Goal: Task Accomplishment & Management: Manage account settings

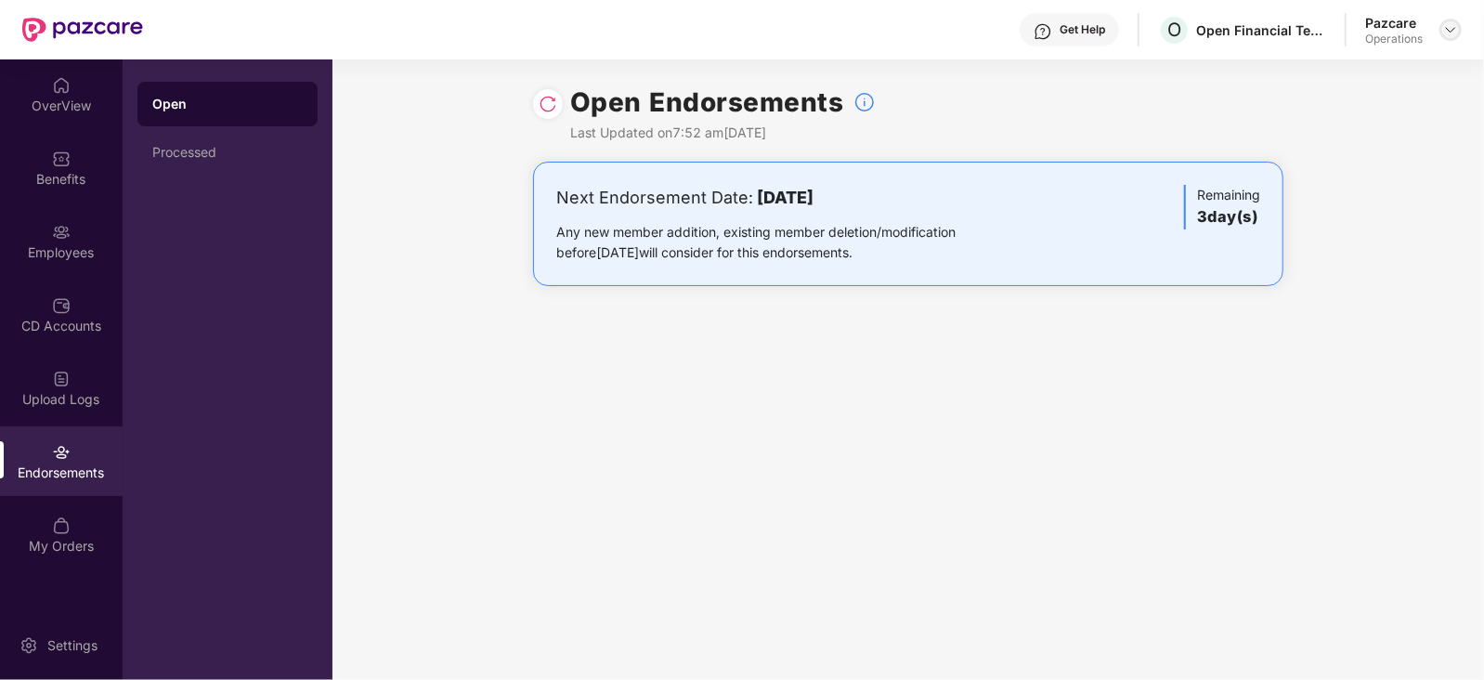
click at [1456, 30] on img at bounding box center [1450, 29] width 15 height 15
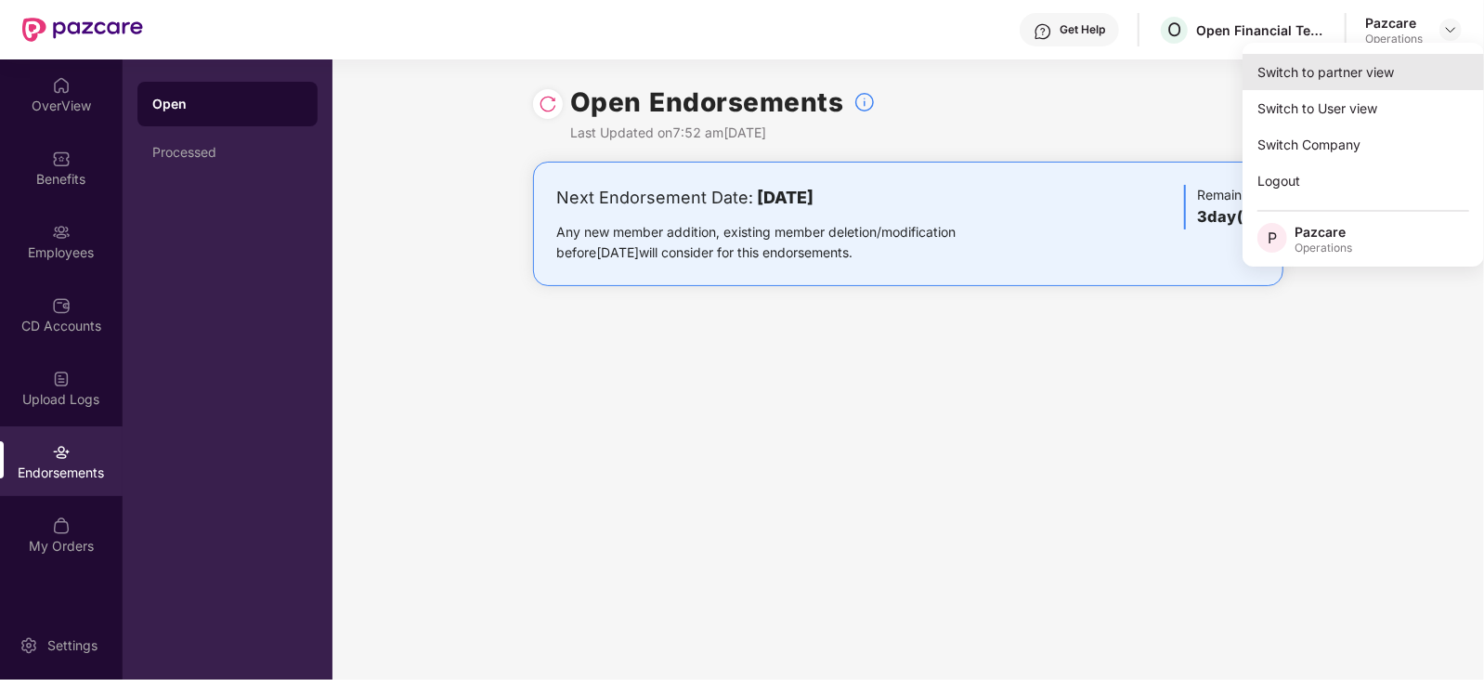
click at [1413, 67] on div "Switch to partner view" at bounding box center [1362, 72] width 241 height 36
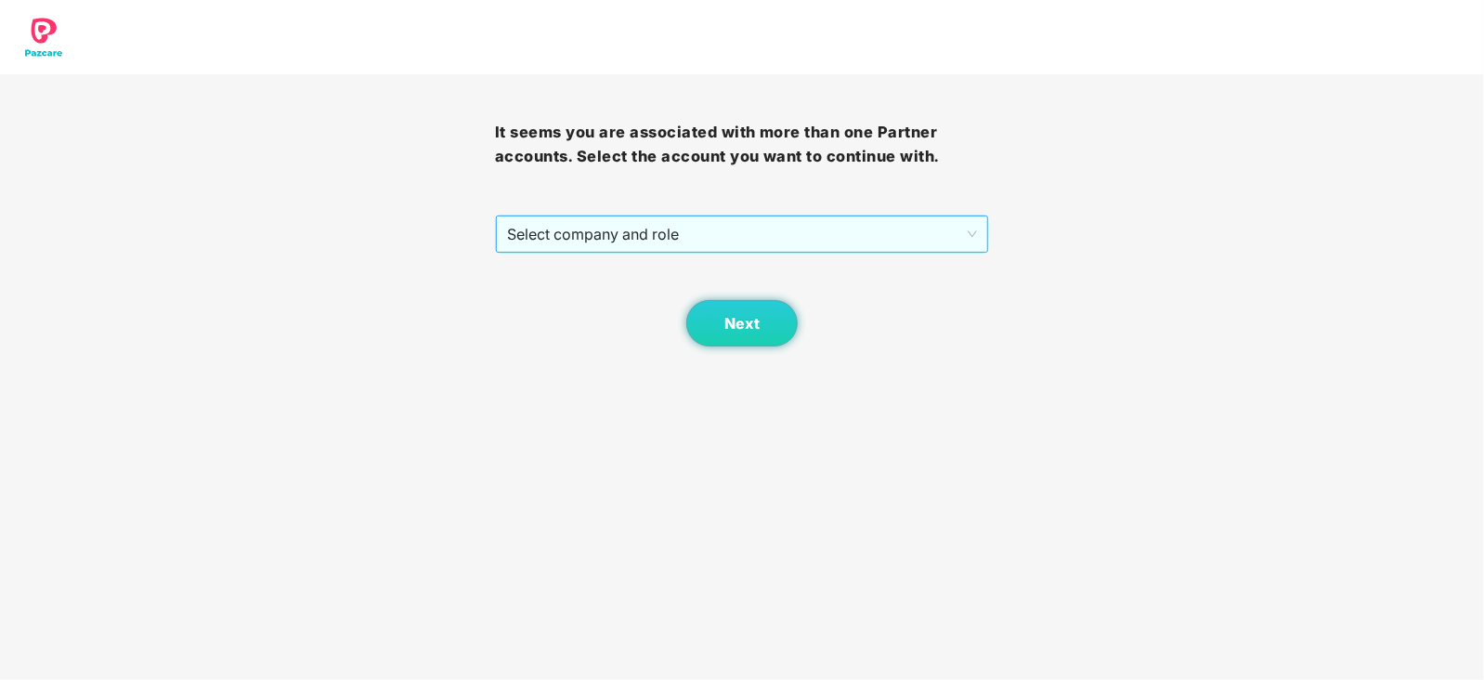
click at [773, 232] on span "Select company and role" at bounding box center [742, 233] width 471 height 35
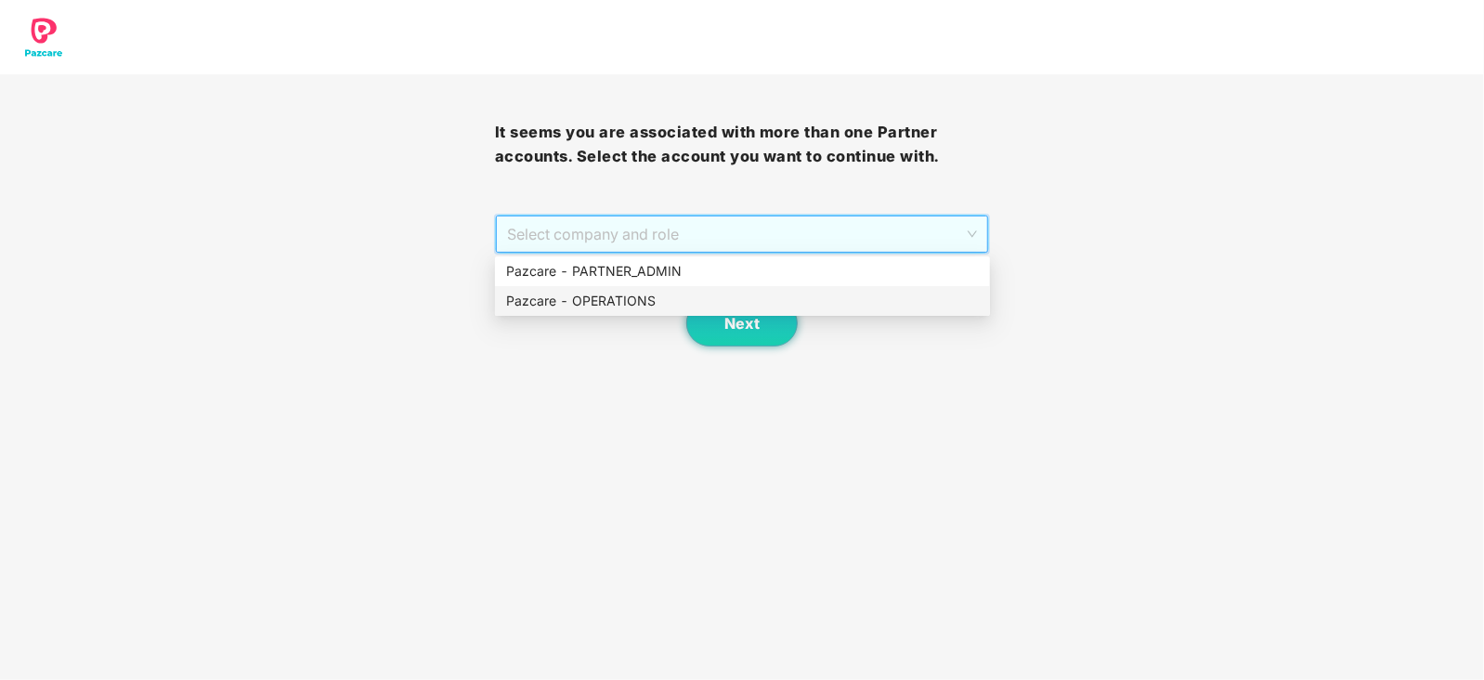
click at [613, 306] on div "Pazcare - OPERATIONS" at bounding box center [742, 301] width 473 height 20
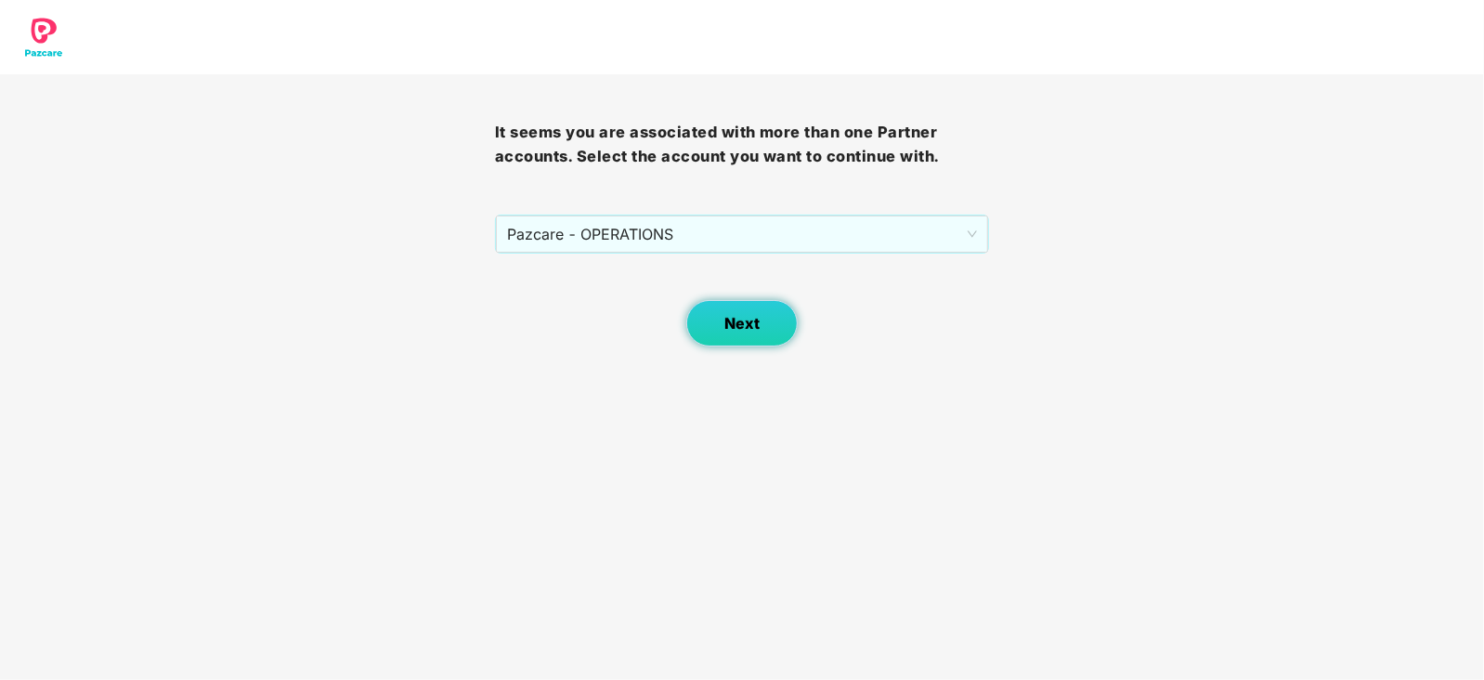
click at [691, 318] on button "Next" at bounding box center [741, 323] width 111 height 46
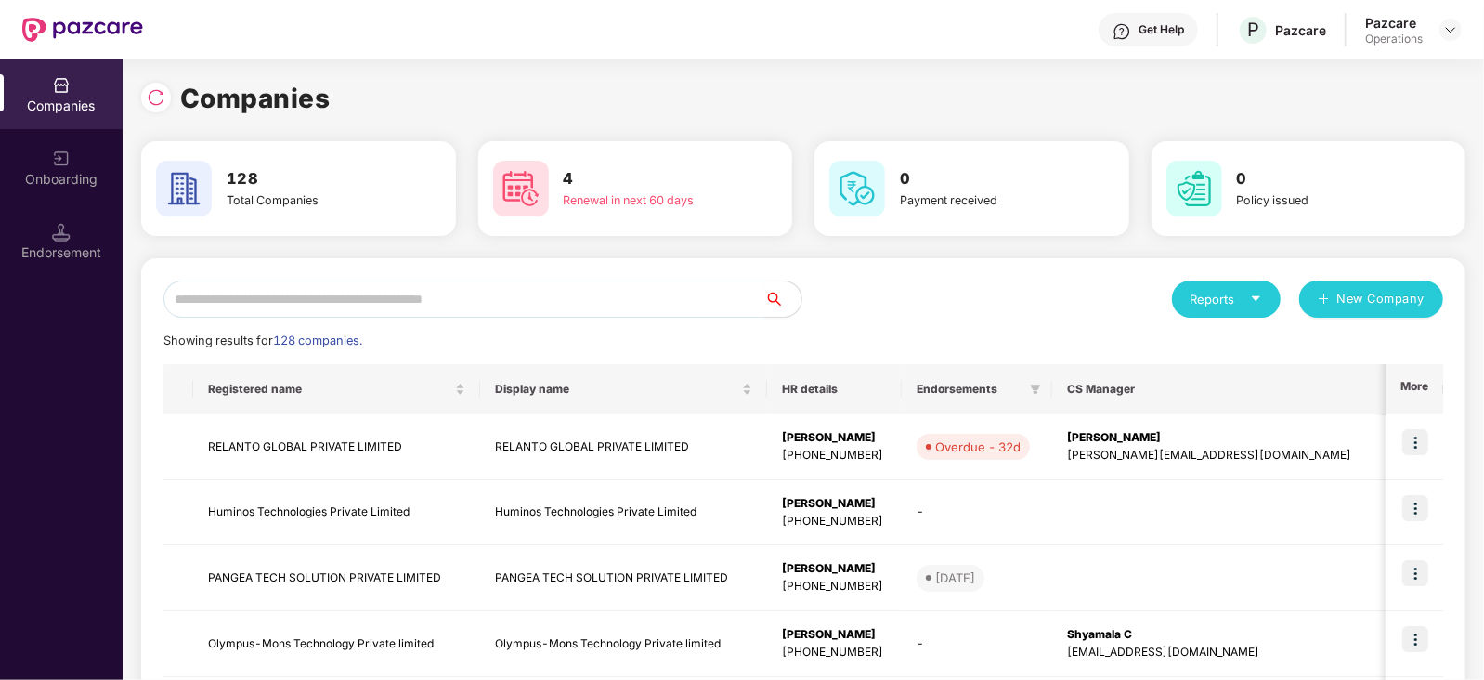
click at [596, 302] on input "text" at bounding box center [463, 298] width 601 height 37
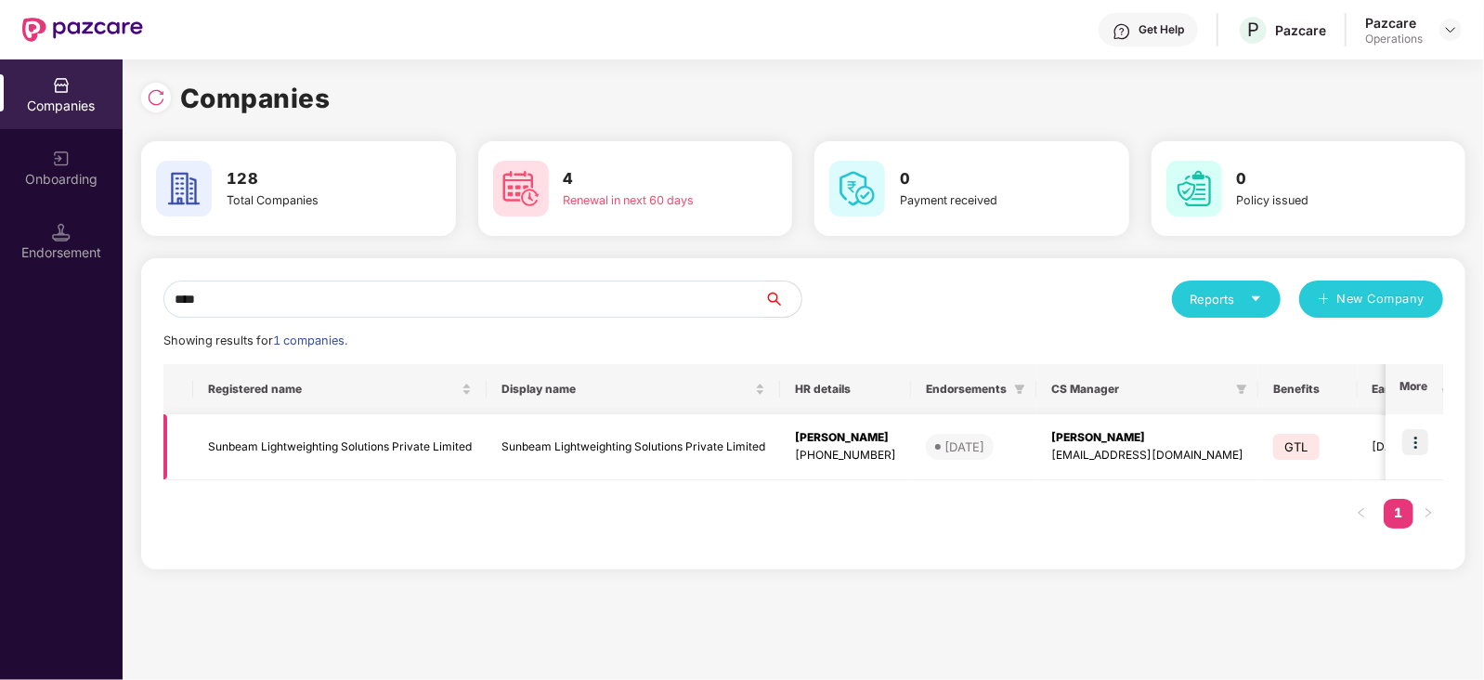
type input "****"
click at [396, 430] on td "Sunbeam Lightweighting Solutions Private Limited" at bounding box center [339, 447] width 293 height 66
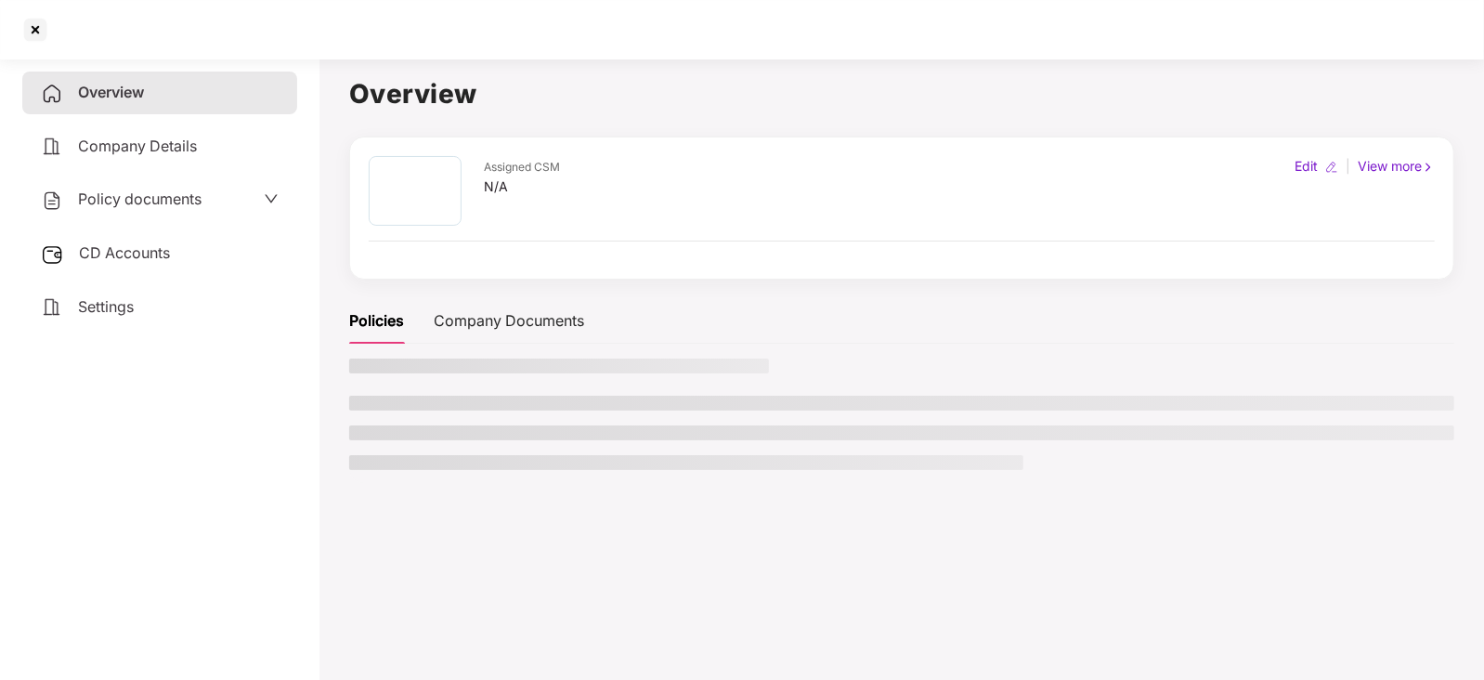
click at [172, 250] on div "CD Accounts" at bounding box center [159, 253] width 275 height 43
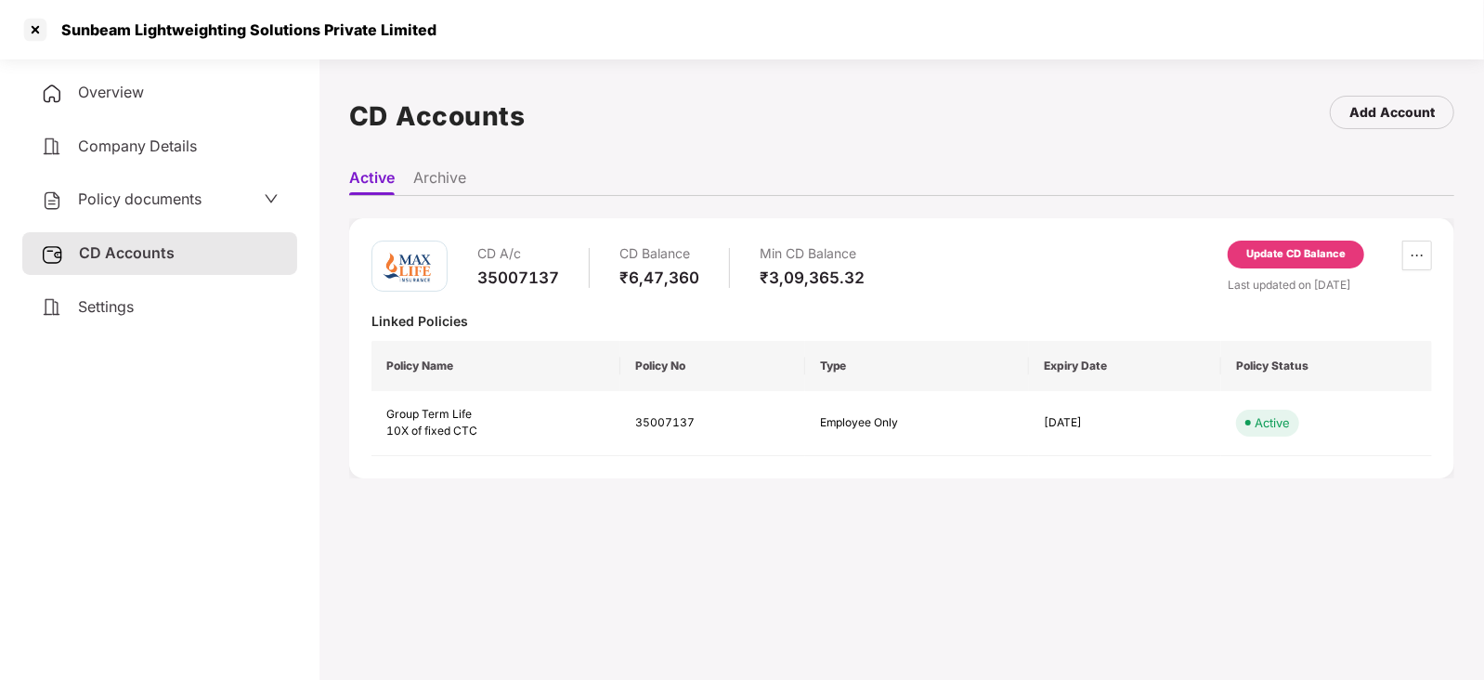
click at [1289, 258] on div "Update CD Balance" at bounding box center [1295, 254] width 99 height 17
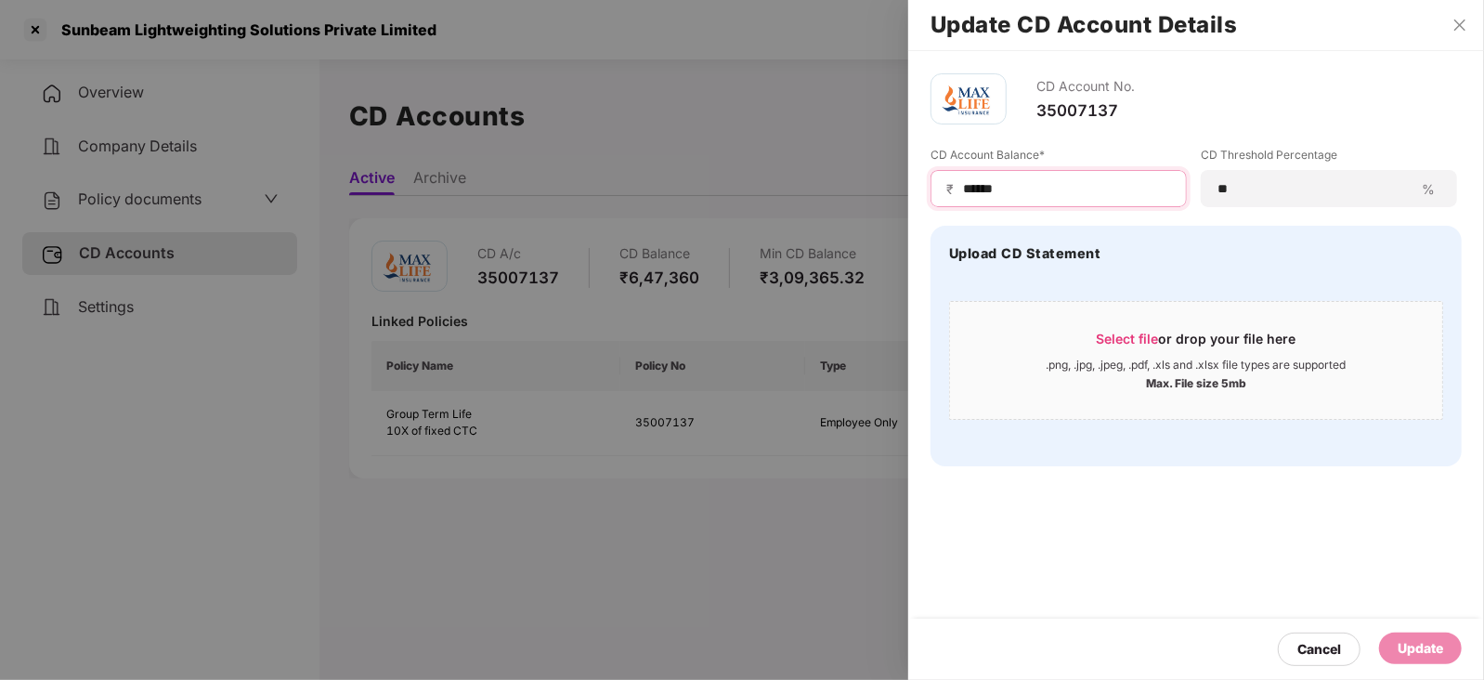
drag, startPoint x: 1026, startPoint y: 194, endPoint x: 943, endPoint y: 188, distance: 82.9
click at [943, 188] on div "₹ ******" at bounding box center [1058, 188] width 256 height 37
paste input
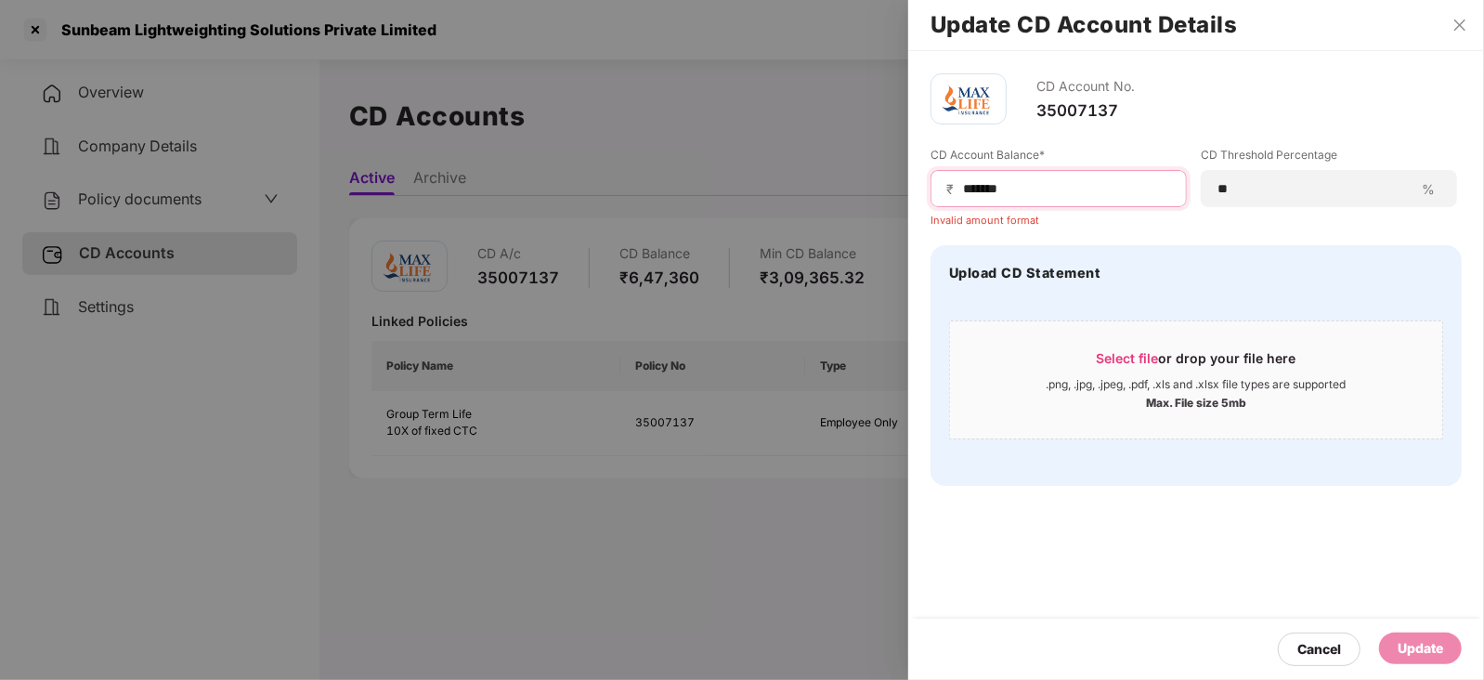
click at [961, 194] on input "******" at bounding box center [1066, 188] width 210 height 19
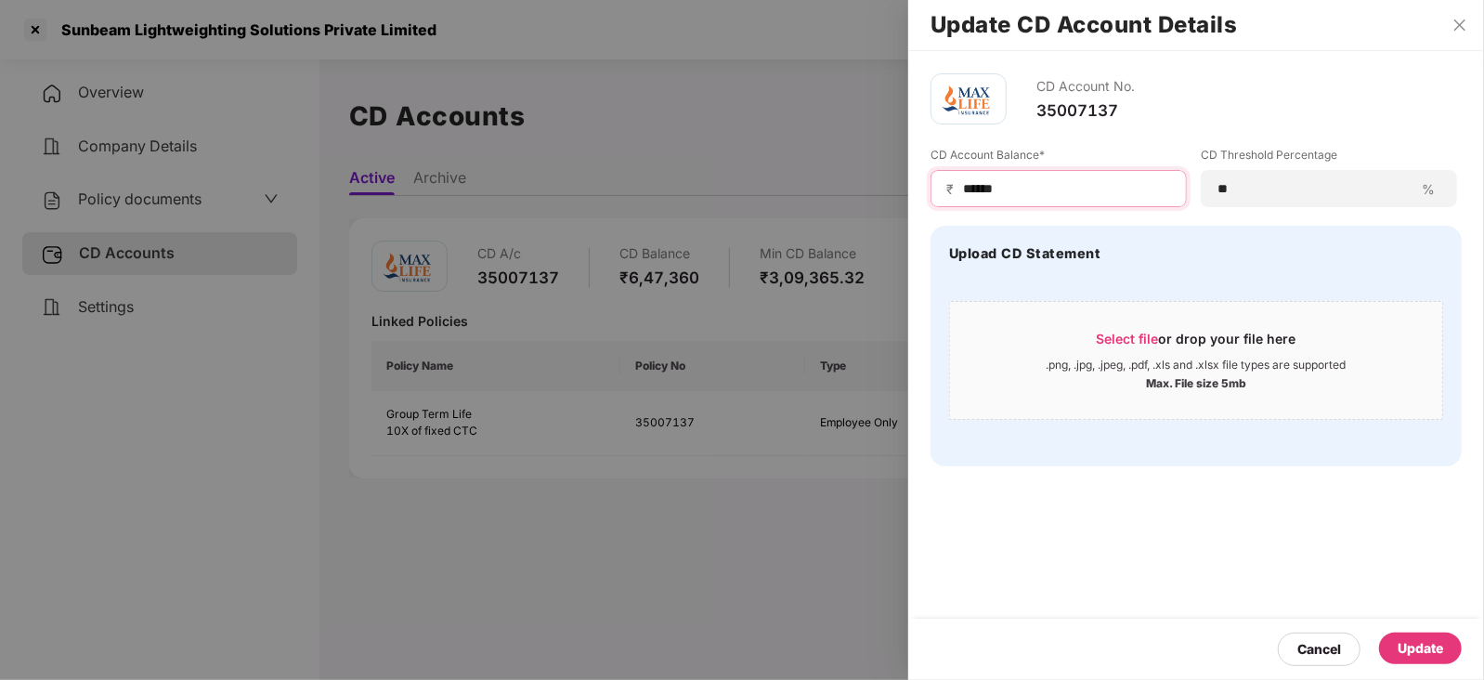
type input "******"
click at [1446, 632] on div "Update" at bounding box center [1420, 648] width 83 height 32
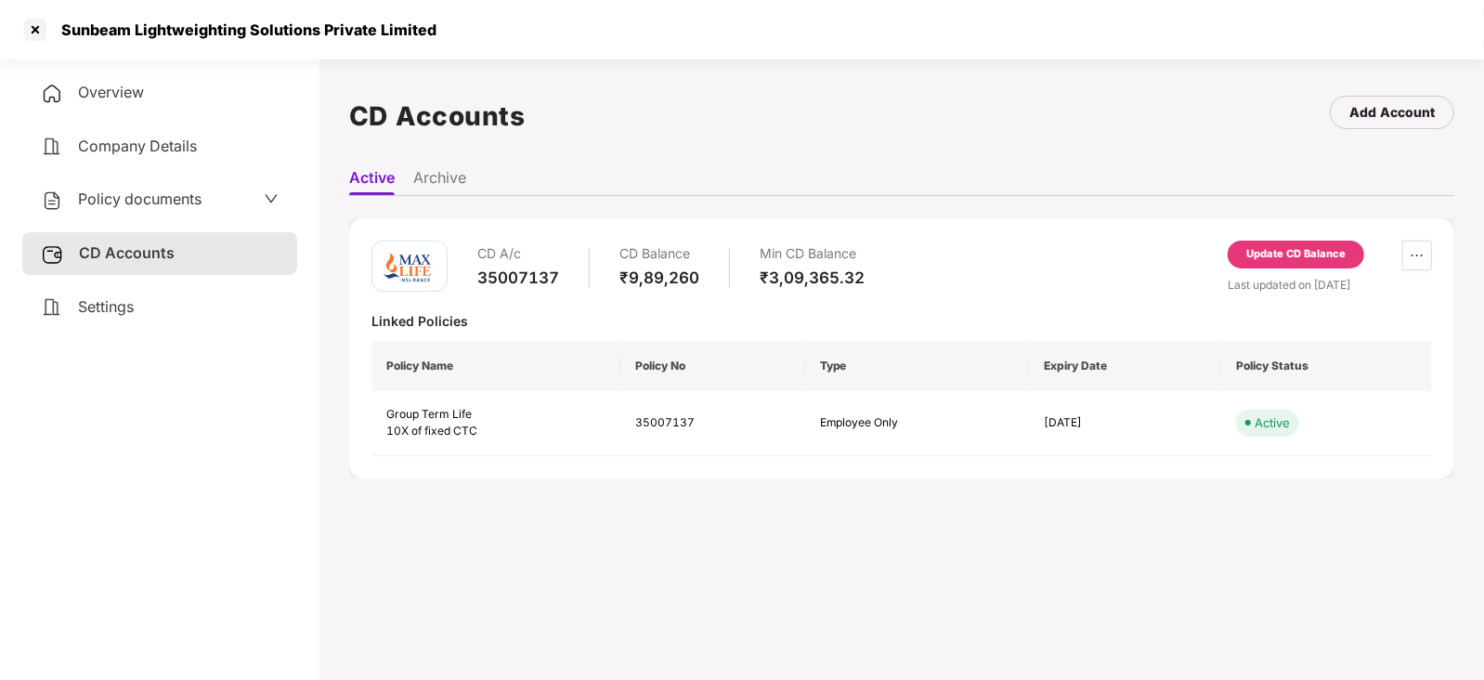
click at [181, 204] on span "Policy documents" at bounding box center [139, 198] width 123 height 19
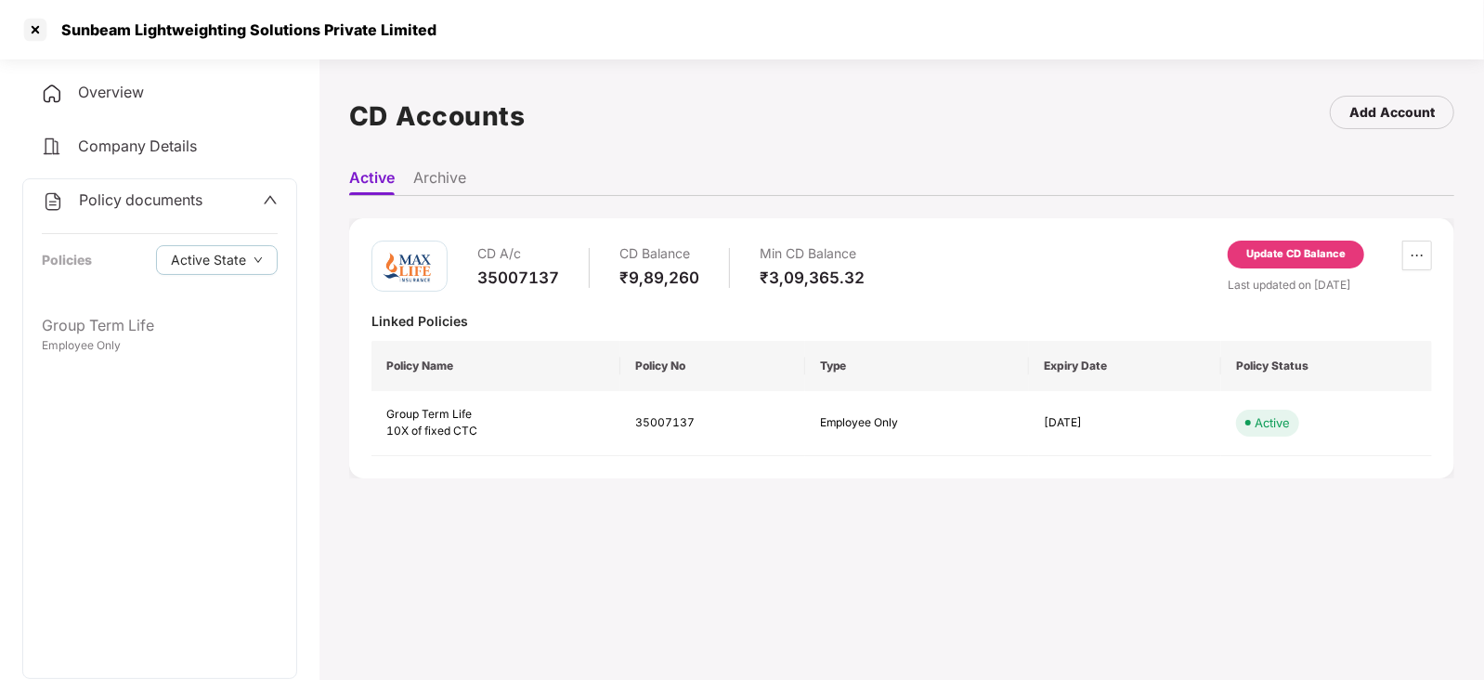
click at [180, 204] on span "Policy documents" at bounding box center [140, 199] width 123 height 19
click at [166, 200] on span "Policy documents" at bounding box center [139, 198] width 123 height 19
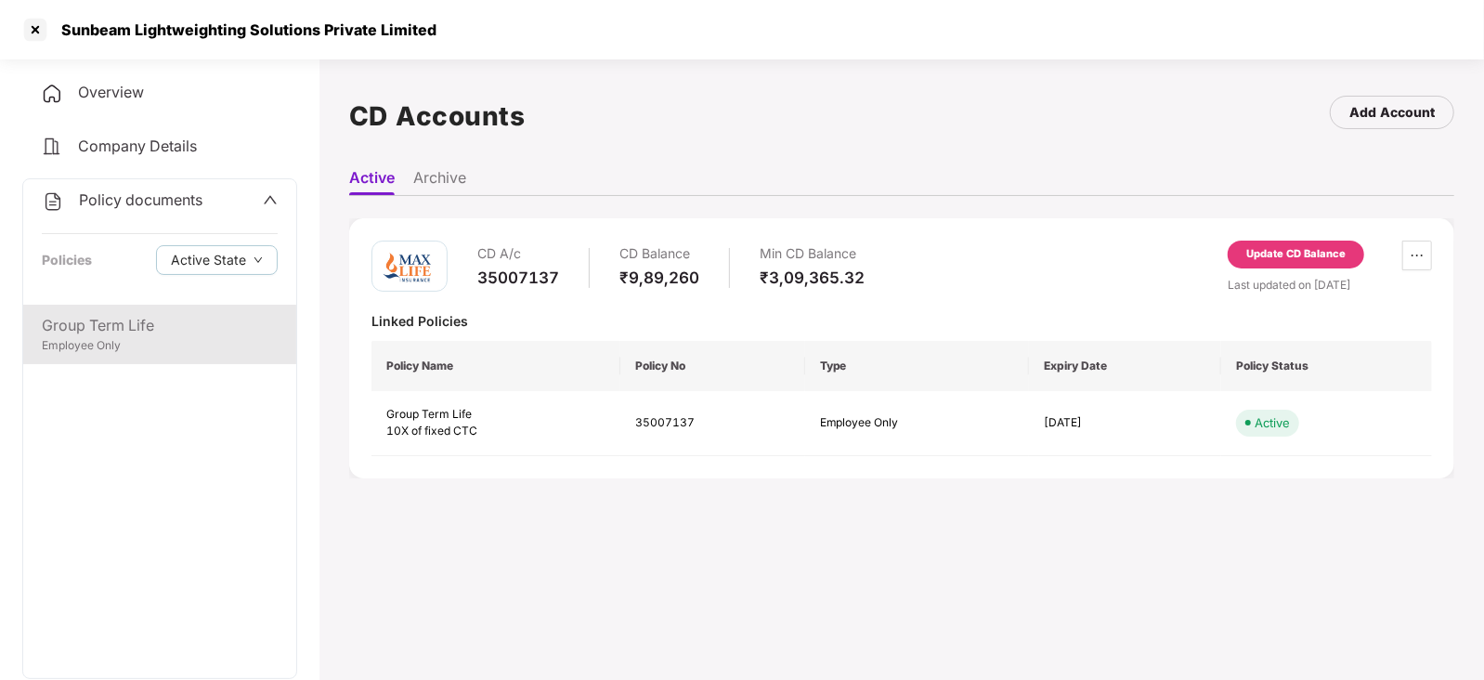
click at [126, 344] on div "Employee Only" at bounding box center [160, 346] width 236 height 18
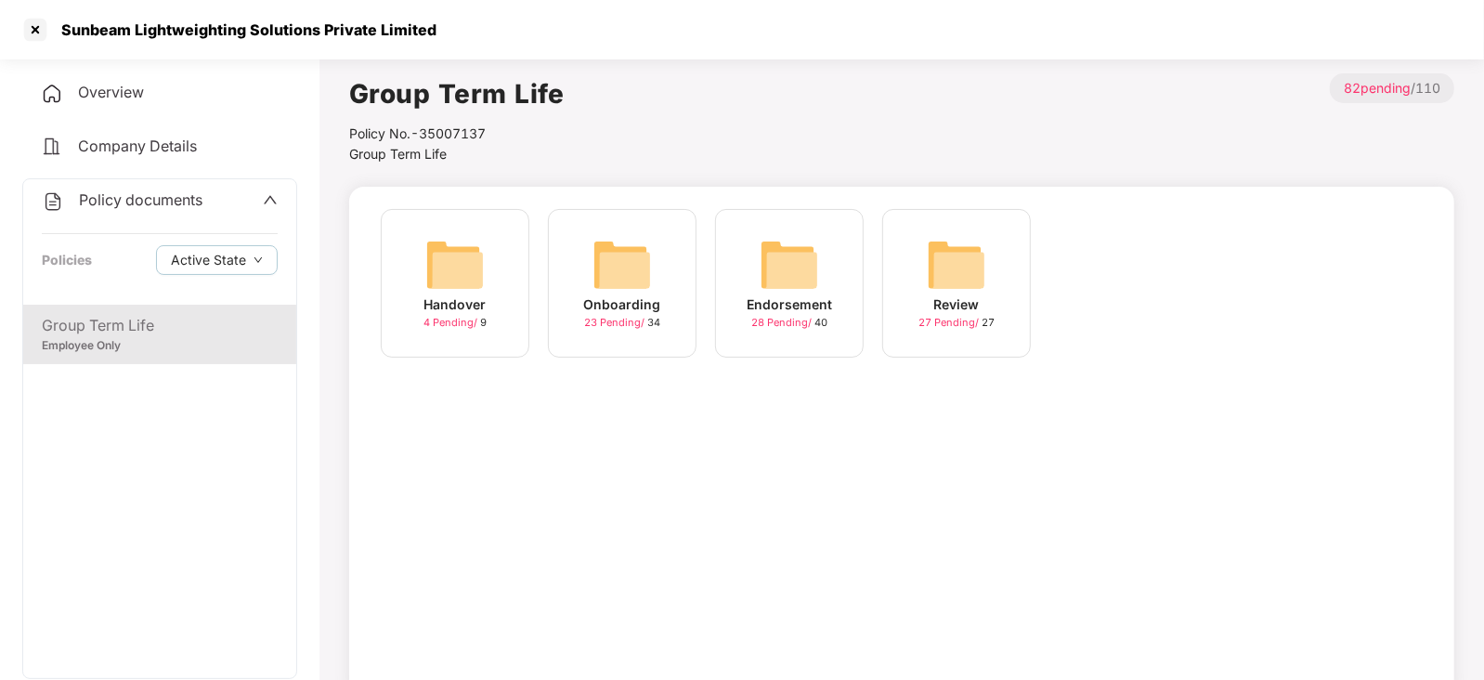
click at [786, 260] on img at bounding box center [789, 264] width 59 height 59
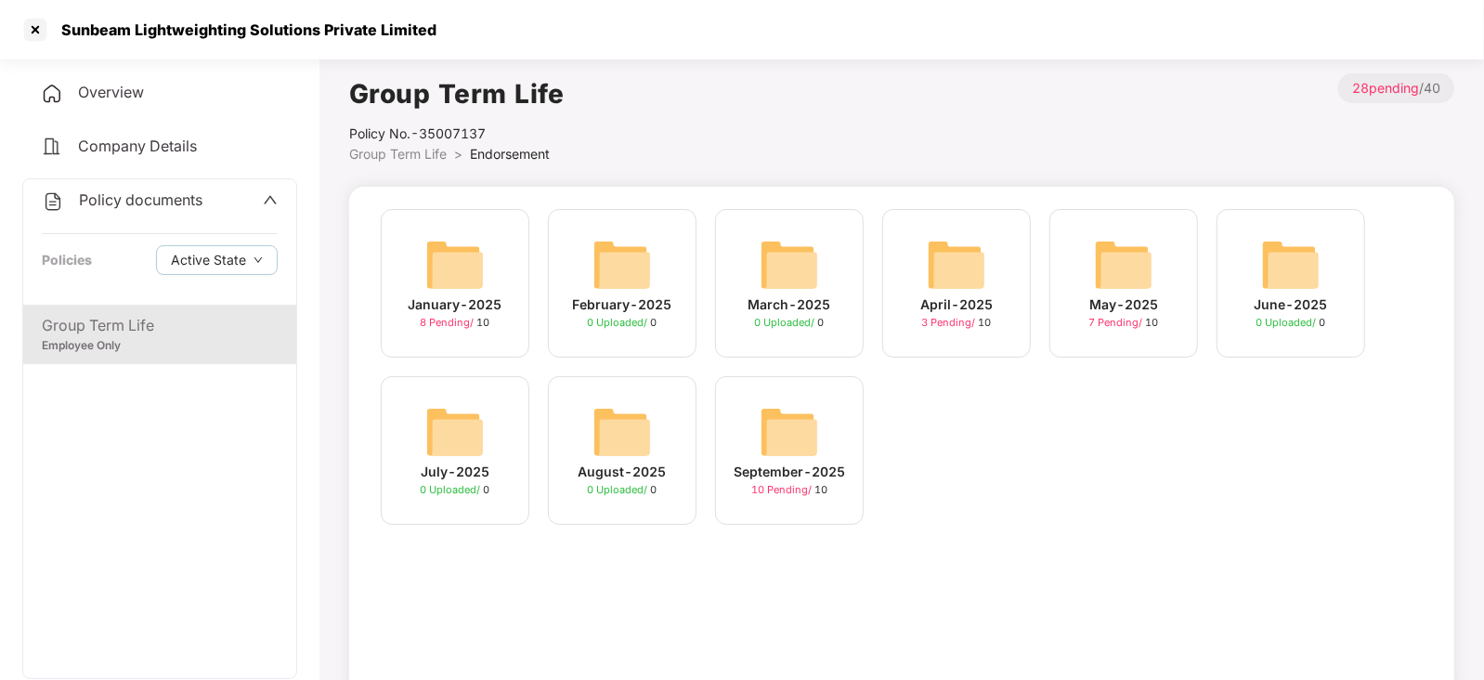
click at [792, 442] on img at bounding box center [789, 431] width 59 height 59
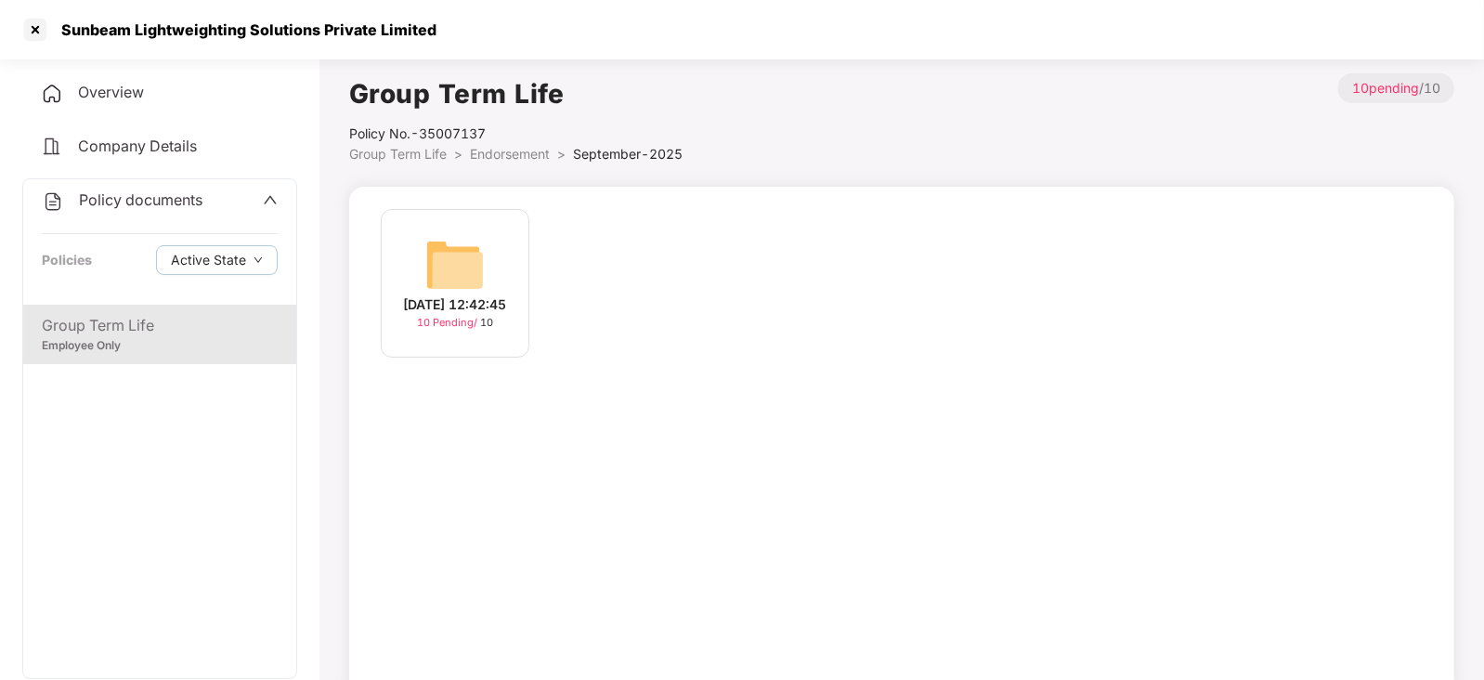
click at [467, 258] on img at bounding box center [454, 264] width 59 height 59
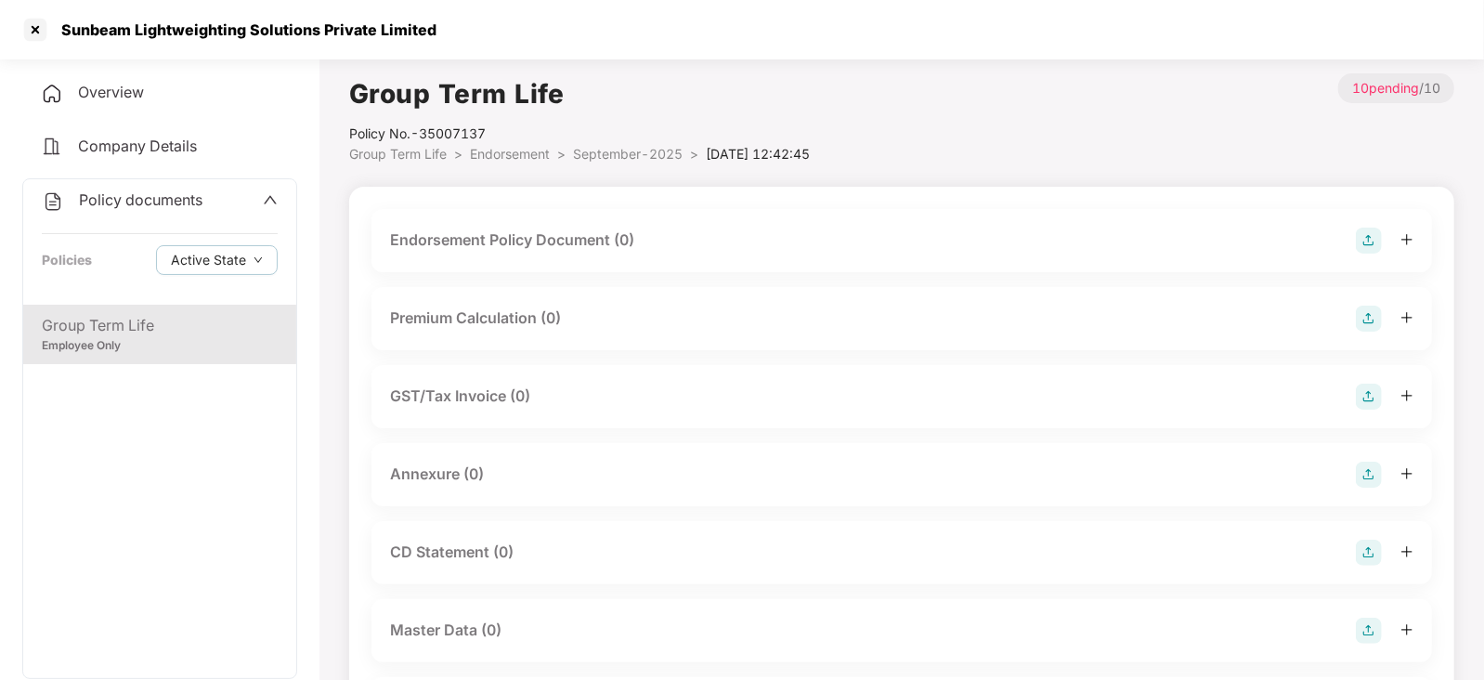
click at [1377, 223] on div "Endorsement Policy Document (0)" at bounding box center [901, 240] width 1060 height 63
click at [1370, 229] on img at bounding box center [1369, 240] width 26 height 26
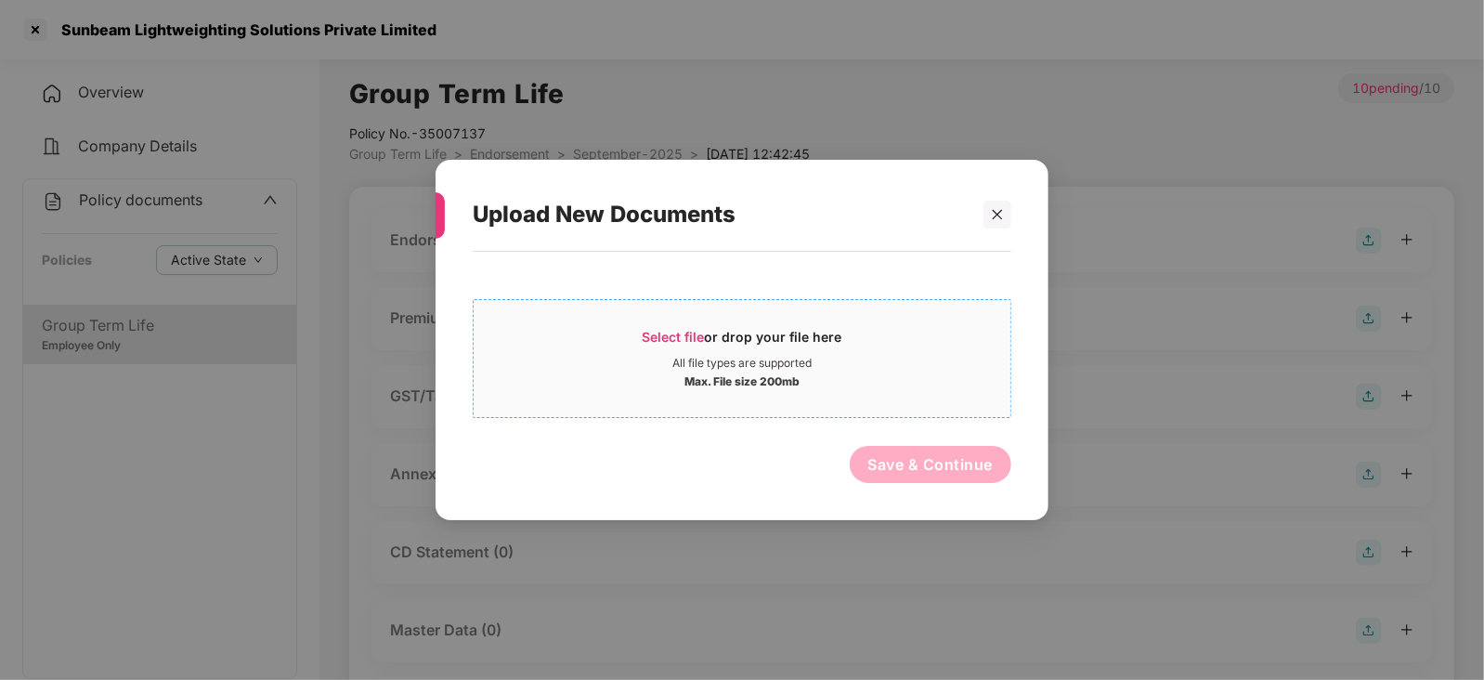
click at [706, 344] on div "Select file or drop your file here" at bounding box center [743, 342] width 200 height 28
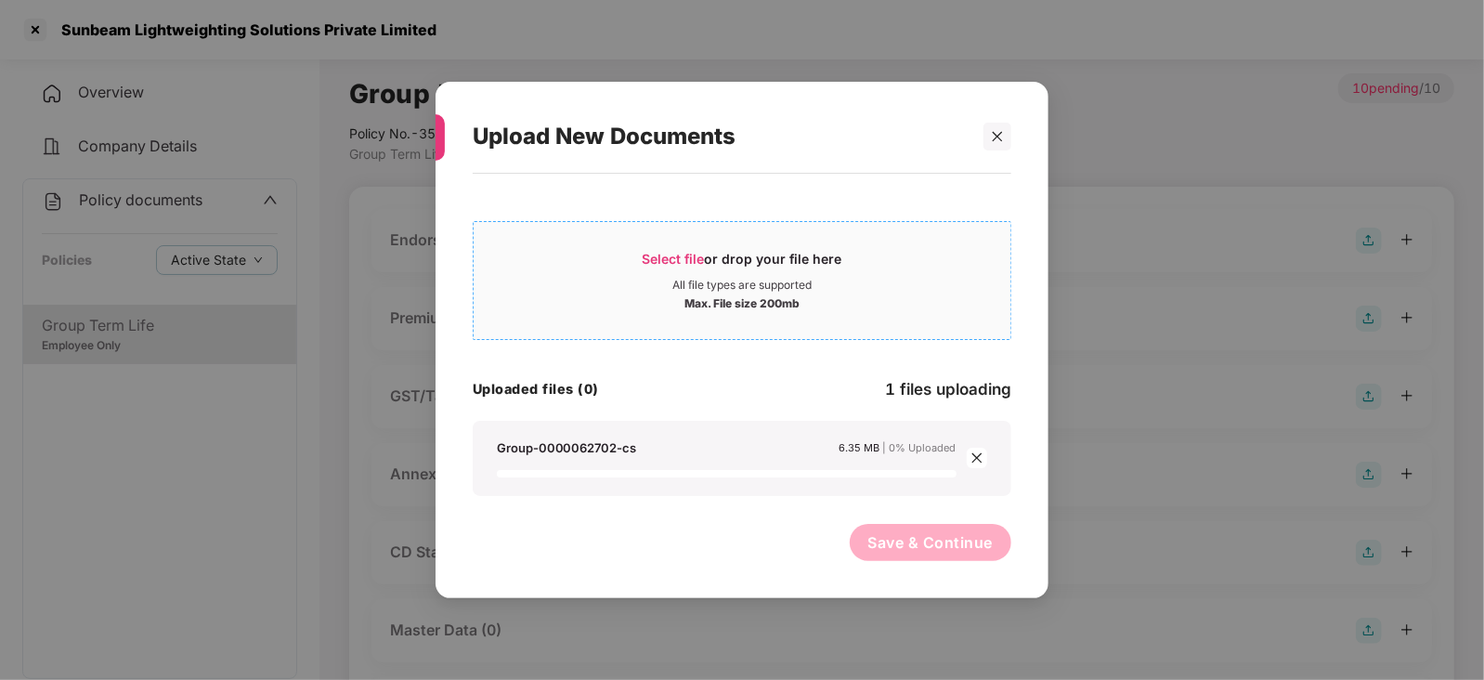
click at [666, 257] on span "Select file" at bounding box center [674, 259] width 62 height 16
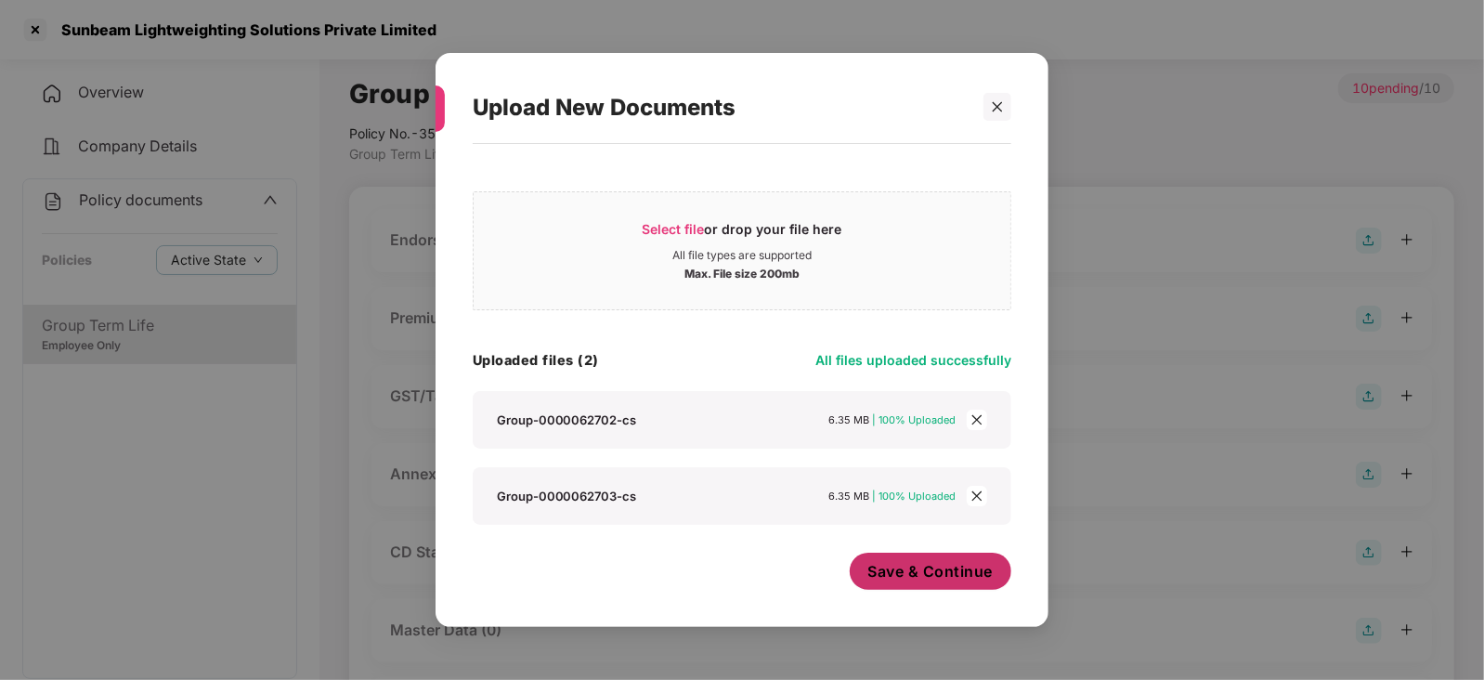
click at [891, 562] on span "Save & Continue" at bounding box center [930, 571] width 125 height 20
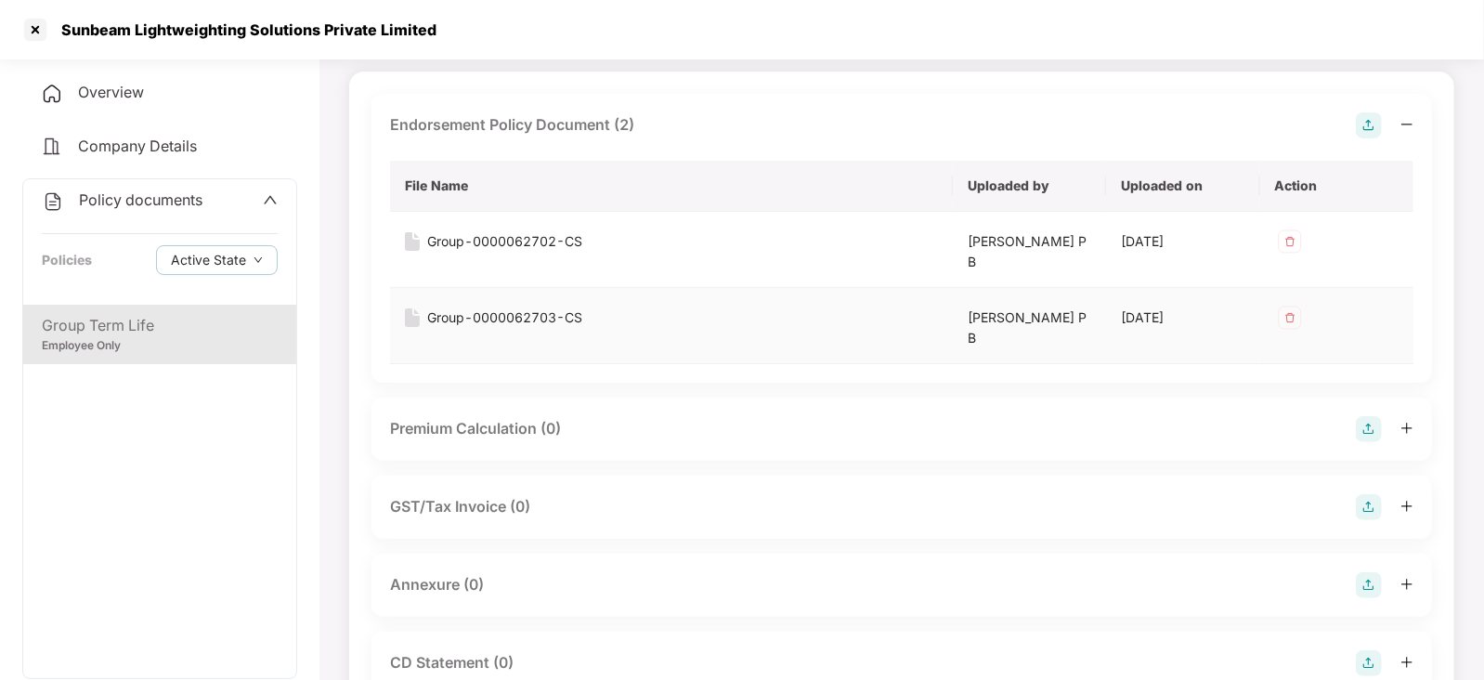
scroll to position [115, 0]
click at [1368, 587] on img at bounding box center [1369, 585] width 26 height 26
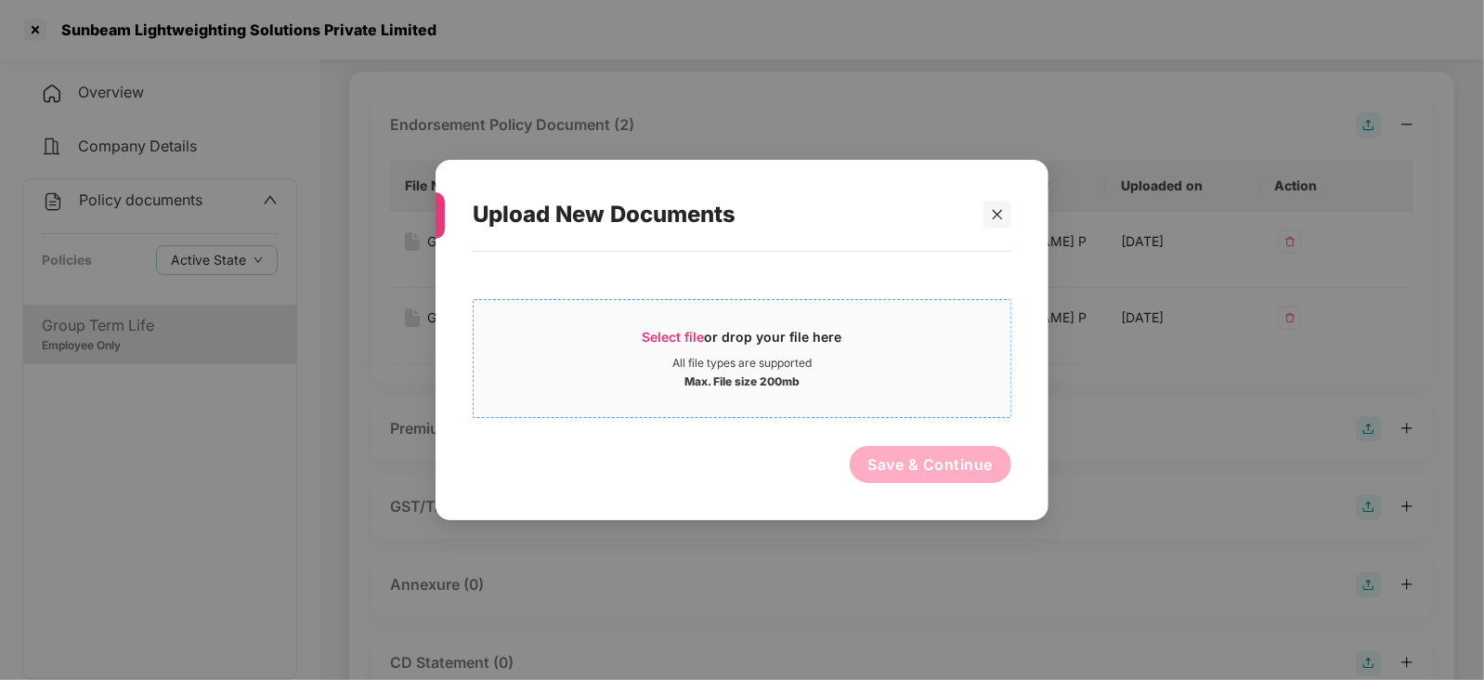
click at [689, 336] on span "Select file" at bounding box center [674, 337] width 62 height 16
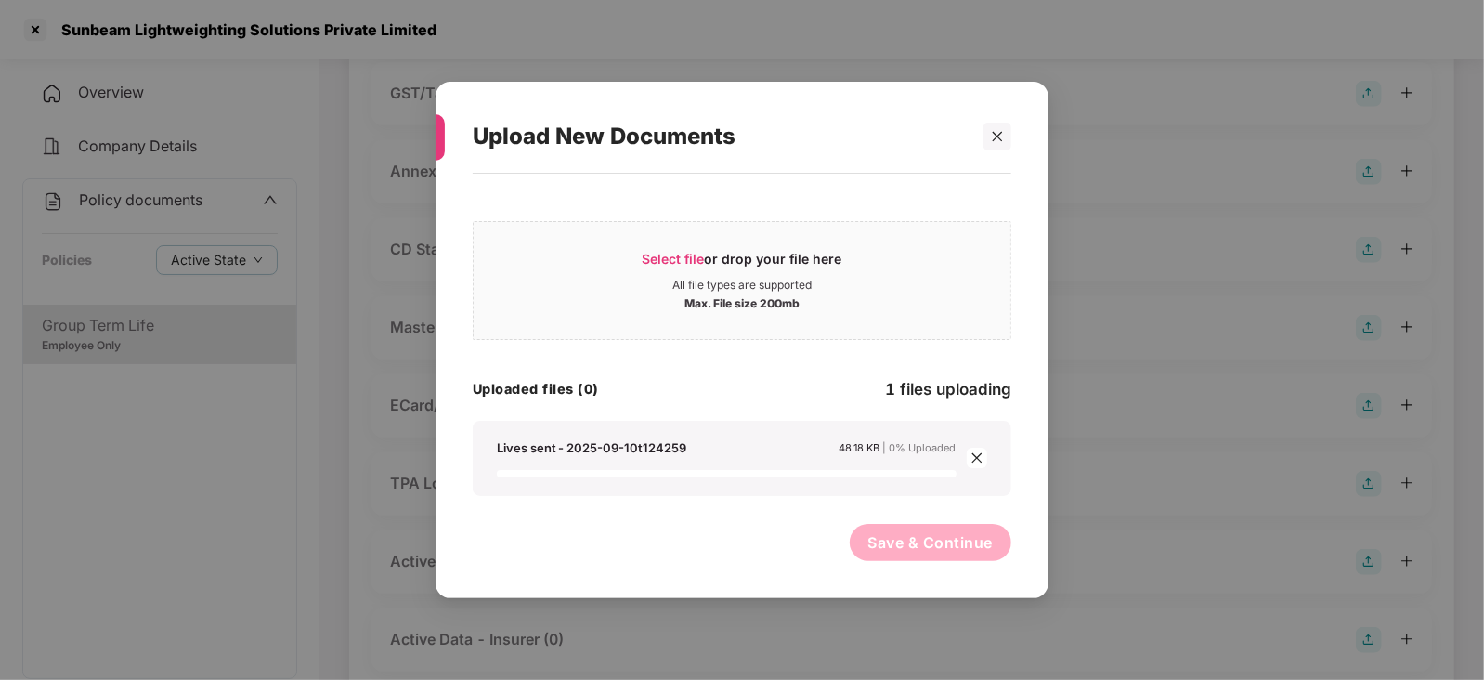
scroll to position [578, 0]
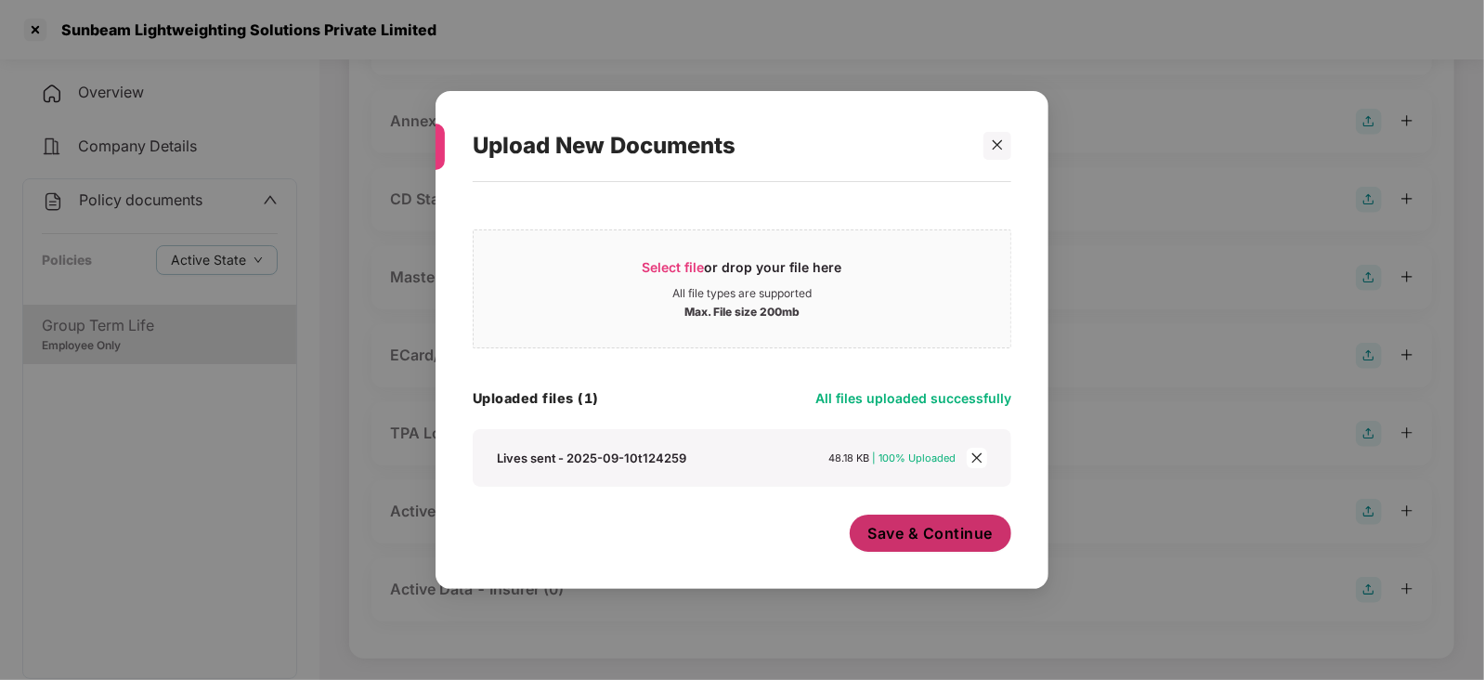
click at [924, 545] on button "Save & Continue" at bounding box center [931, 532] width 162 height 37
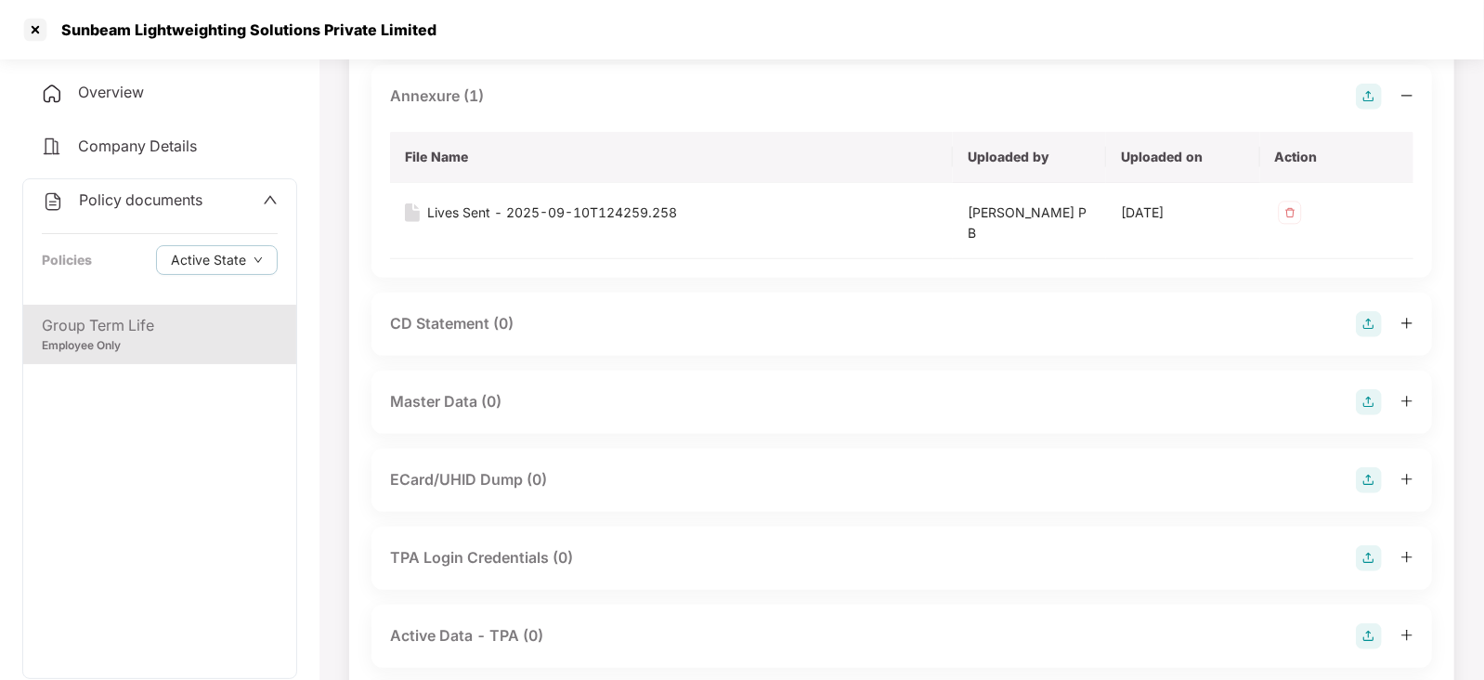
scroll to position [695, 0]
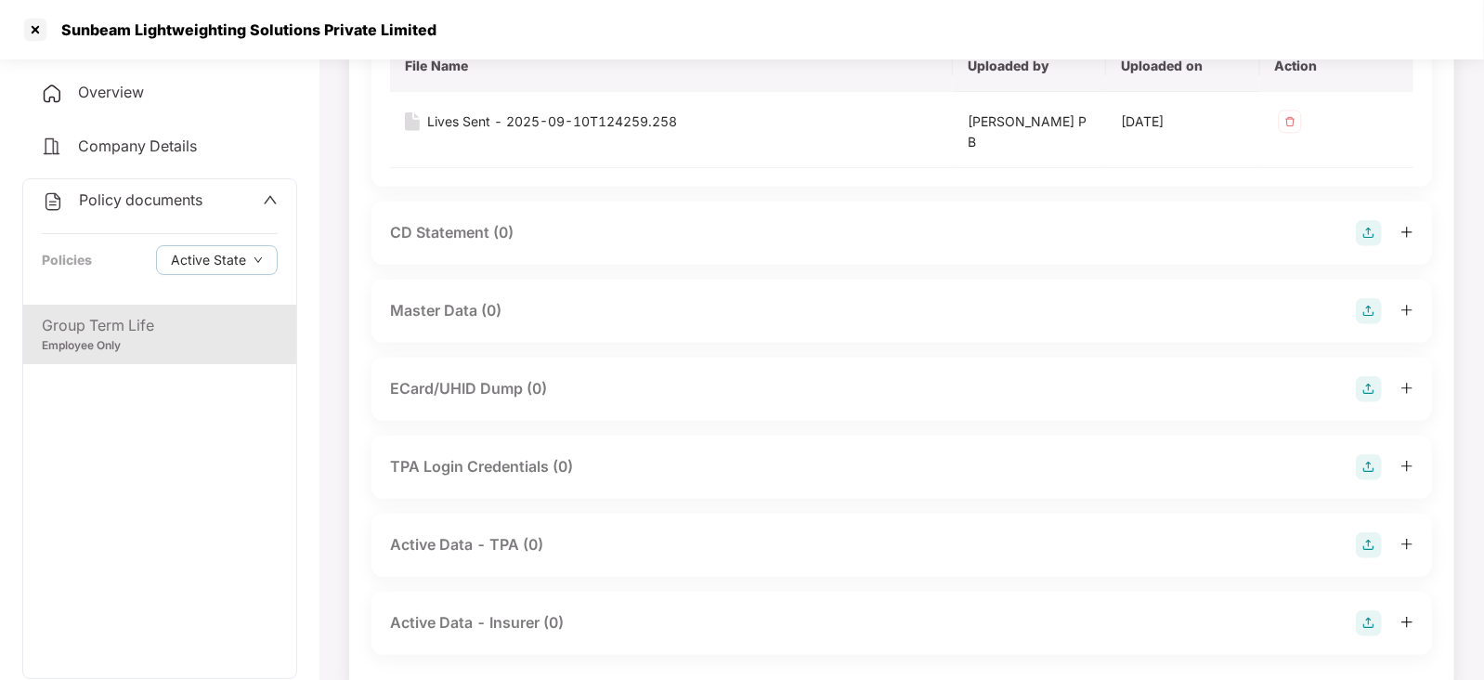
click at [1360, 308] on img at bounding box center [1369, 311] width 26 height 26
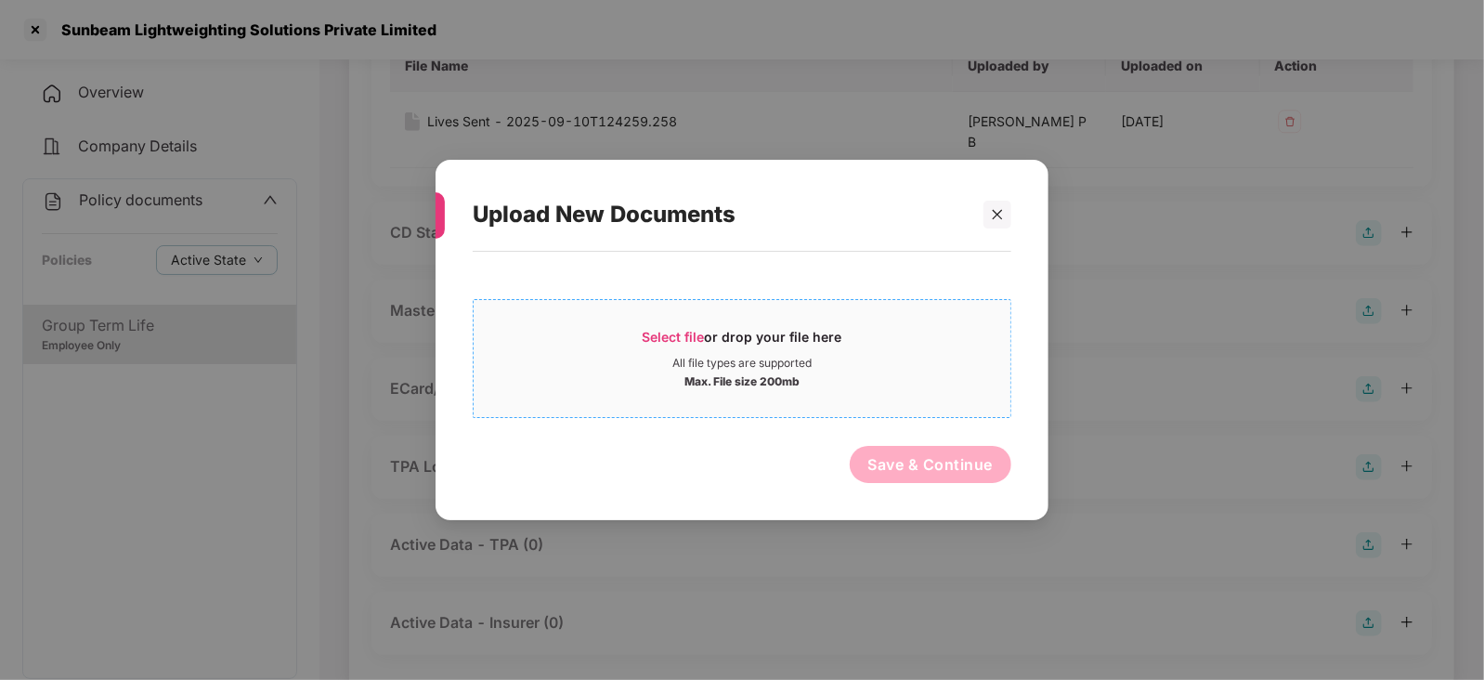
click at [695, 344] on div "Select file or drop your file here" at bounding box center [743, 342] width 200 height 28
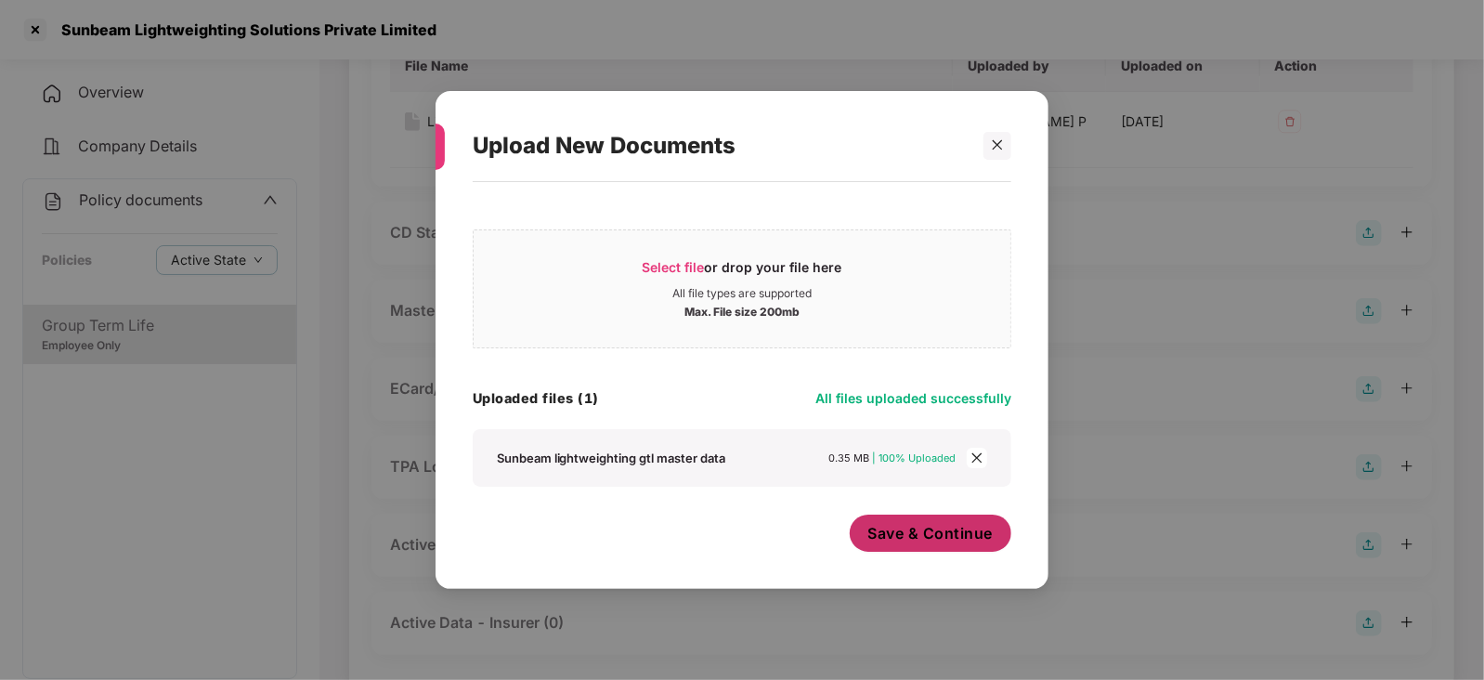
click at [922, 527] on span "Save & Continue" at bounding box center [930, 533] width 125 height 20
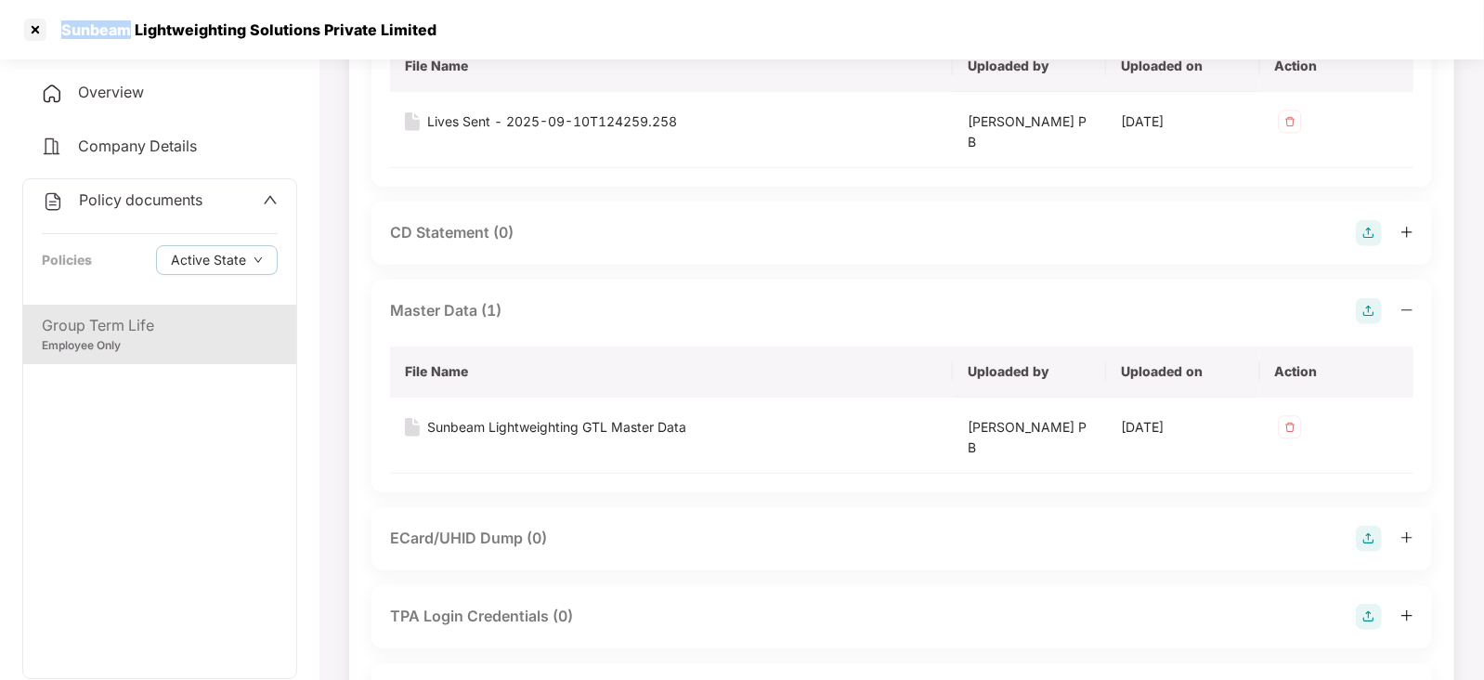
drag, startPoint x: 55, startPoint y: 32, endPoint x: 128, endPoint y: 34, distance: 73.4
click at [128, 34] on div "Sunbeam Lightweighting Solutions Private Limited" at bounding box center [243, 29] width 386 height 19
copy div "Sunbeam"
click at [41, 32] on div at bounding box center [35, 30] width 30 height 30
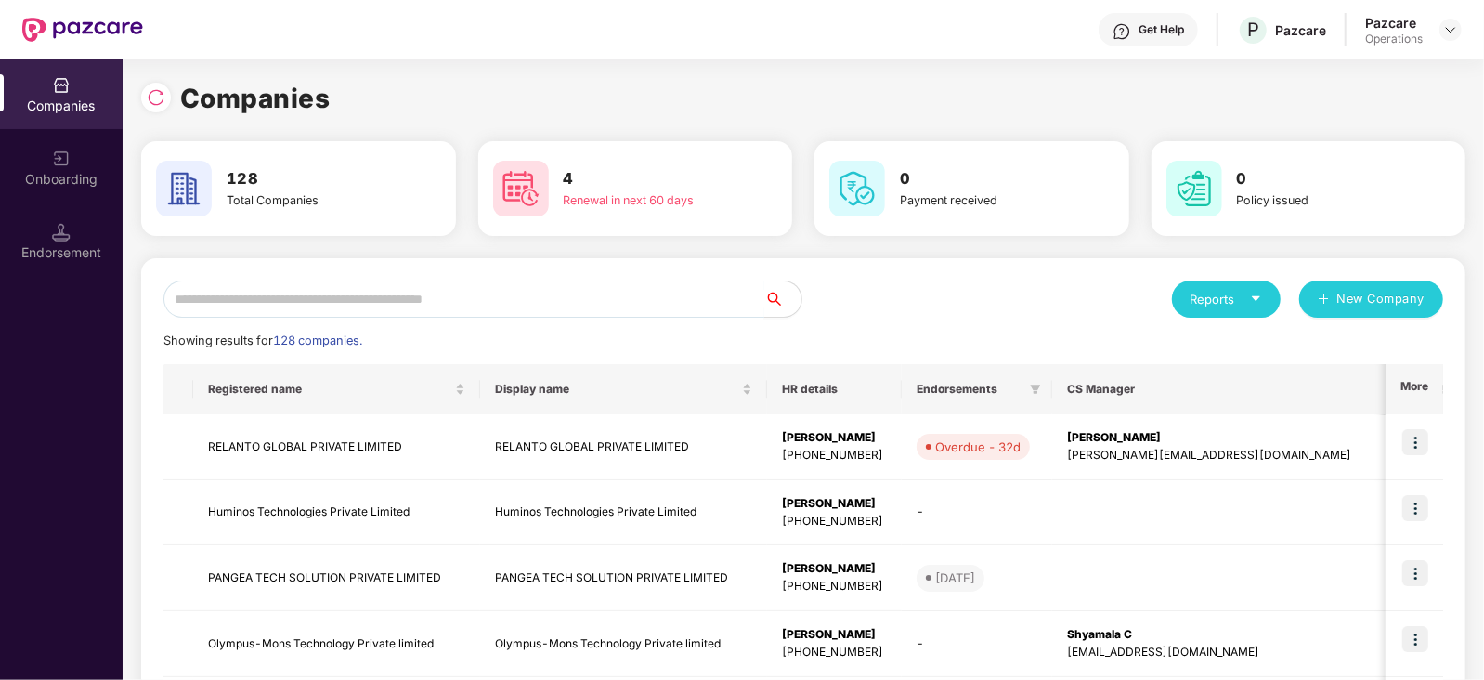
scroll to position [0, 0]
click at [450, 291] on input "text" at bounding box center [463, 298] width 601 height 37
paste input "*******"
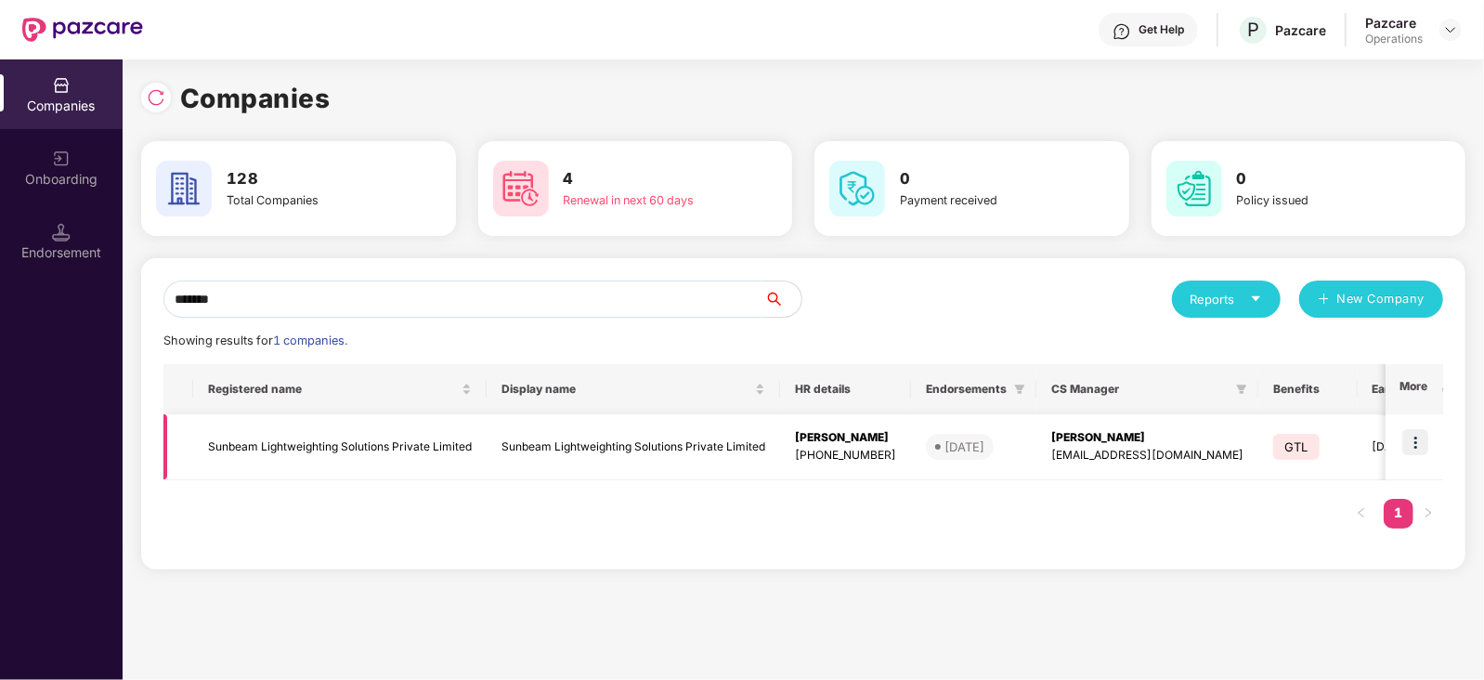
type input "*******"
click at [1405, 443] on img at bounding box center [1415, 442] width 26 height 26
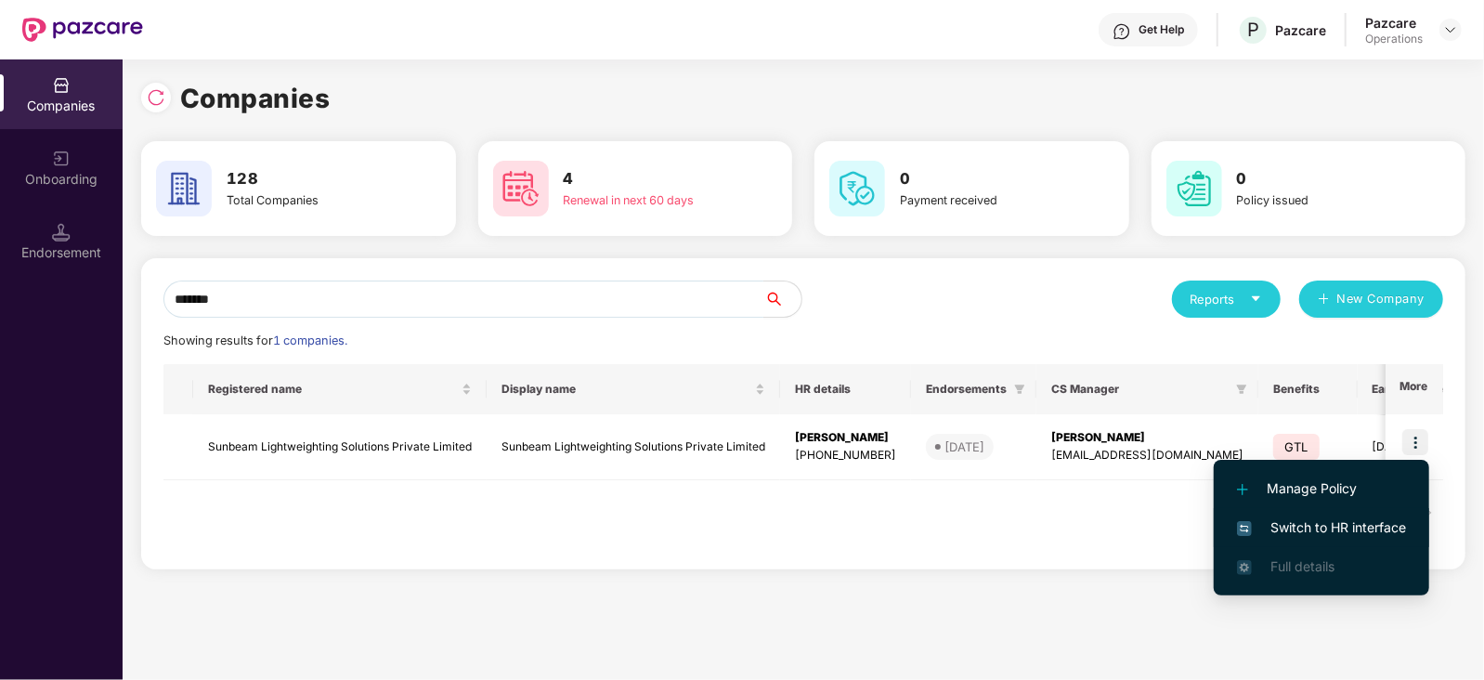
click at [1338, 523] on span "Switch to HR interface" at bounding box center [1321, 527] width 169 height 20
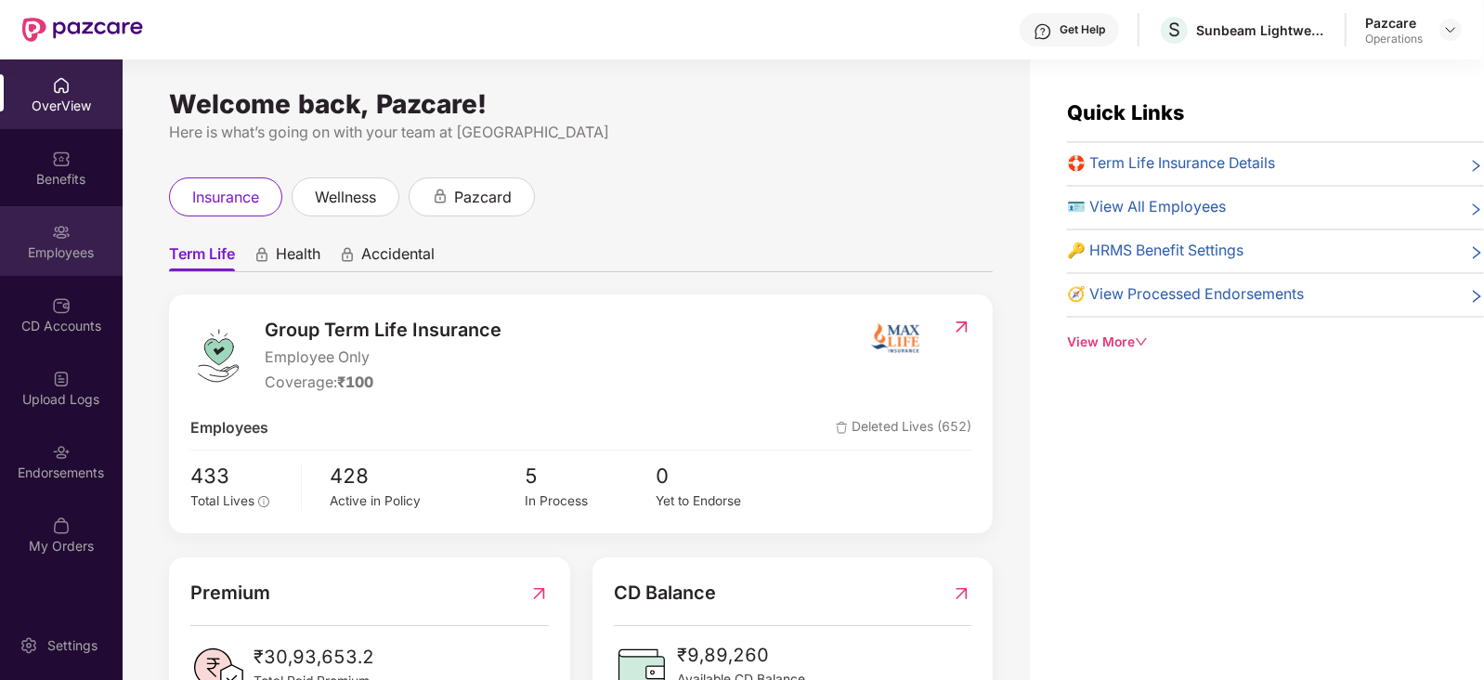
click at [51, 264] on div "Employees" at bounding box center [61, 241] width 123 height 70
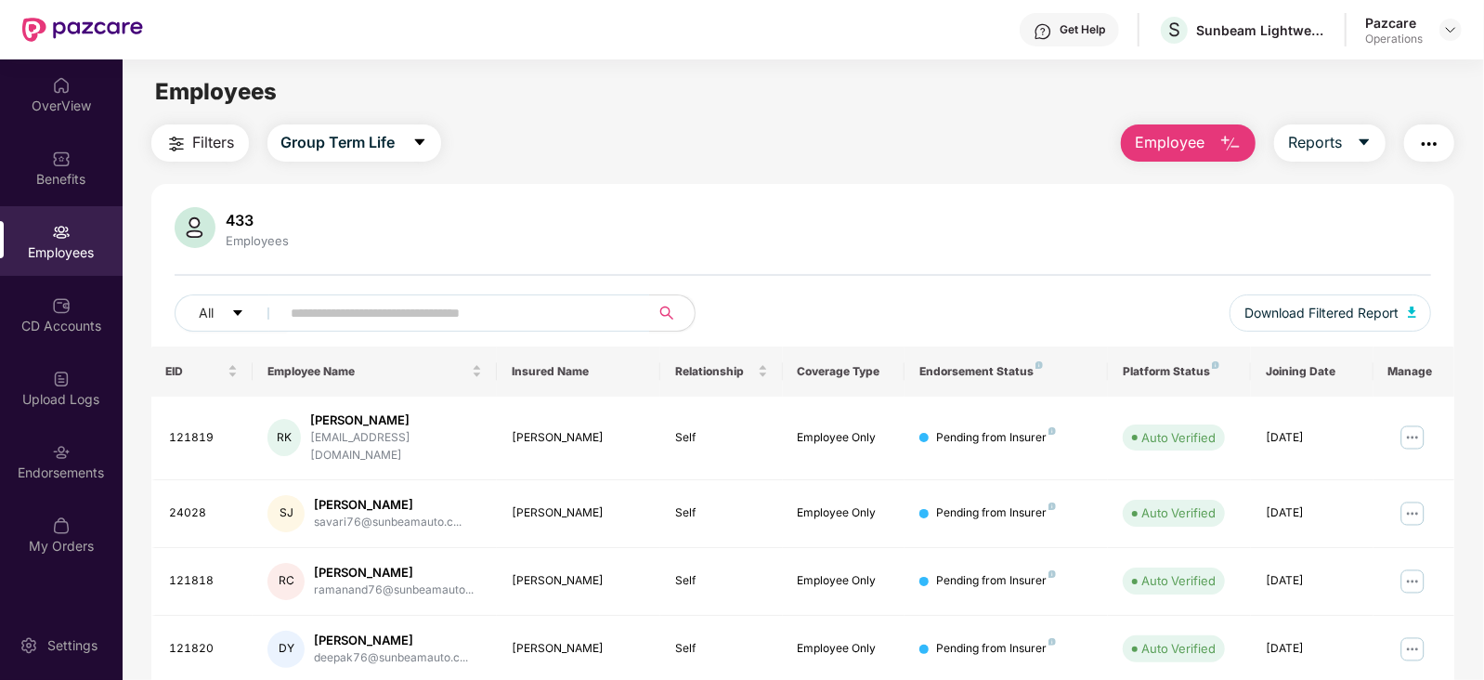
click at [201, 149] on span "Filters" at bounding box center [214, 142] width 42 height 23
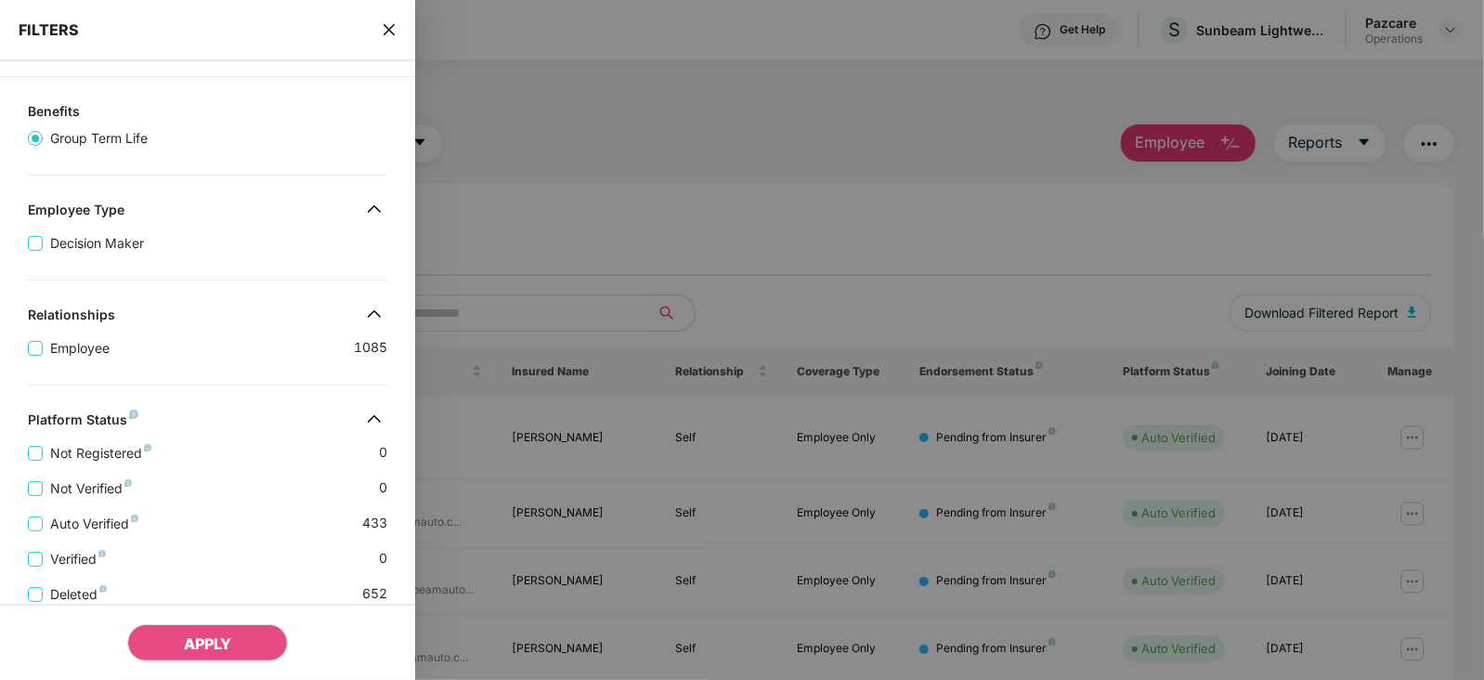
scroll to position [426, 0]
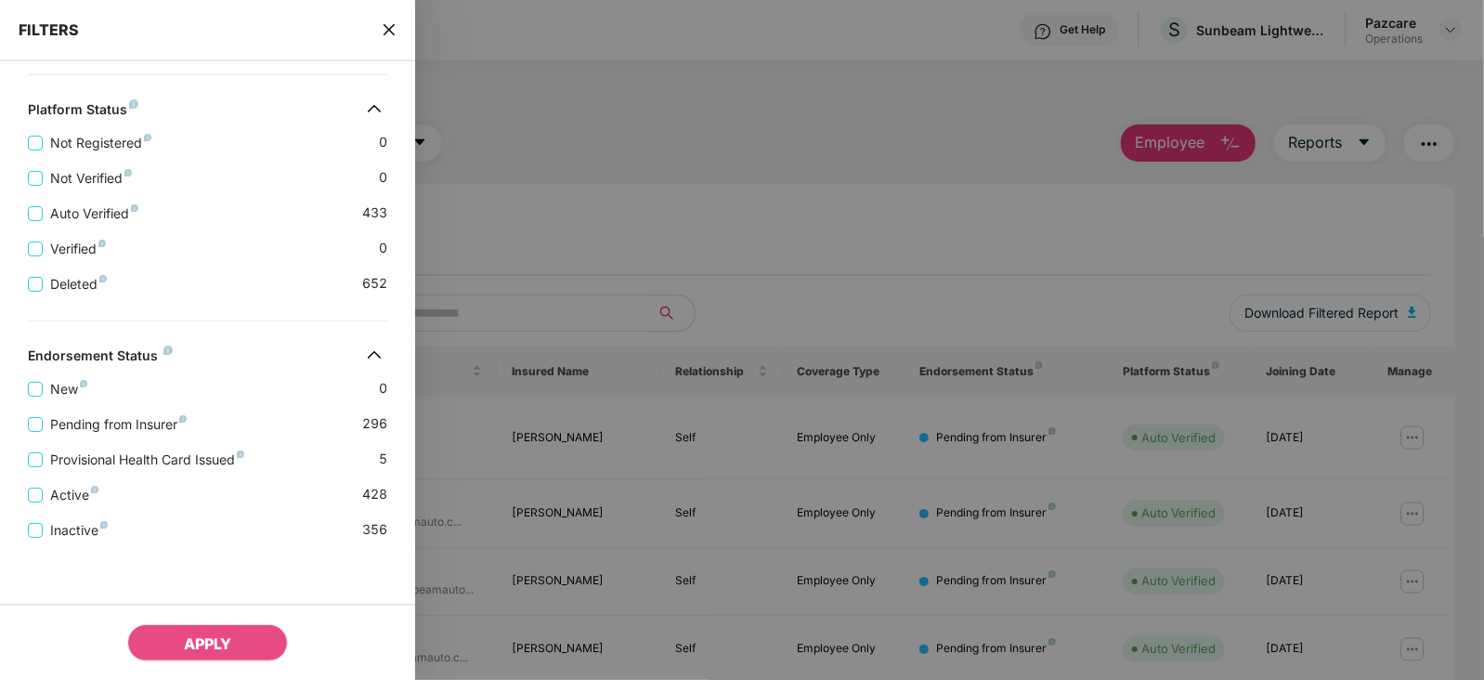
click at [385, 41] on div "FILTERS" at bounding box center [207, 30] width 415 height 61
click at [385, 35] on icon "close" at bounding box center [389, 29] width 15 height 15
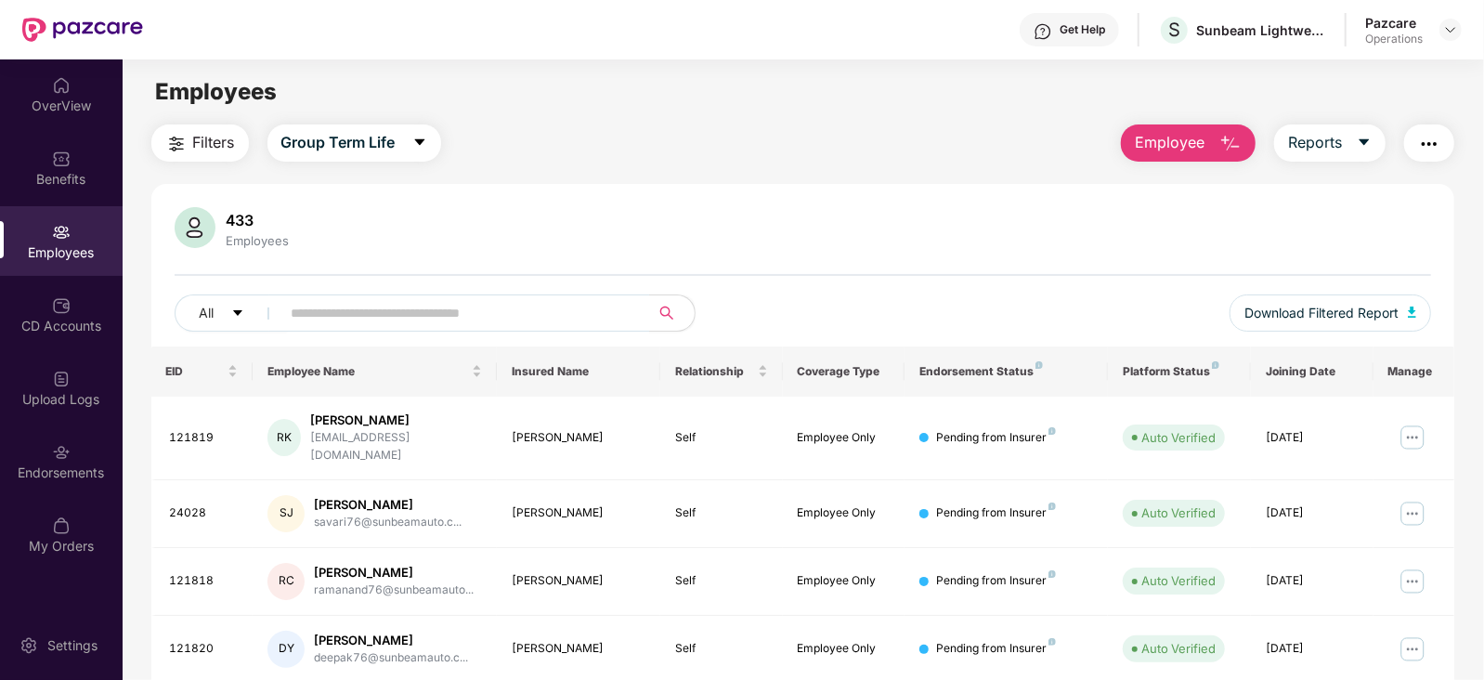
click at [1438, 147] on img "button" at bounding box center [1429, 144] width 22 height 22
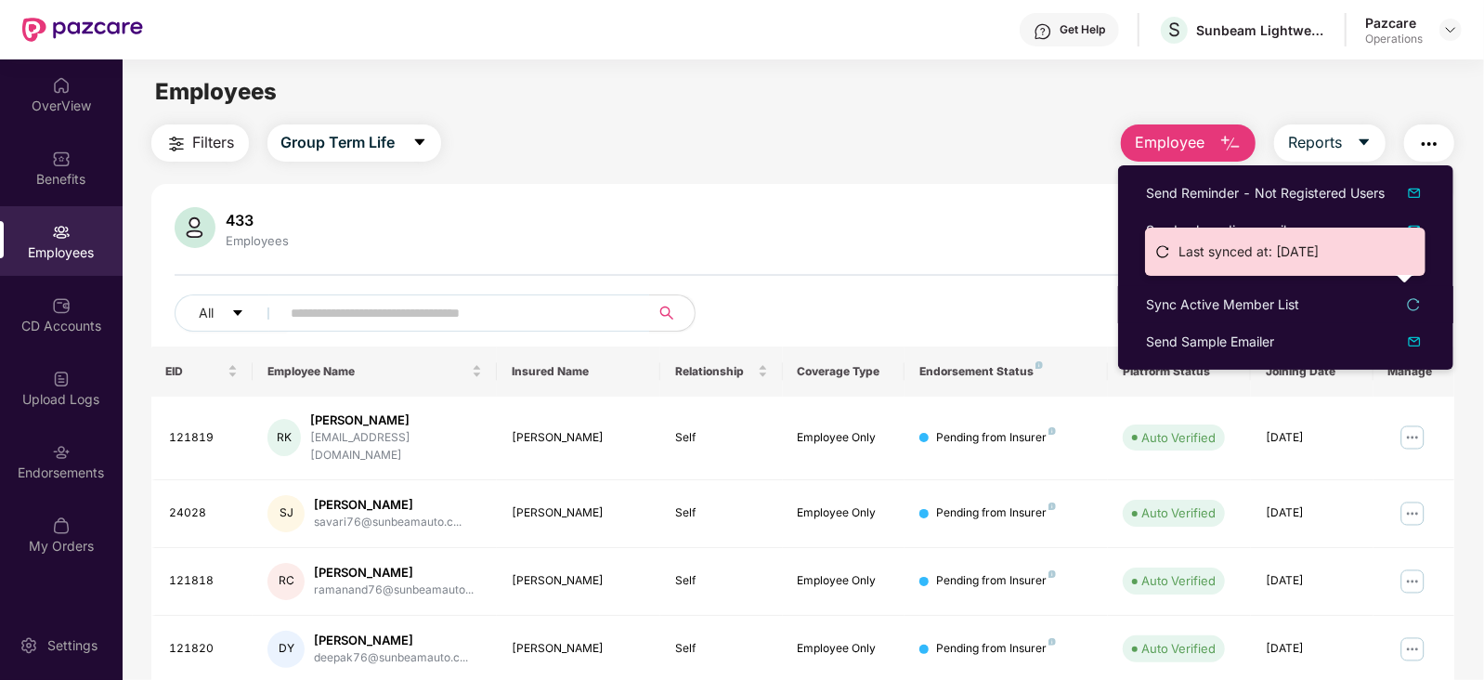
click at [1168, 266] on ul "Last synced at: 14 May 2025" at bounding box center [1285, 251] width 280 height 48
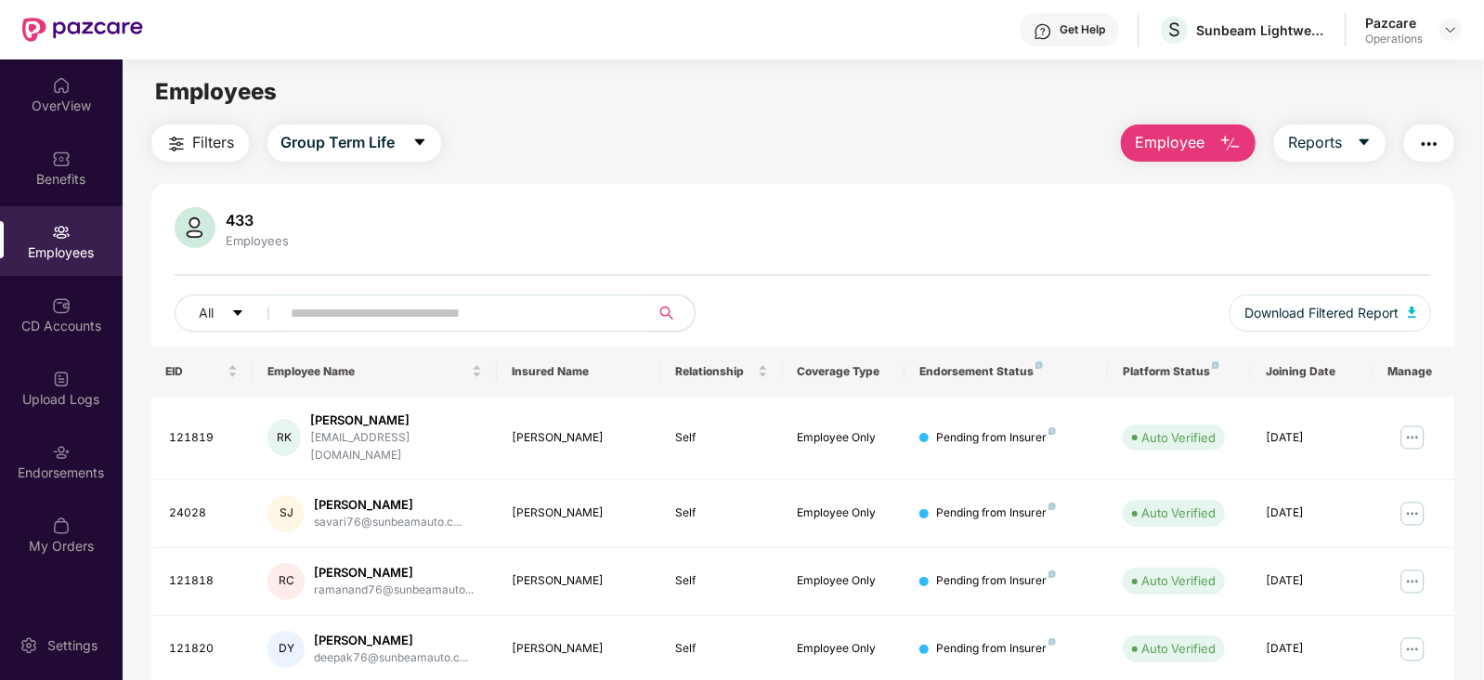
click at [1422, 148] on img "button" at bounding box center [1429, 144] width 22 height 22
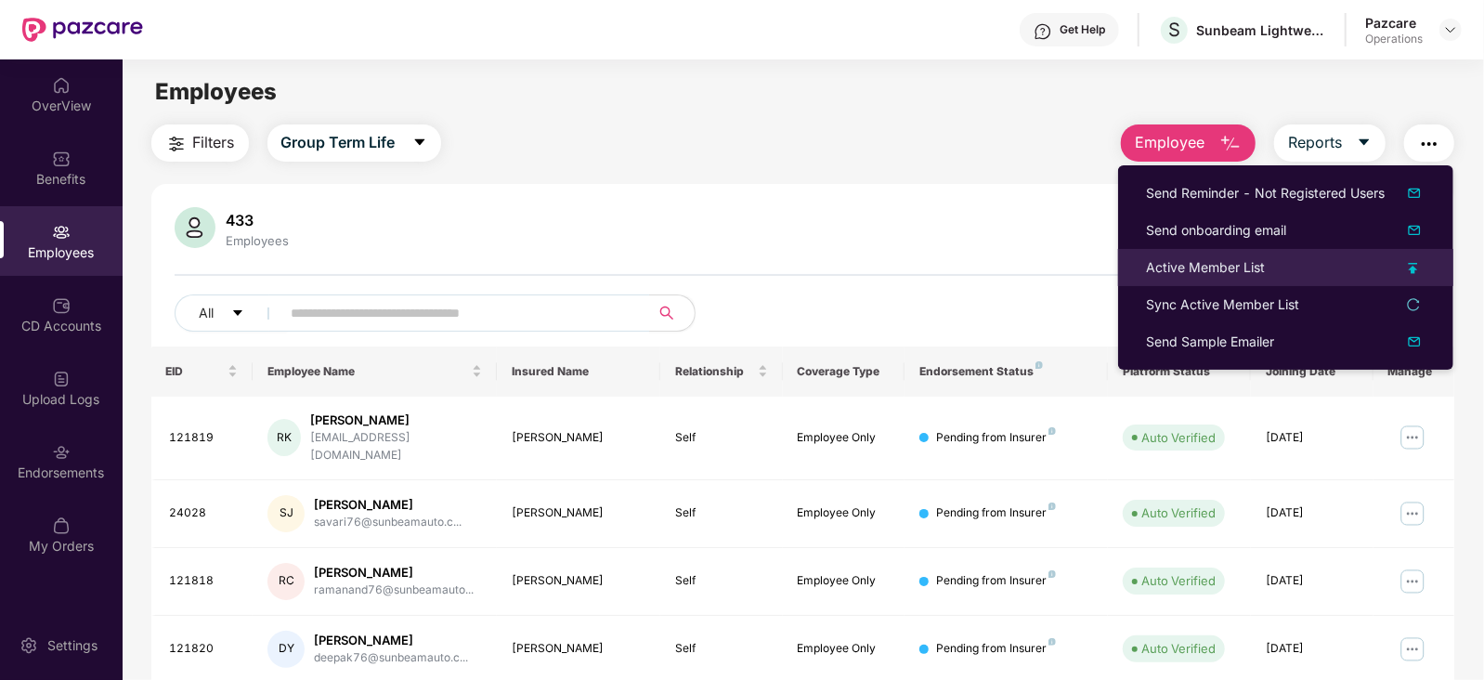
click at [1174, 266] on div "Active Member List" at bounding box center [1205, 267] width 119 height 20
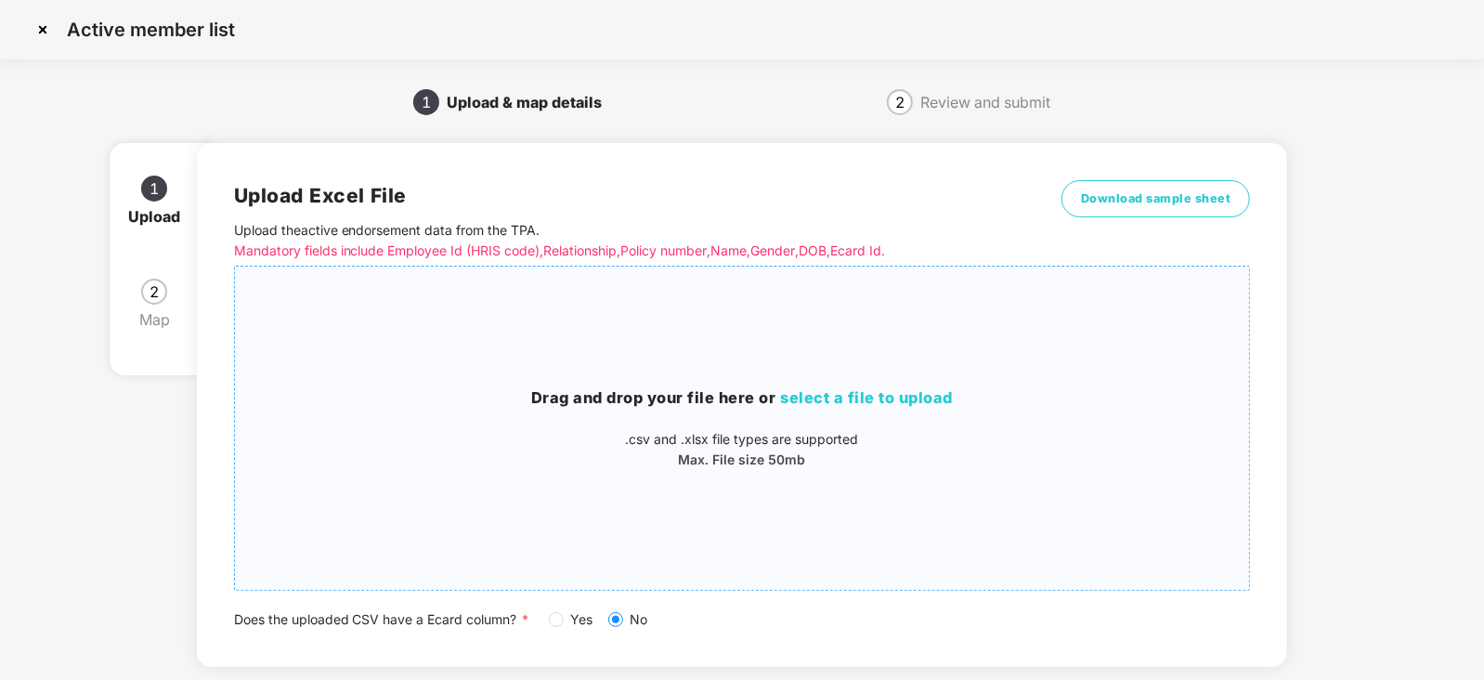
click at [826, 394] on span "select a file to upload" at bounding box center [867, 397] width 173 height 19
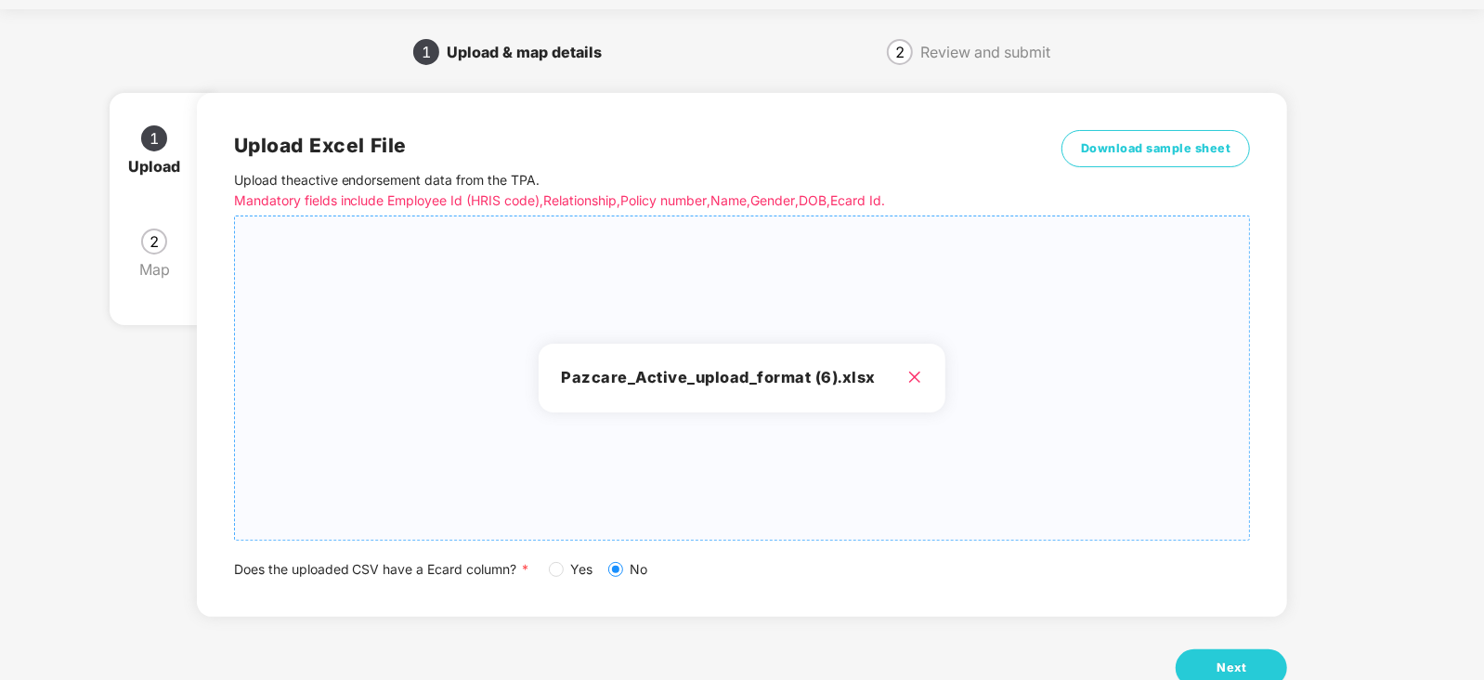
scroll to position [103, 0]
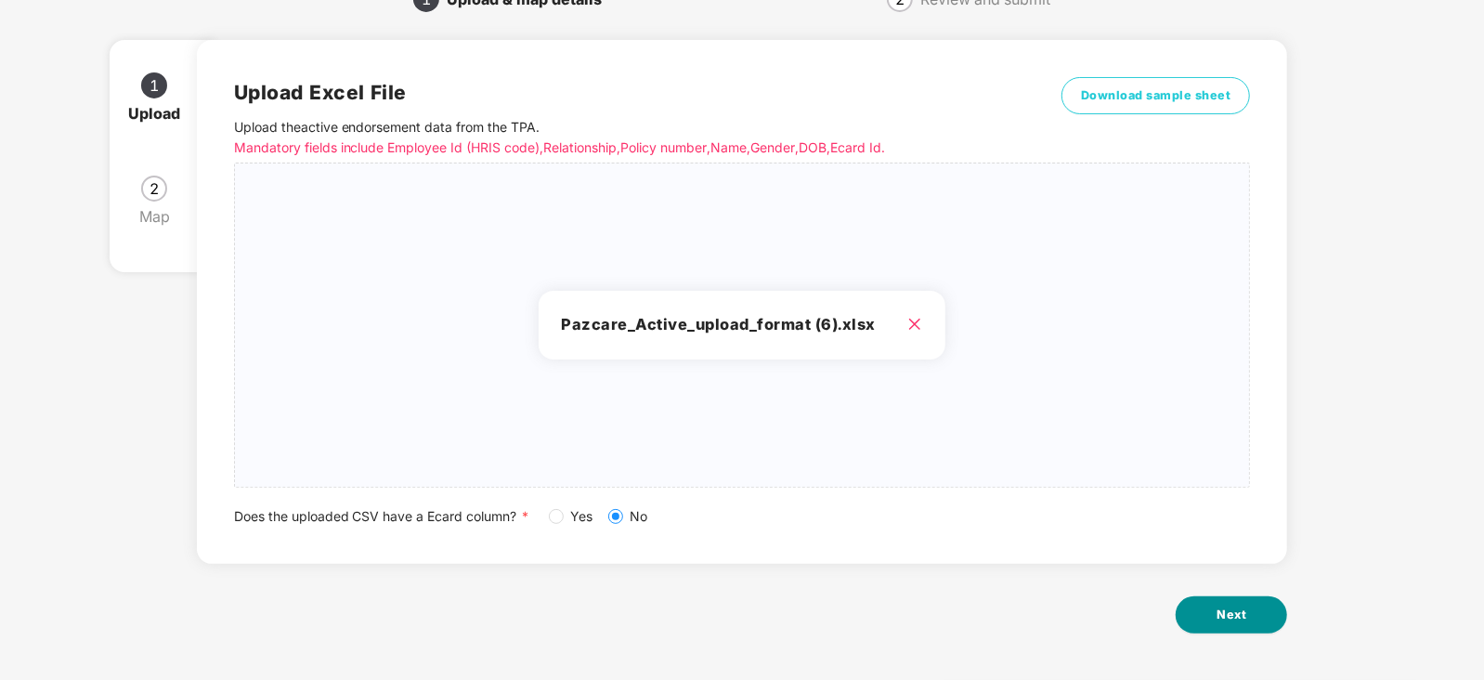
click at [1234, 630] on button "Next" at bounding box center [1231, 614] width 111 height 37
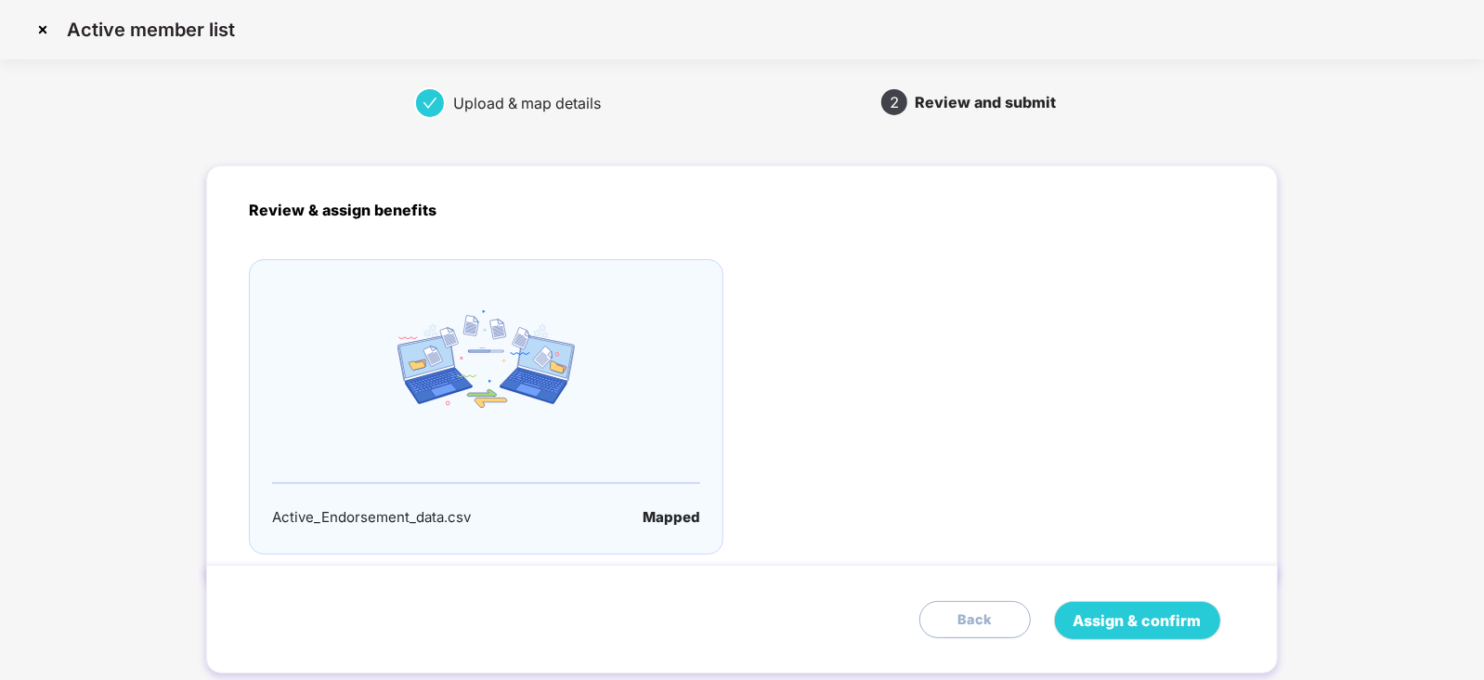
click at [1228, 617] on div "Assign & confirm Back" at bounding box center [746, 620] width 994 height 39
click at [1147, 626] on span "Assign & confirm" at bounding box center [1137, 620] width 128 height 23
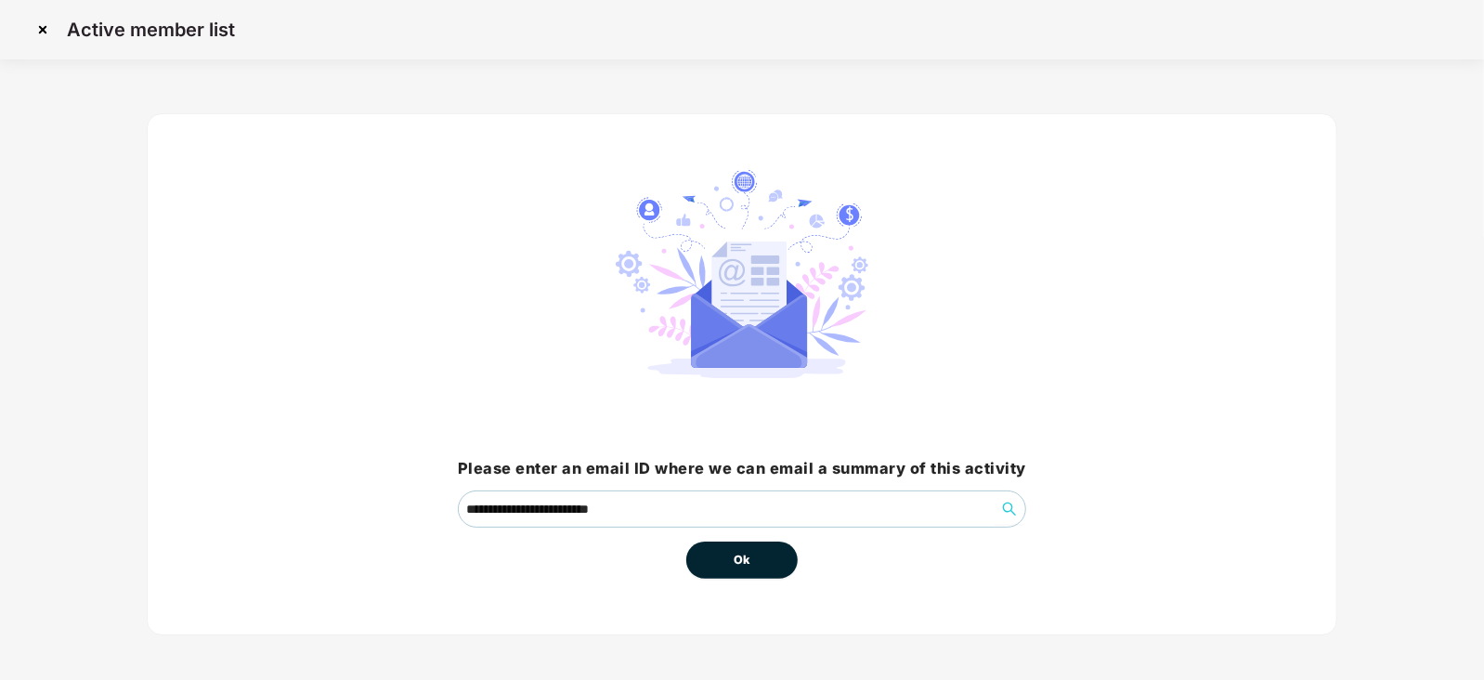
click at [747, 567] on span "Ok" at bounding box center [742, 560] width 17 height 19
click at [747, 564] on span "Ok" at bounding box center [742, 560] width 17 height 19
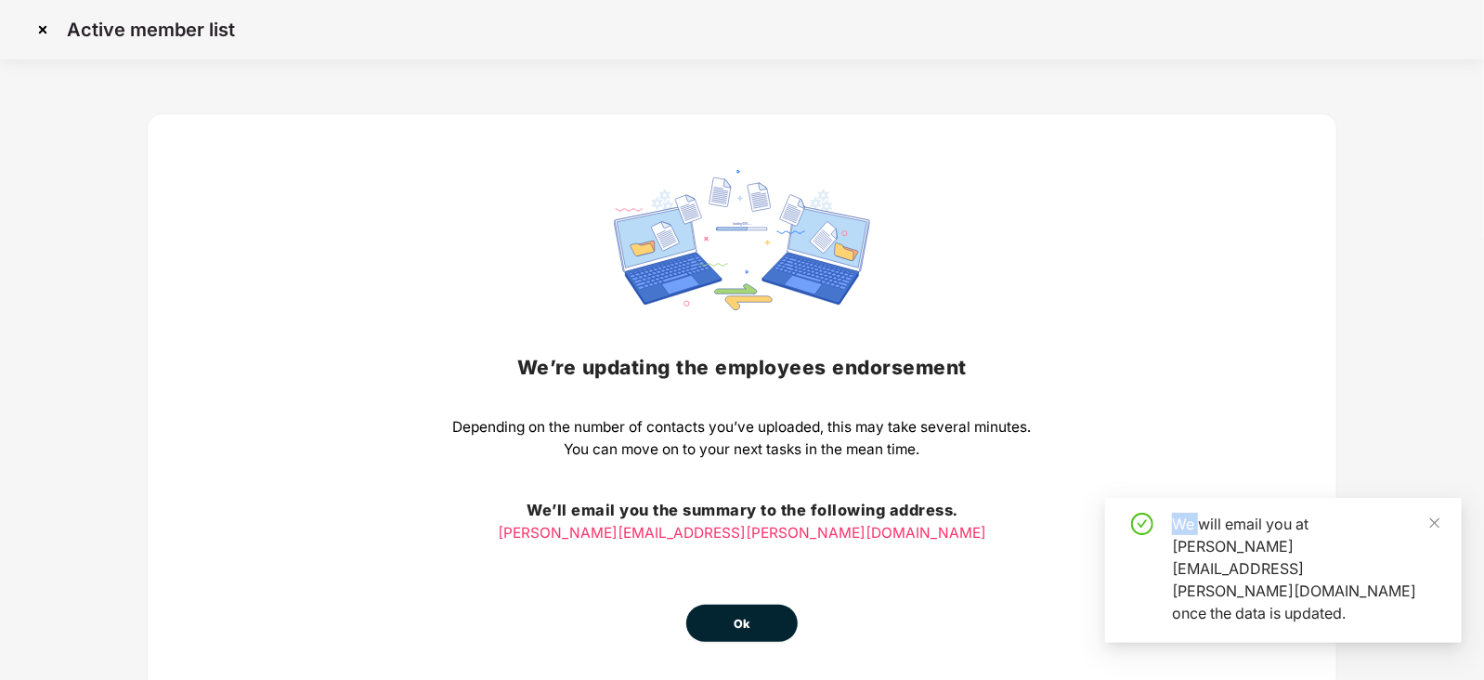
click at [747, 564] on div "We’re updating the employees endorsement Depending on the number of contacts yo…" at bounding box center [742, 406] width 578 height 472
click at [747, 619] on span "Ok" at bounding box center [742, 624] width 17 height 19
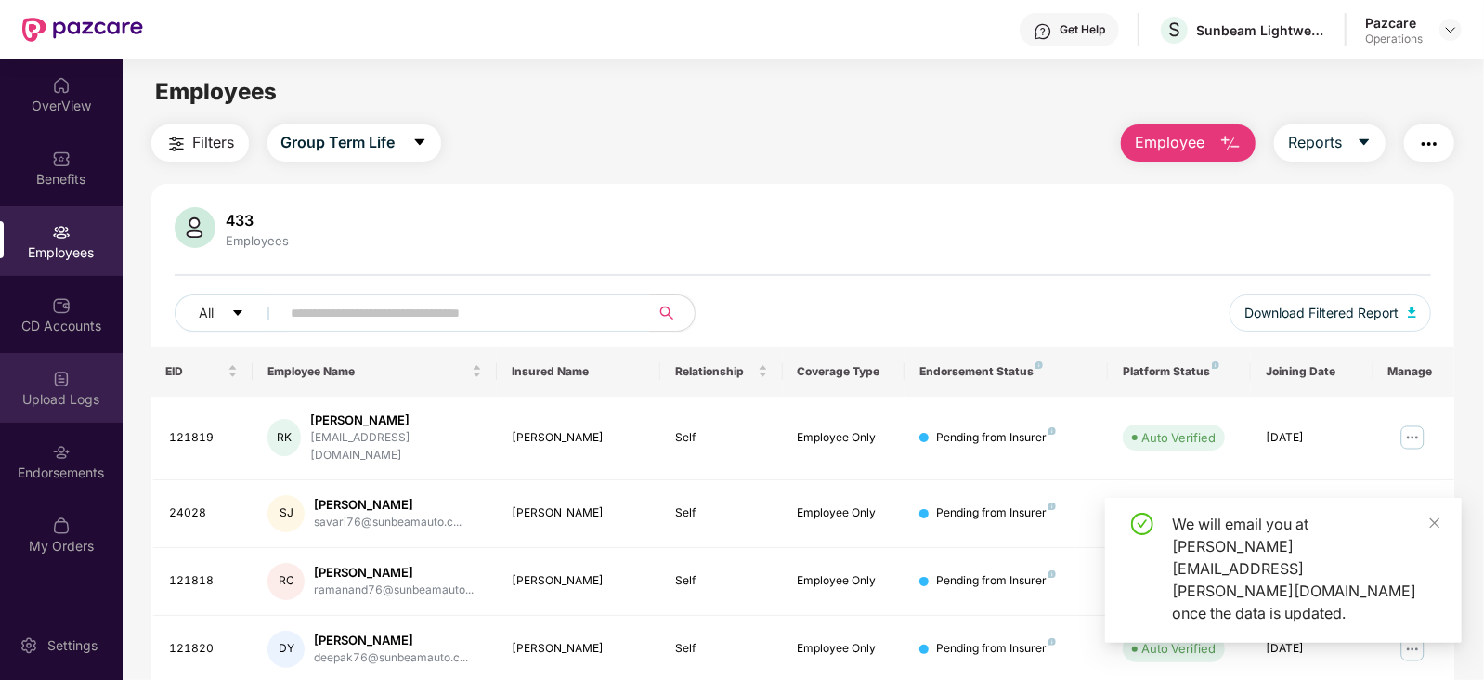
click at [88, 395] on div "Upload Logs" at bounding box center [61, 399] width 123 height 19
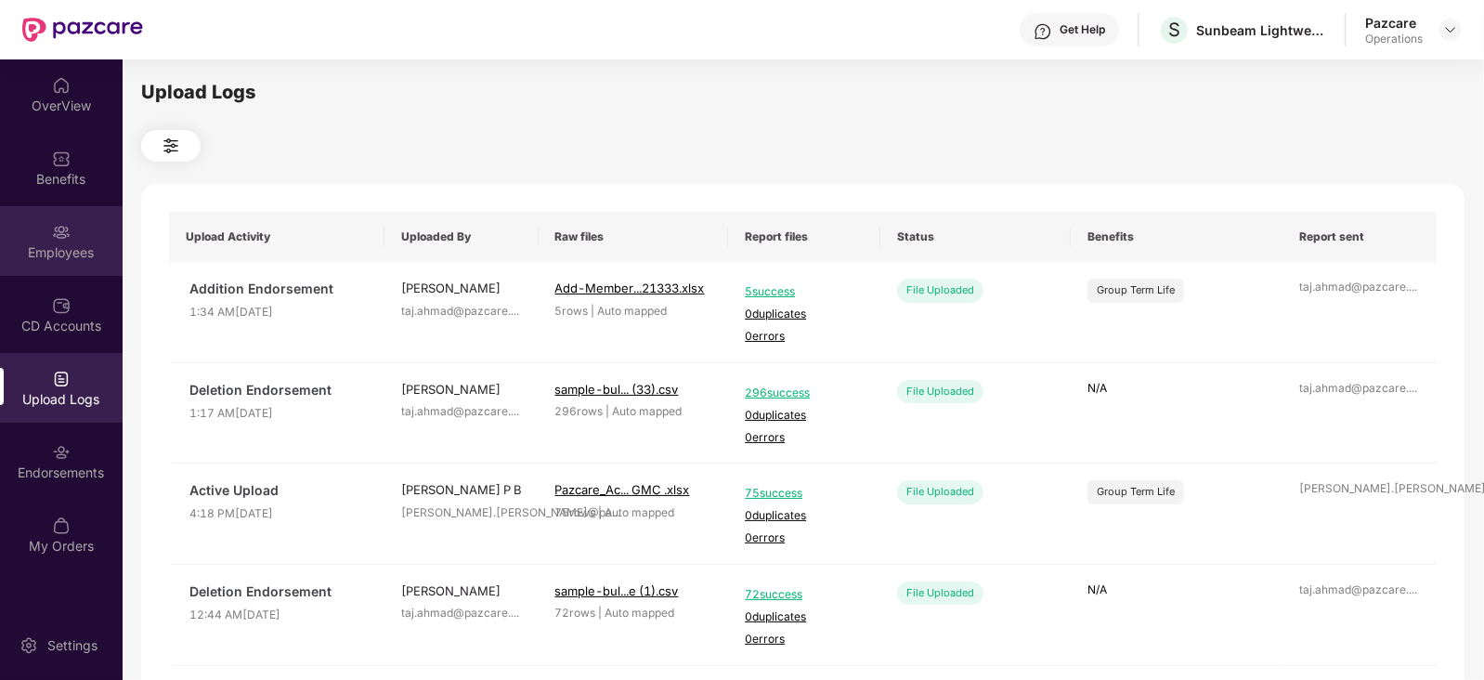
click at [67, 248] on div "Employees" at bounding box center [61, 252] width 123 height 19
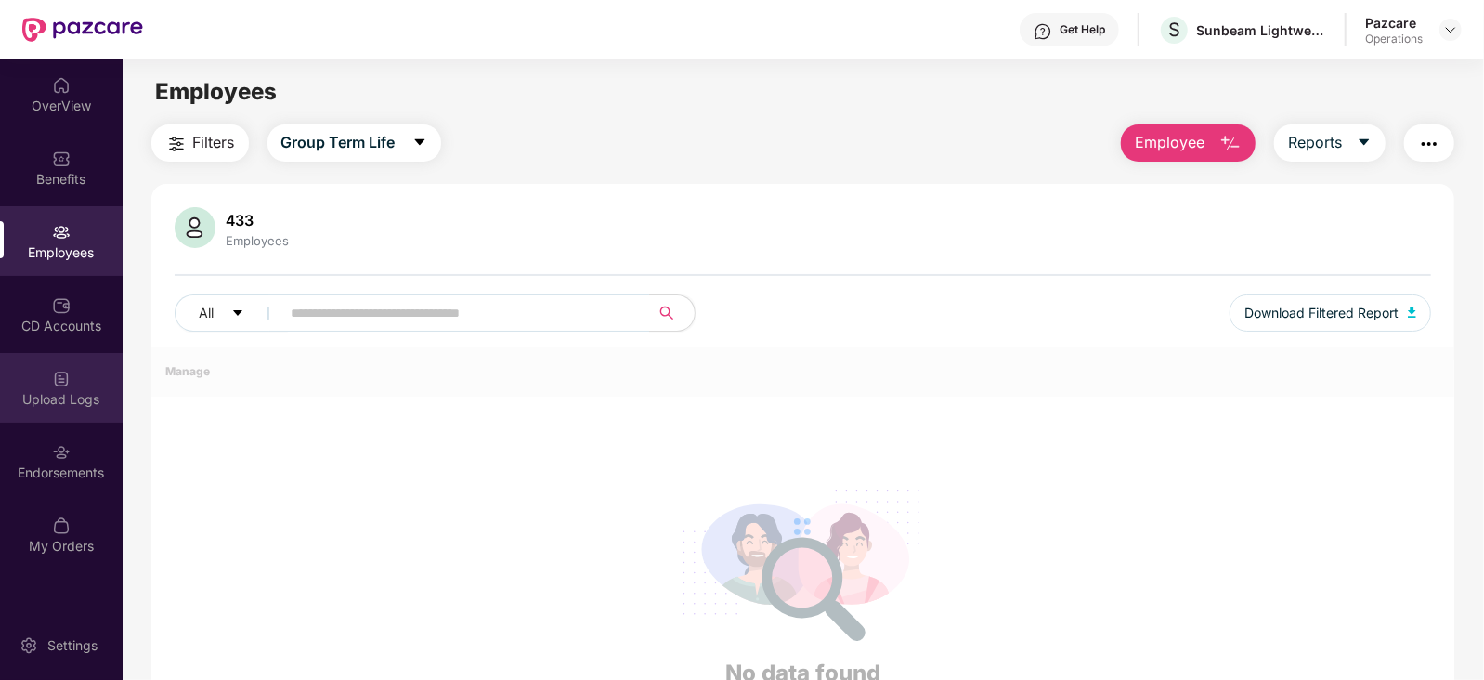
click at [67, 396] on div "Upload Logs" at bounding box center [61, 399] width 123 height 19
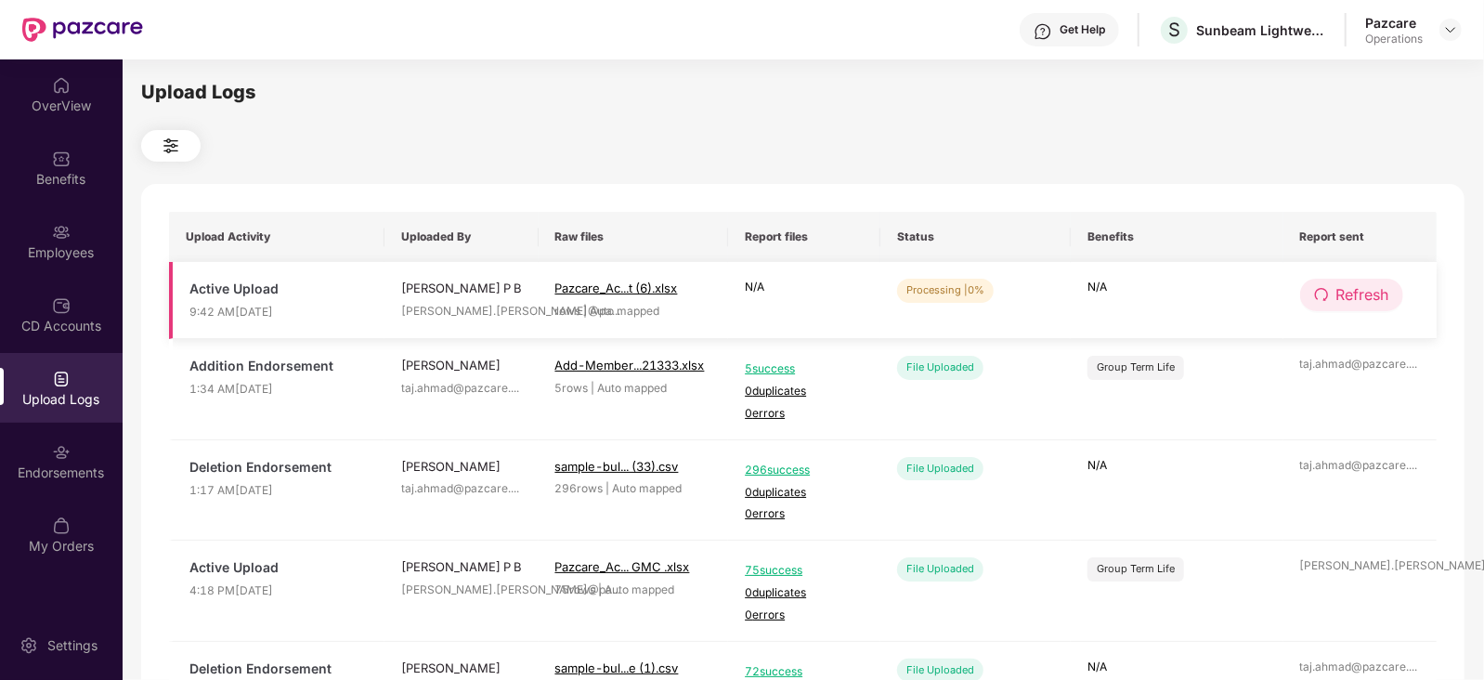
click at [1351, 297] on span "Refresh" at bounding box center [1362, 294] width 53 height 23
click at [1351, 297] on span "Refresh" at bounding box center [1363, 294] width 53 height 23
click at [1360, 291] on span "Refresh" at bounding box center [1363, 294] width 53 height 23
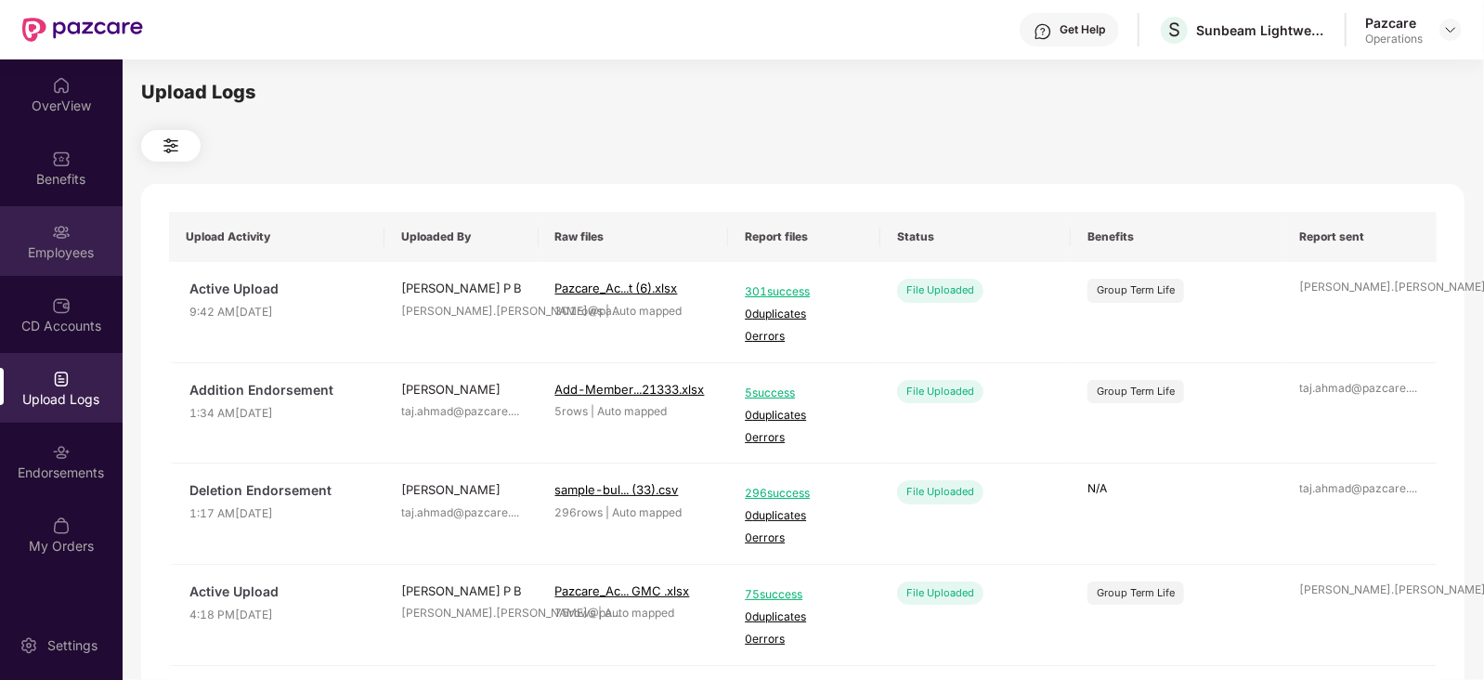
click at [73, 264] on div "Employees" at bounding box center [61, 241] width 123 height 70
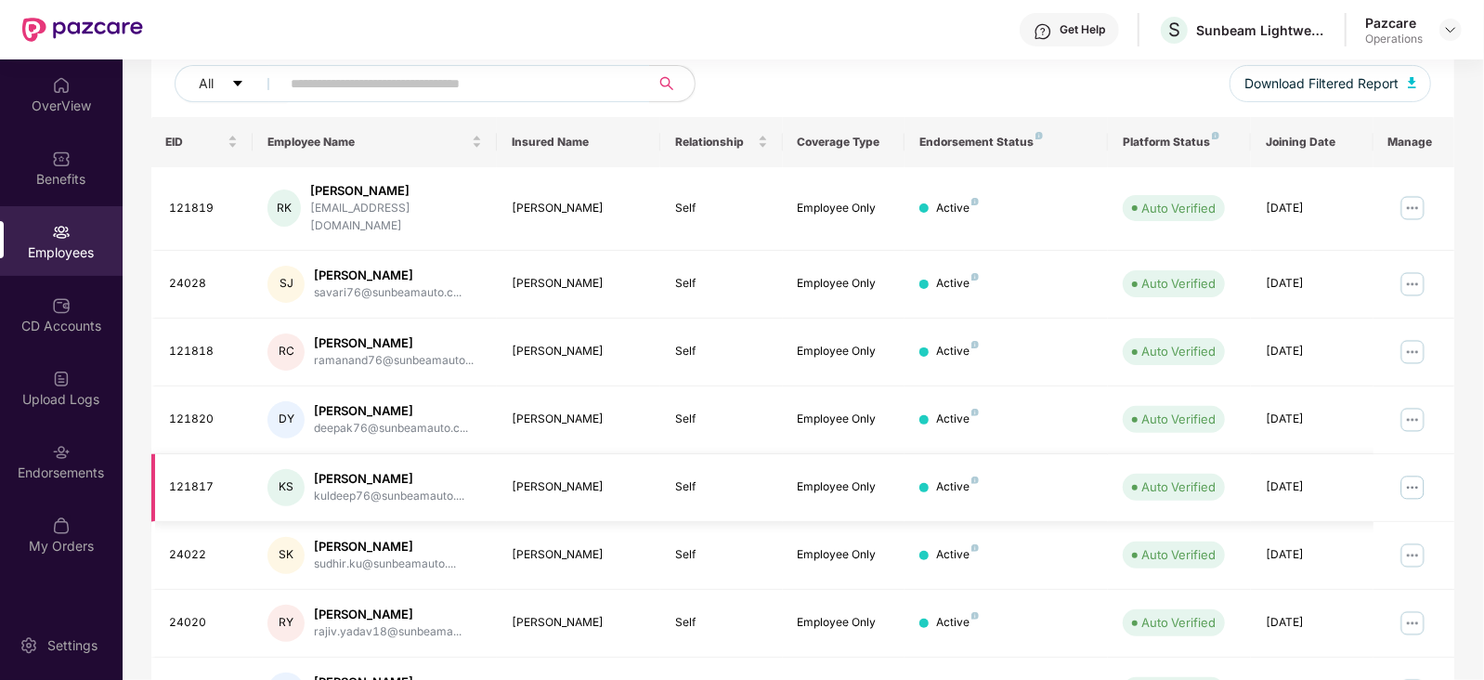
scroll to position [231, 0]
click at [72, 474] on div "Endorsements" at bounding box center [61, 472] width 123 height 19
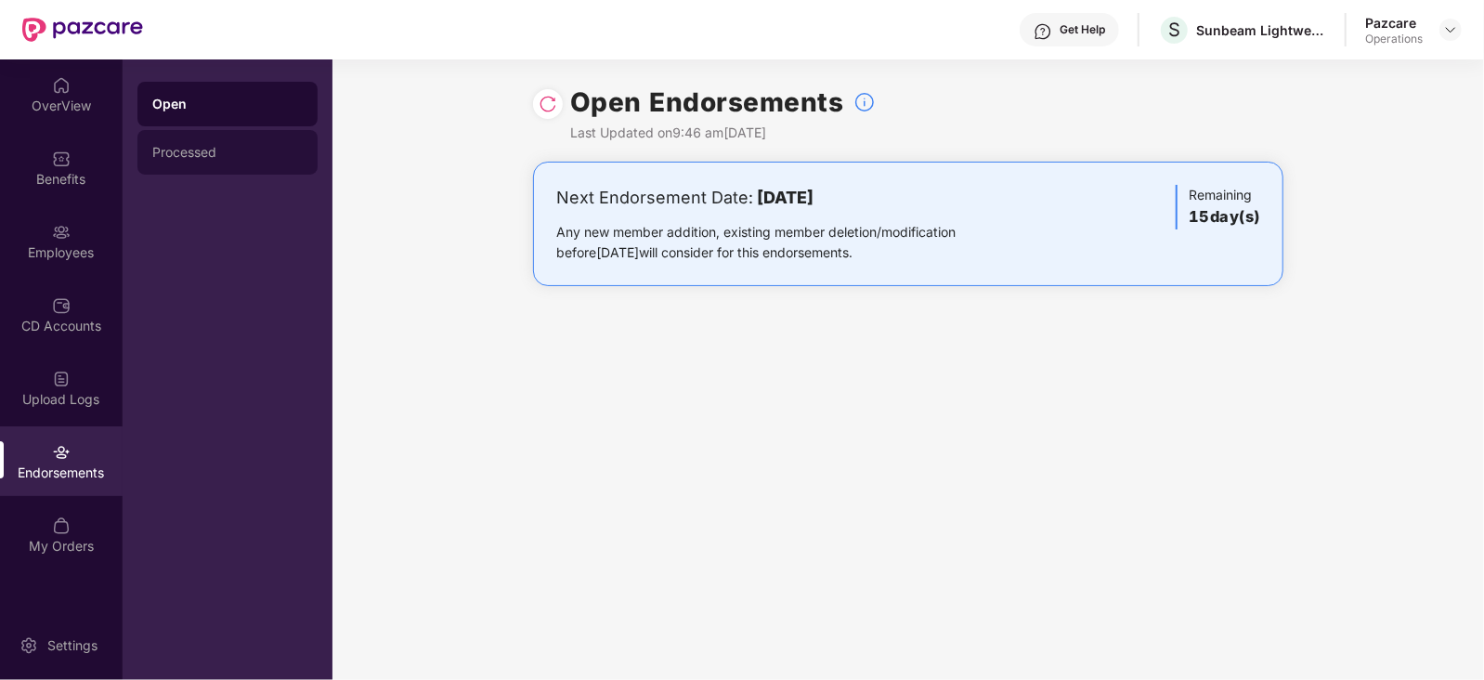
click at [184, 132] on div "Processed" at bounding box center [227, 152] width 180 height 45
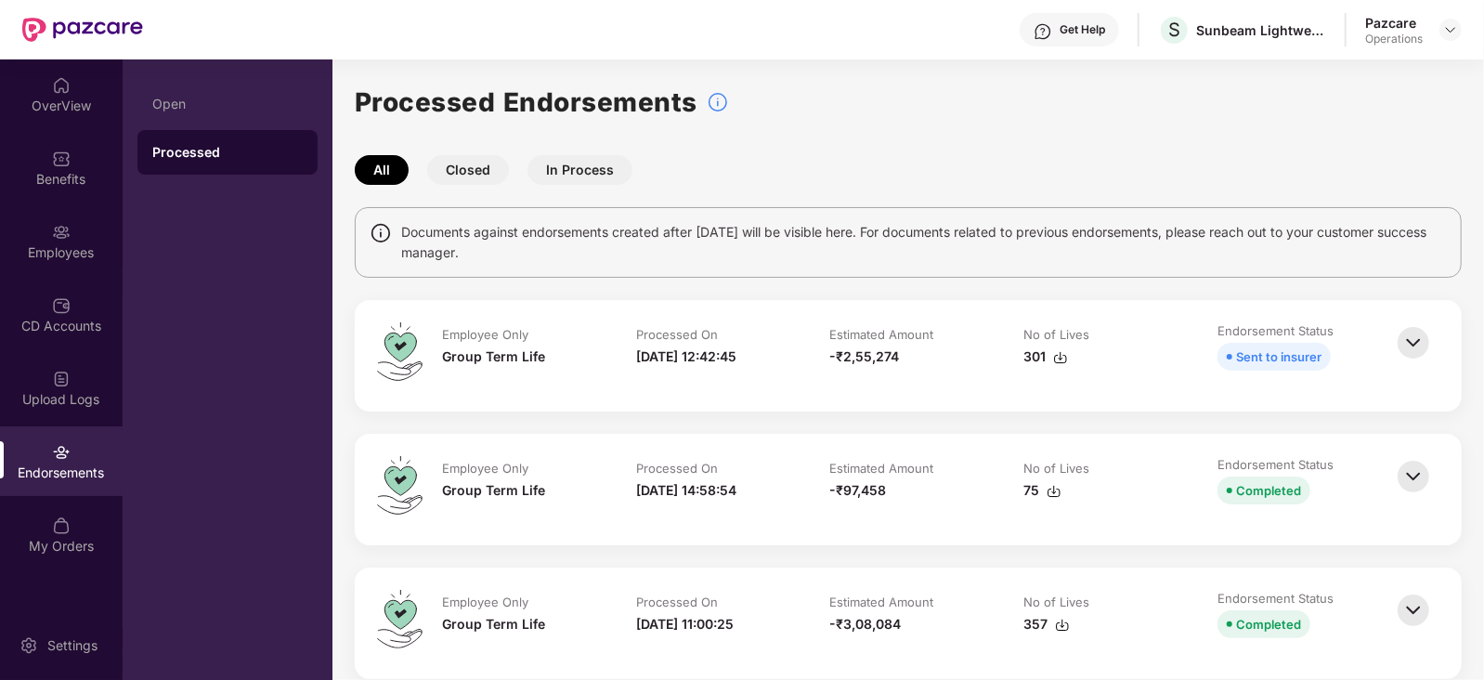
click at [1397, 331] on img at bounding box center [1413, 342] width 41 height 41
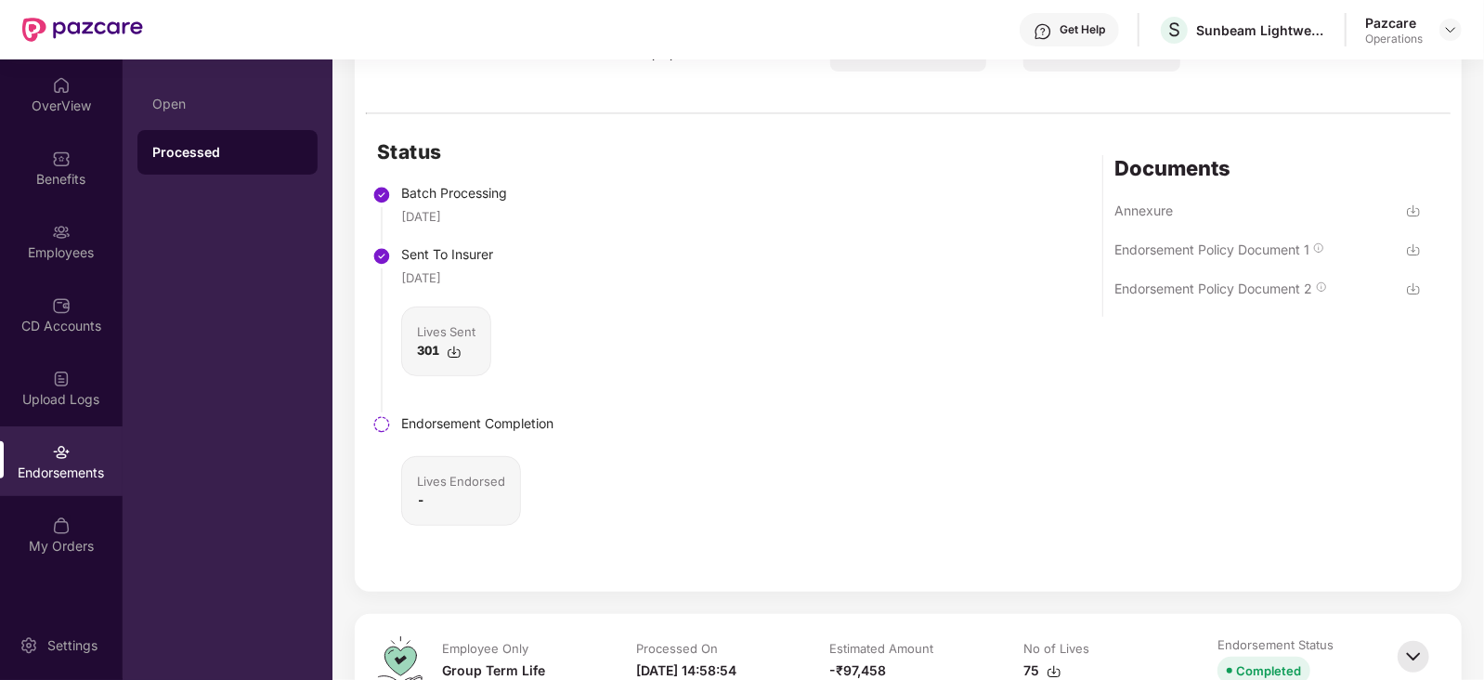
scroll to position [231, 0]
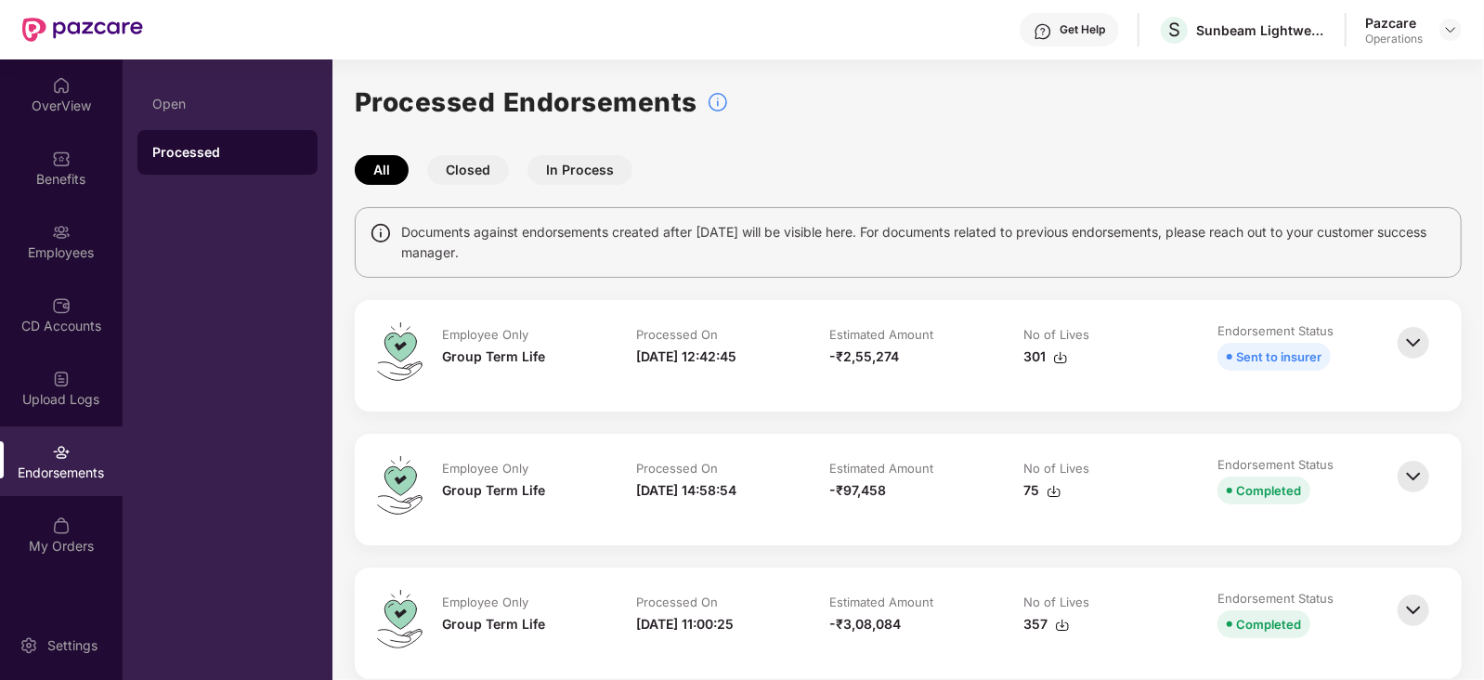
click at [1404, 344] on img at bounding box center [1413, 342] width 41 height 41
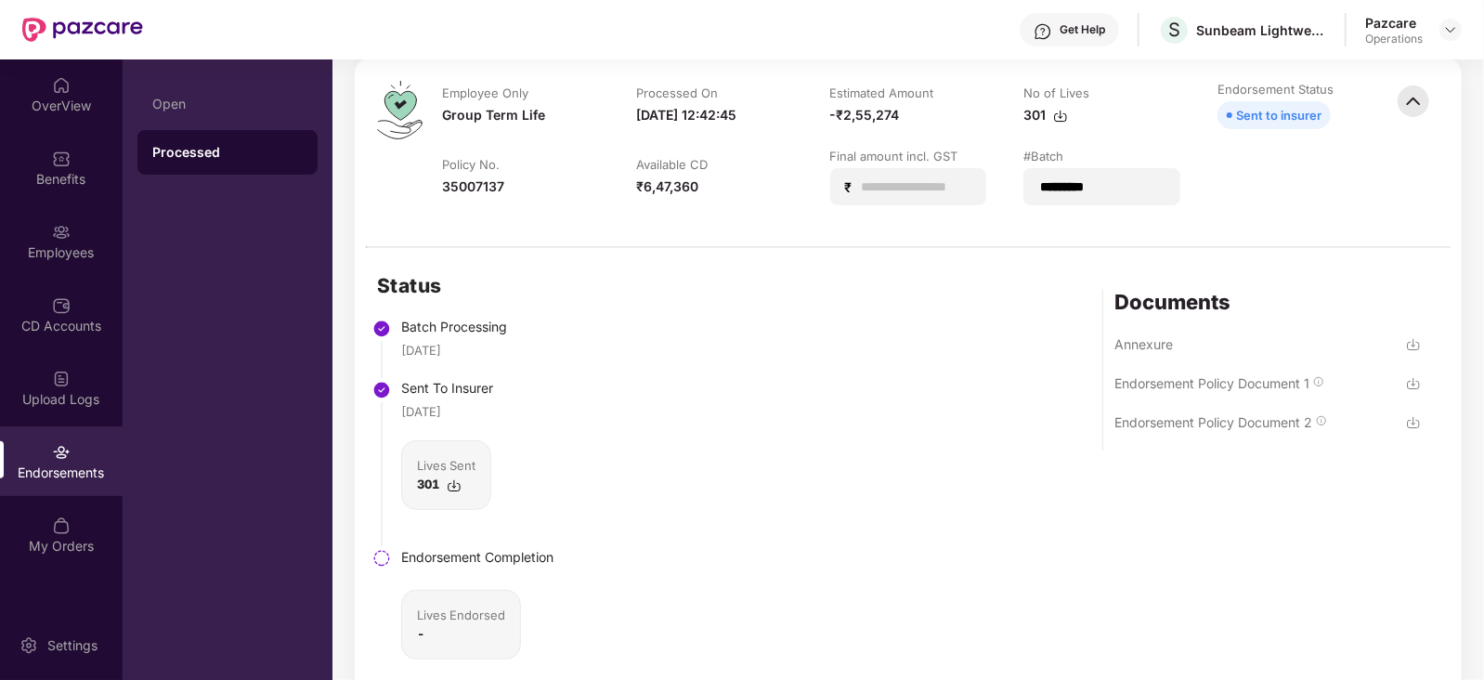
scroll to position [348, 0]
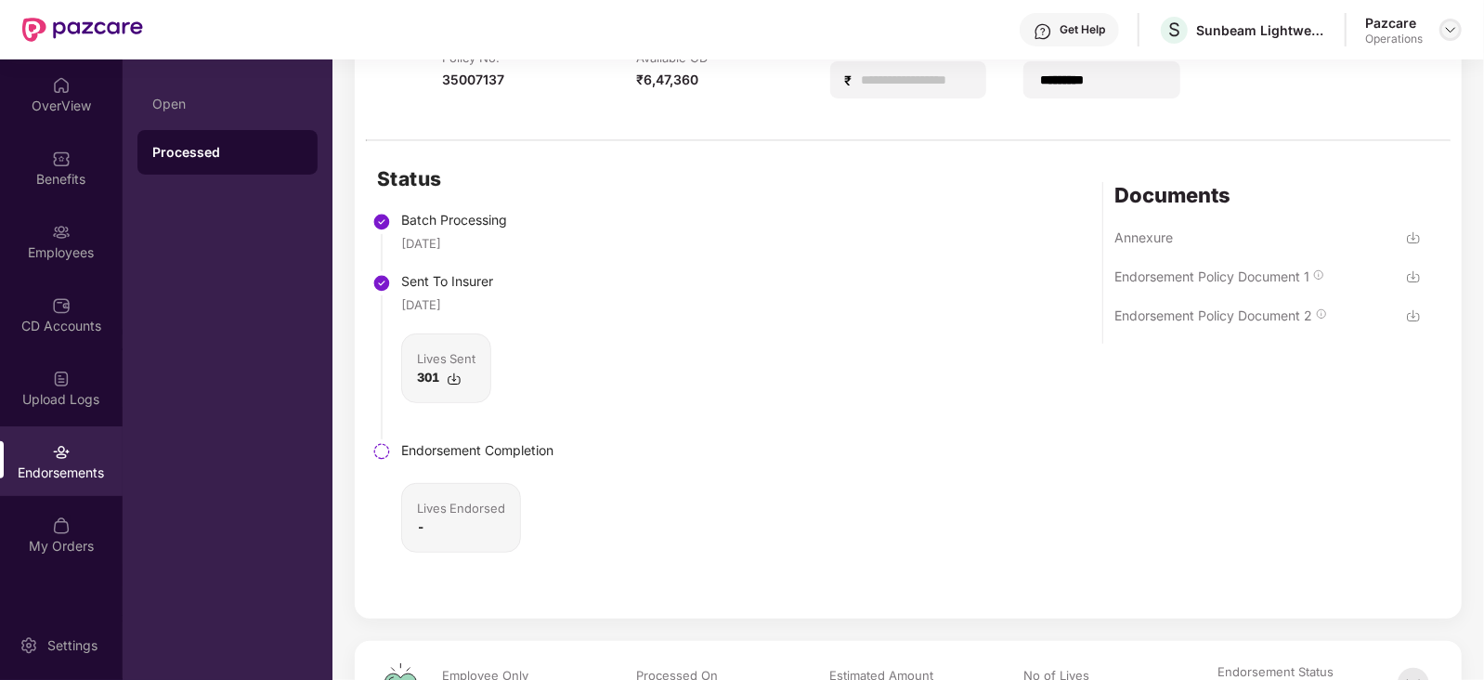
click at [1448, 28] on img at bounding box center [1450, 29] width 15 height 15
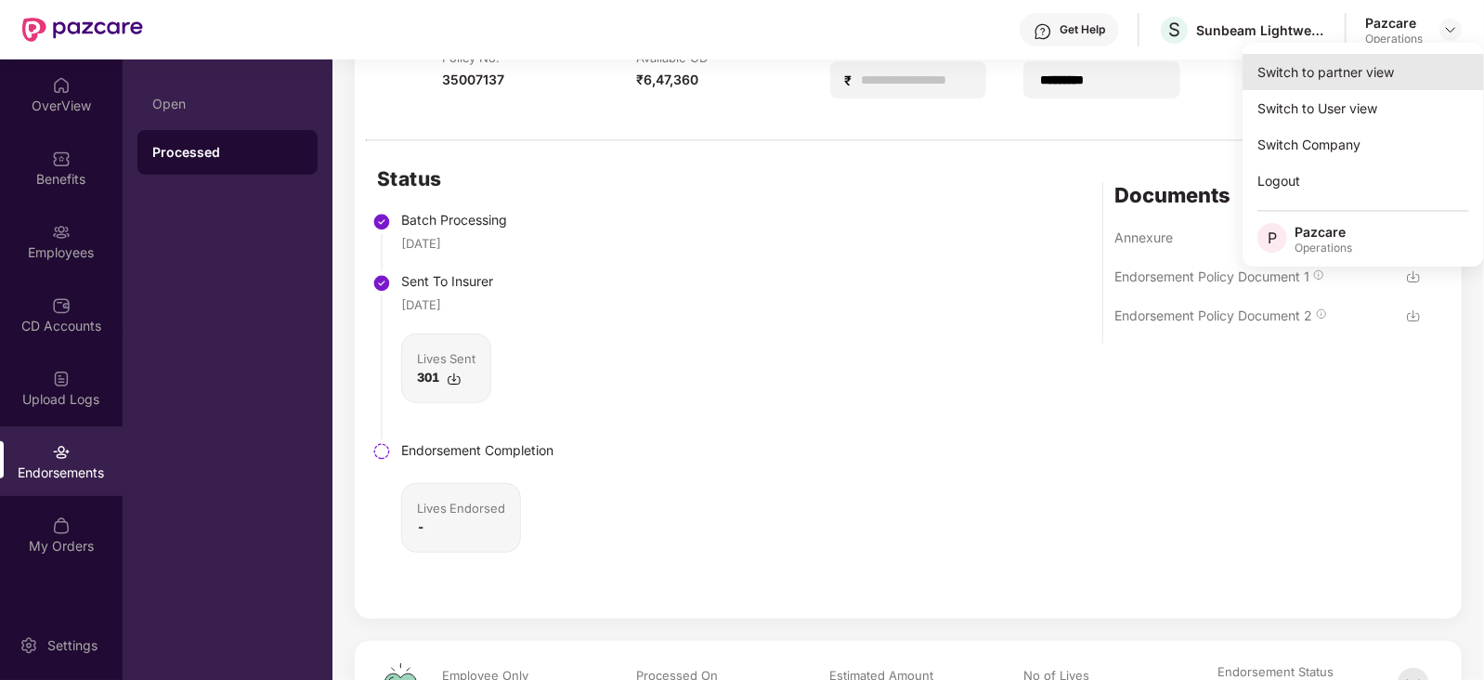
click at [1365, 76] on div "Switch to partner view" at bounding box center [1362, 72] width 241 height 36
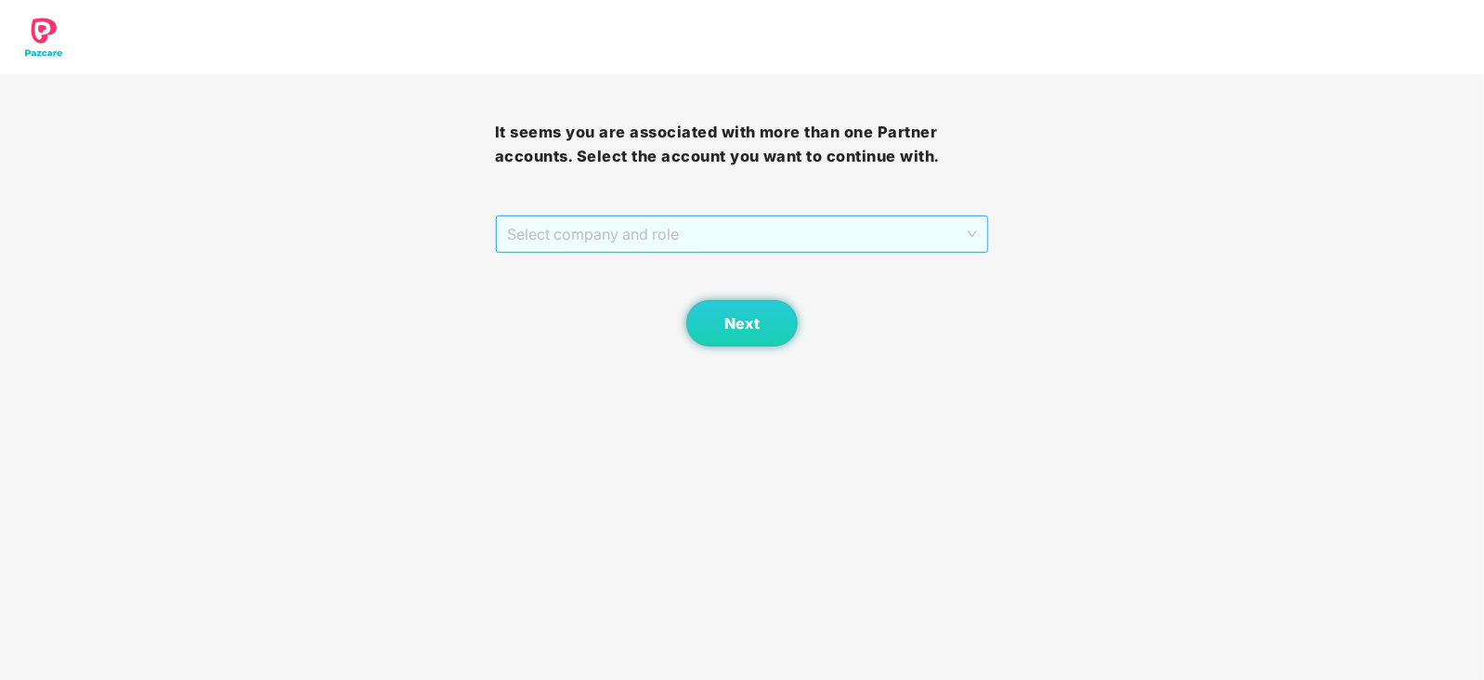
click at [744, 231] on span "Select company and role" at bounding box center [742, 233] width 471 height 35
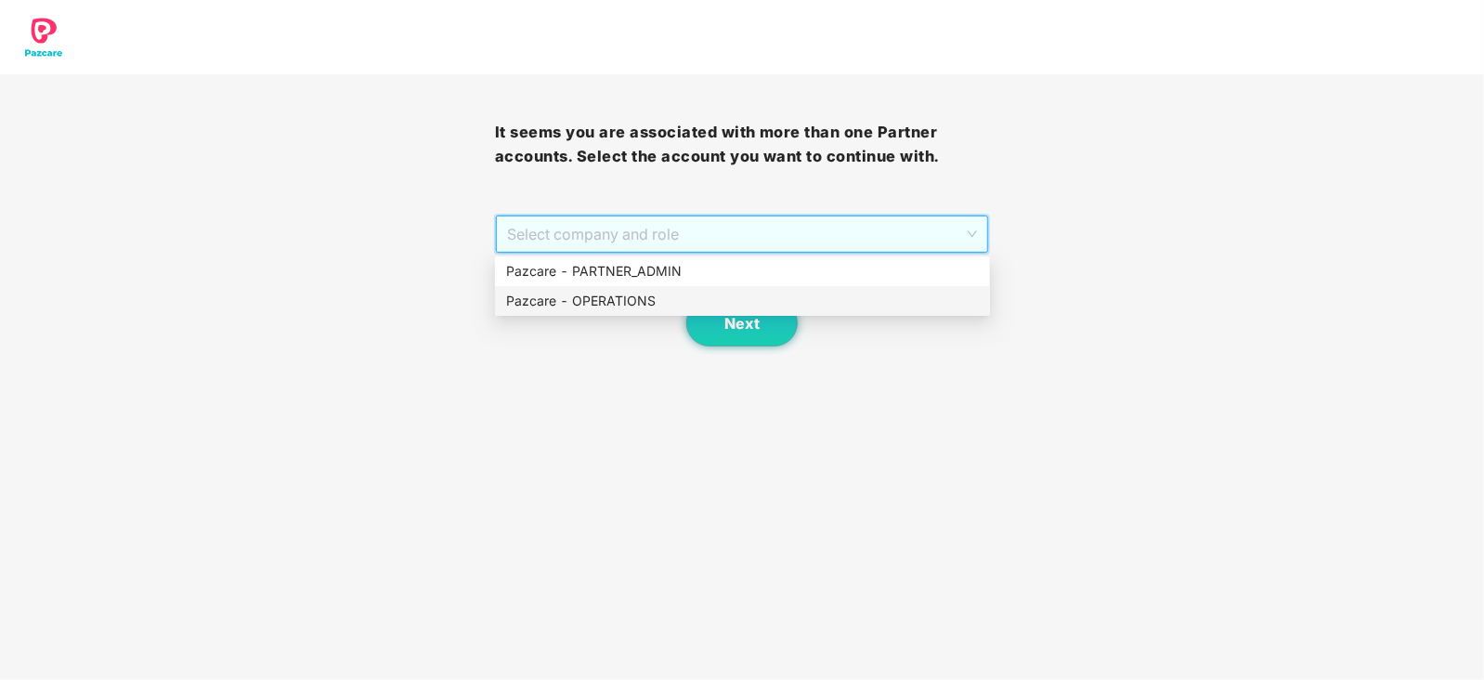
click at [619, 308] on div "Pazcare - OPERATIONS" at bounding box center [742, 301] width 473 height 20
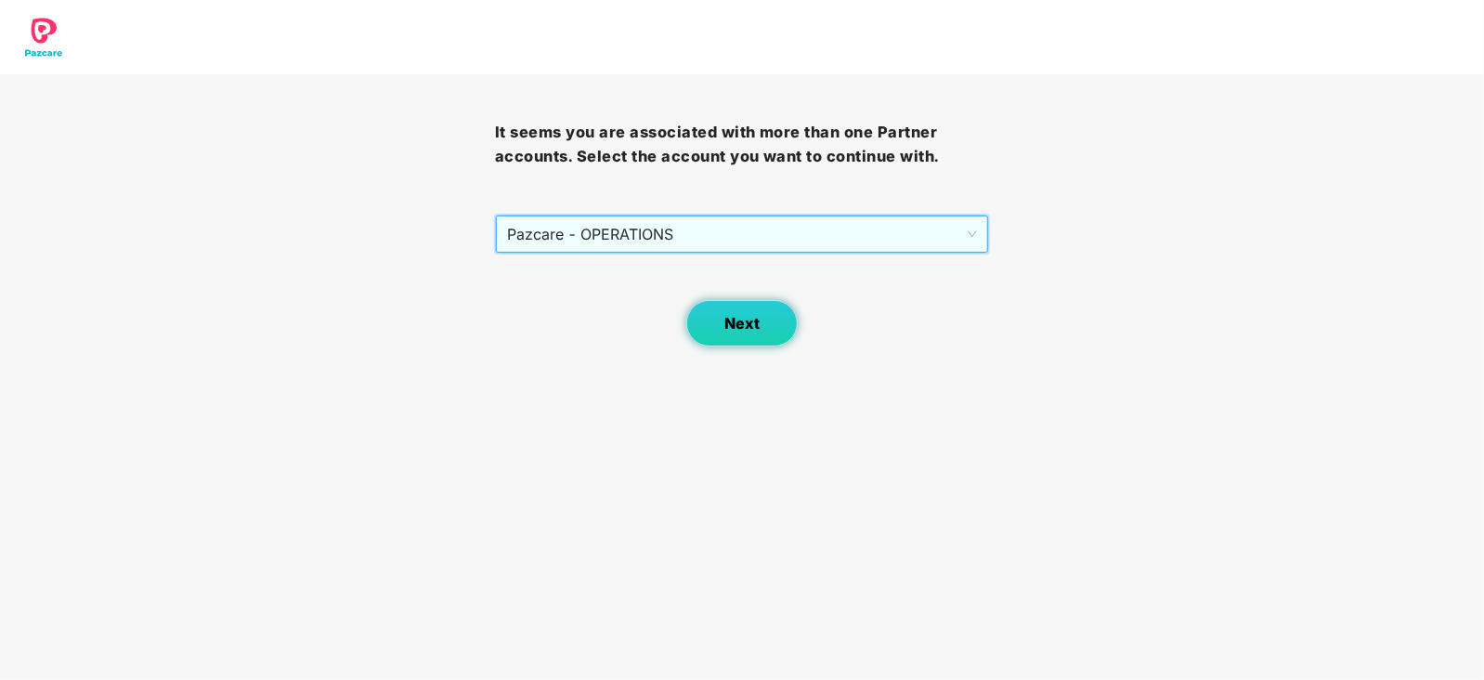
click at [710, 333] on button "Next" at bounding box center [741, 323] width 111 height 46
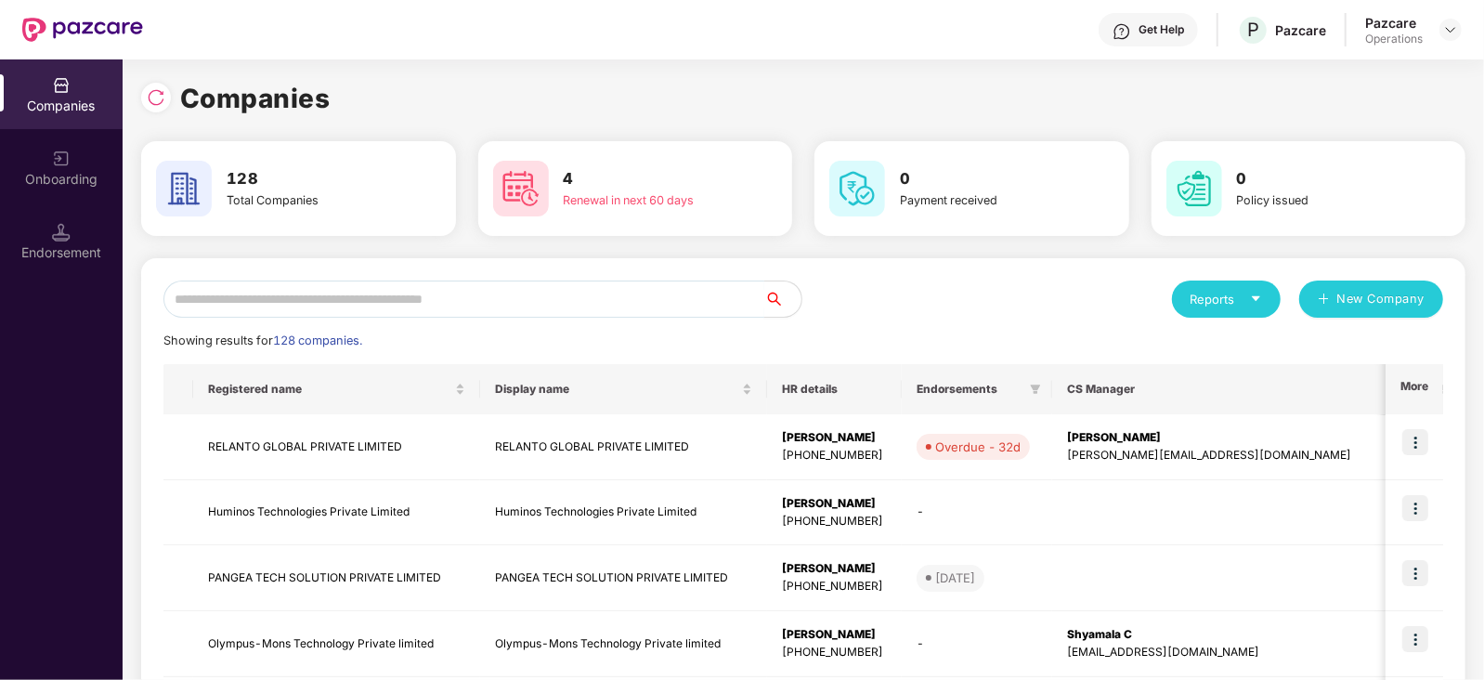
click at [495, 311] on input "text" at bounding box center [463, 298] width 601 height 37
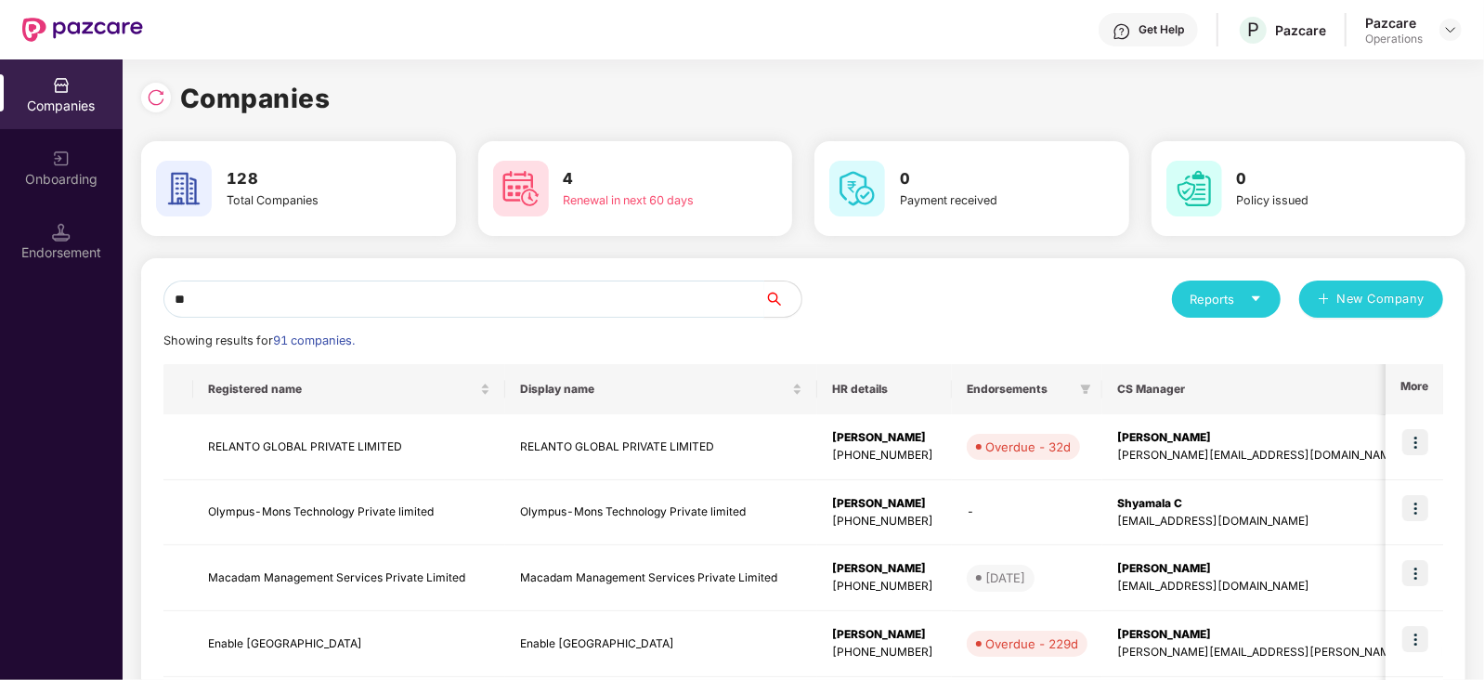
type input "*"
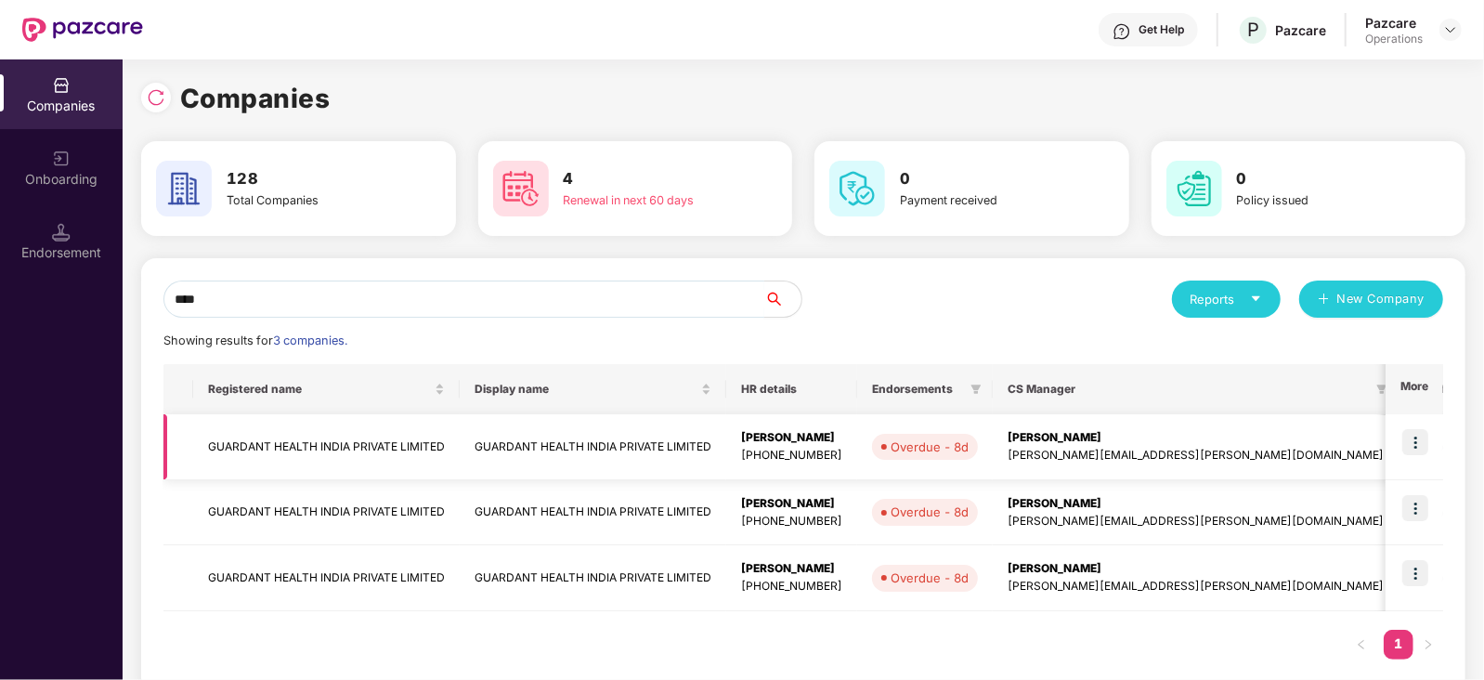
type input "****"
click at [1418, 445] on img at bounding box center [1415, 442] width 26 height 26
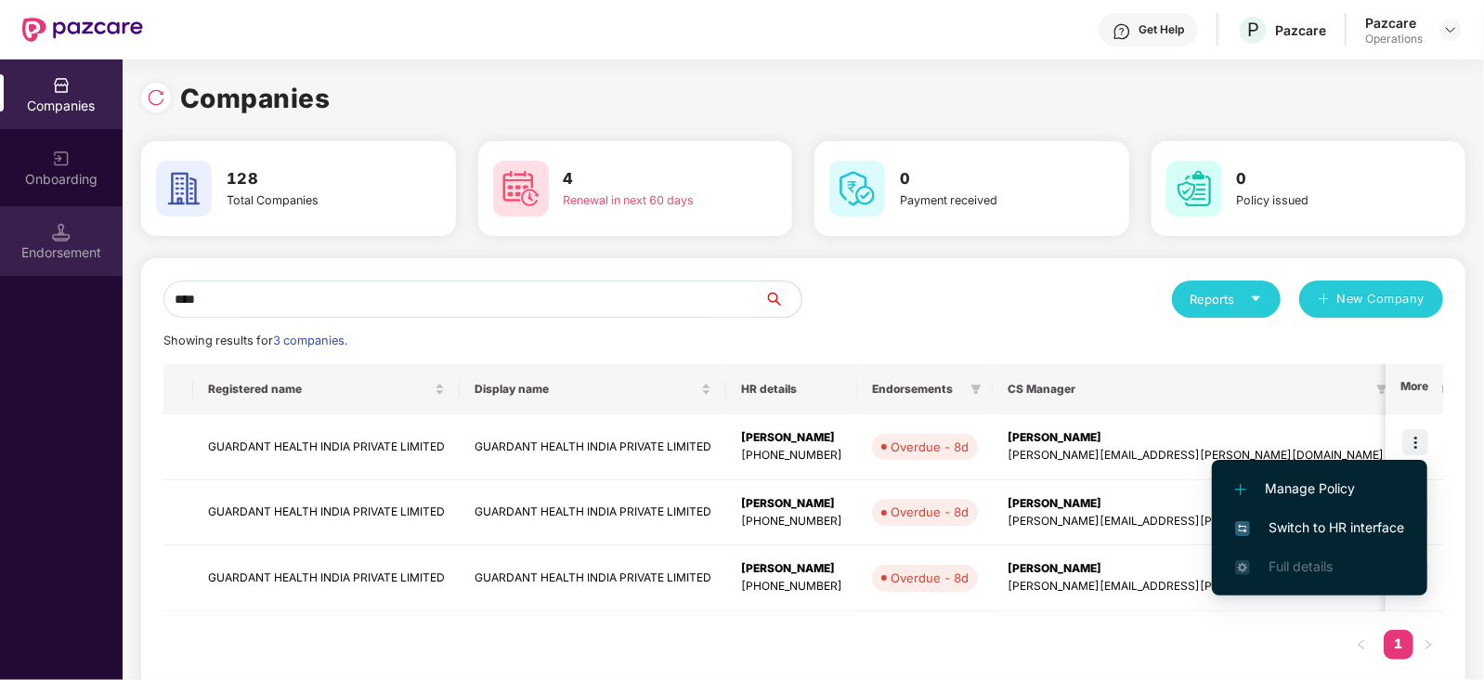
click at [70, 235] on img at bounding box center [61, 232] width 19 height 19
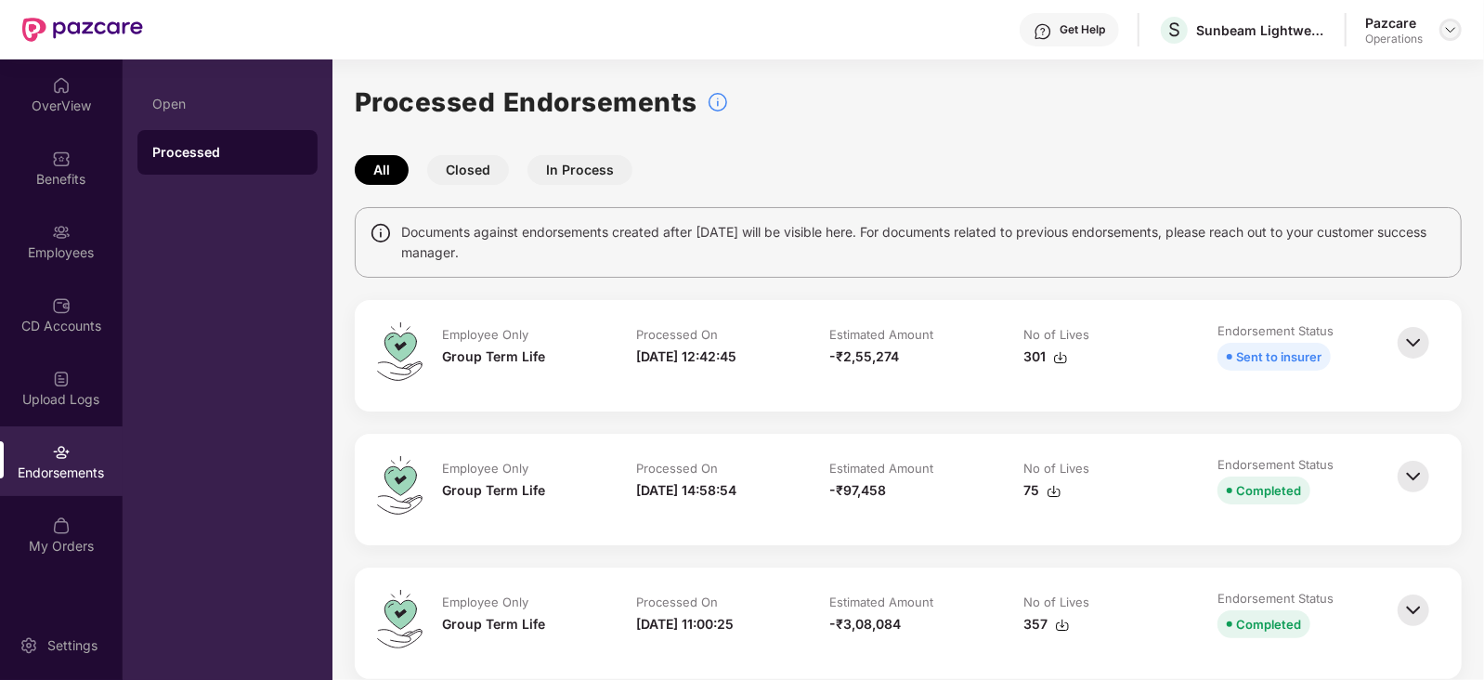
click at [1450, 35] on img at bounding box center [1450, 29] width 15 height 15
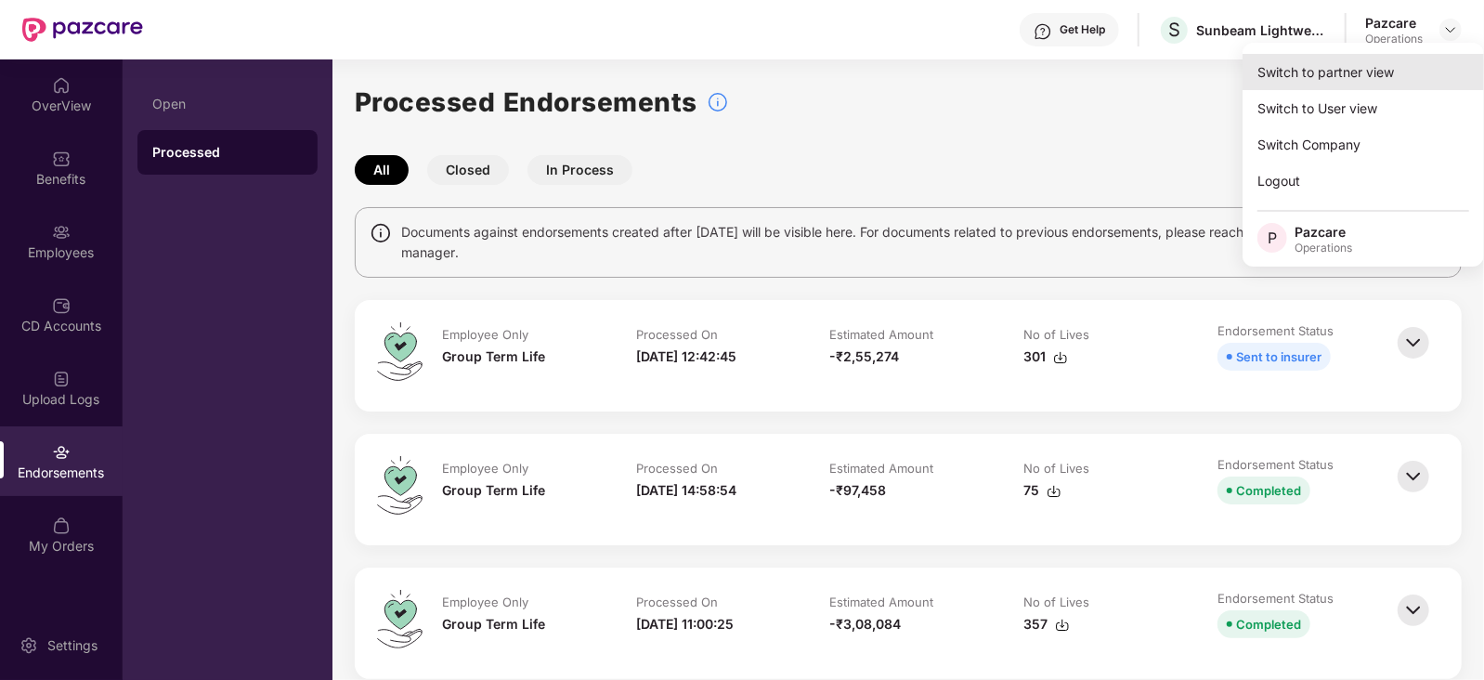
click at [1398, 74] on div "Switch to partner view" at bounding box center [1362, 72] width 241 height 36
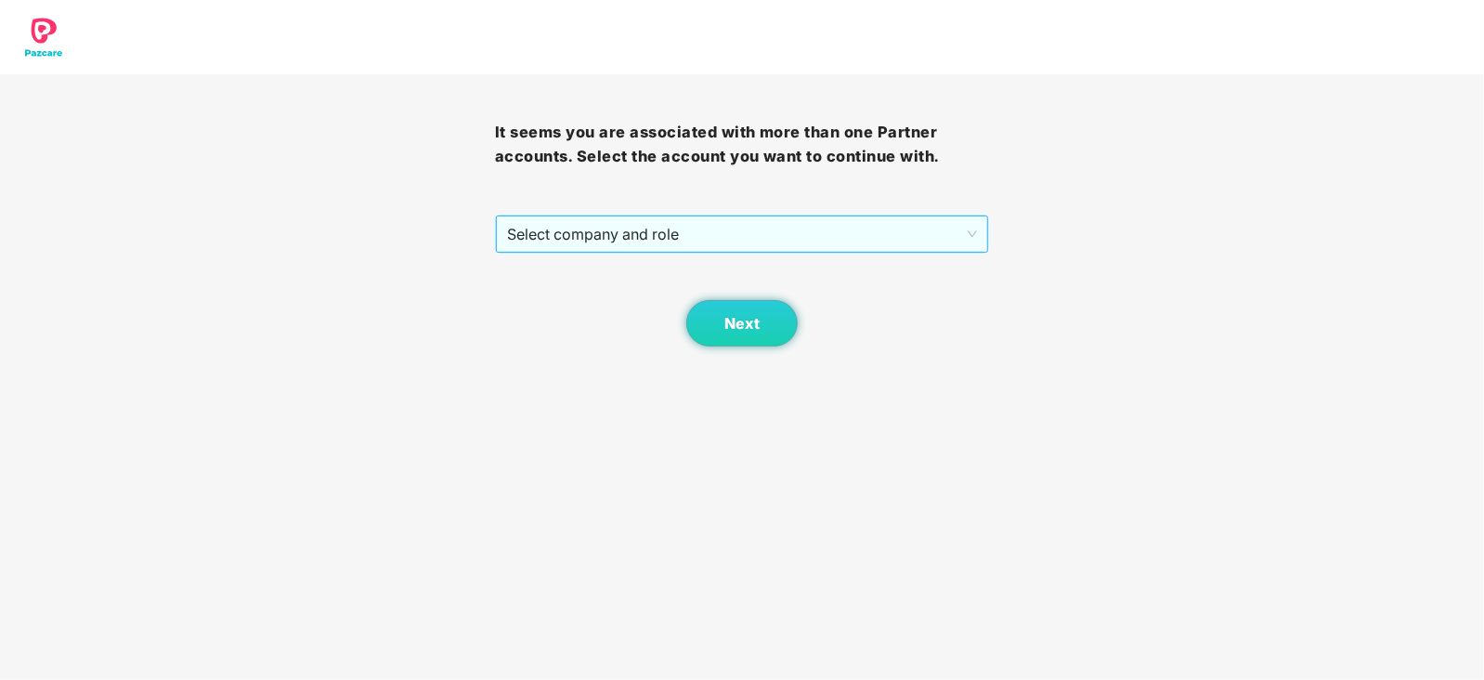
click at [611, 245] on span "Select company and role" at bounding box center [742, 233] width 471 height 35
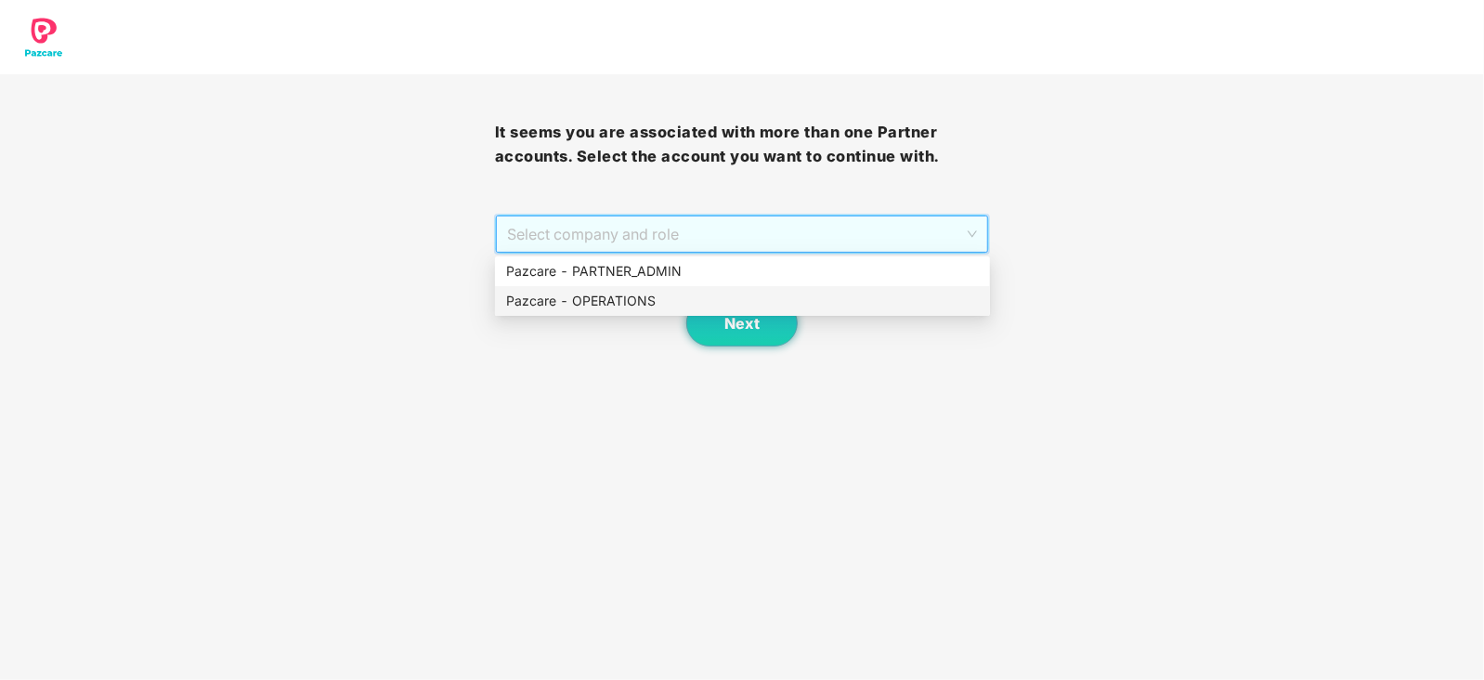
click at [603, 299] on div "Pazcare - OPERATIONS" at bounding box center [742, 301] width 473 height 20
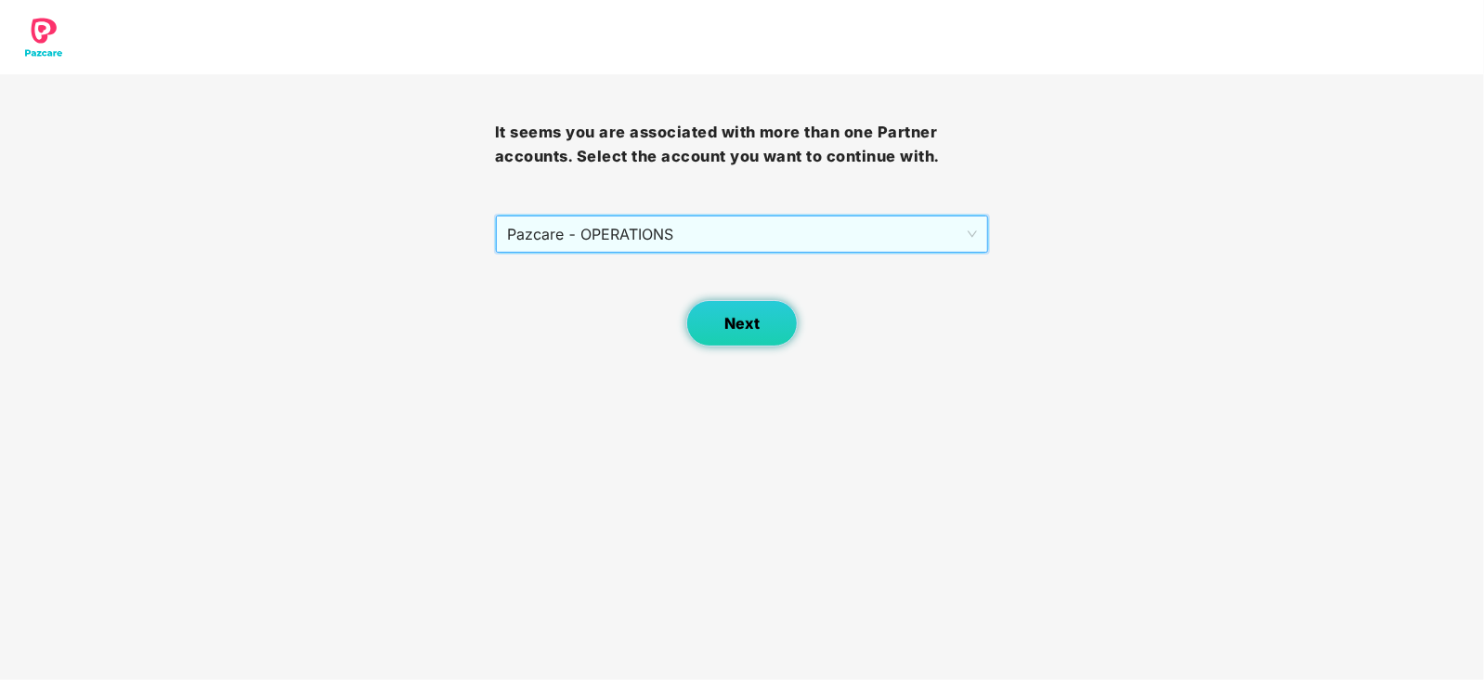
click at [706, 331] on button "Next" at bounding box center [741, 323] width 111 height 46
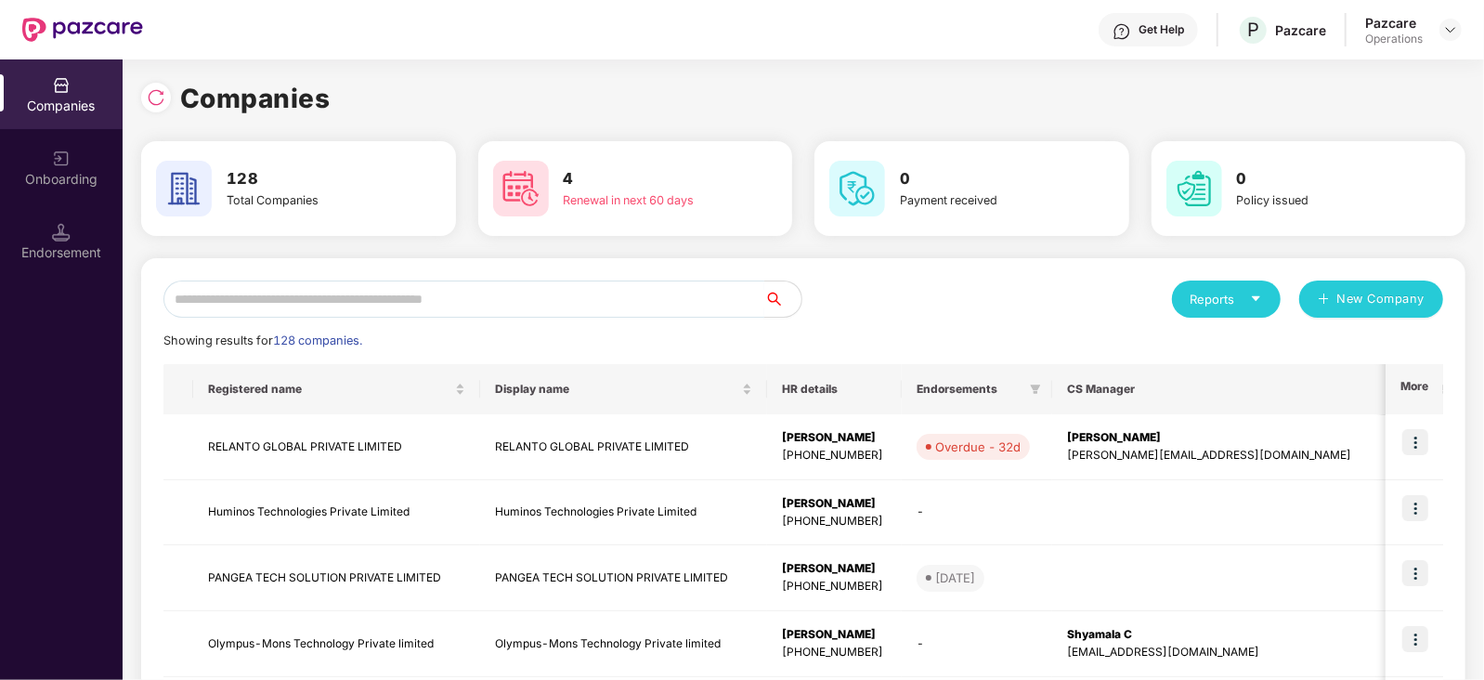
click at [304, 307] on input "text" at bounding box center [463, 298] width 601 height 37
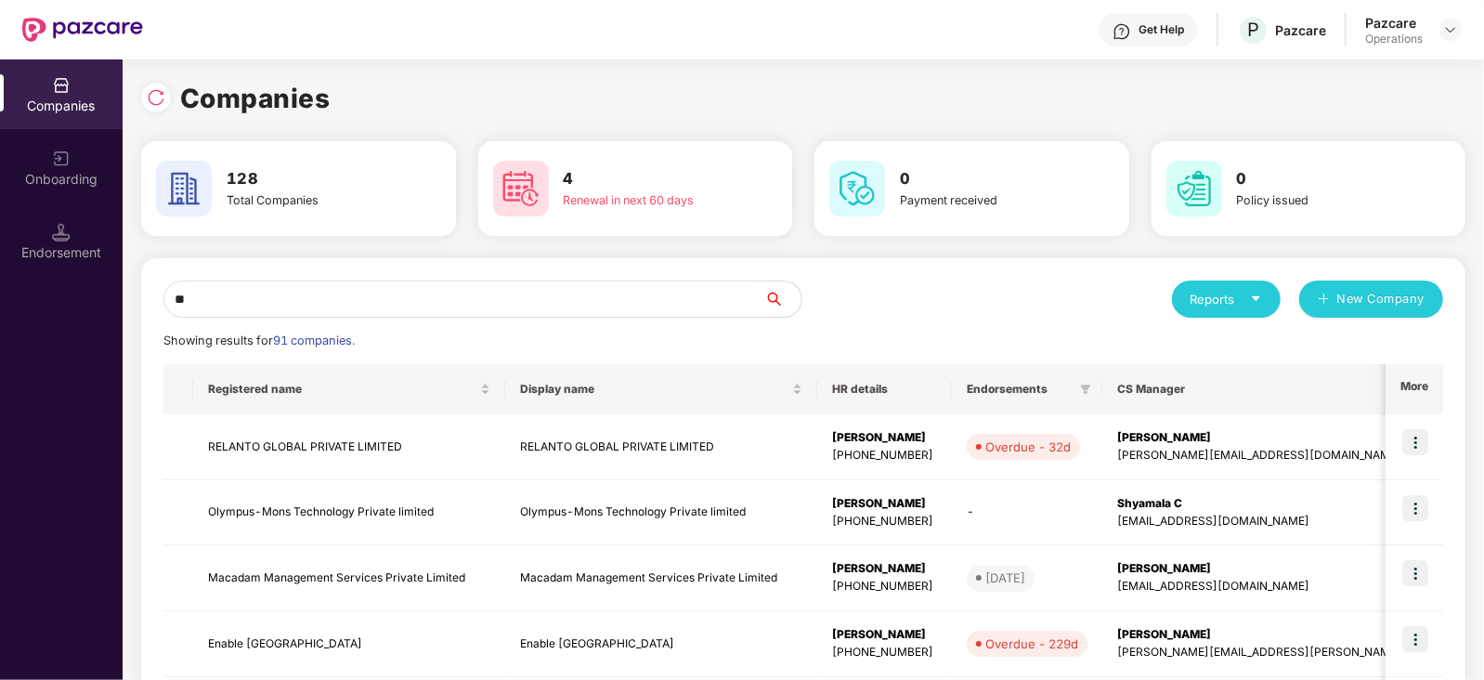
type input "*"
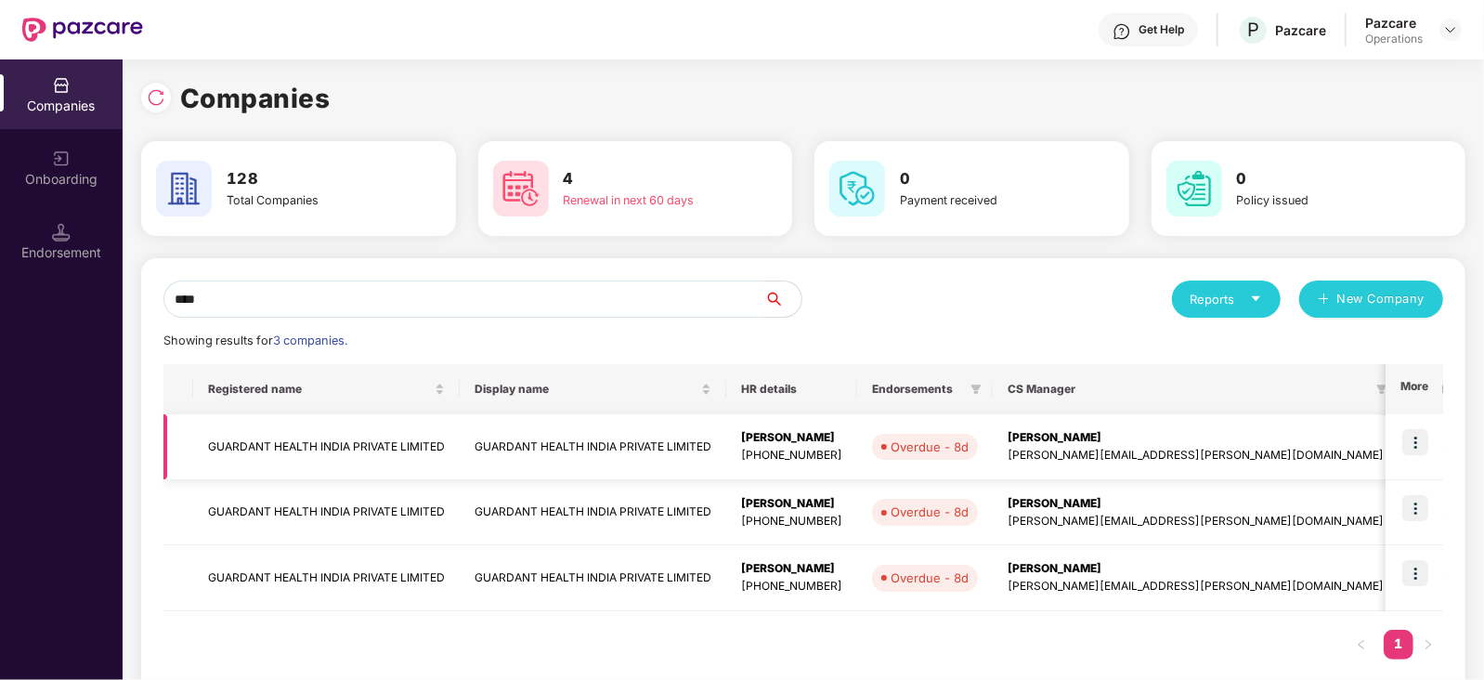
type input "****"
click at [1419, 435] on img at bounding box center [1415, 442] width 26 height 26
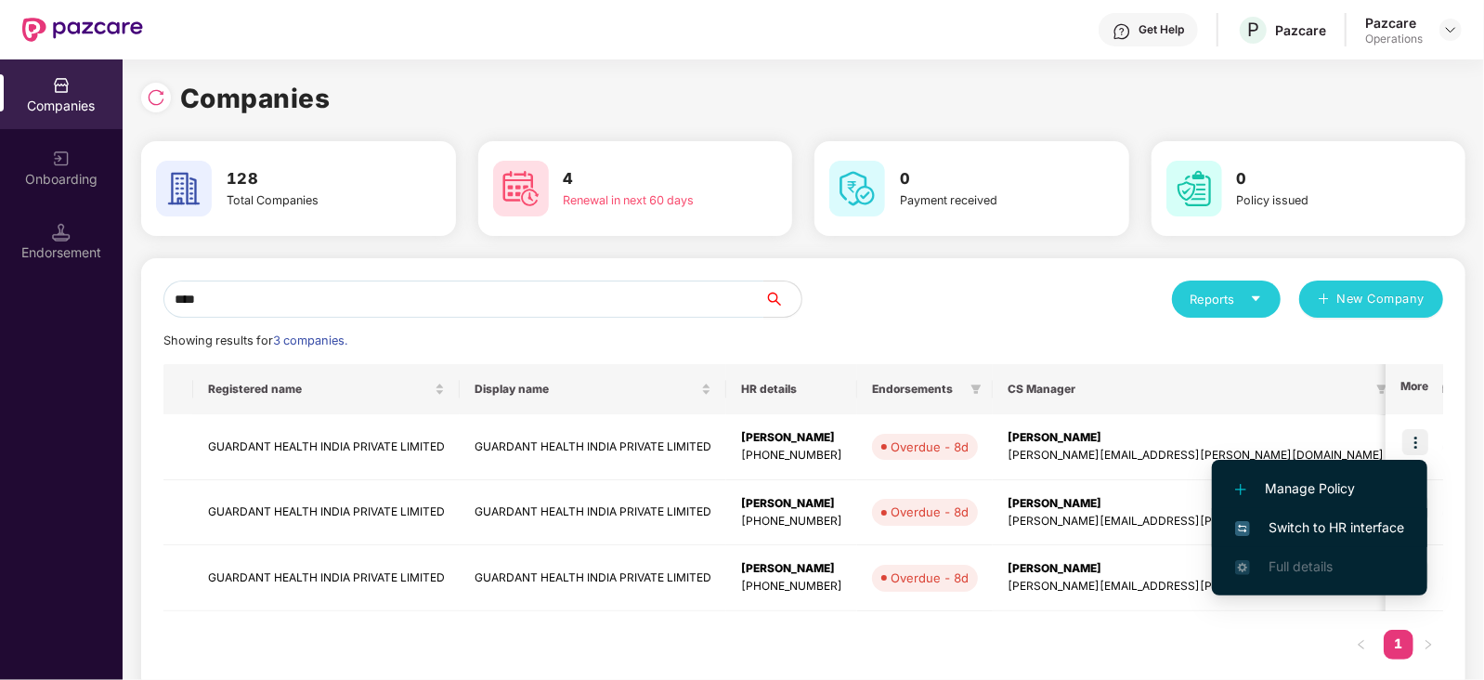
click at [1374, 524] on span "Switch to HR interface" at bounding box center [1319, 527] width 169 height 20
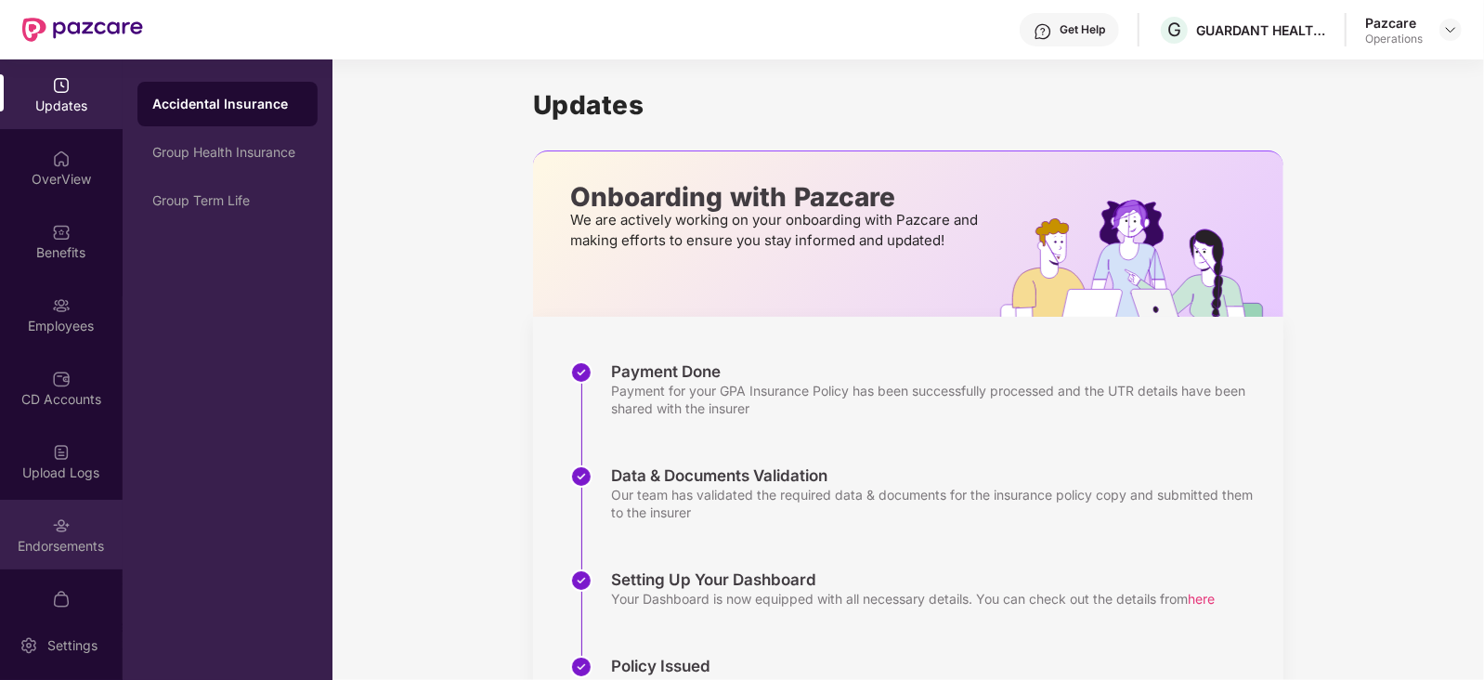
click at [70, 540] on div "Endorsements" at bounding box center [61, 546] width 123 height 19
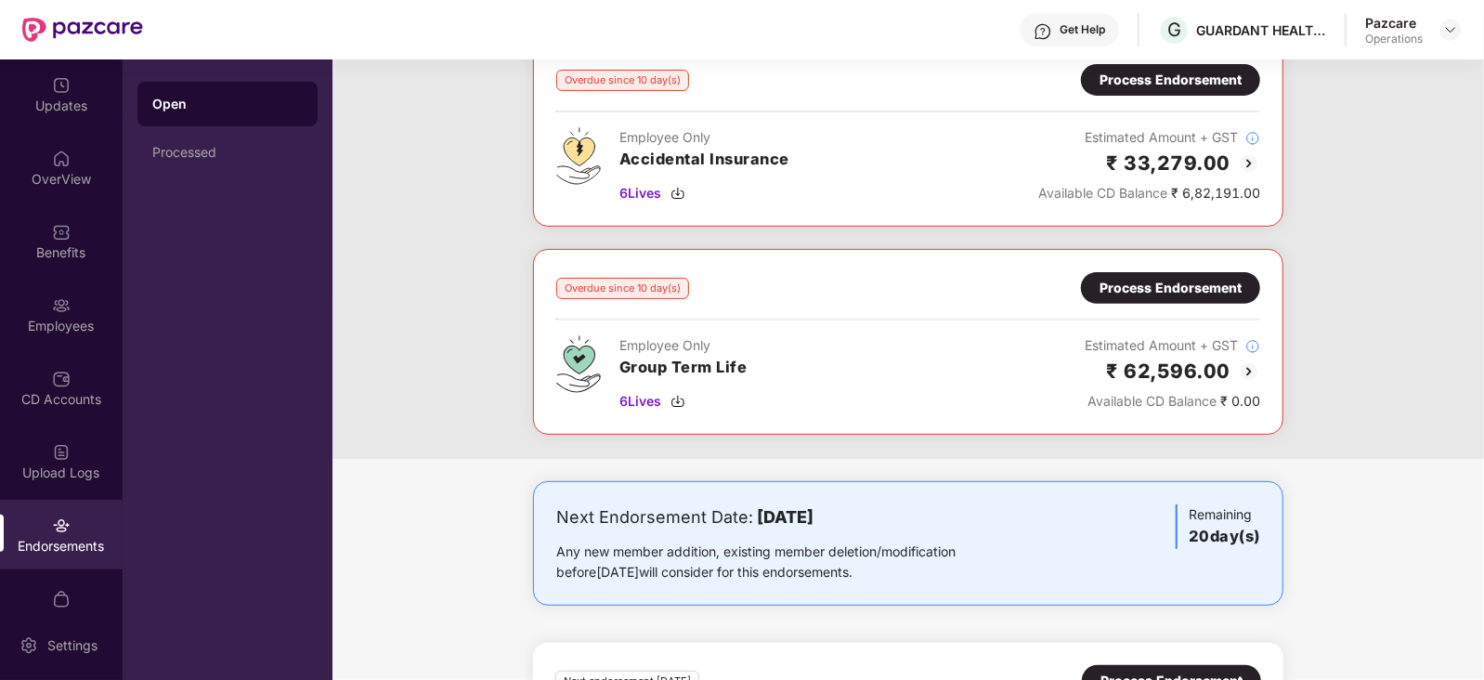
scroll to position [231, 0]
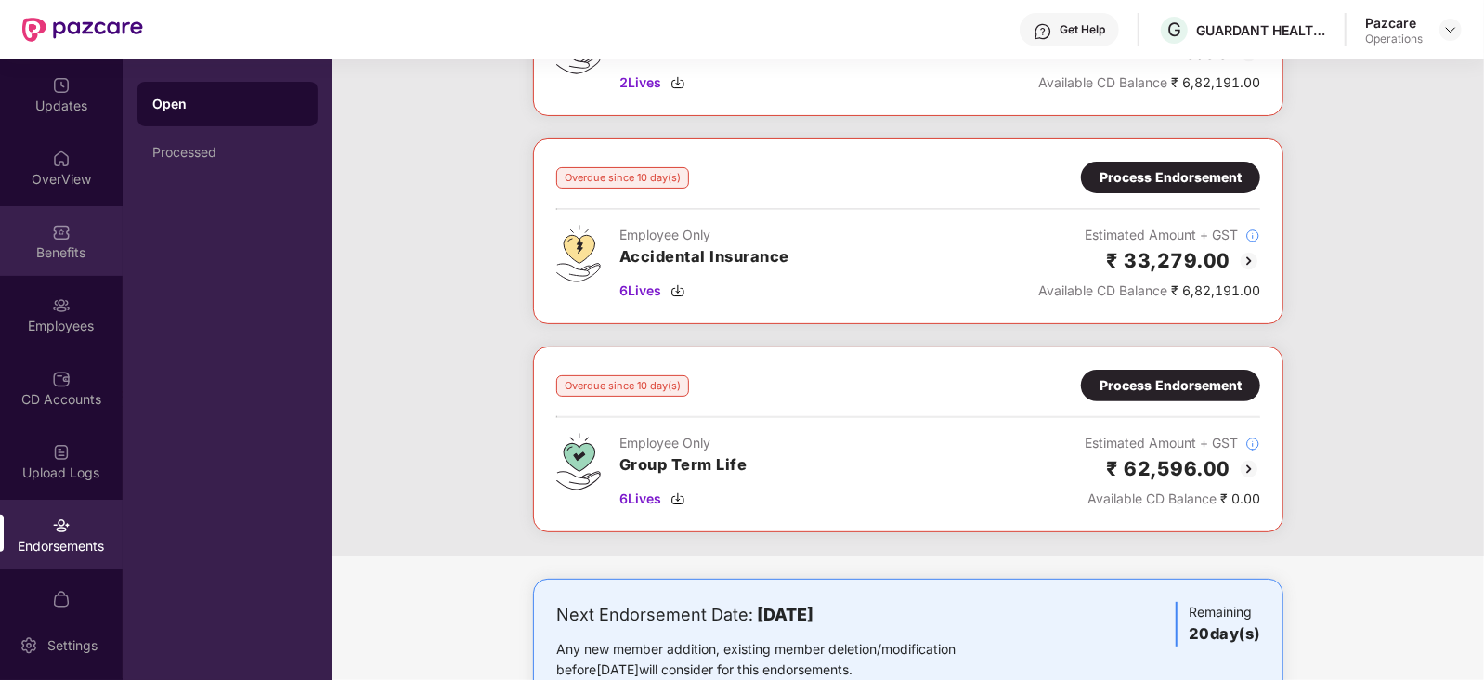
click at [70, 243] on div "Benefits" at bounding box center [61, 252] width 123 height 19
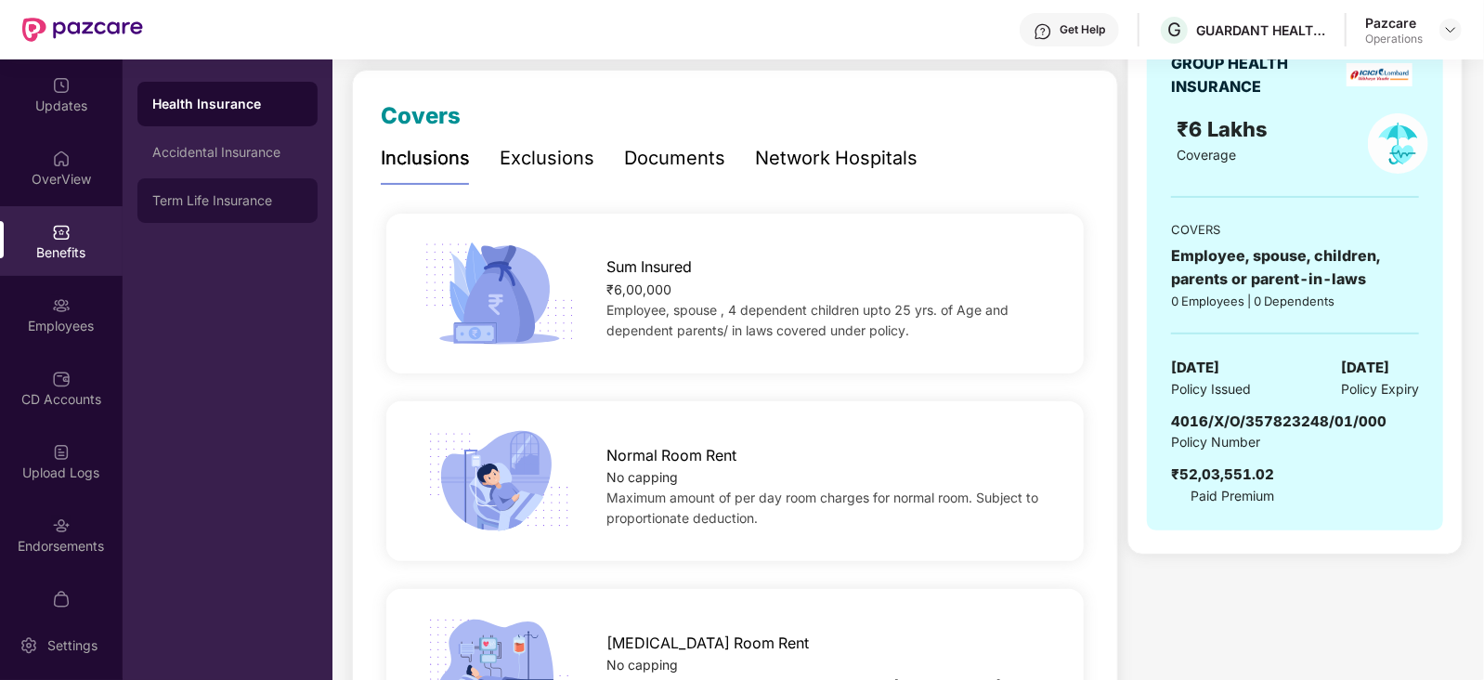
click at [227, 201] on div "Term Life Insurance" at bounding box center [227, 200] width 150 height 15
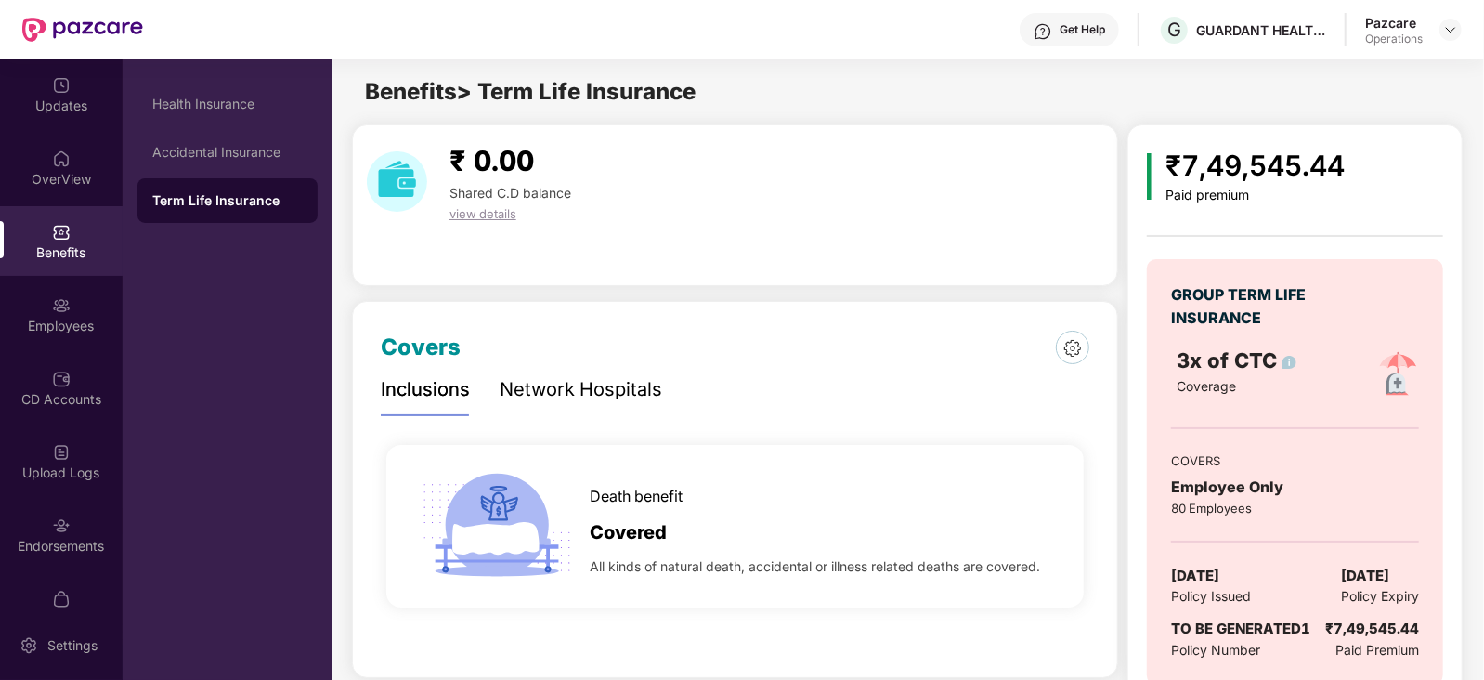
scroll to position [42, 0]
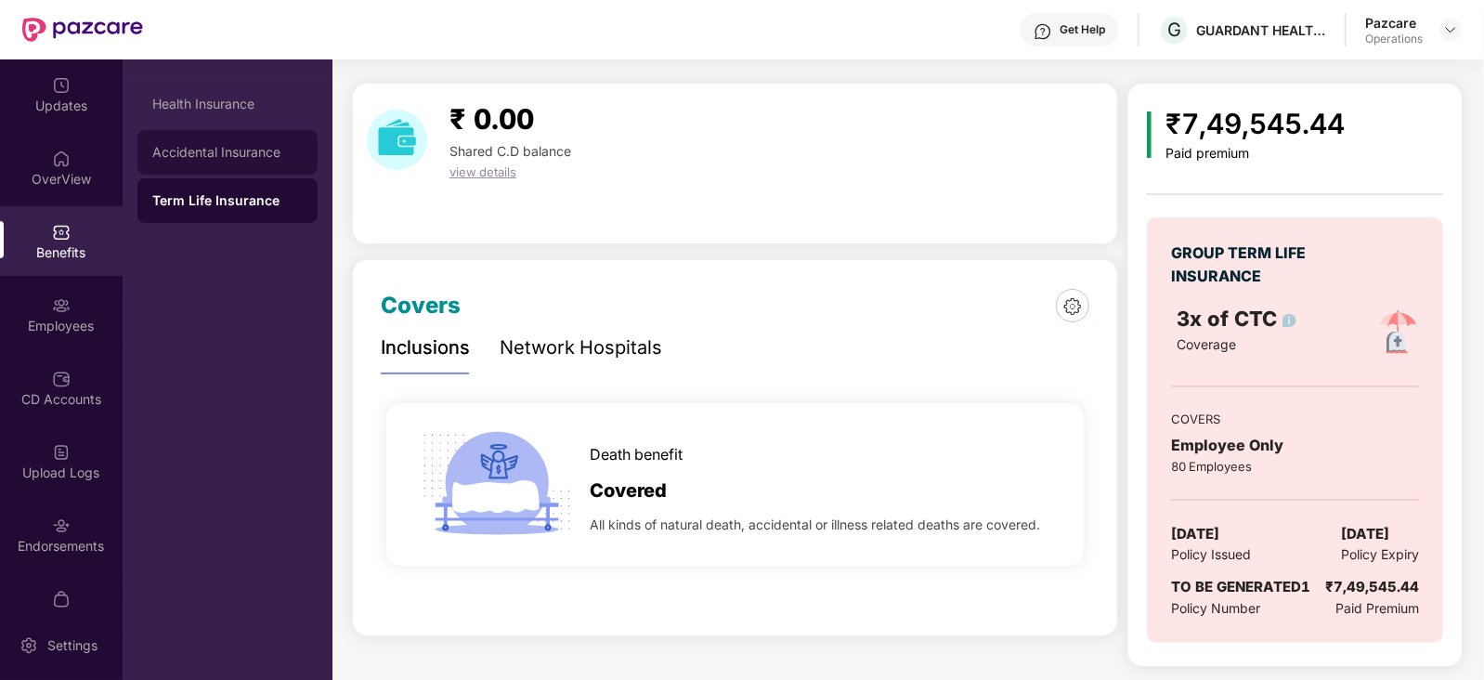
click at [183, 145] on div "Accidental Insurance" at bounding box center [227, 152] width 150 height 15
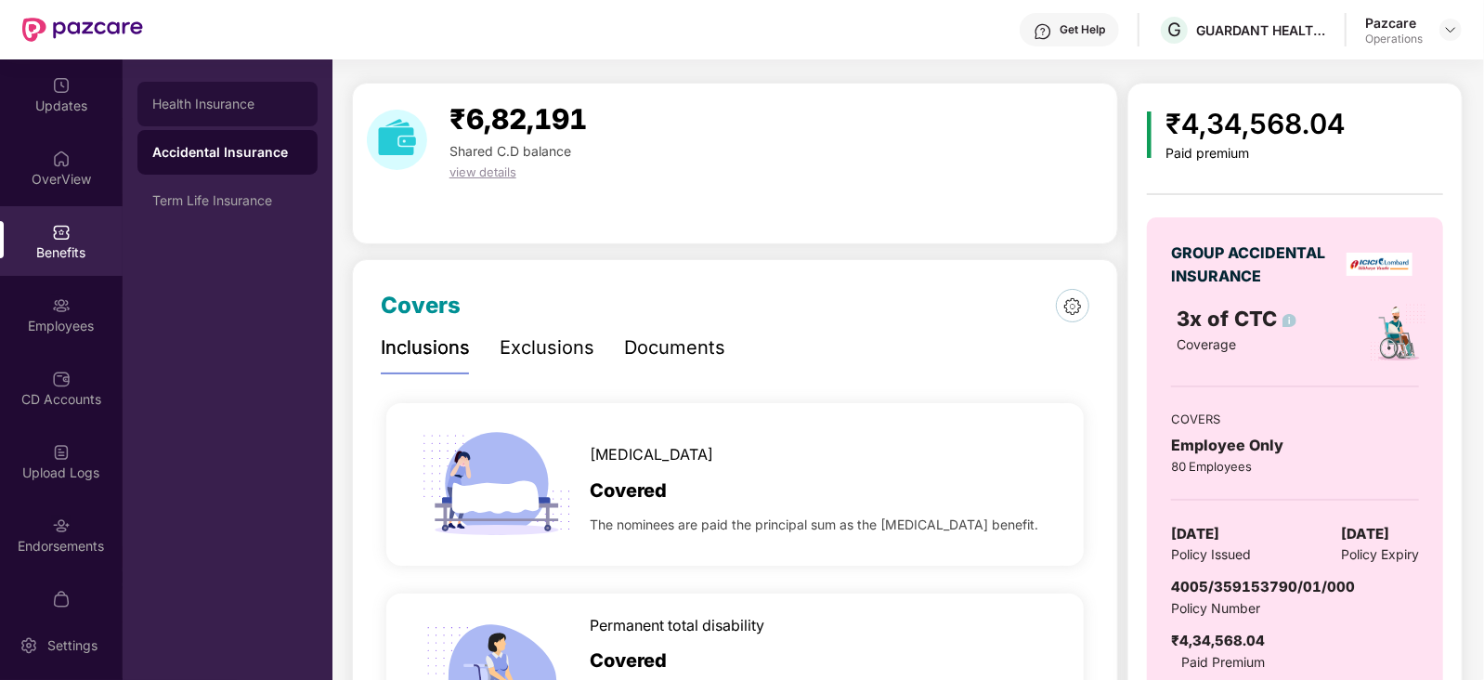
click at [190, 115] on div "Health Insurance" at bounding box center [227, 104] width 180 height 45
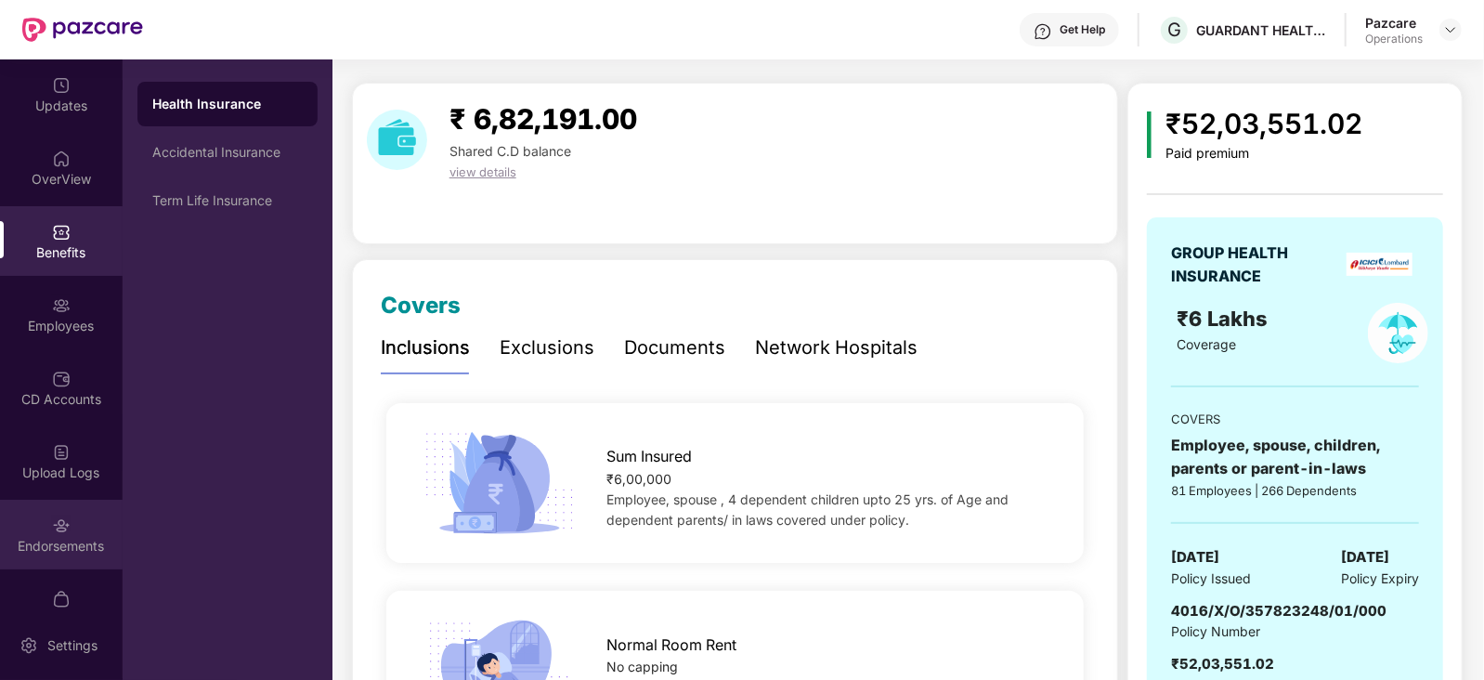
click at [84, 529] on div "Endorsements" at bounding box center [61, 535] width 123 height 70
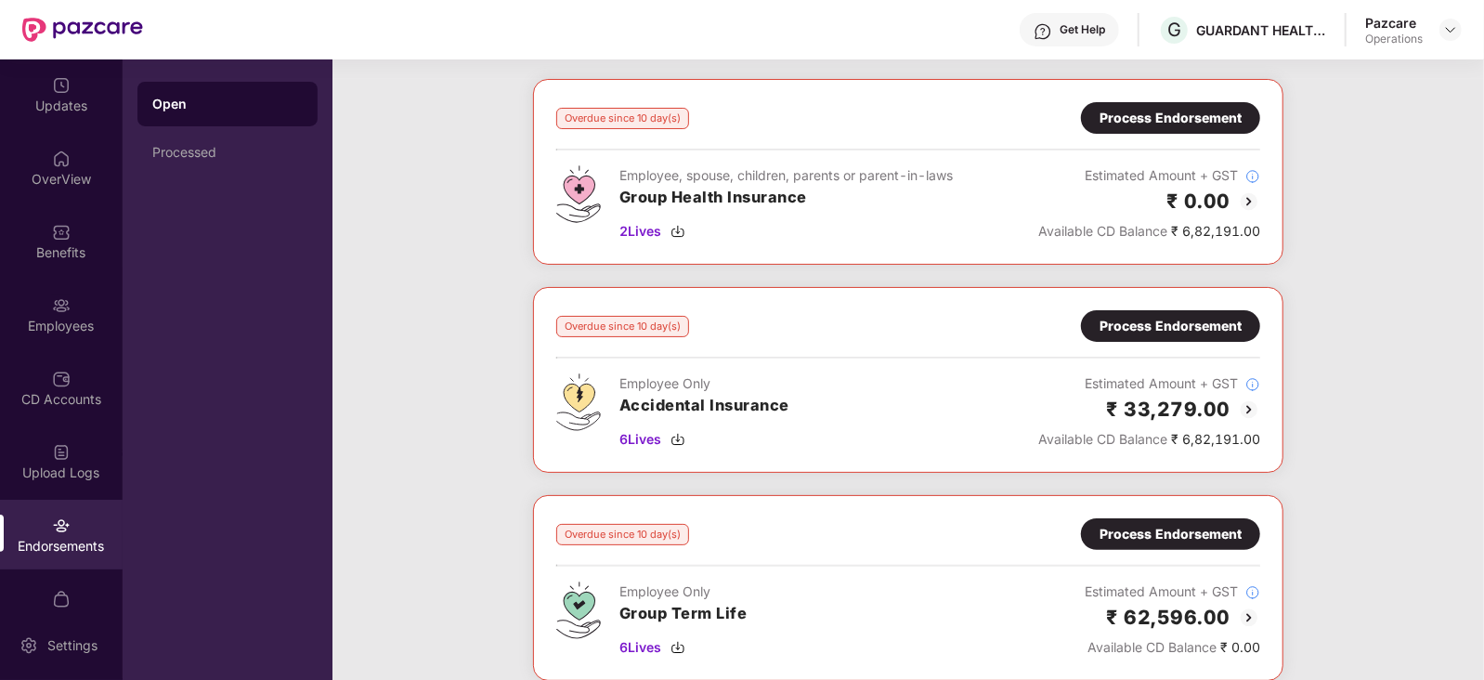
scroll to position [0, 0]
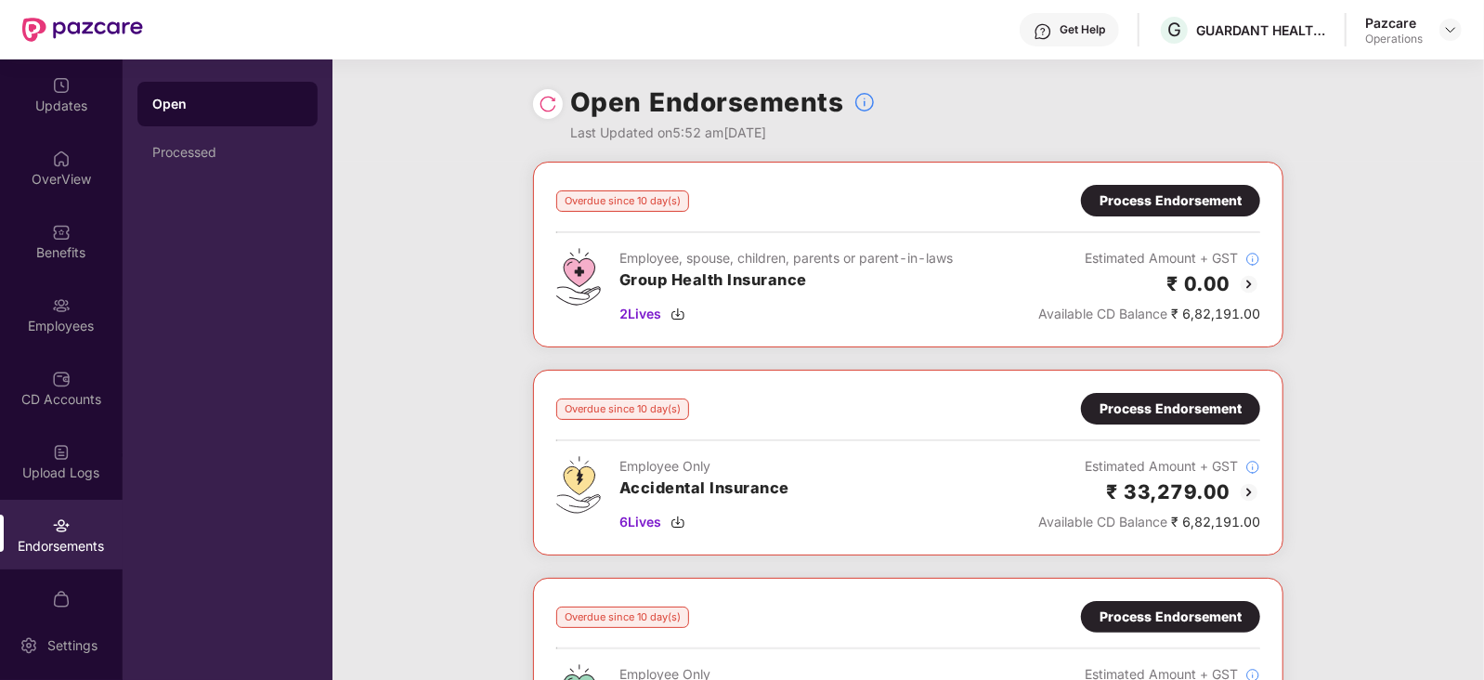
click at [1174, 194] on div "Process Endorsement" at bounding box center [1170, 200] width 142 height 20
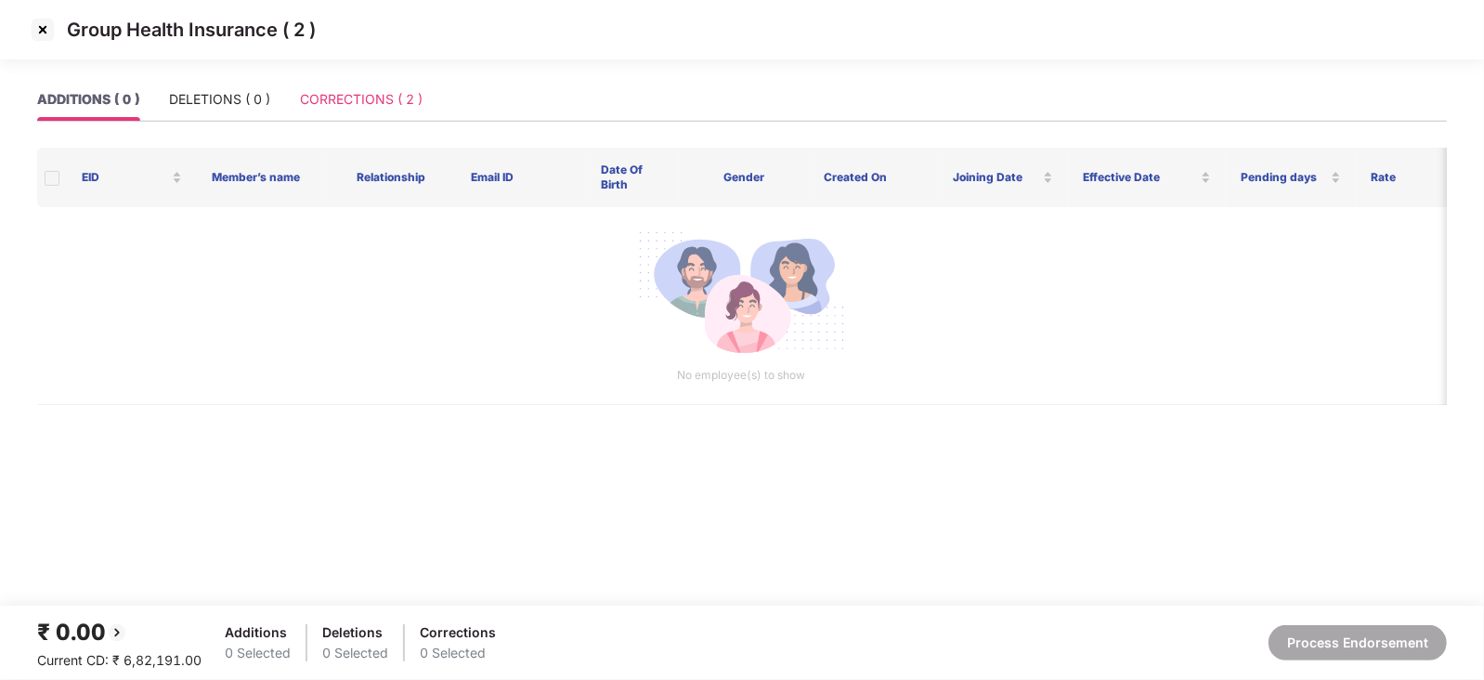
click at [345, 86] on div "CORRECTIONS ( 2 )" at bounding box center [361, 99] width 123 height 43
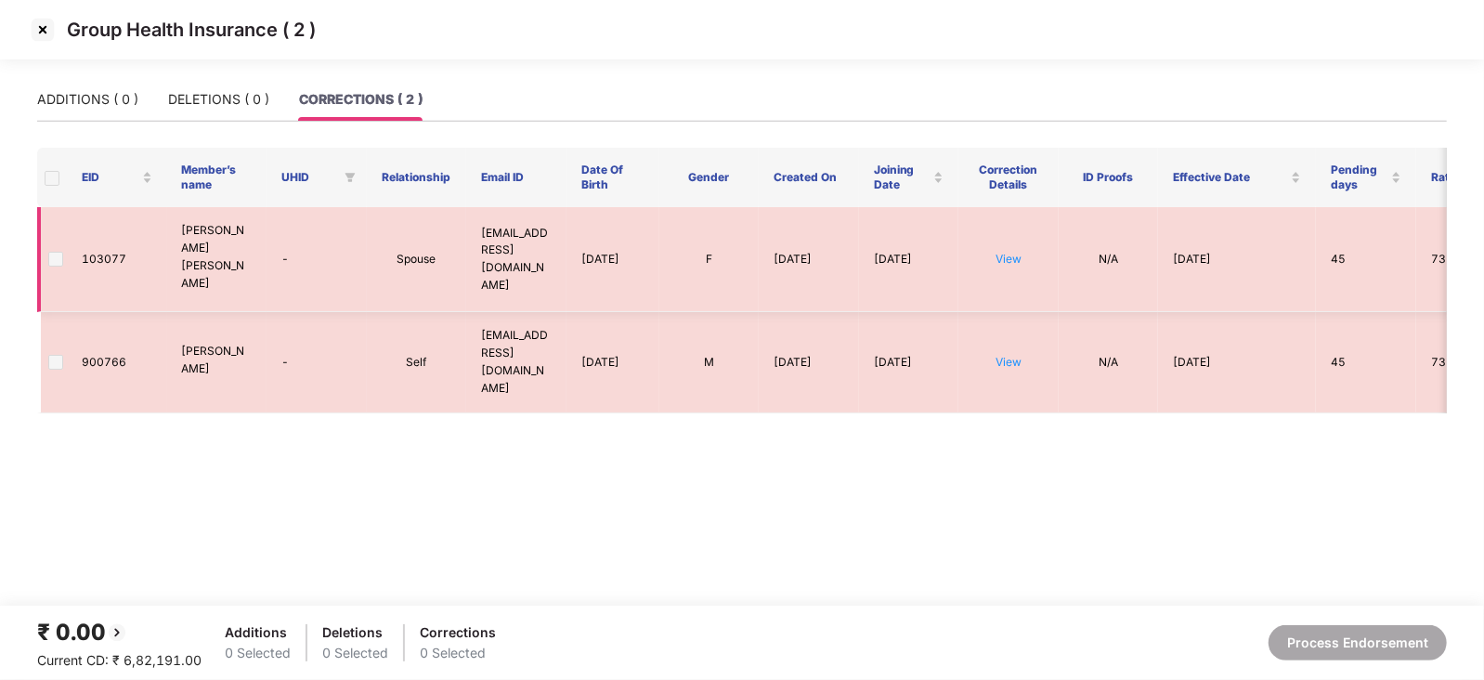
click at [60, 253] on span at bounding box center [55, 259] width 15 height 15
click at [48, 39] on img at bounding box center [43, 30] width 30 height 30
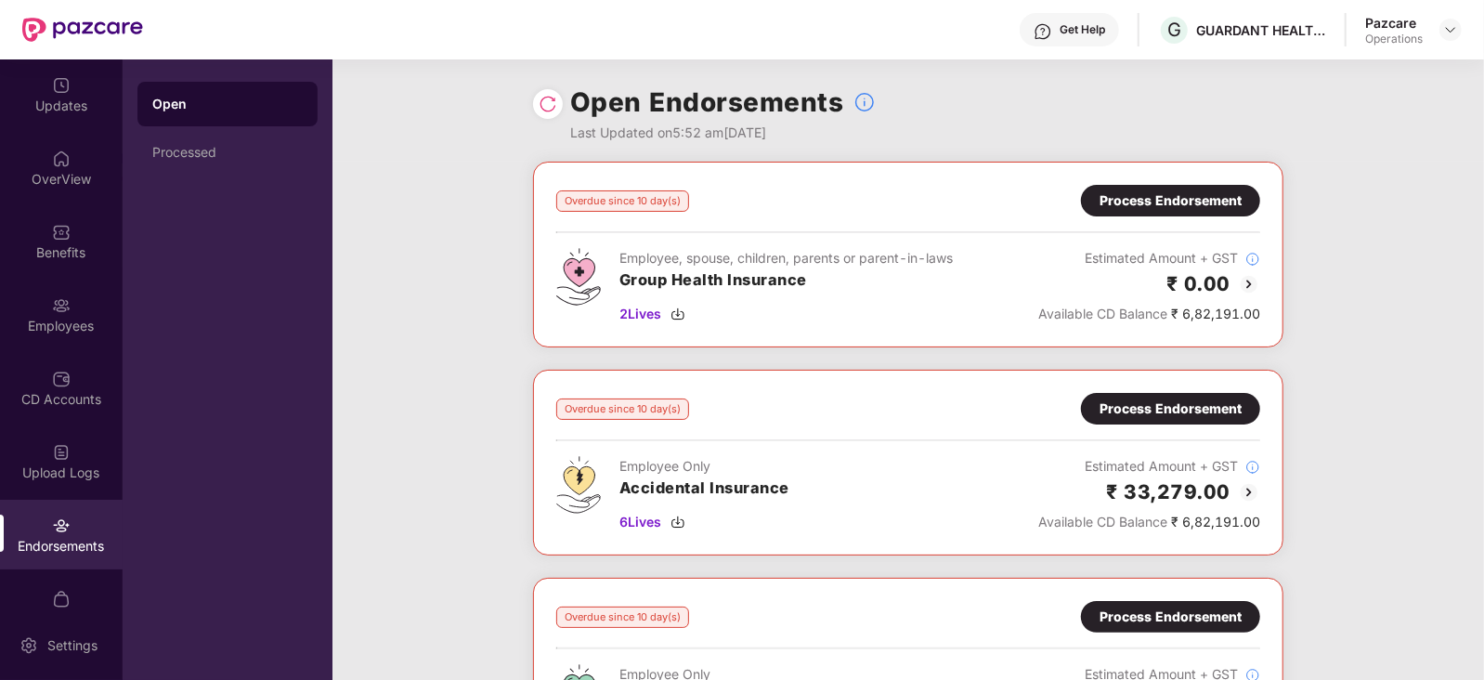
click at [1128, 404] on div "Process Endorsement" at bounding box center [1170, 408] width 142 height 20
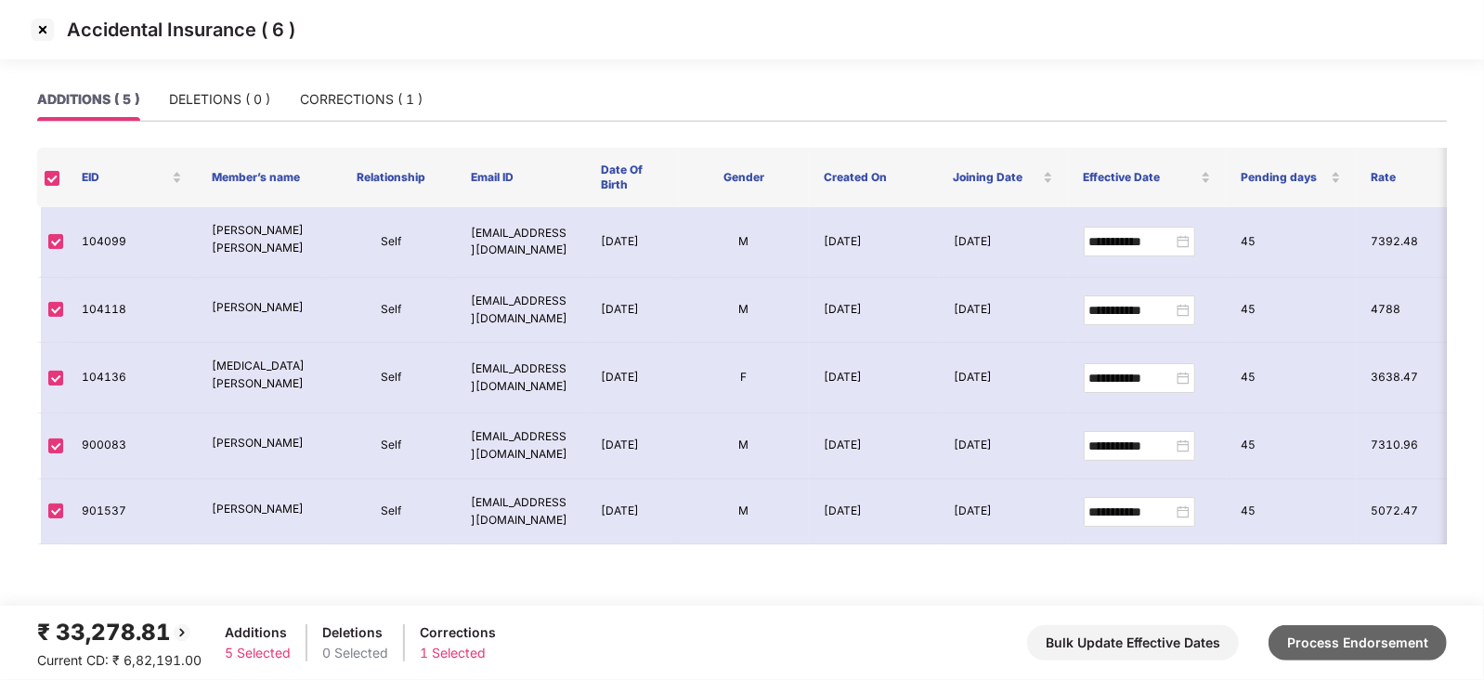
click at [1295, 639] on button "Process Endorsement" at bounding box center [1357, 642] width 178 height 35
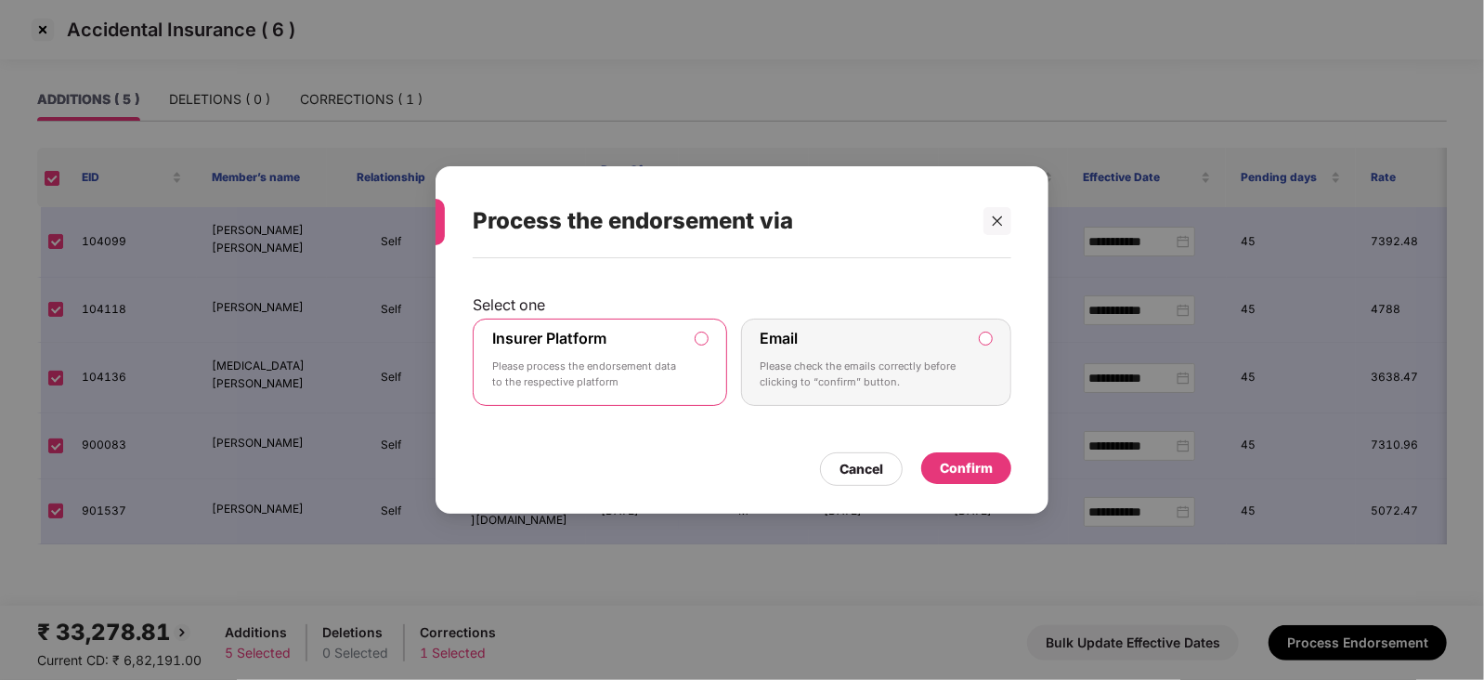
click at [994, 474] on div "Confirm" at bounding box center [966, 468] width 90 height 32
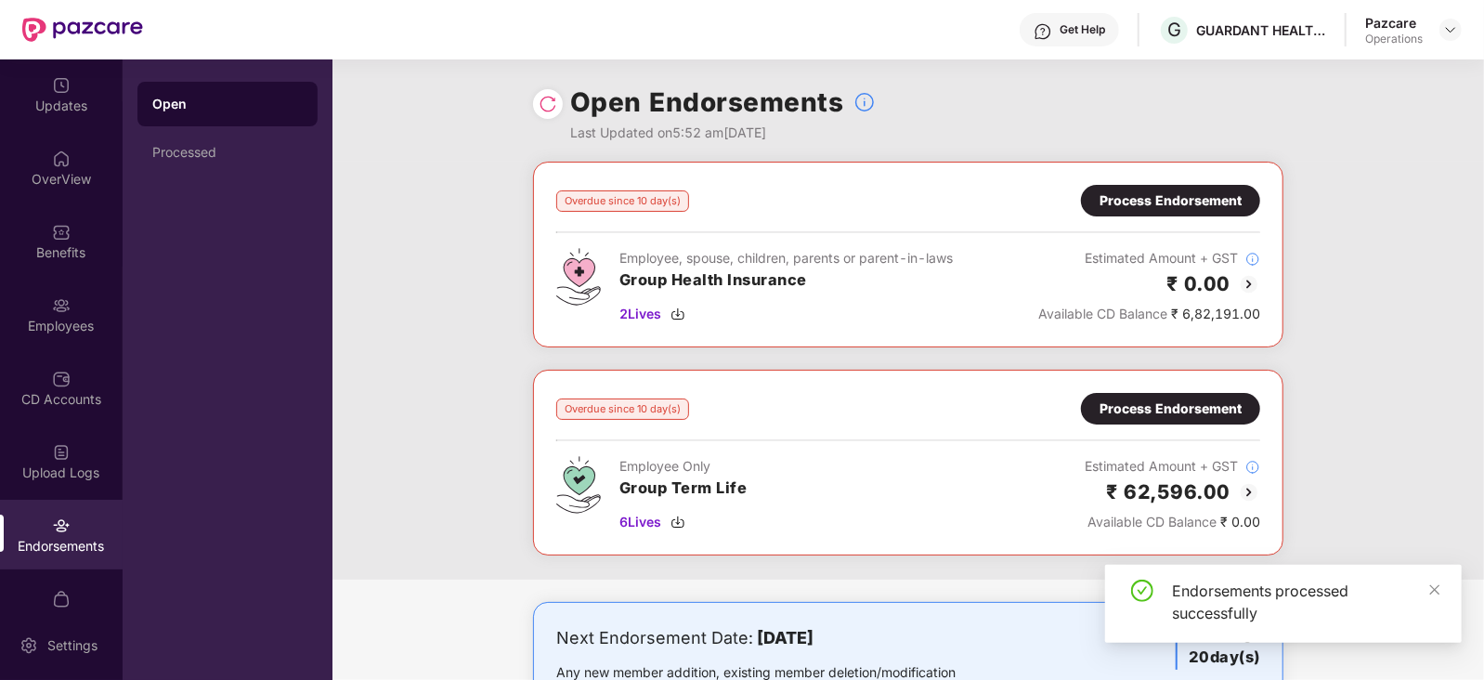
click at [1137, 192] on div "Process Endorsement" at bounding box center [1170, 200] width 142 height 20
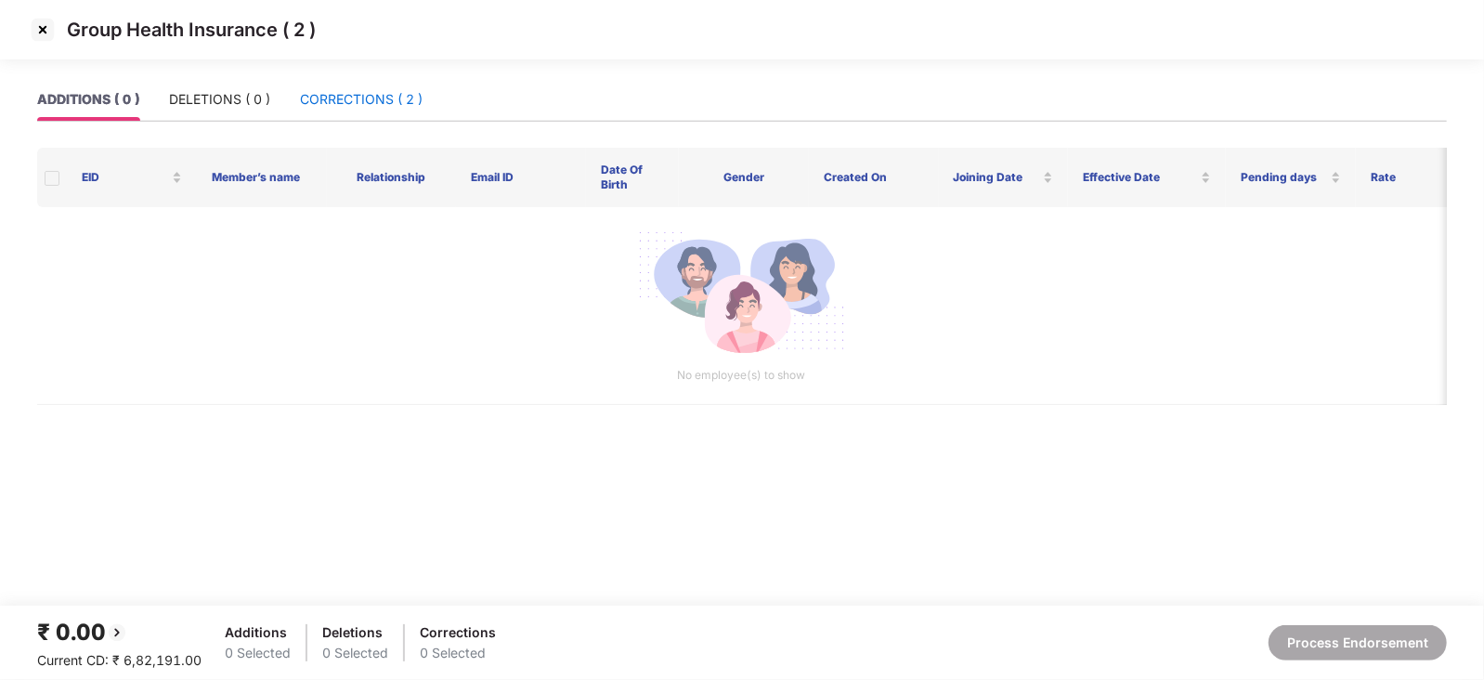
click at [375, 104] on div "CORRECTIONS ( 2 )" at bounding box center [361, 99] width 123 height 20
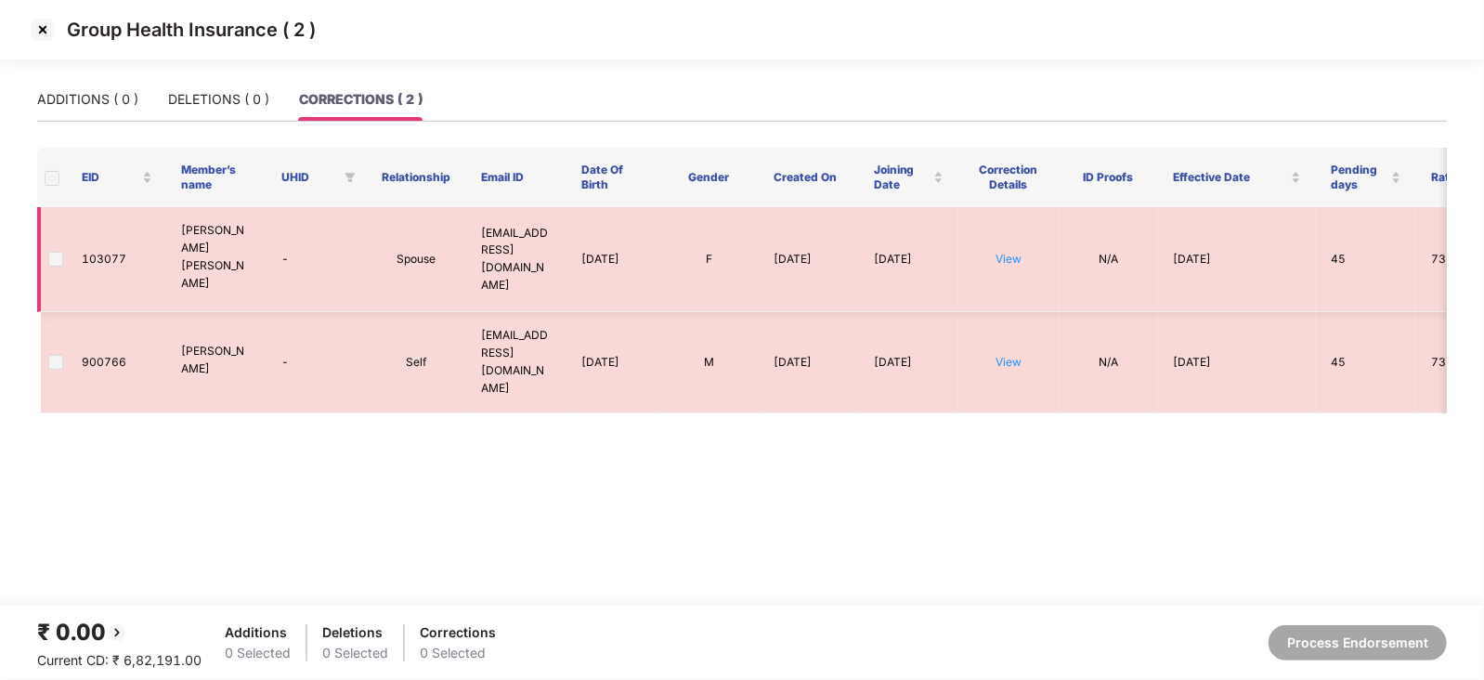
click at [115, 252] on td "103077" at bounding box center [117, 259] width 100 height 105
copy td "103077"
click at [51, 27] on img at bounding box center [43, 30] width 30 height 30
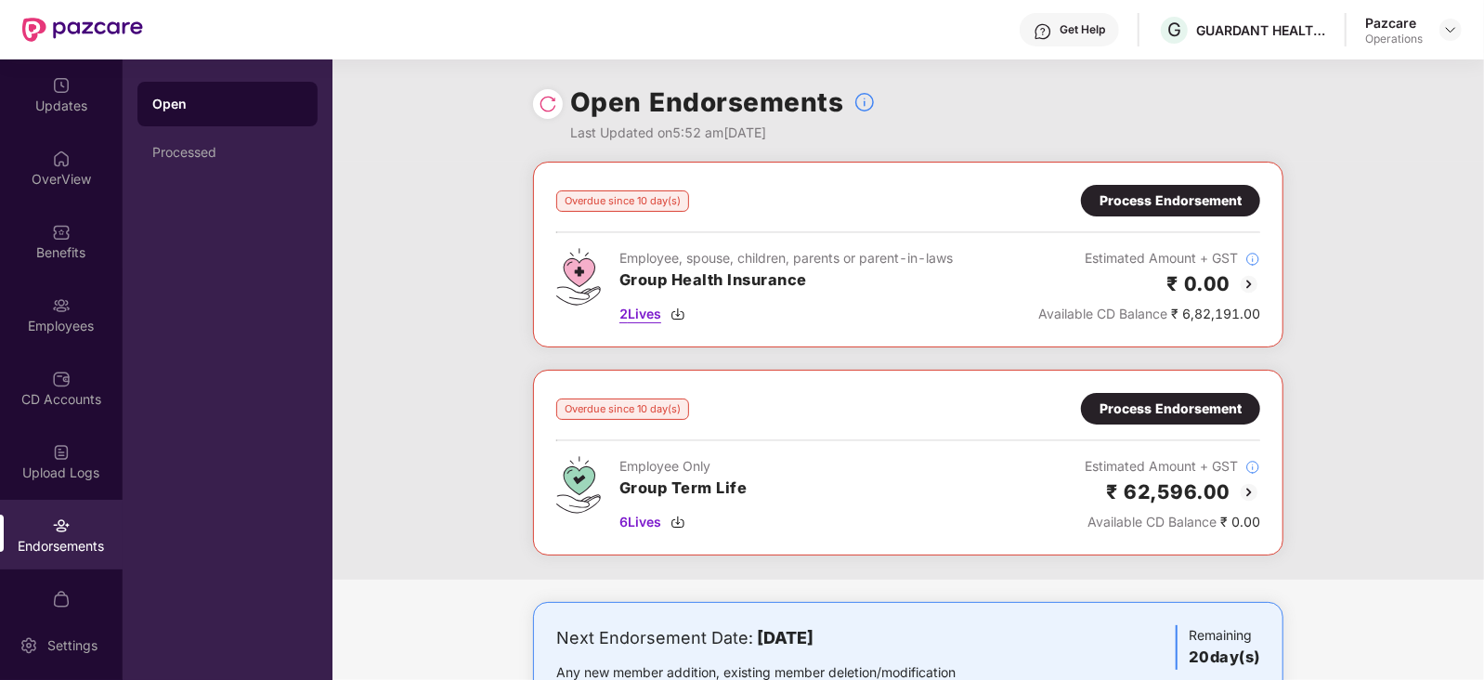
click at [682, 312] on img at bounding box center [677, 313] width 15 height 15
click at [71, 304] on div "Employees" at bounding box center [61, 314] width 123 height 70
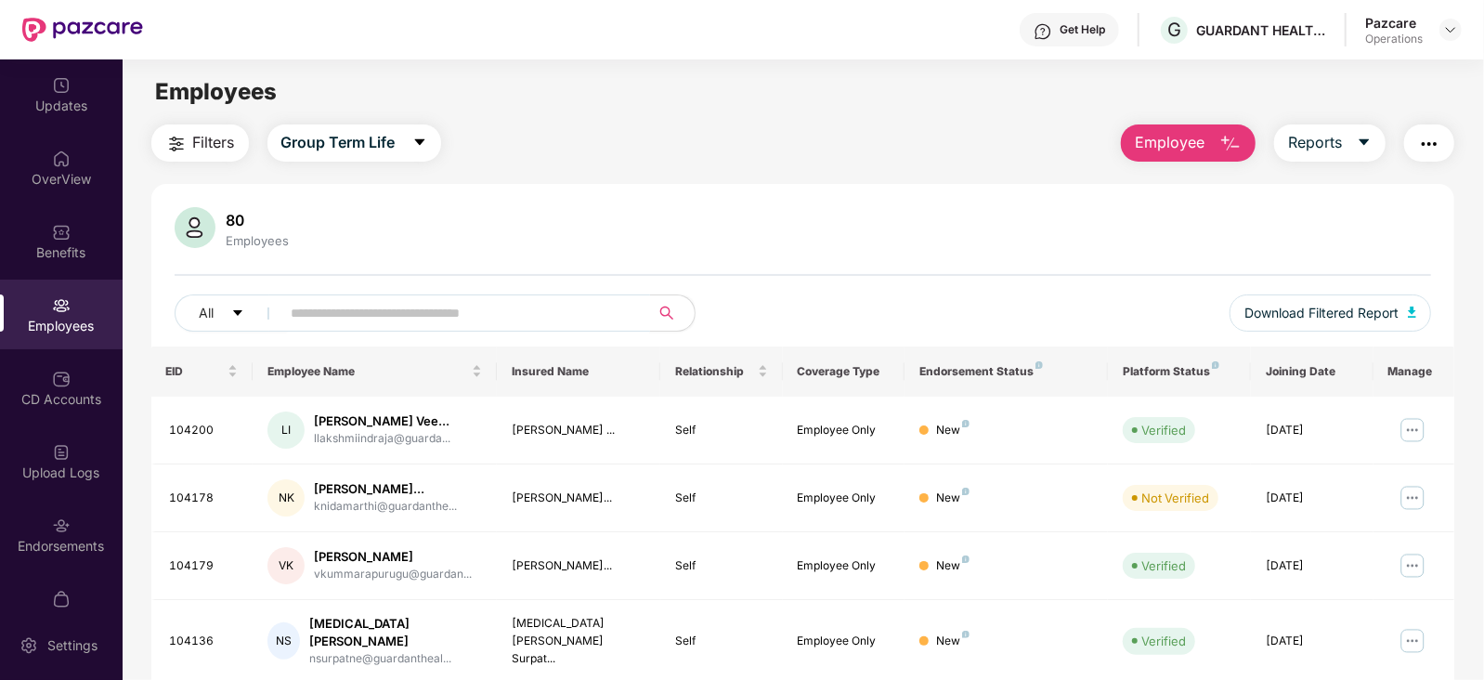
click at [417, 317] on input "text" at bounding box center [458, 313] width 333 height 28
paste input "******"
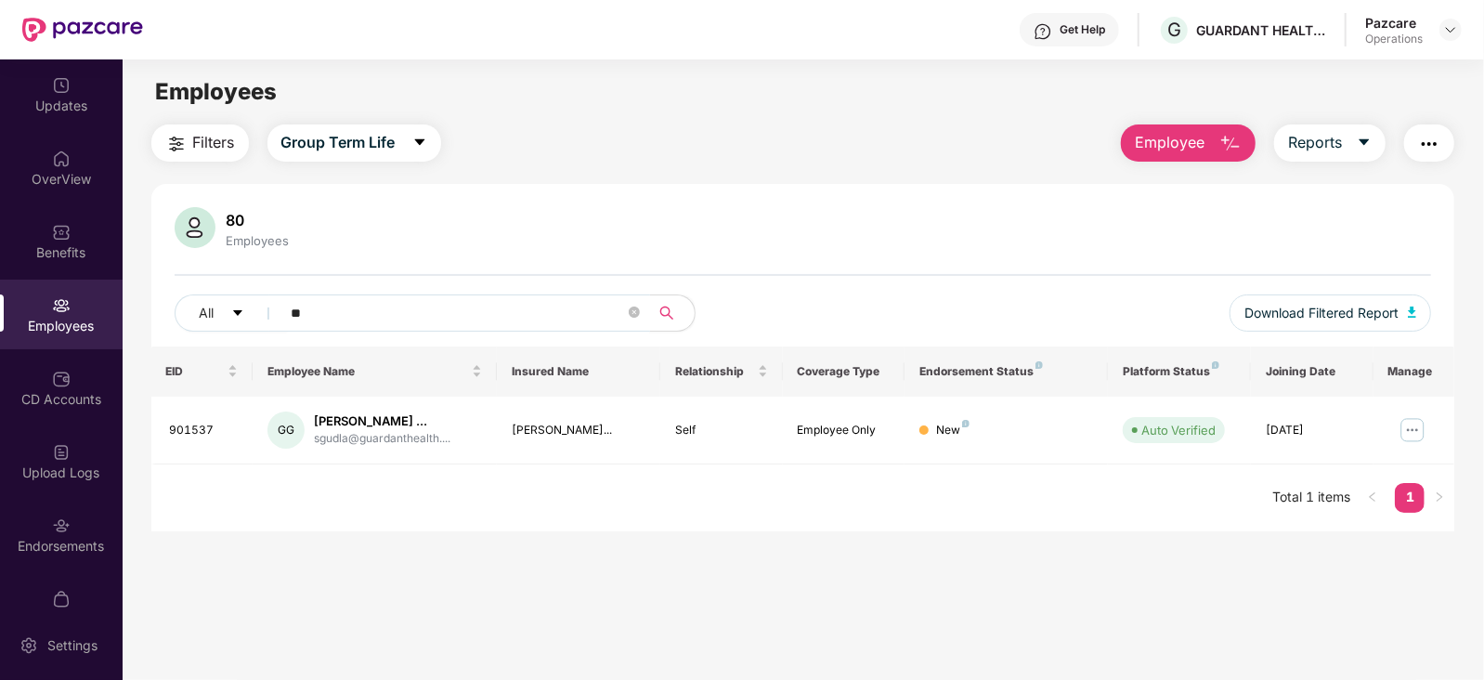
type input "*"
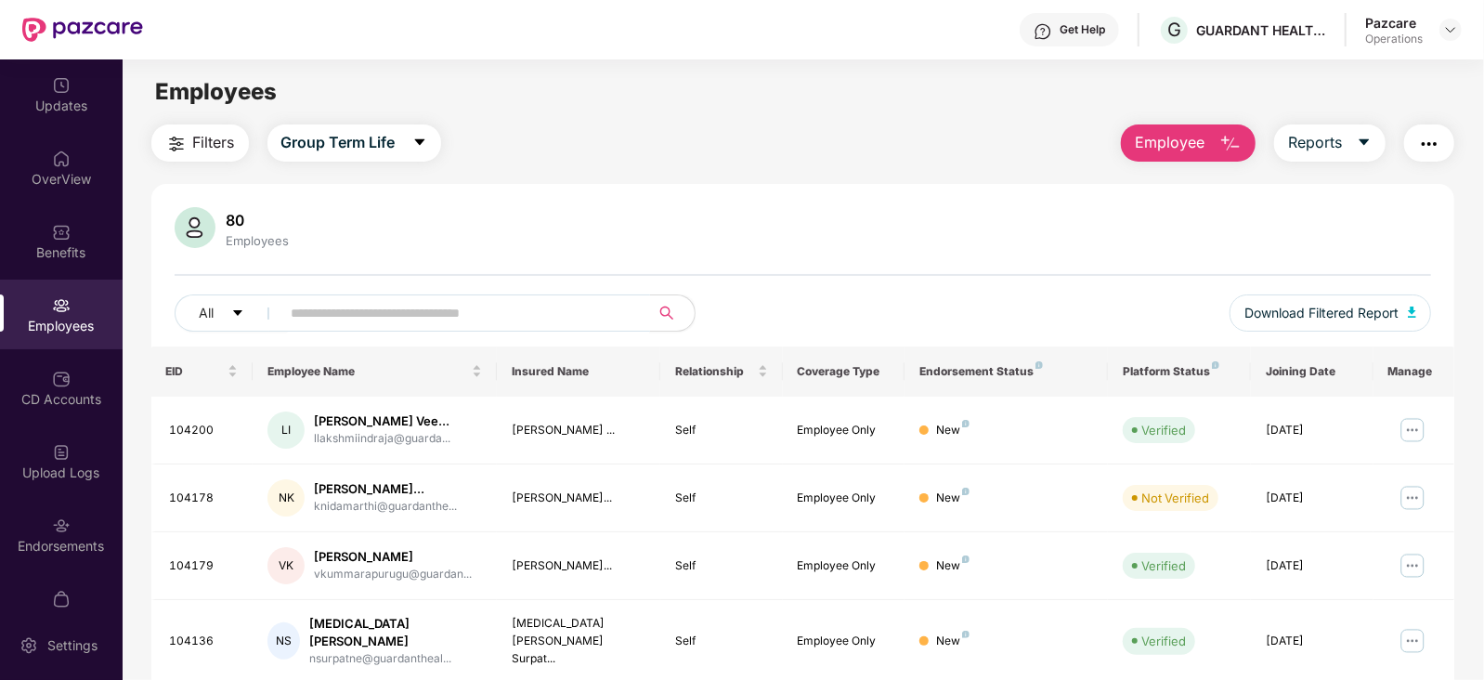
click at [1418, 159] on button "button" at bounding box center [1429, 142] width 50 height 37
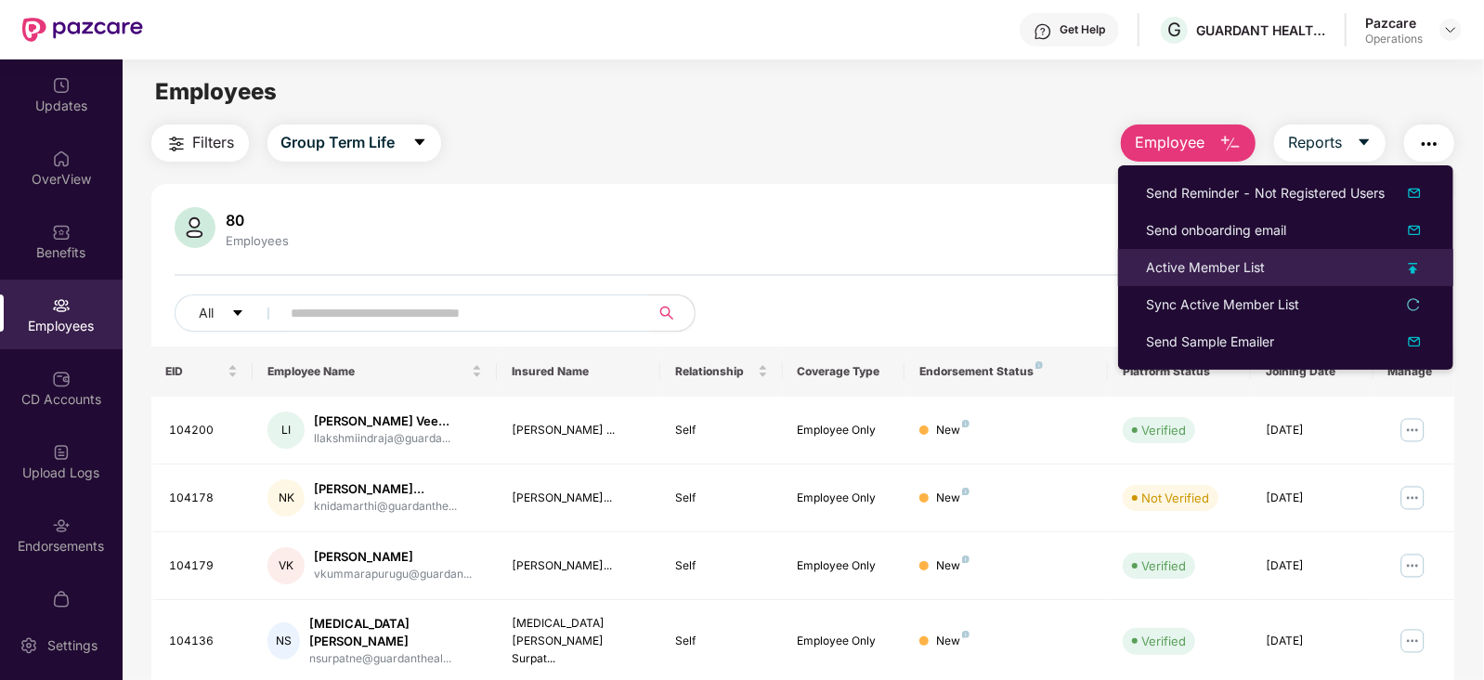
click at [1182, 265] on div "Active Member List" at bounding box center [1205, 267] width 119 height 20
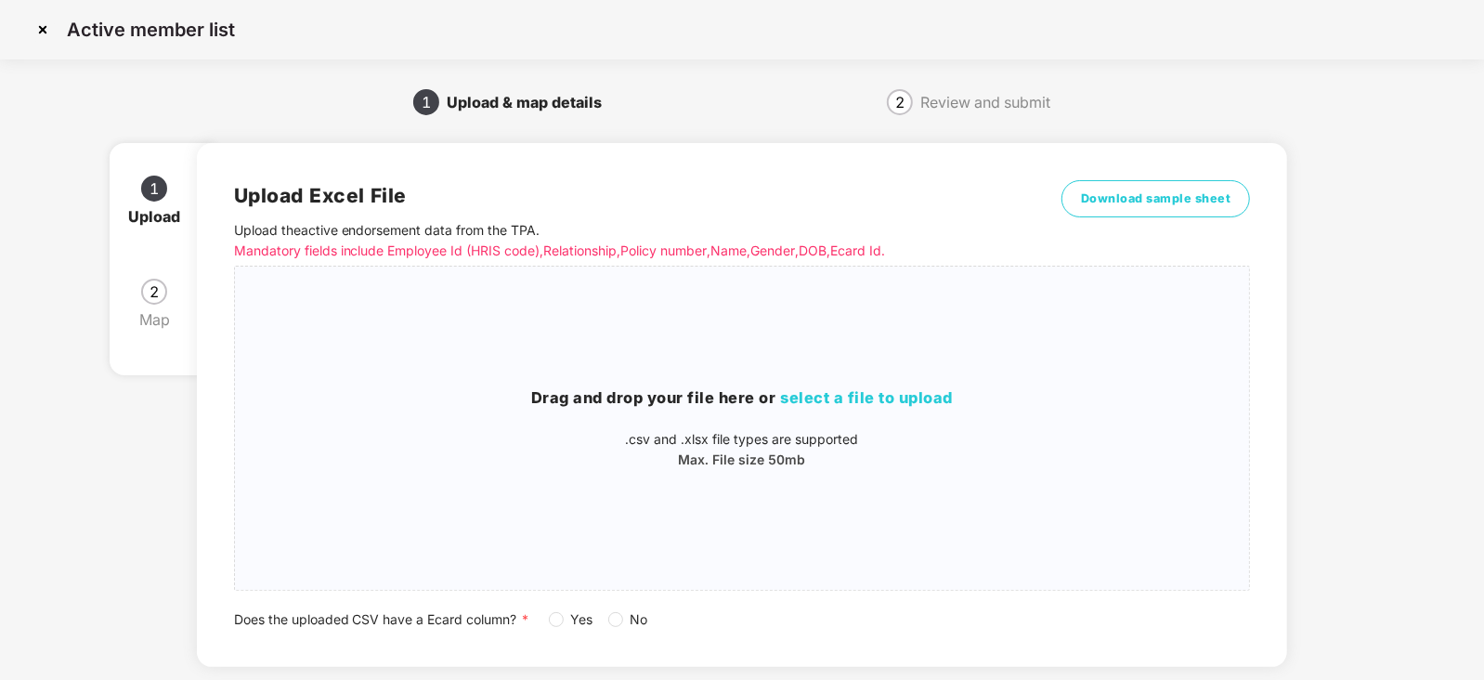
click at [552, 631] on div "Upload Excel File Upload the active endorsement data from the TPA . Mandatory f…" at bounding box center [742, 405] width 1091 height 524
click at [779, 406] on h3 "Drag and drop your file here or select a file to upload" at bounding box center [742, 398] width 1015 height 24
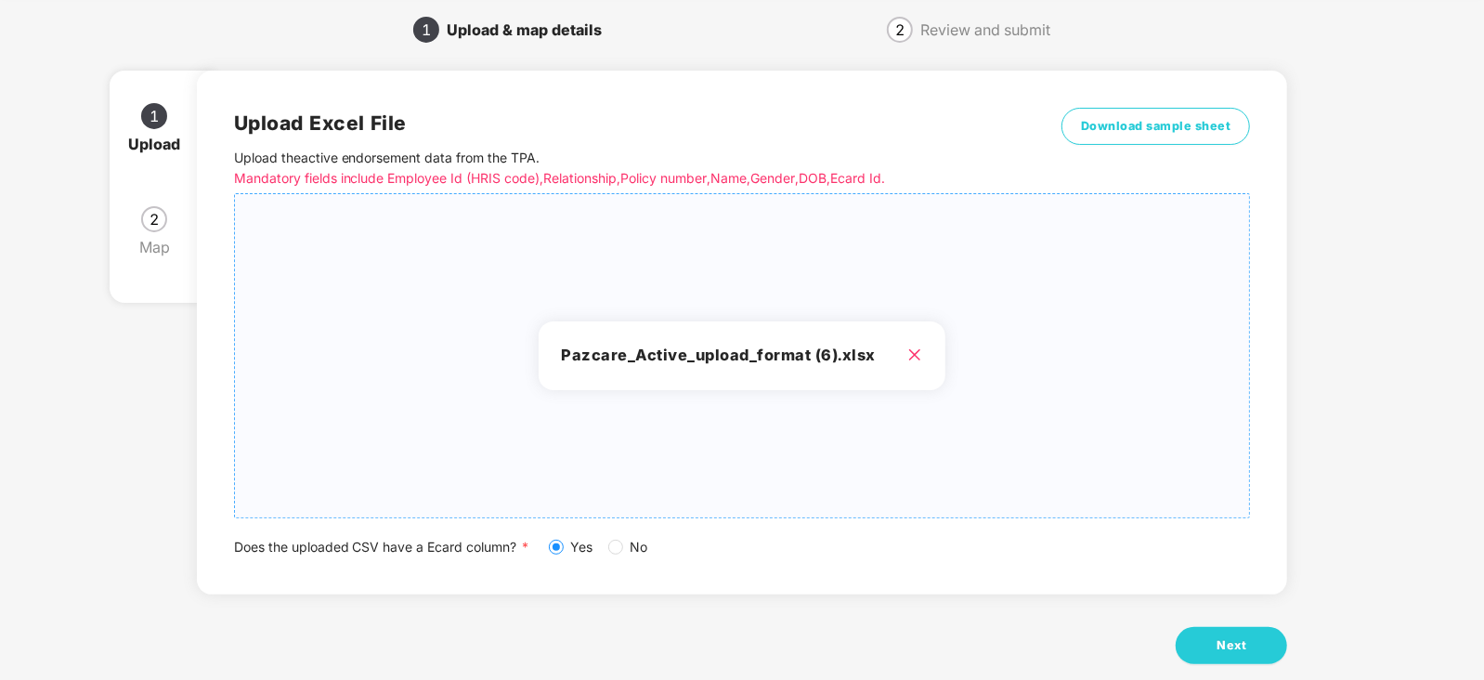
scroll to position [103, 0]
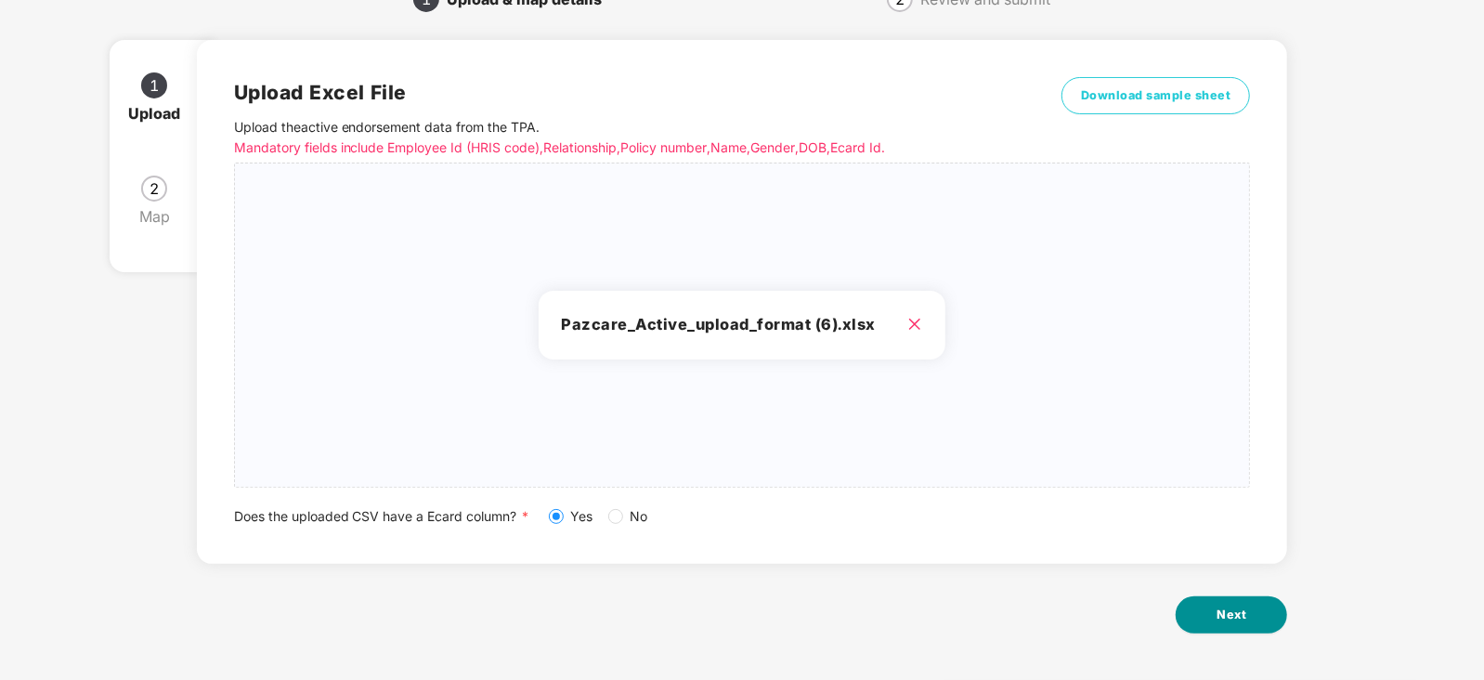
click at [1225, 617] on span "Next" at bounding box center [1231, 614] width 30 height 19
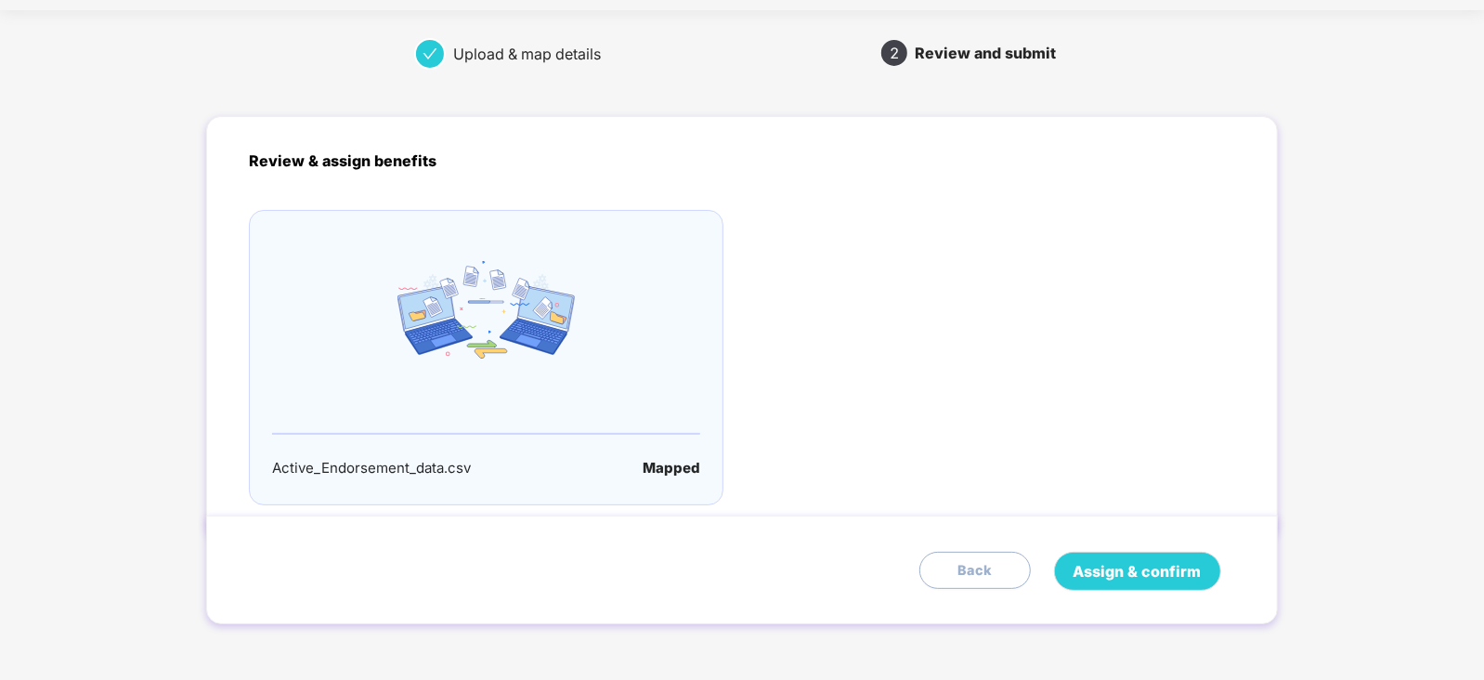
scroll to position [0, 0]
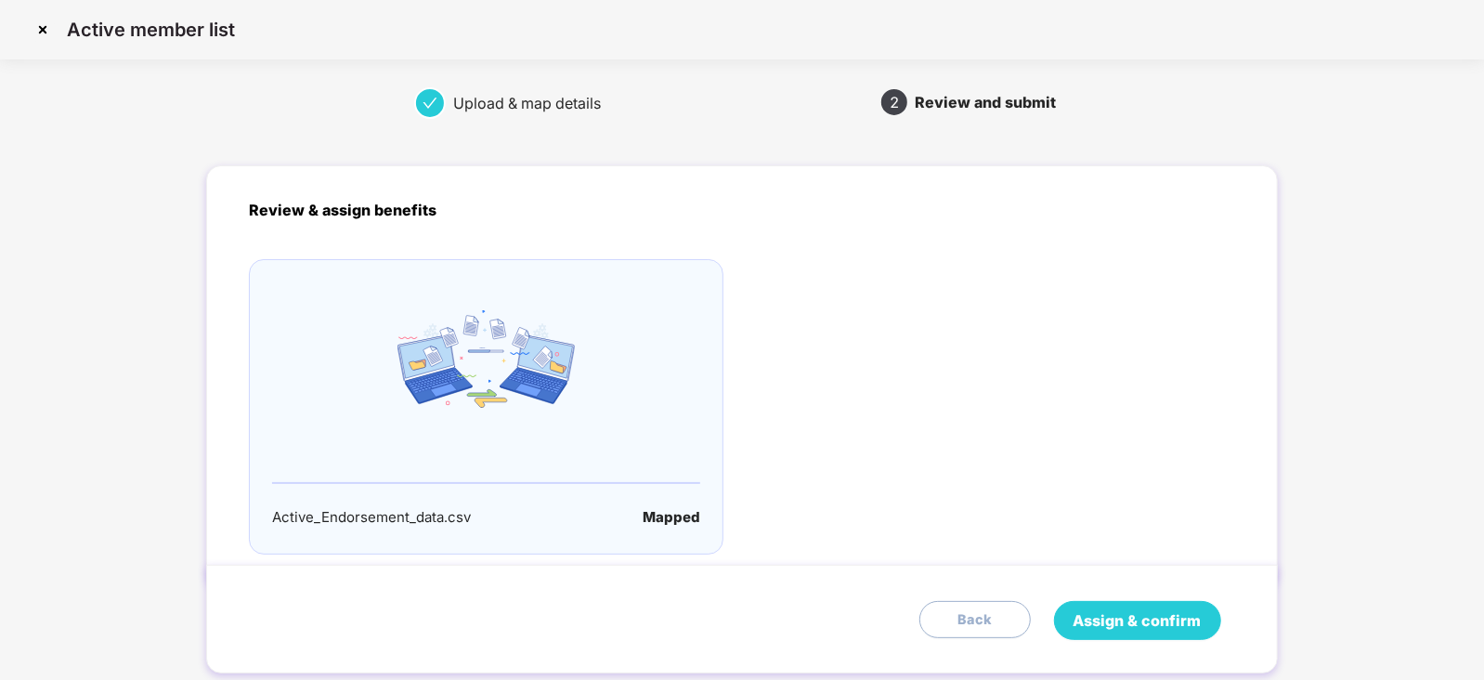
click at [1173, 621] on span "Assign & confirm" at bounding box center [1137, 620] width 128 height 23
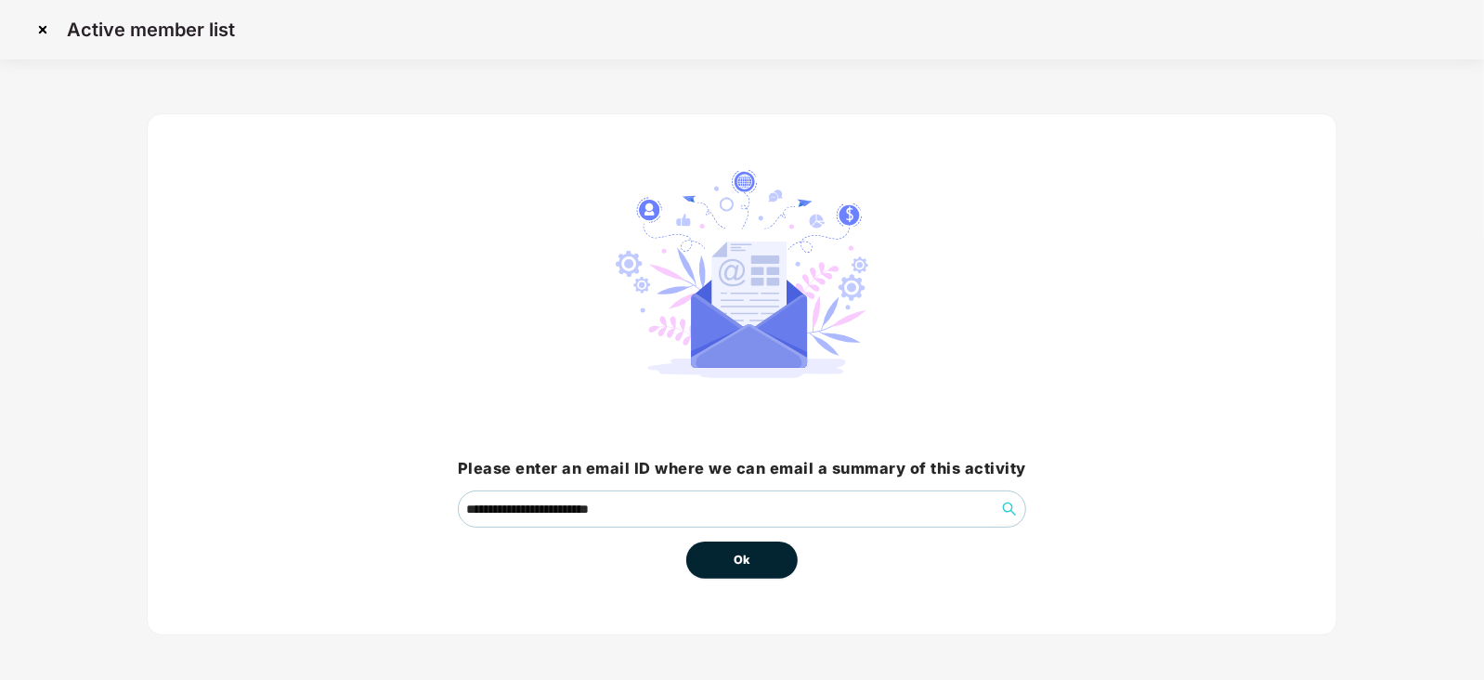
click at [762, 573] on button "Ok" at bounding box center [741, 559] width 111 height 37
click at [745, 564] on span "Ok" at bounding box center [742, 560] width 17 height 19
click at [745, 562] on span "Ok" at bounding box center [742, 560] width 17 height 19
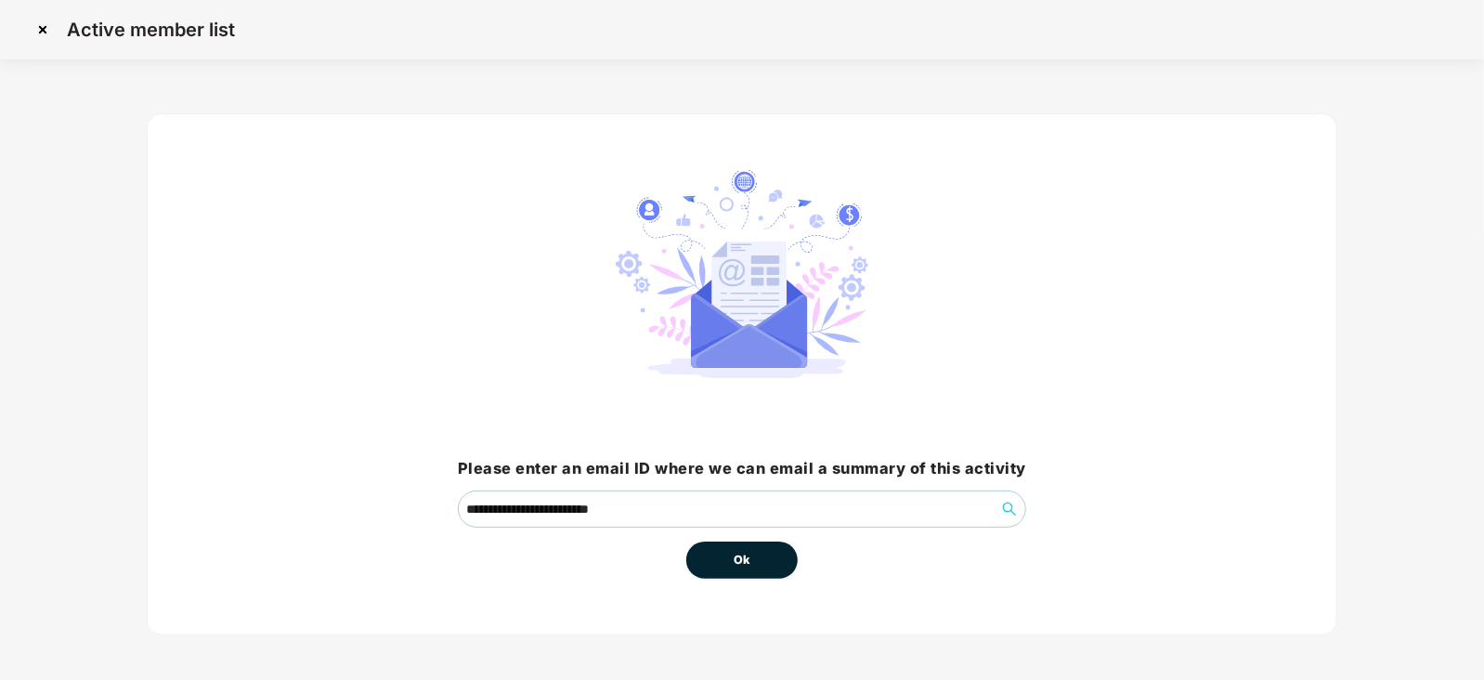
click at [745, 562] on span "Ok" at bounding box center [742, 560] width 17 height 19
click at [749, 578] on div "**********" at bounding box center [742, 374] width 1190 height 522
click at [743, 555] on span "Ok" at bounding box center [742, 560] width 17 height 19
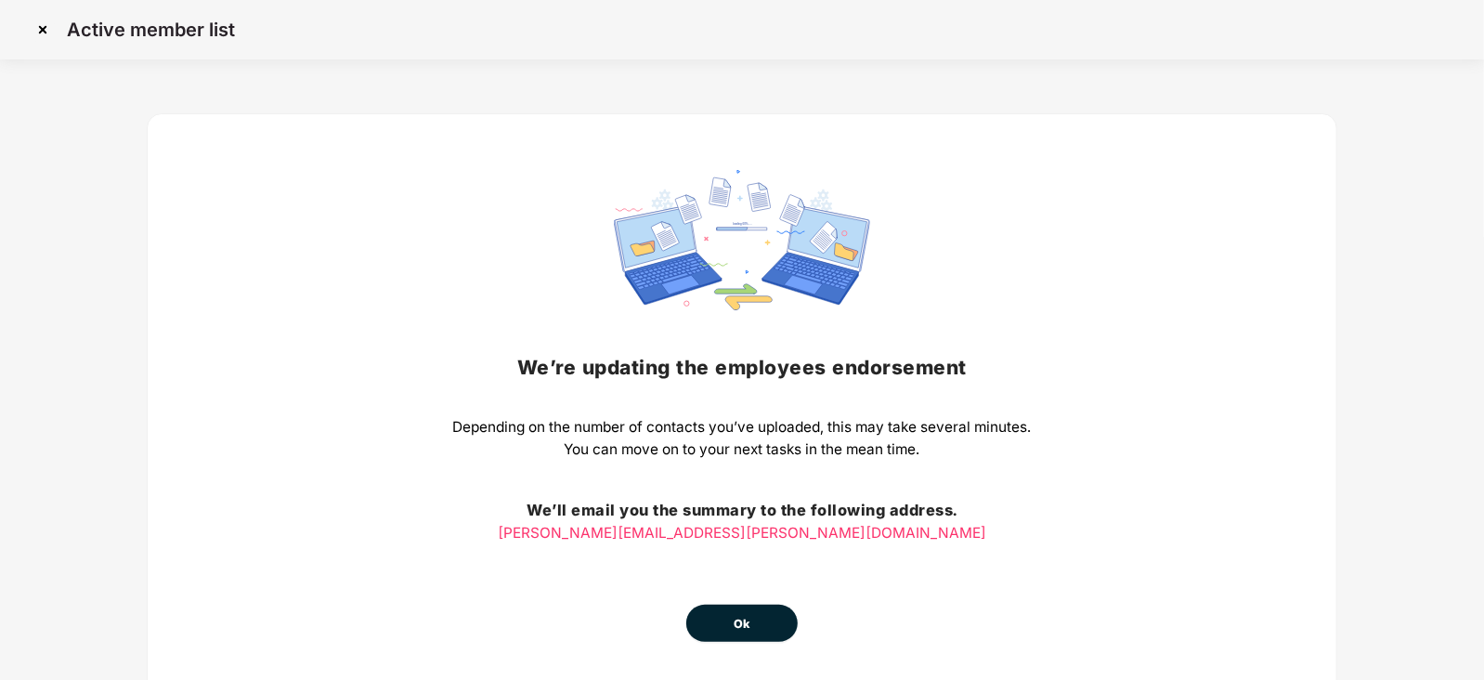
click at [738, 610] on button "Ok" at bounding box center [741, 622] width 111 height 37
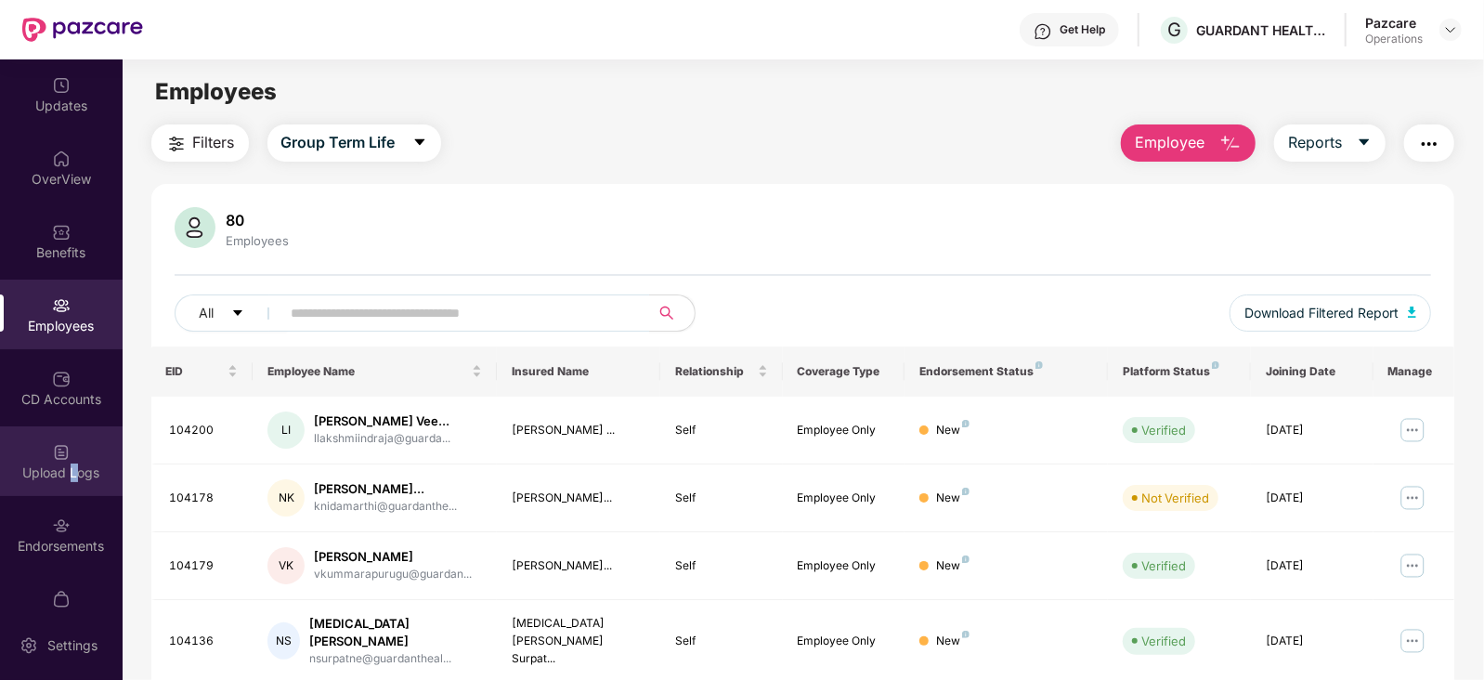
click at [68, 470] on div "Upload Logs" at bounding box center [61, 461] width 123 height 70
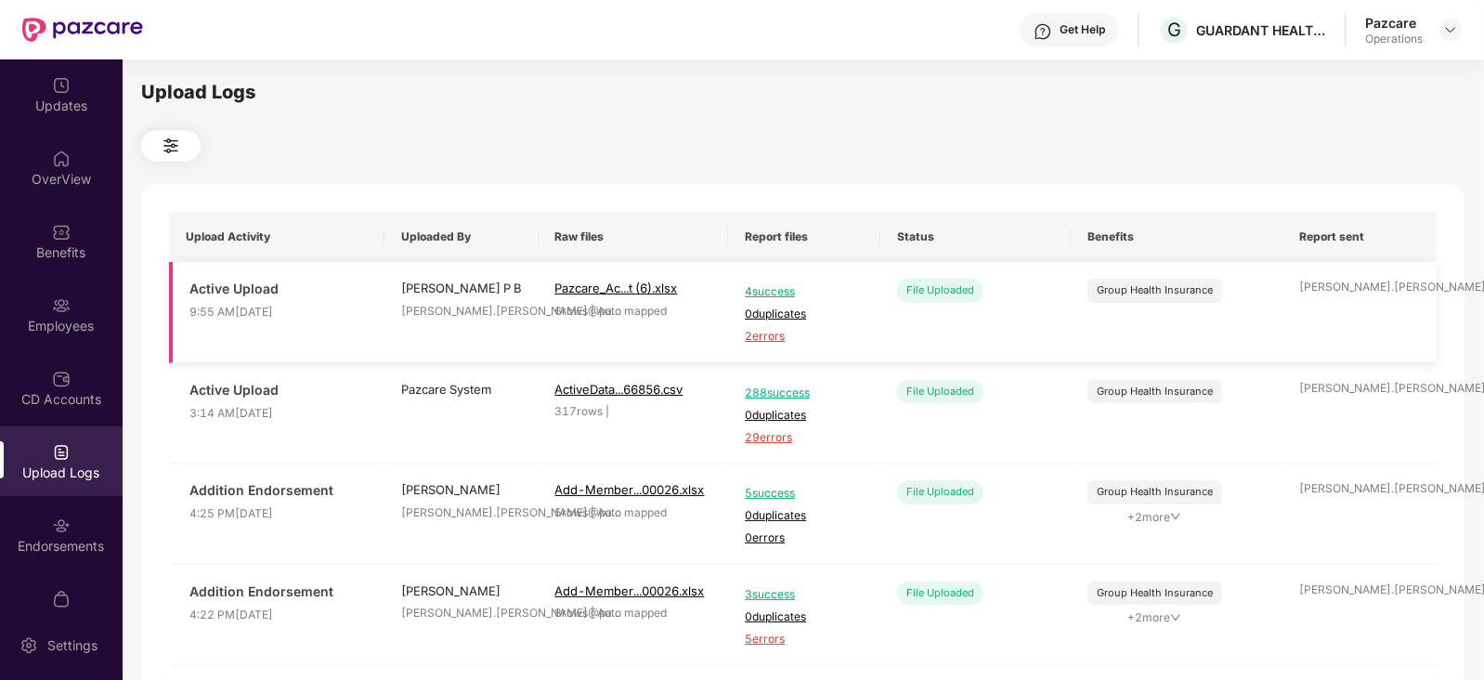
click at [767, 333] on span "2 errors" at bounding box center [804, 337] width 119 height 18
click at [60, 321] on div "Employees" at bounding box center [61, 326] width 123 height 19
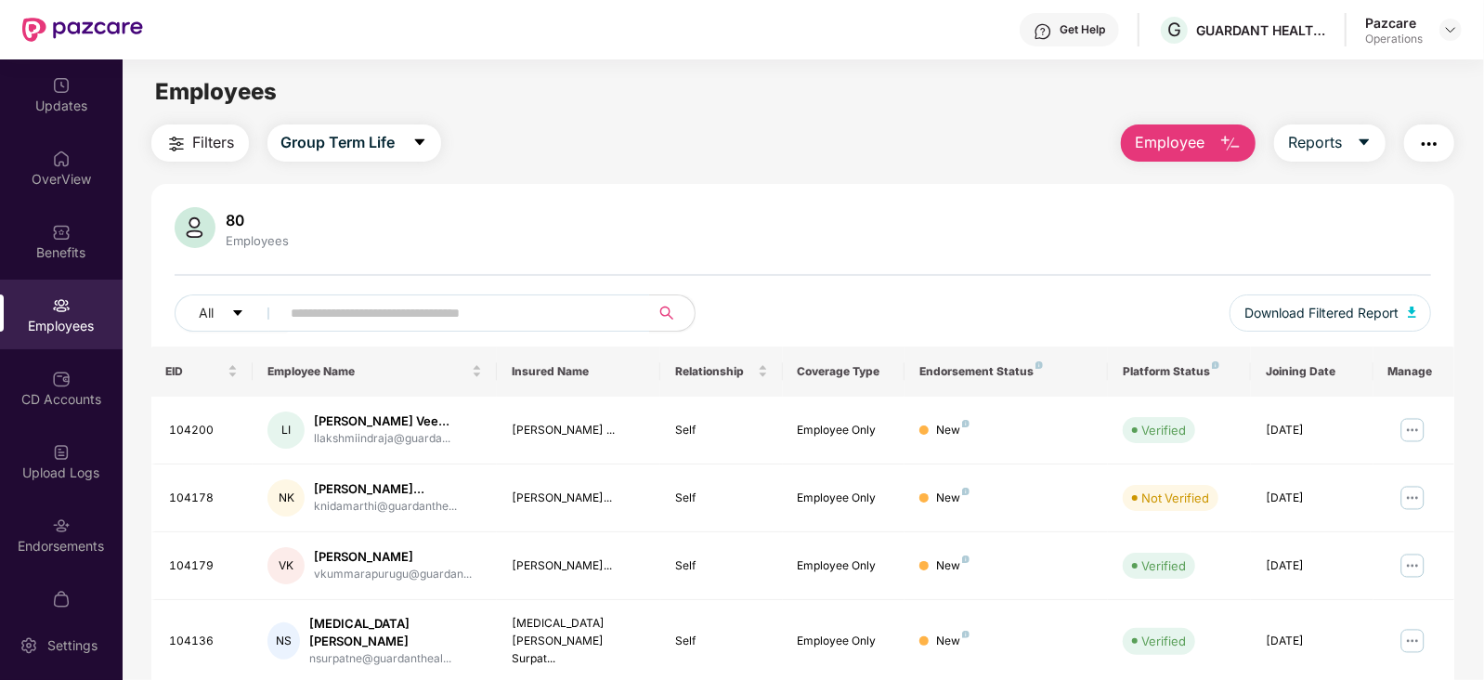
click at [1421, 148] on img "button" at bounding box center [1429, 144] width 22 height 22
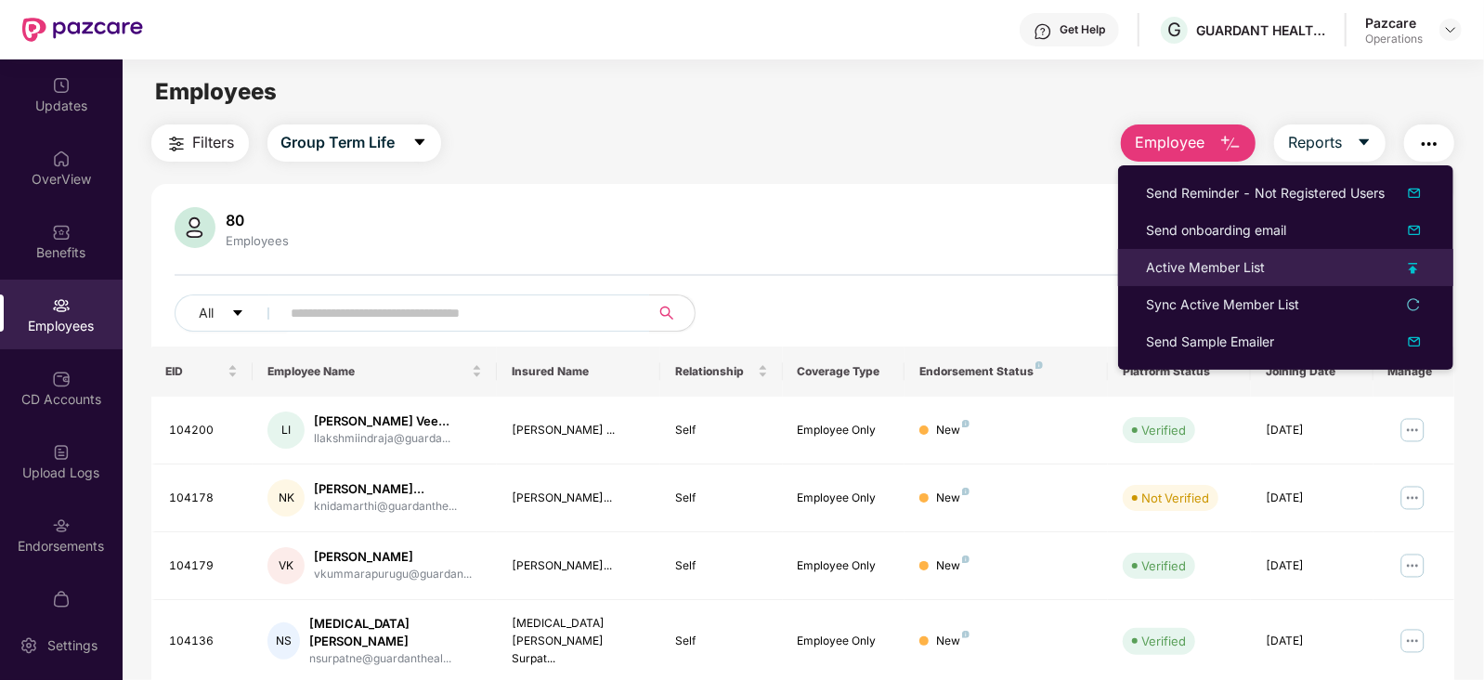
click at [1191, 276] on div "Active Member List" at bounding box center [1205, 267] width 119 height 20
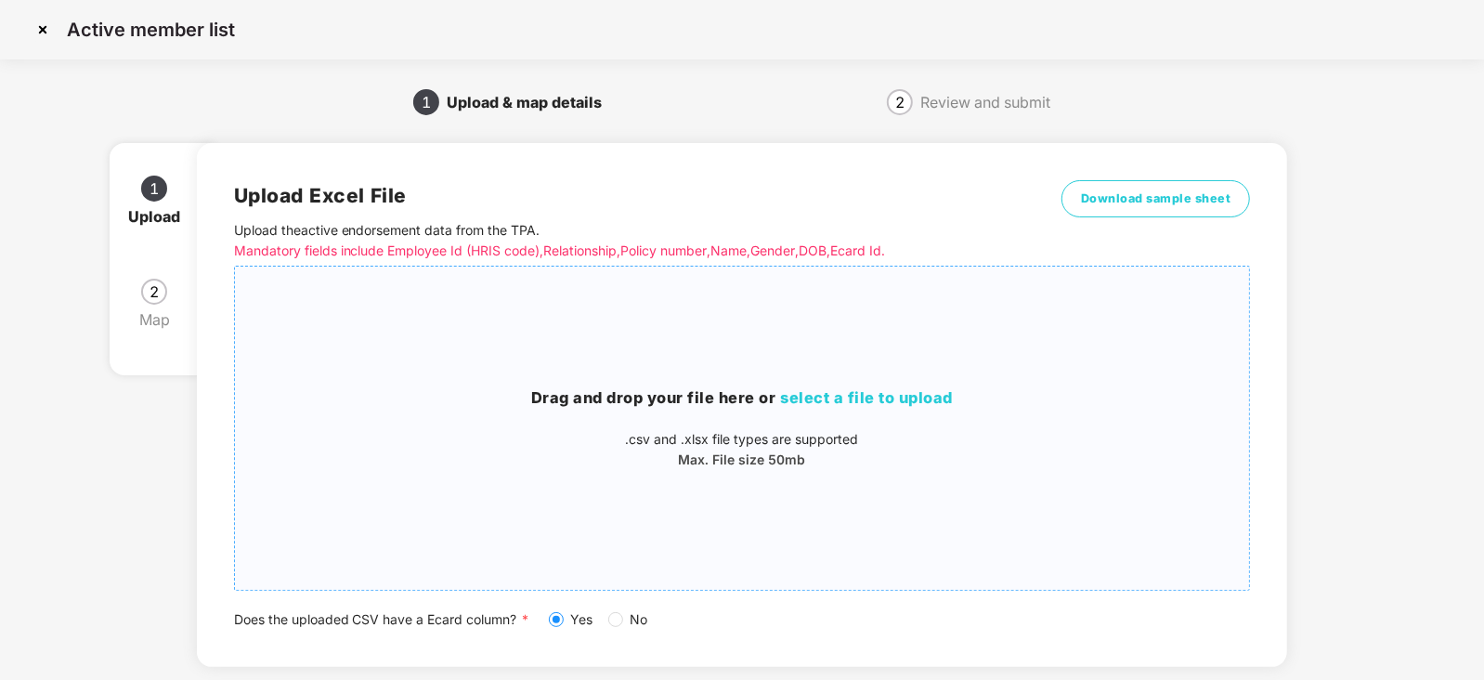
click at [842, 377] on div "Drag and drop your file here or select a file to upload .csv and .xlsx file typ…" at bounding box center [742, 427] width 1015 height 293
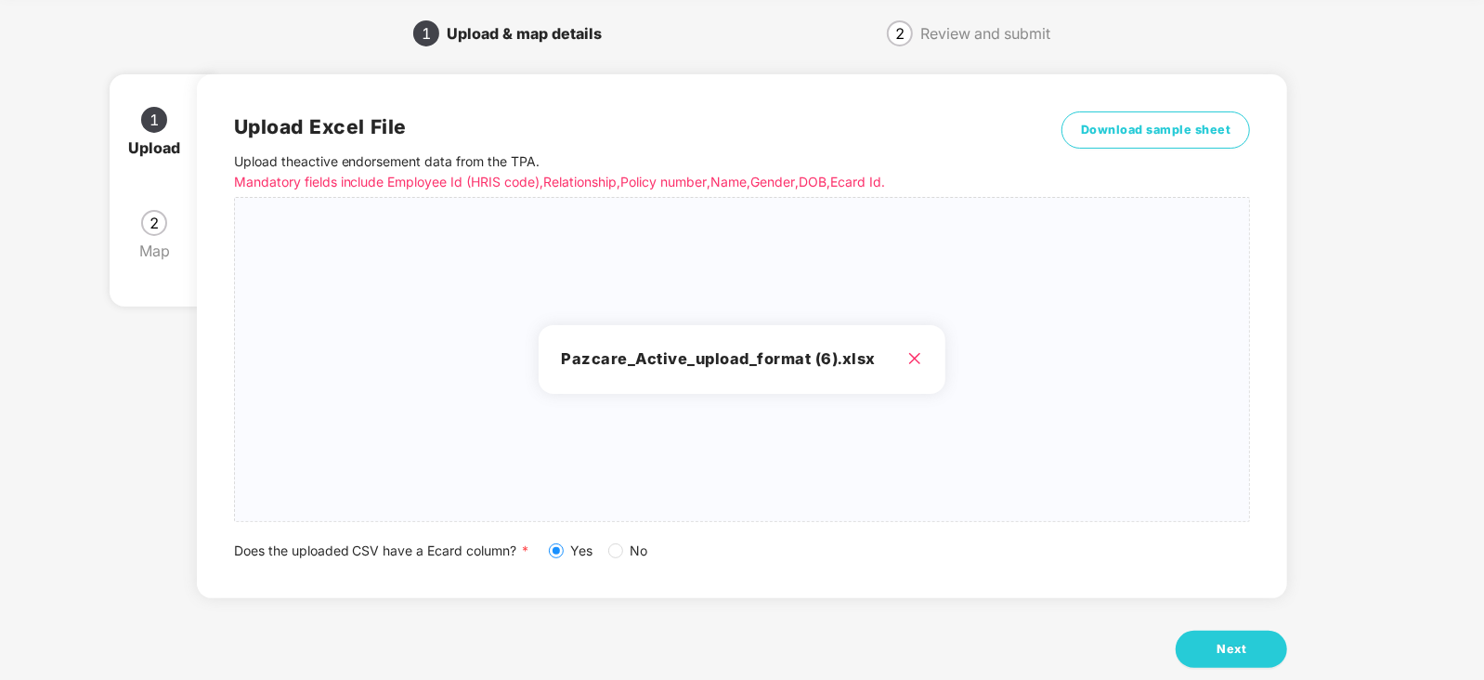
scroll to position [103, 0]
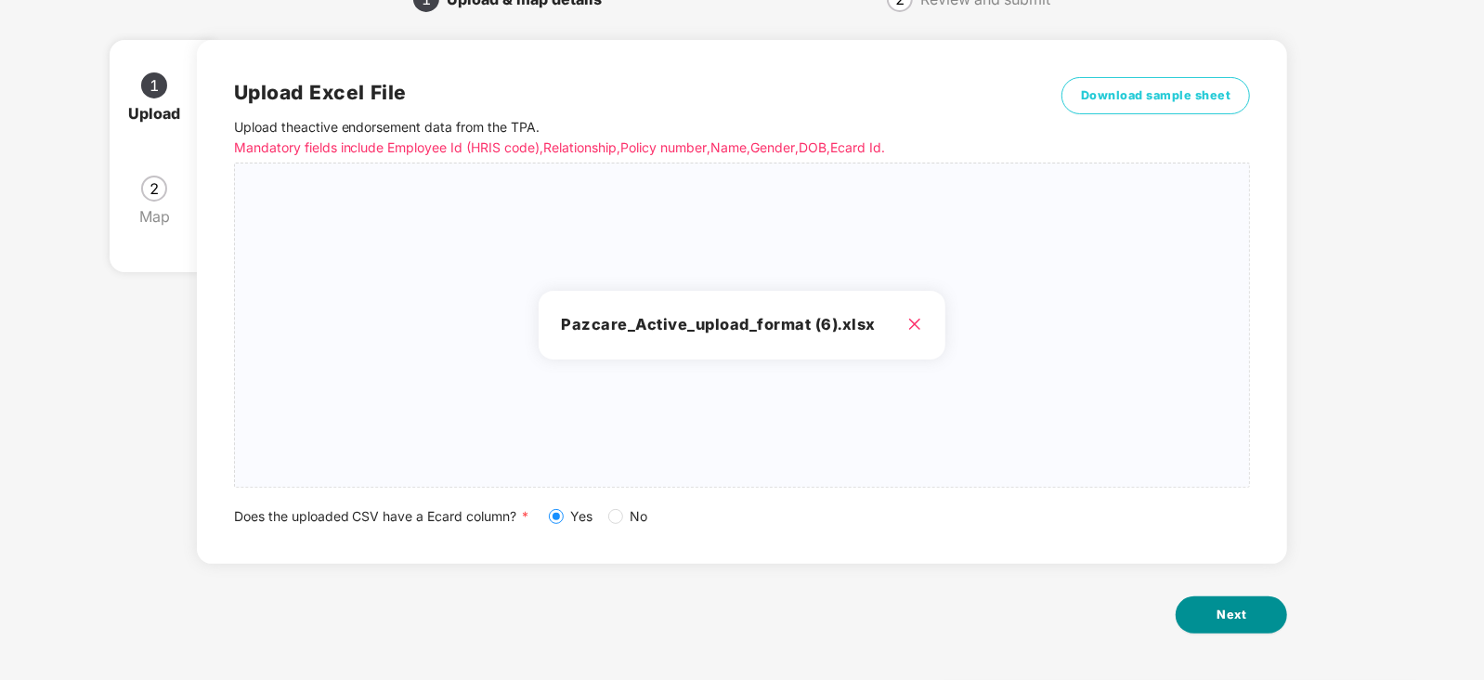
click at [1207, 607] on button "Next" at bounding box center [1231, 614] width 111 height 37
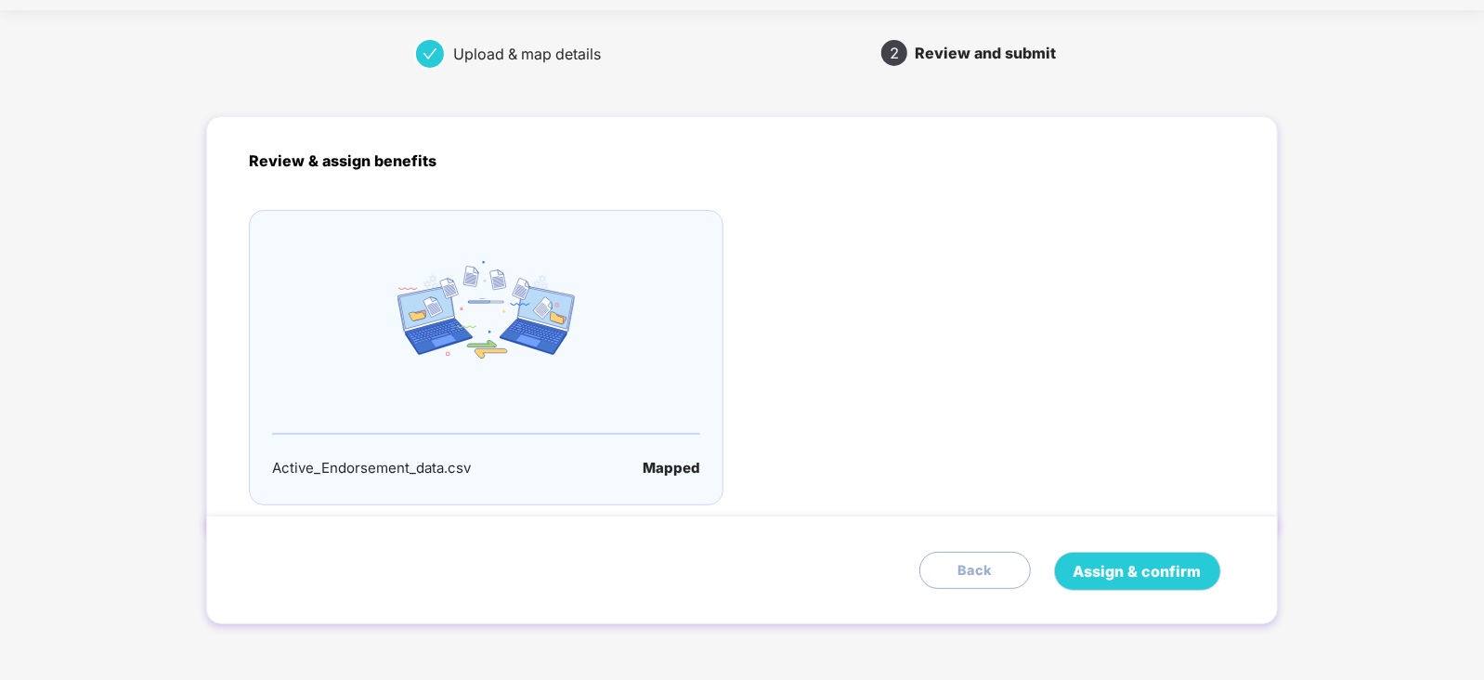
scroll to position [0, 0]
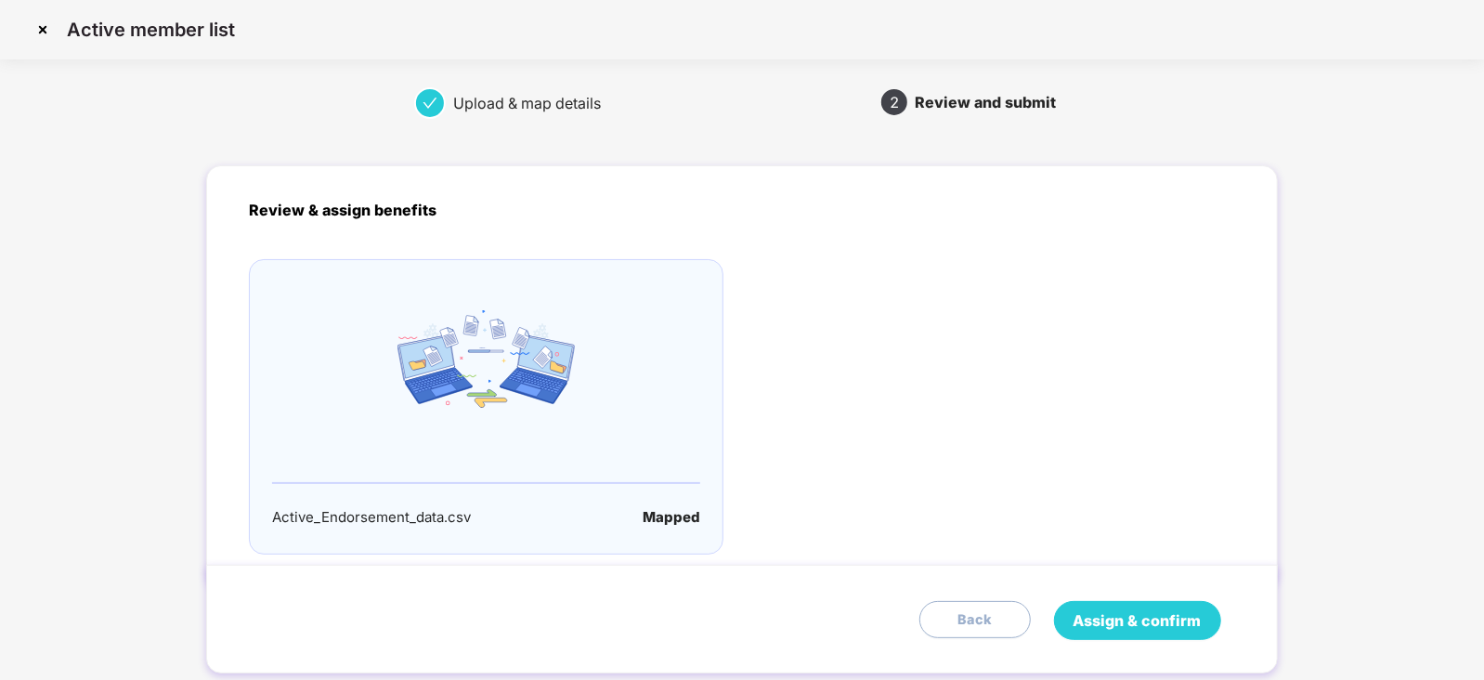
click at [1175, 622] on span "Assign & confirm" at bounding box center [1137, 620] width 128 height 23
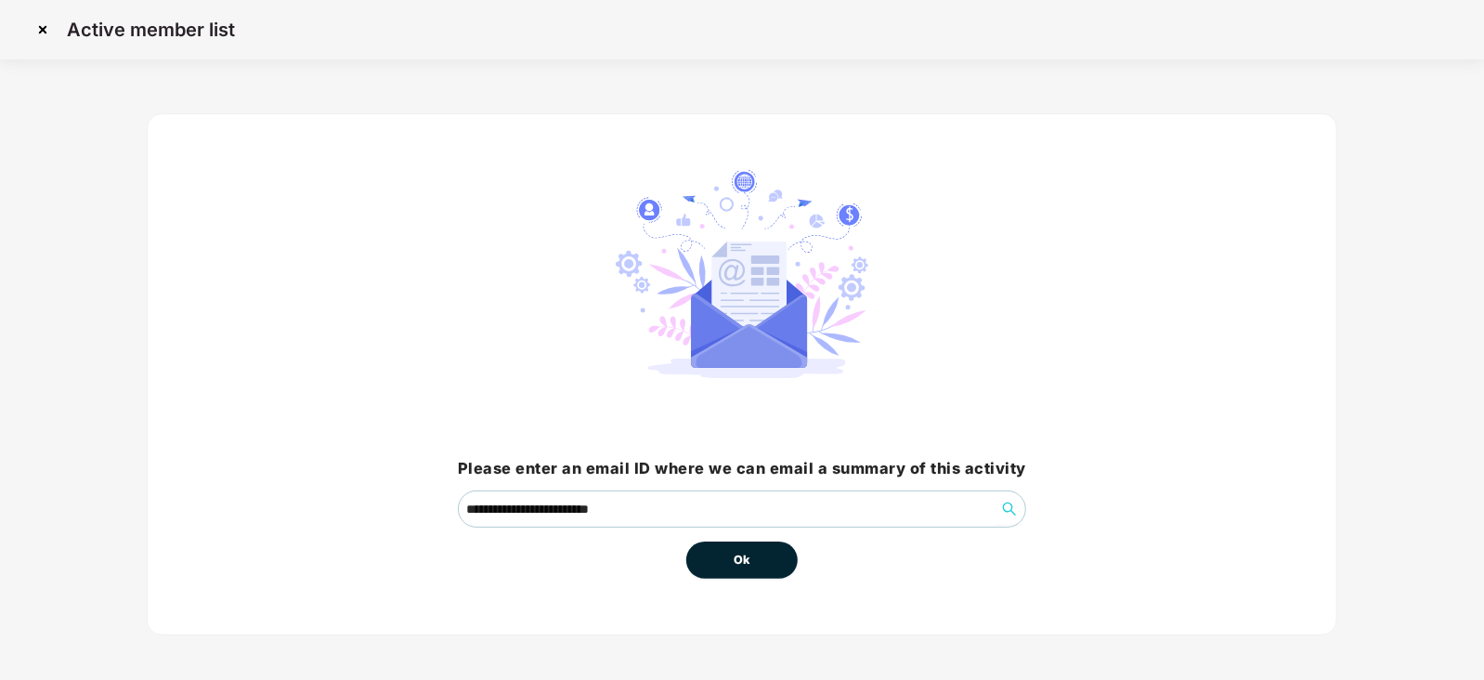
click at [774, 552] on button "Ok" at bounding box center [741, 559] width 111 height 37
click at [751, 564] on button "Ok" at bounding box center [741, 559] width 111 height 37
click at [743, 562] on span "Ok" at bounding box center [742, 560] width 17 height 19
click at [743, 564] on span "Ok" at bounding box center [742, 560] width 17 height 19
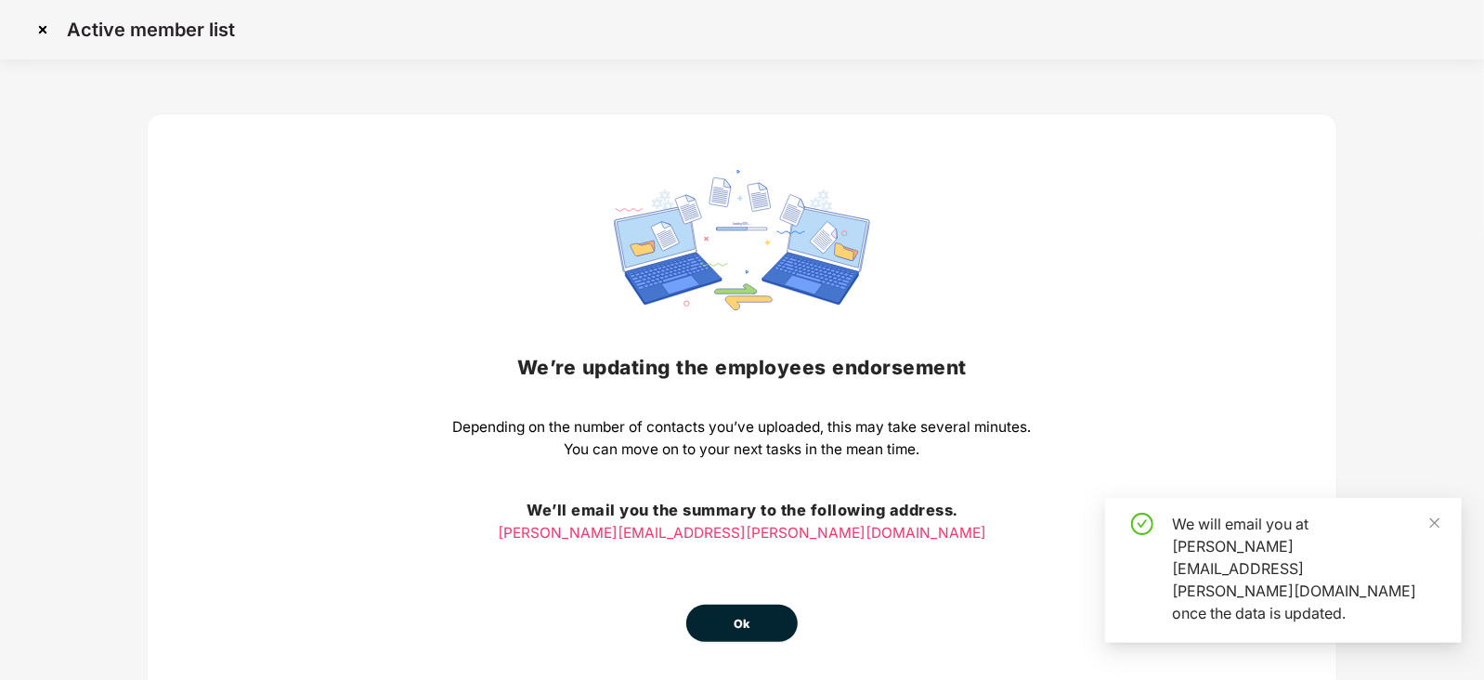
click at [733, 624] on button "Ok" at bounding box center [741, 622] width 111 height 37
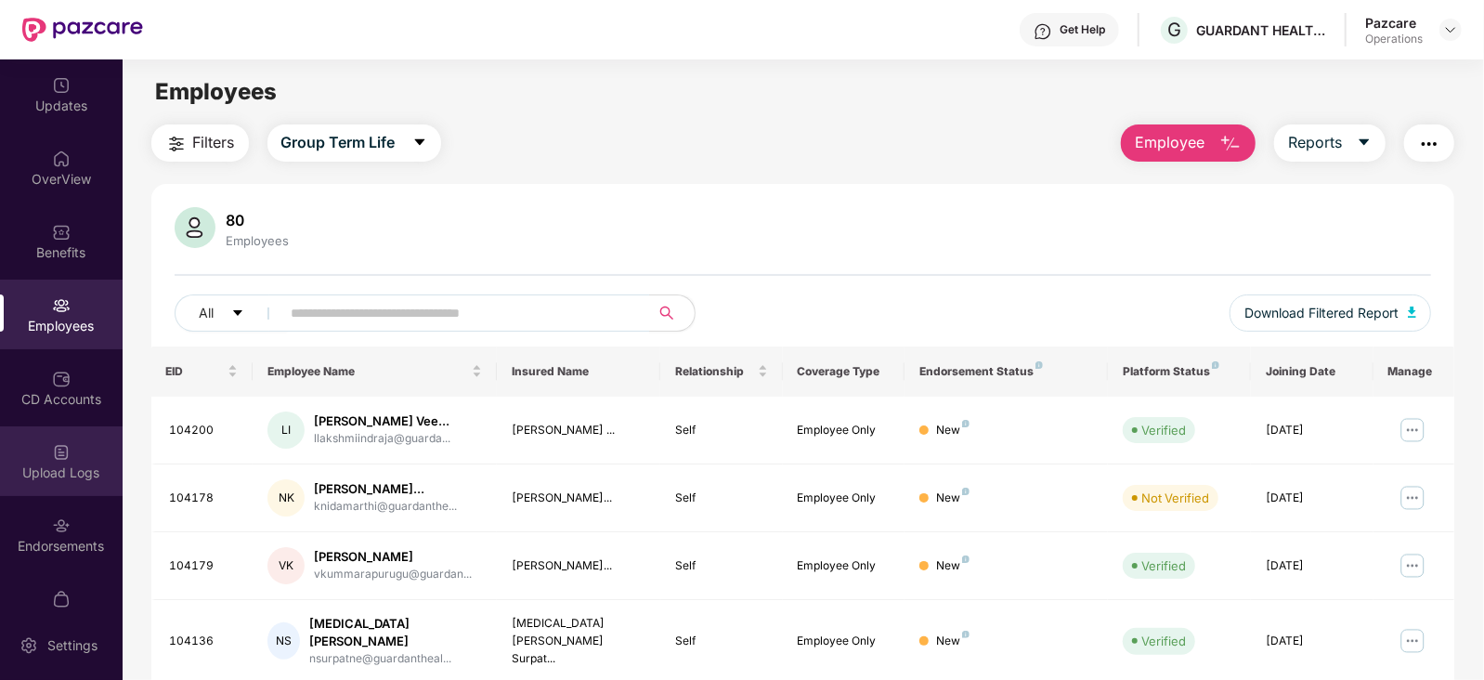
click at [84, 466] on div "Upload Logs" at bounding box center [61, 472] width 123 height 19
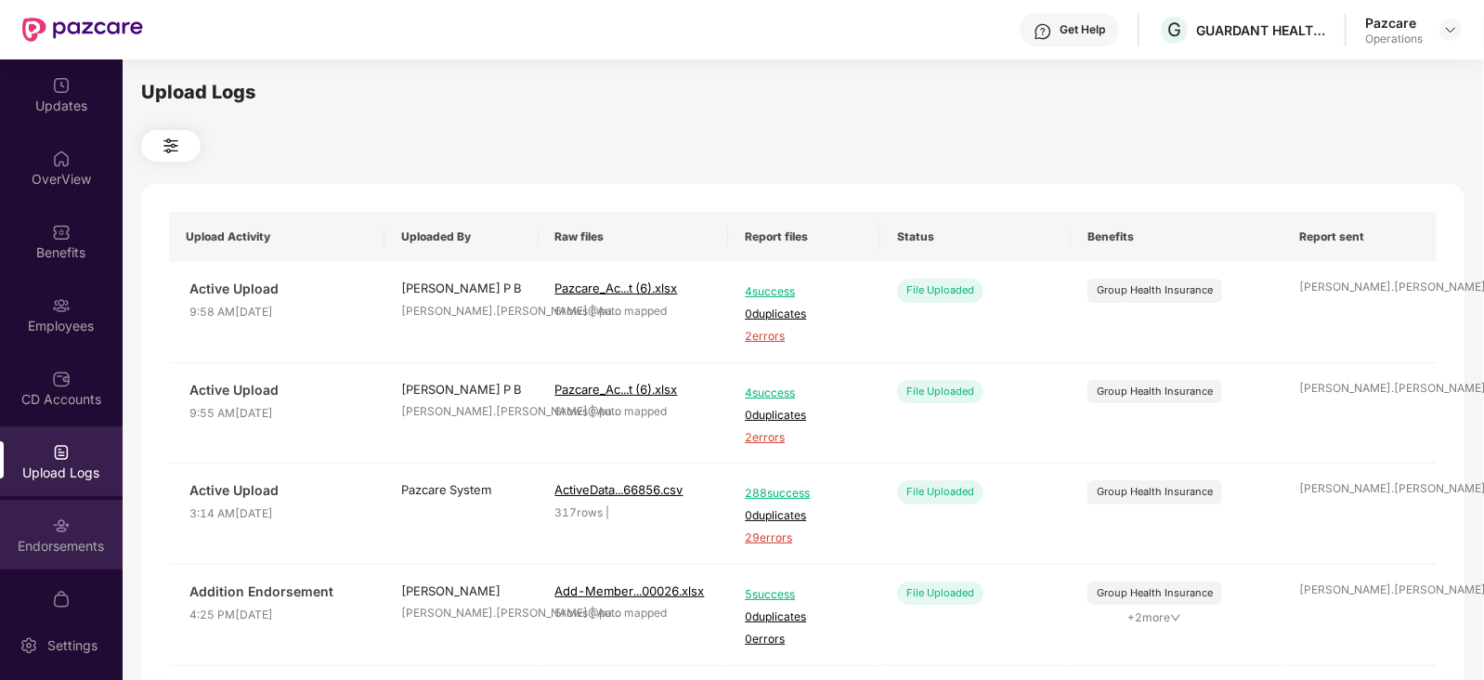
click at [43, 549] on div "Endorsements" at bounding box center [61, 546] width 123 height 19
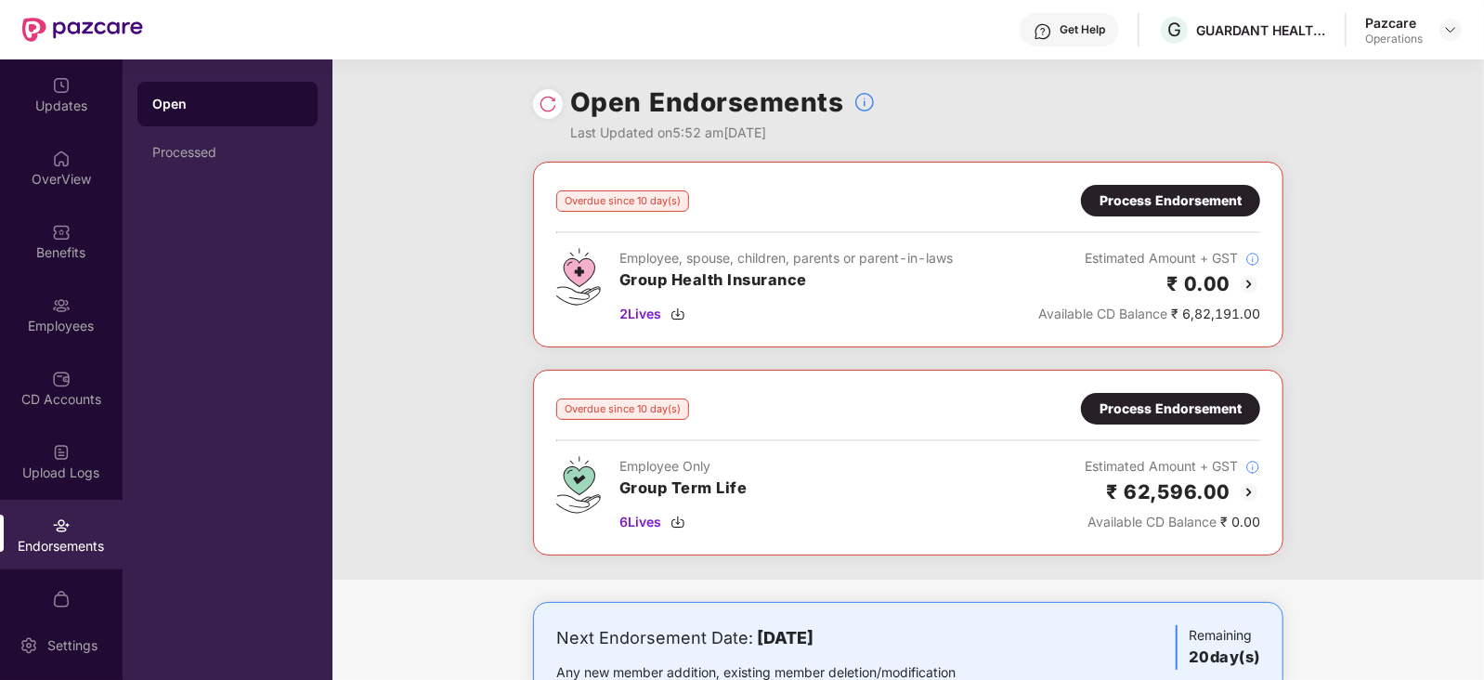
click at [1188, 199] on div "Process Endorsement" at bounding box center [1170, 200] width 142 height 20
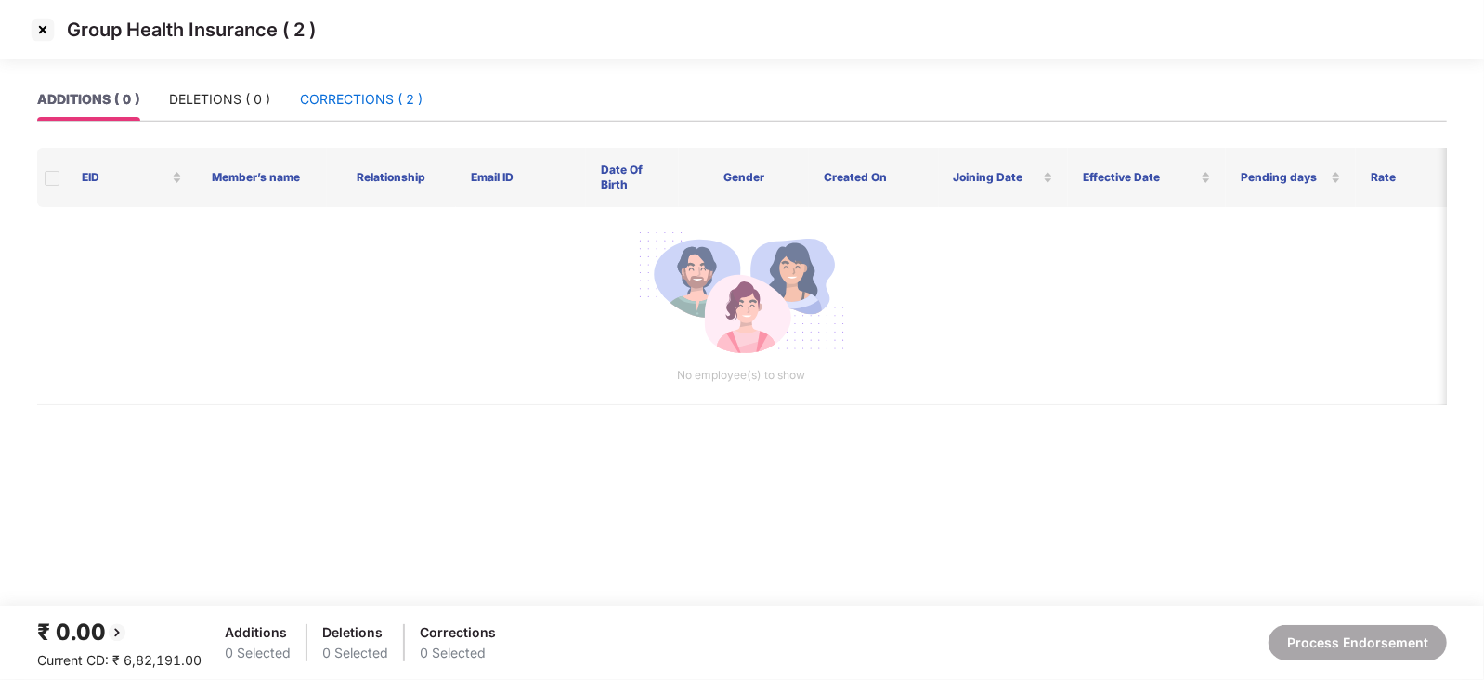
click at [357, 100] on div "CORRECTIONS ( 2 )" at bounding box center [361, 99] width 123 height 20
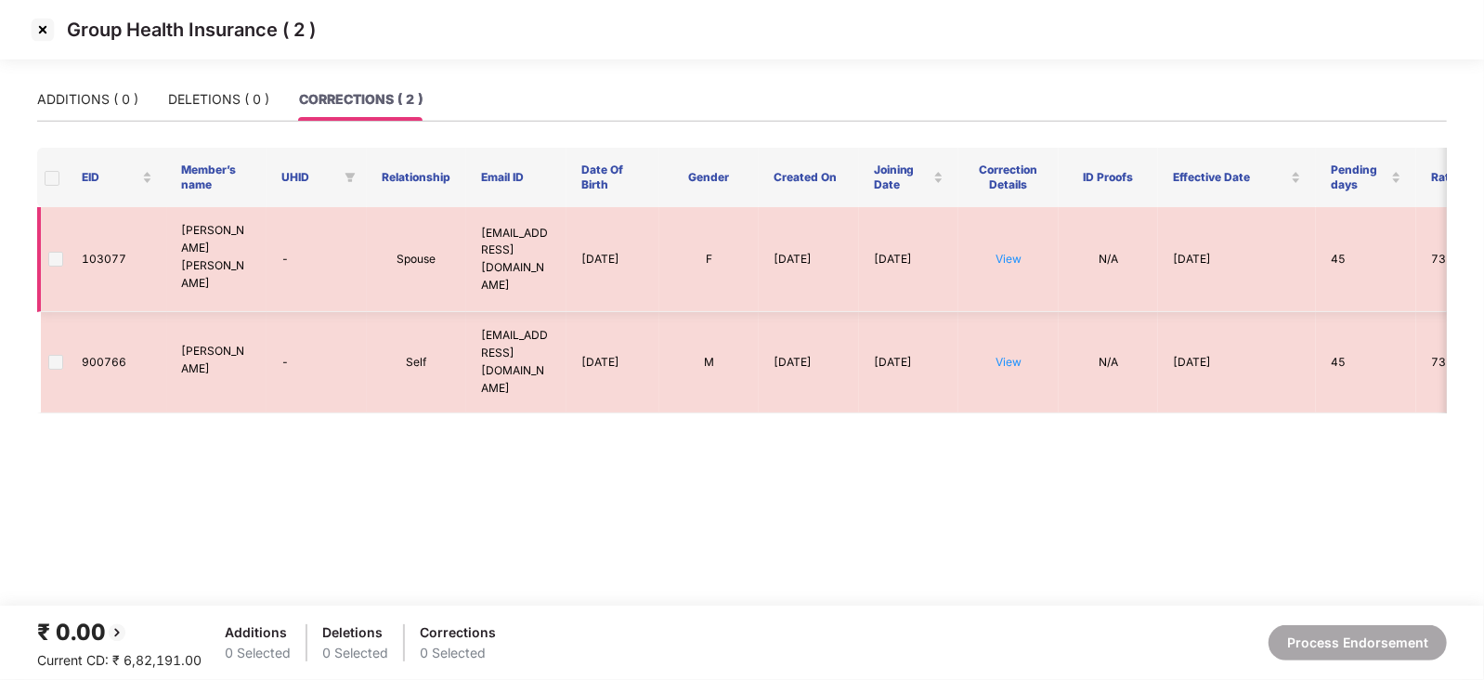
click at [48, 253] on span at bounding box center [55, 259] width 15 height 15
click at [60, 348] on td at bounding box center [52, 362] width 30 height 100
click at [58, 352] on label at bounding box center [55, 362] width 15 height 20
click at [67, 223] on td "103077" at bounding box center [117, 259] width 100 height 105
click at [38, 44] on img at bounding box center [43, 30] width 30 height 30
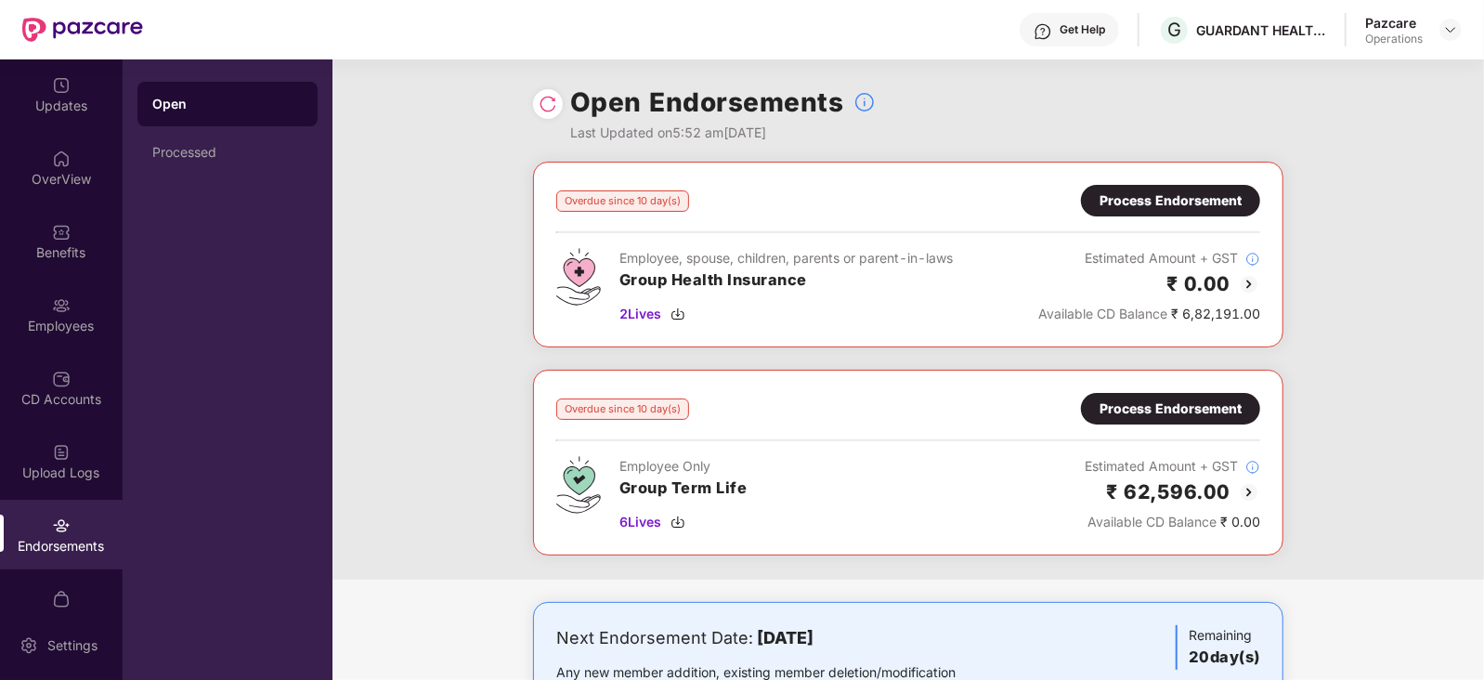
click at [1108, 208] on div "Process Endorsement" at bounding box center [1170, 200] width 142 height 20
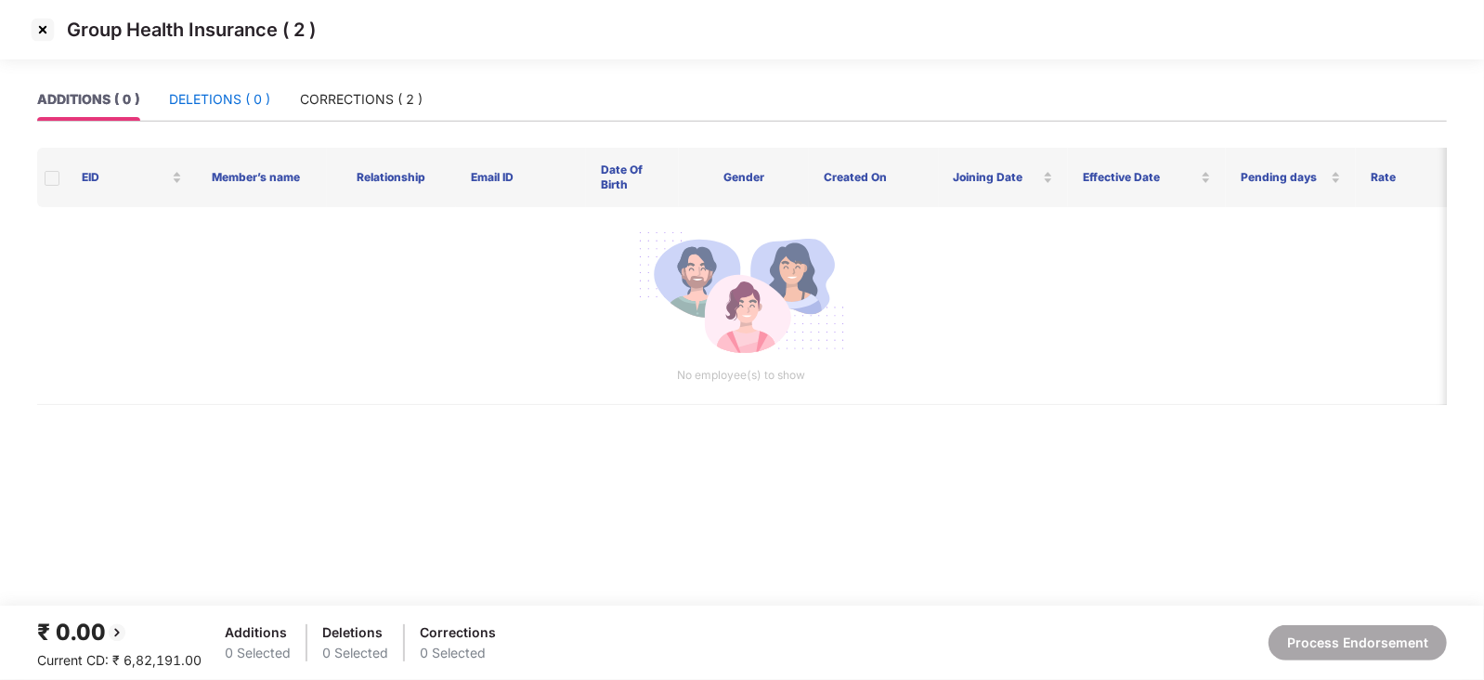
click at [205, 104] on div "DELETIONS ( 0 )" at bounding box center [219, 99] width 101 height 20
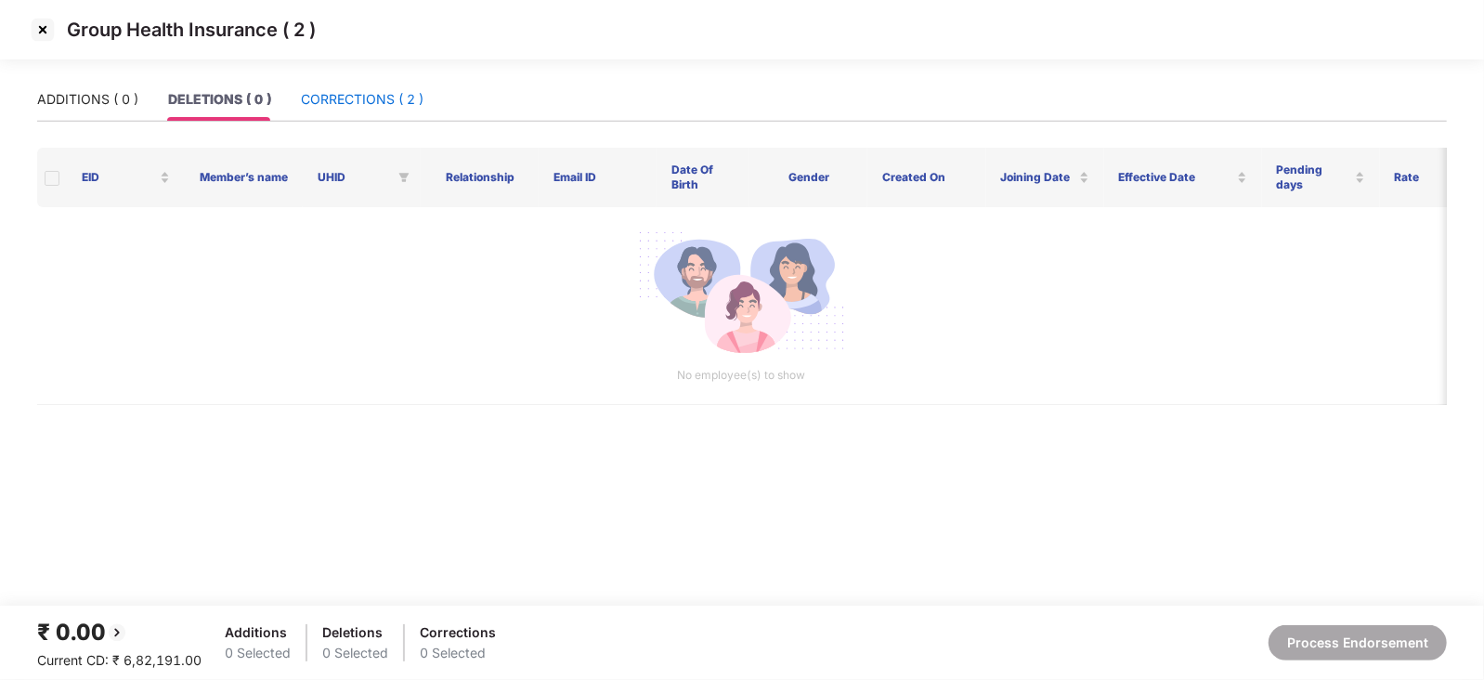
click at [386, 107] on div "CORRECTIONS ( 2 )" at bounding box center [362, 99] width 123 height 20
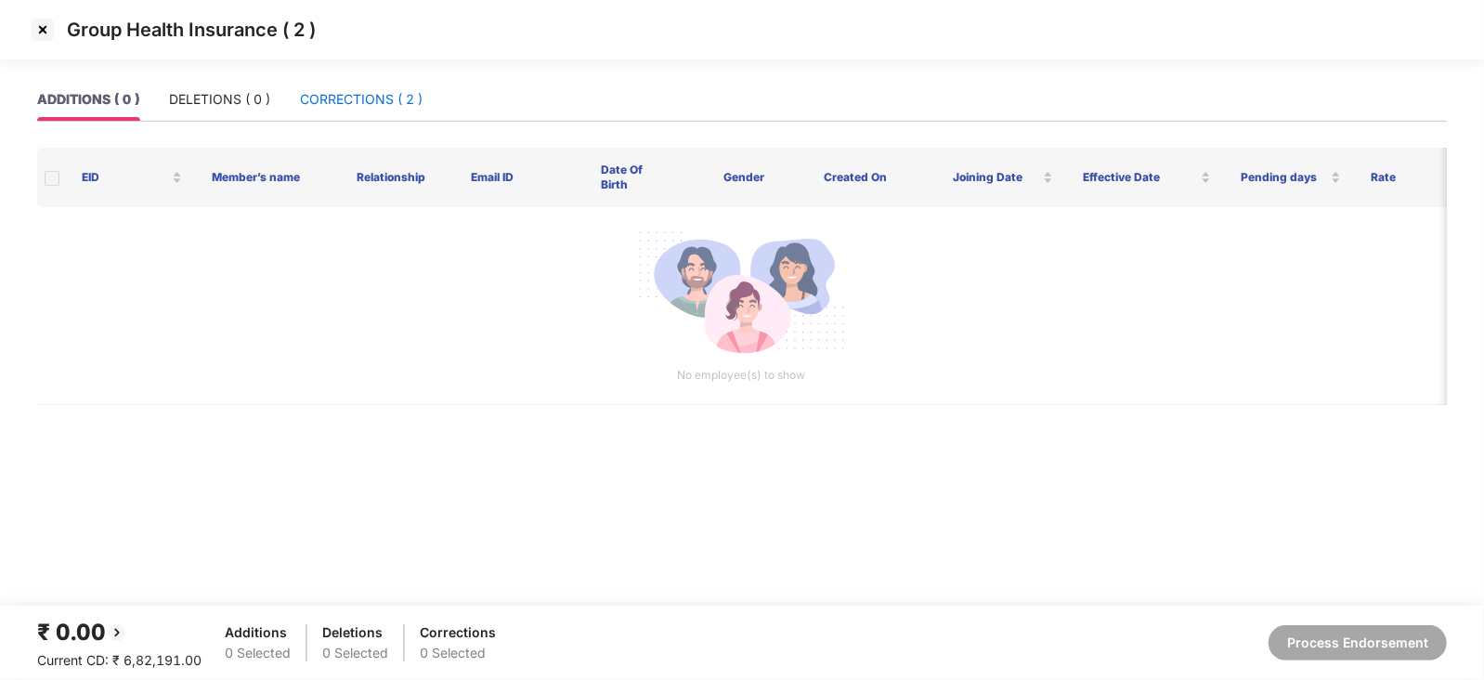
click at [344, 91] on div "CORRECTIONS ( 2 )" at bounding box center [361, 99] width 123 height 20
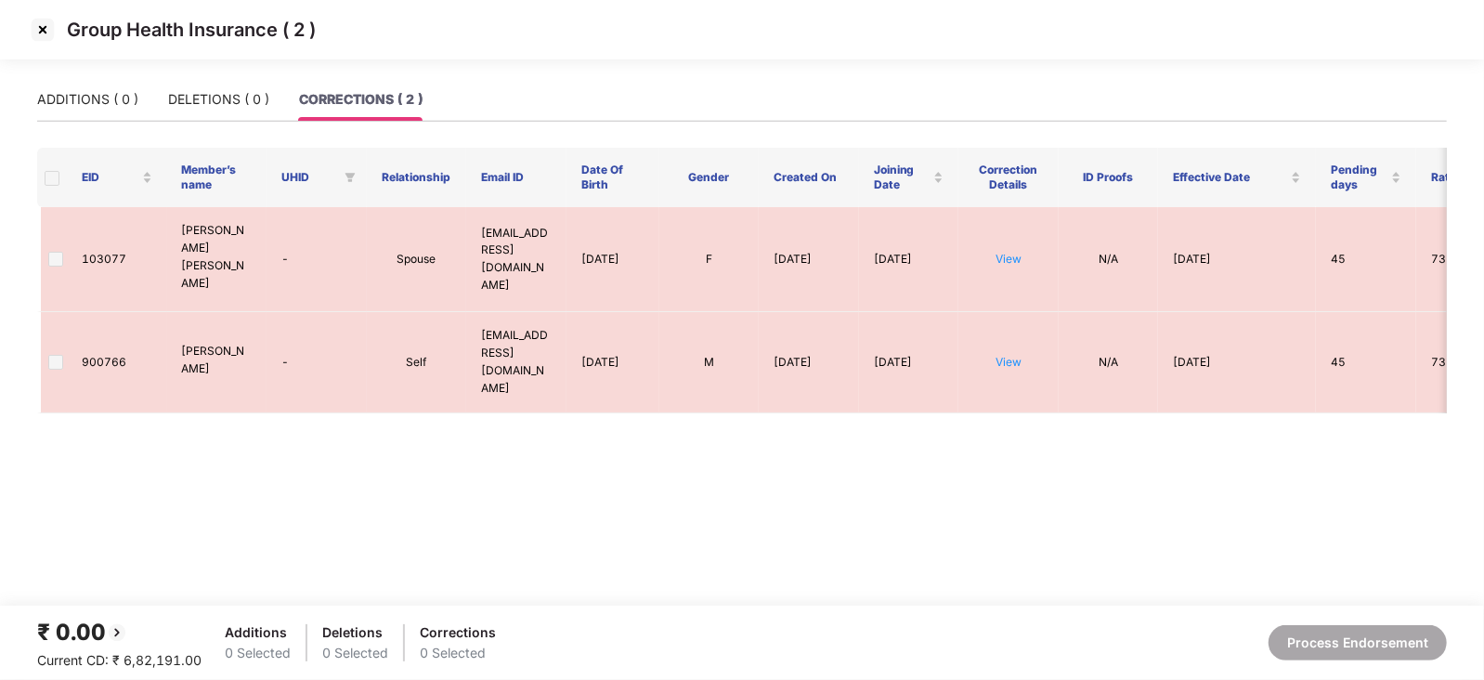
click at [41, 21] on img at bounding box center [43, 30] width 30 height 30
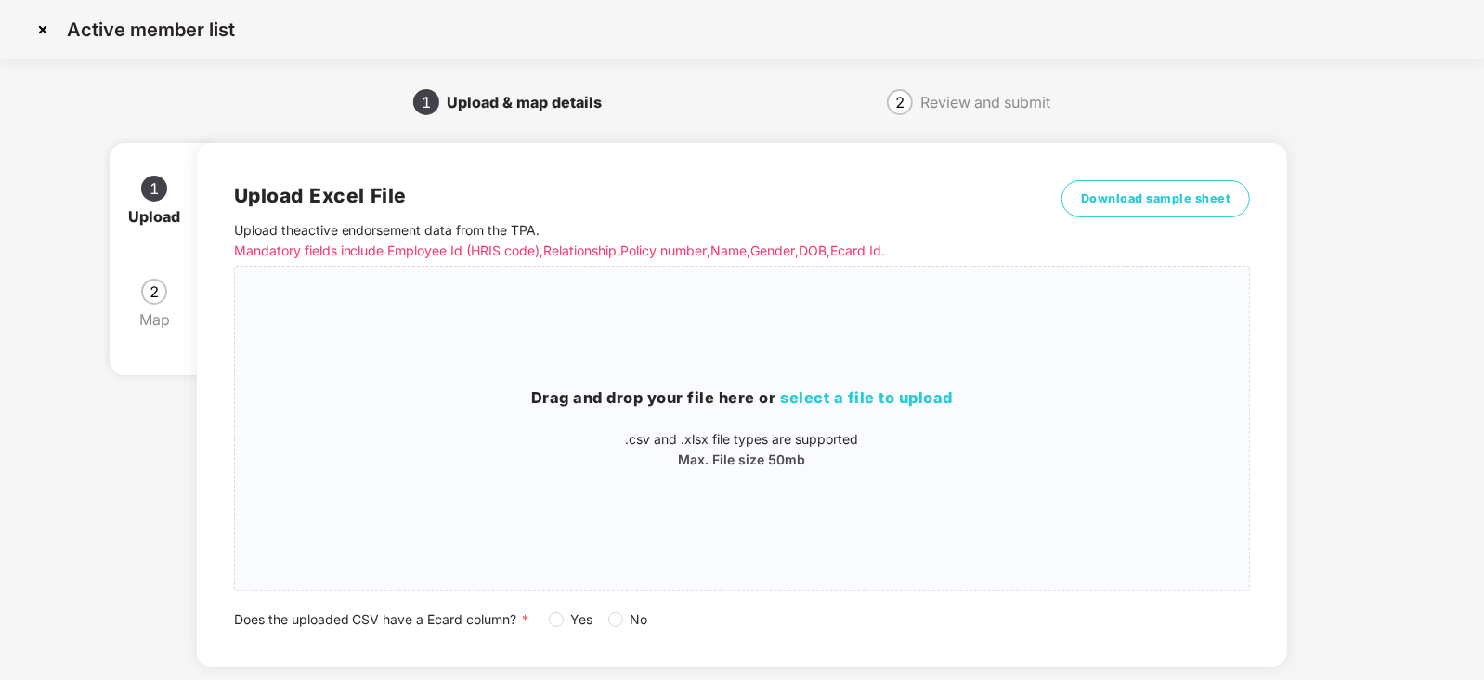
click at [37, 36] on img at bounding box center [43, 30] width 30 height 30
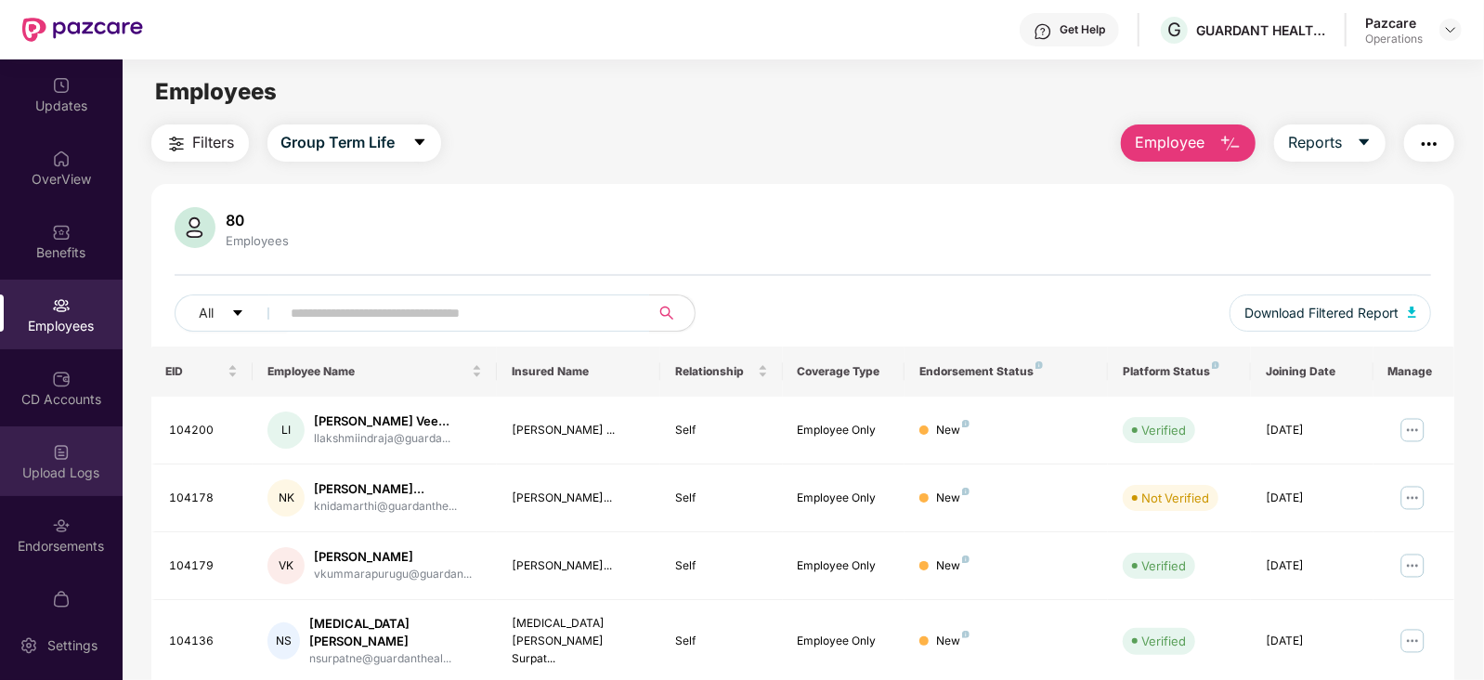
click at [42, 480] on div "Upload Logs" at bounding box center [61, 472] width 123 height 19
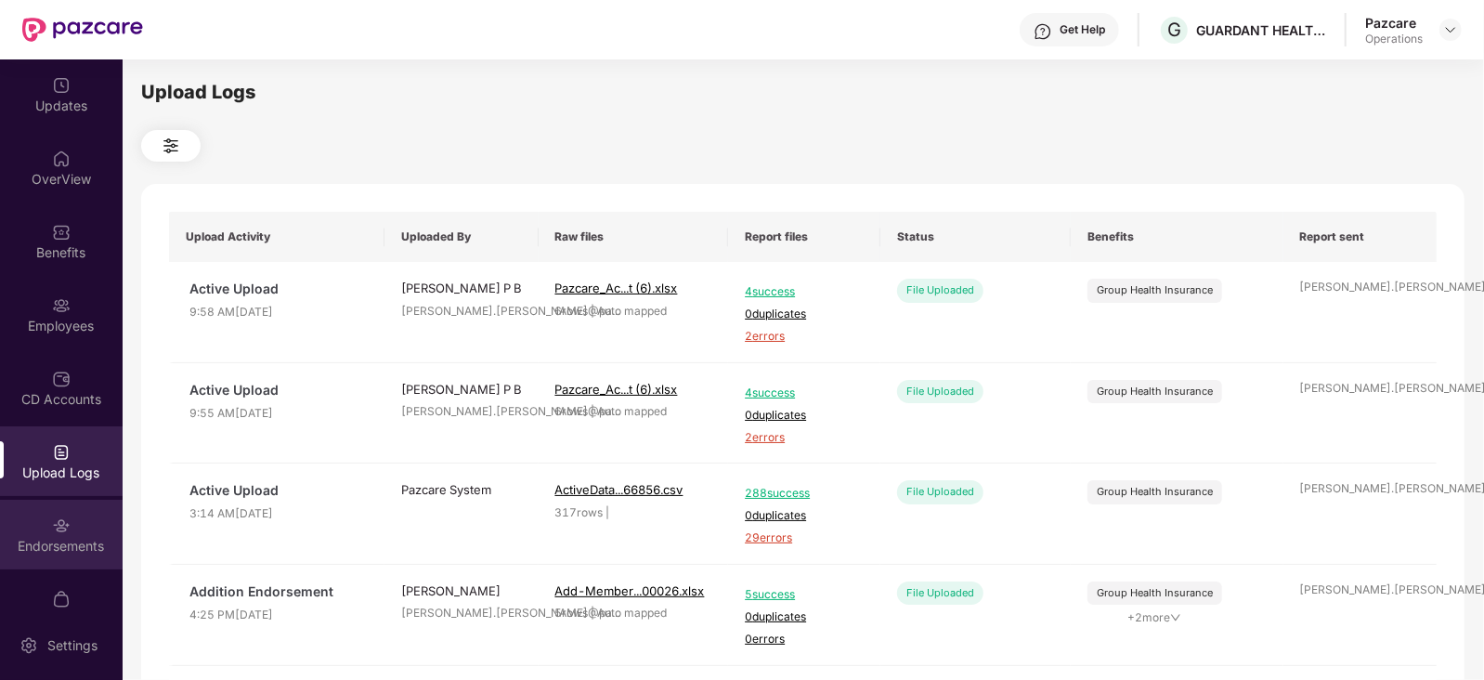
click at [51, 559] on div "Endorsements" at bounding box center [61, 535] width 123 height 70
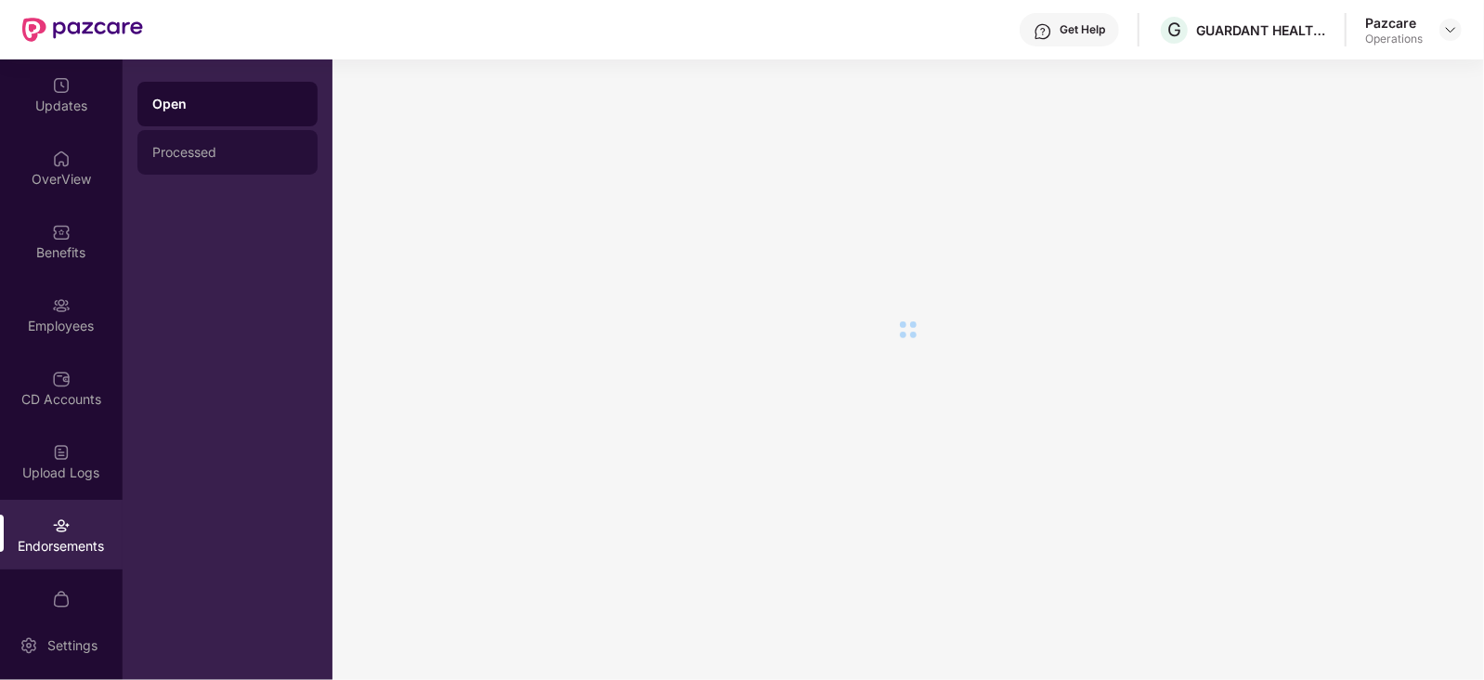
click at [230, 158] on div "Processed" at bounding box center [227, 152] width 150 height 15
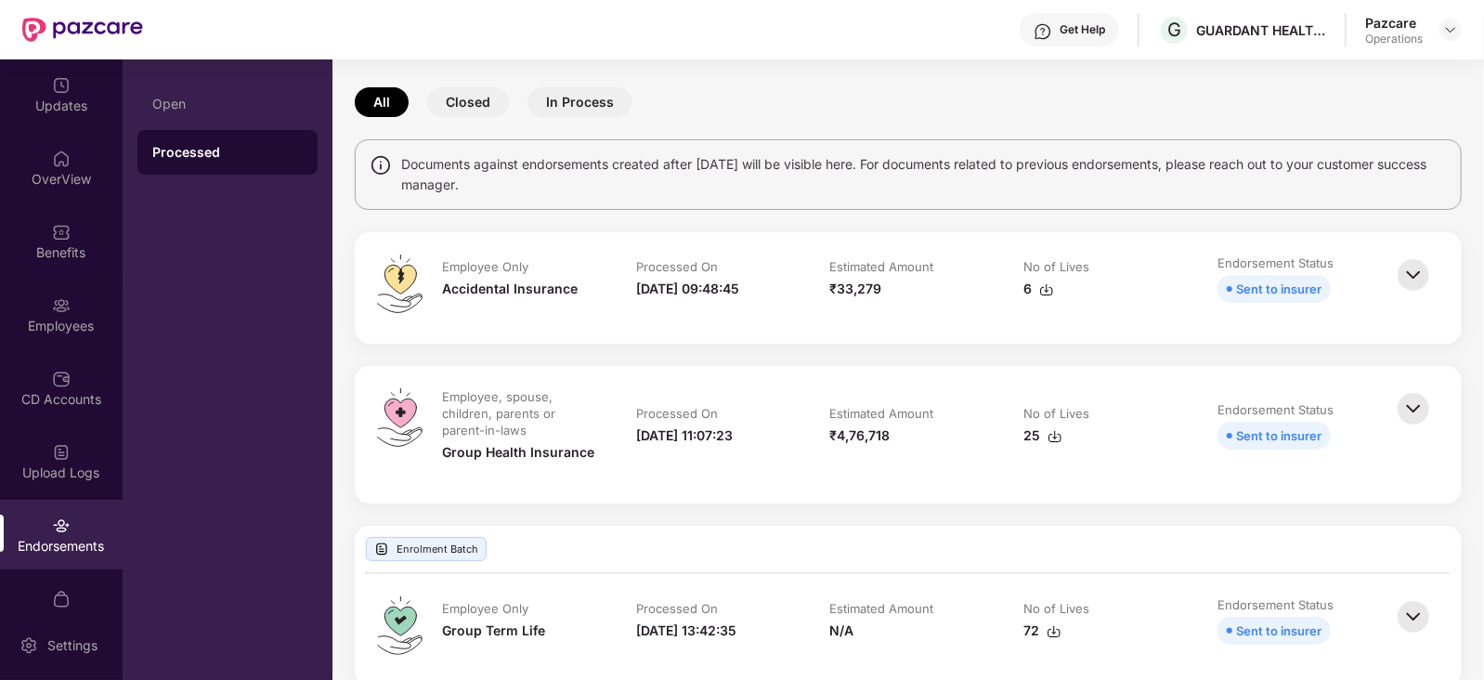
scroll to position [115, 0]
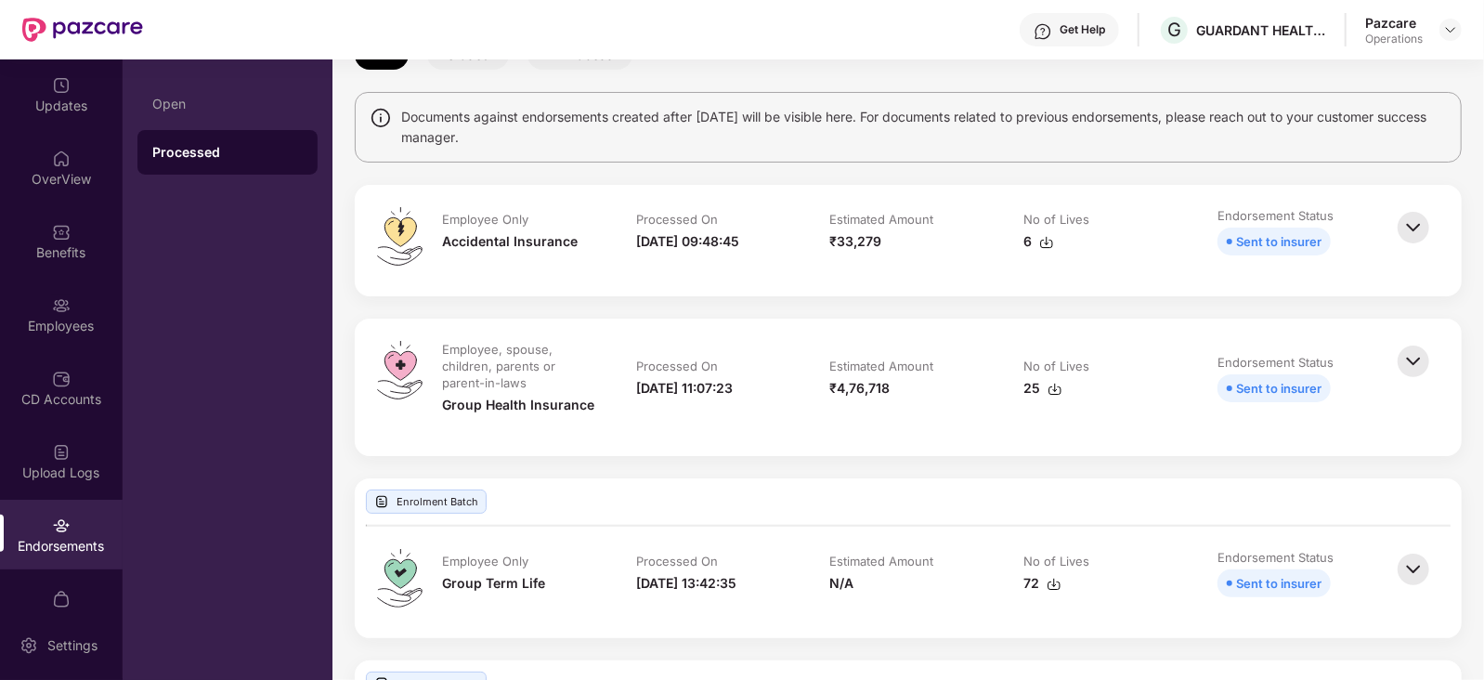
click at [1026, 387] on div "25" at bounding box center [1042, 388] width 39 height 20
click at [1048, 387] on img at bounding box center [1054, 389] width 15 height 15
click at [1045, 240] on img at bounding box center [1046, 242] width 15 height 15
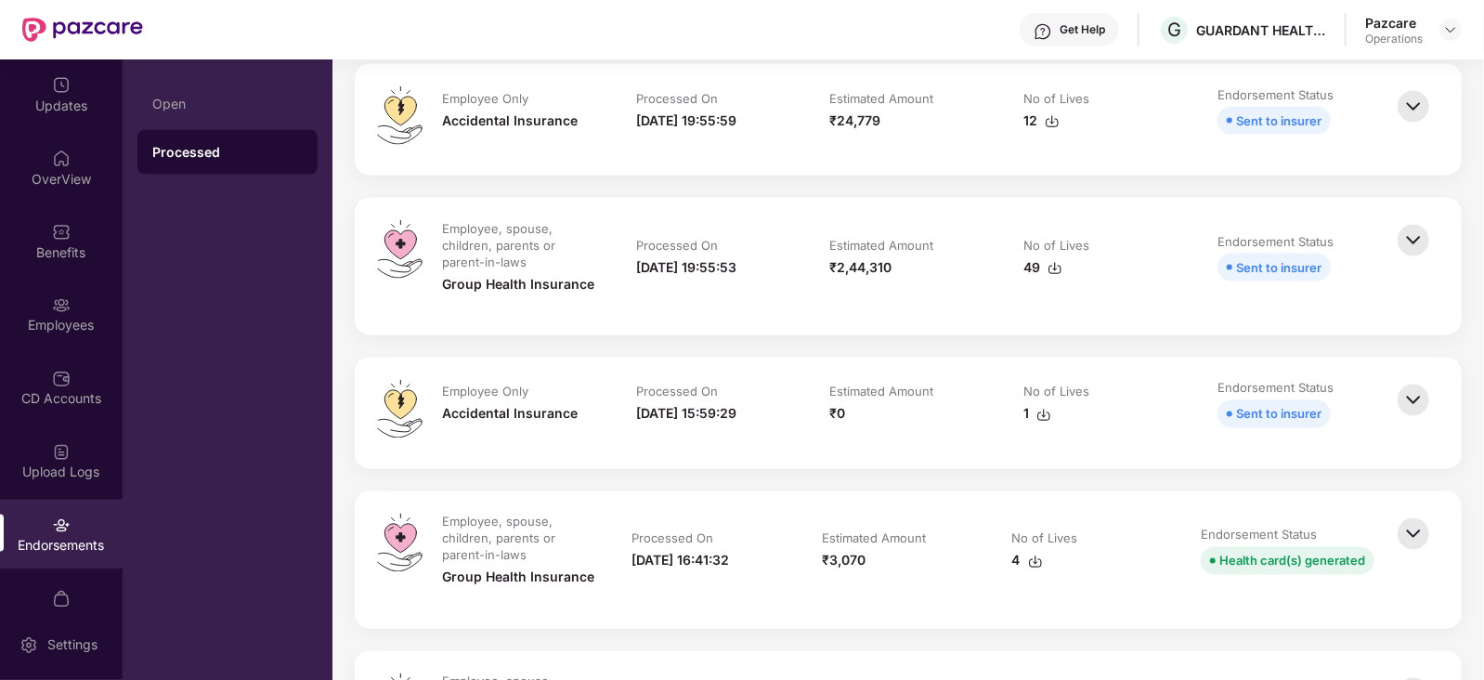
scroll to position [2089, 0]
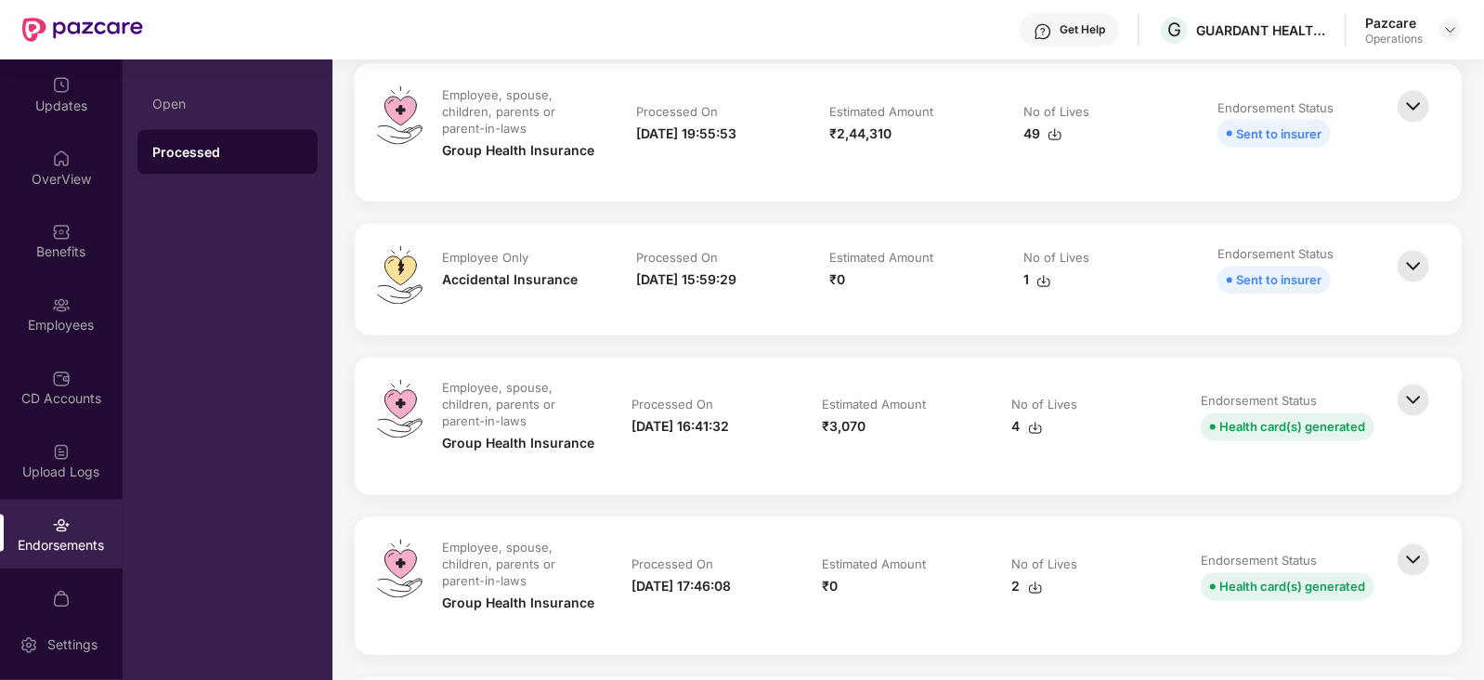
click at [1399, 401] on img at bounding box center [1413, 400] width 41 height 41
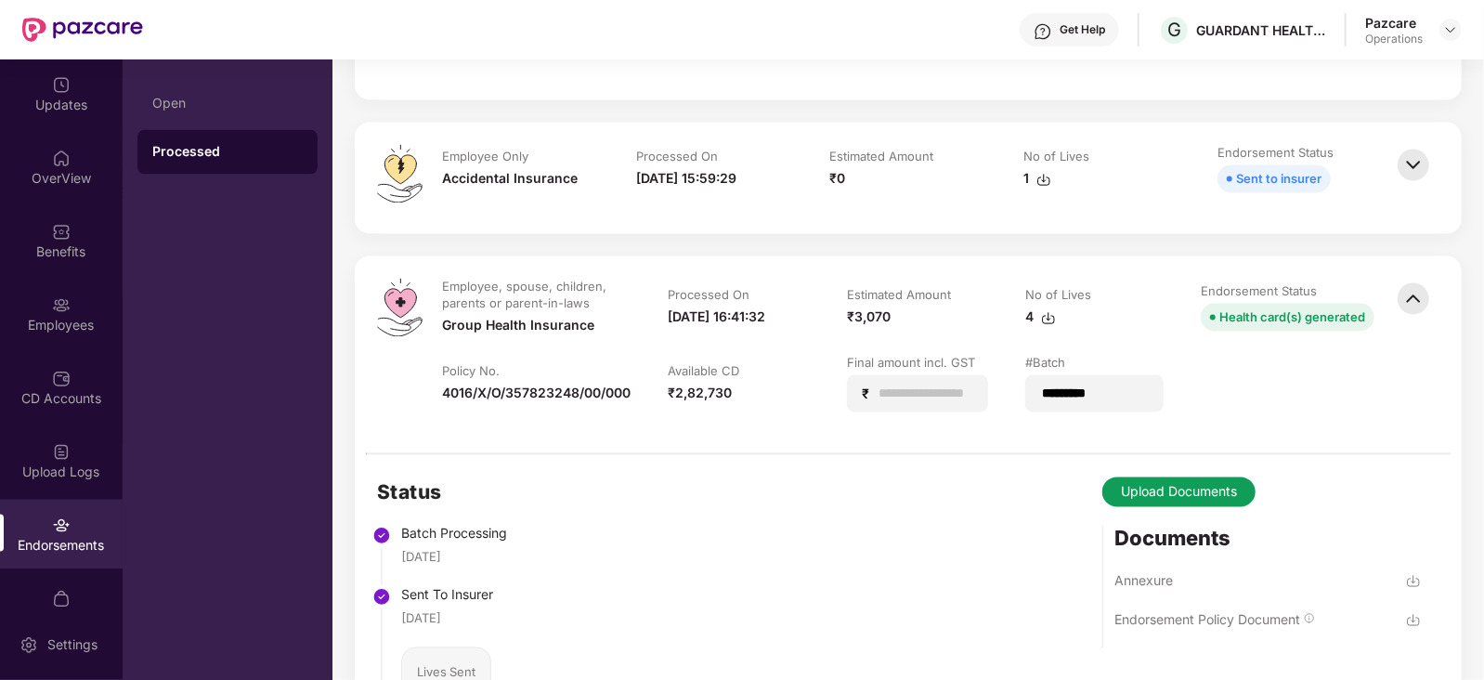
scroll to position [2205, 0]
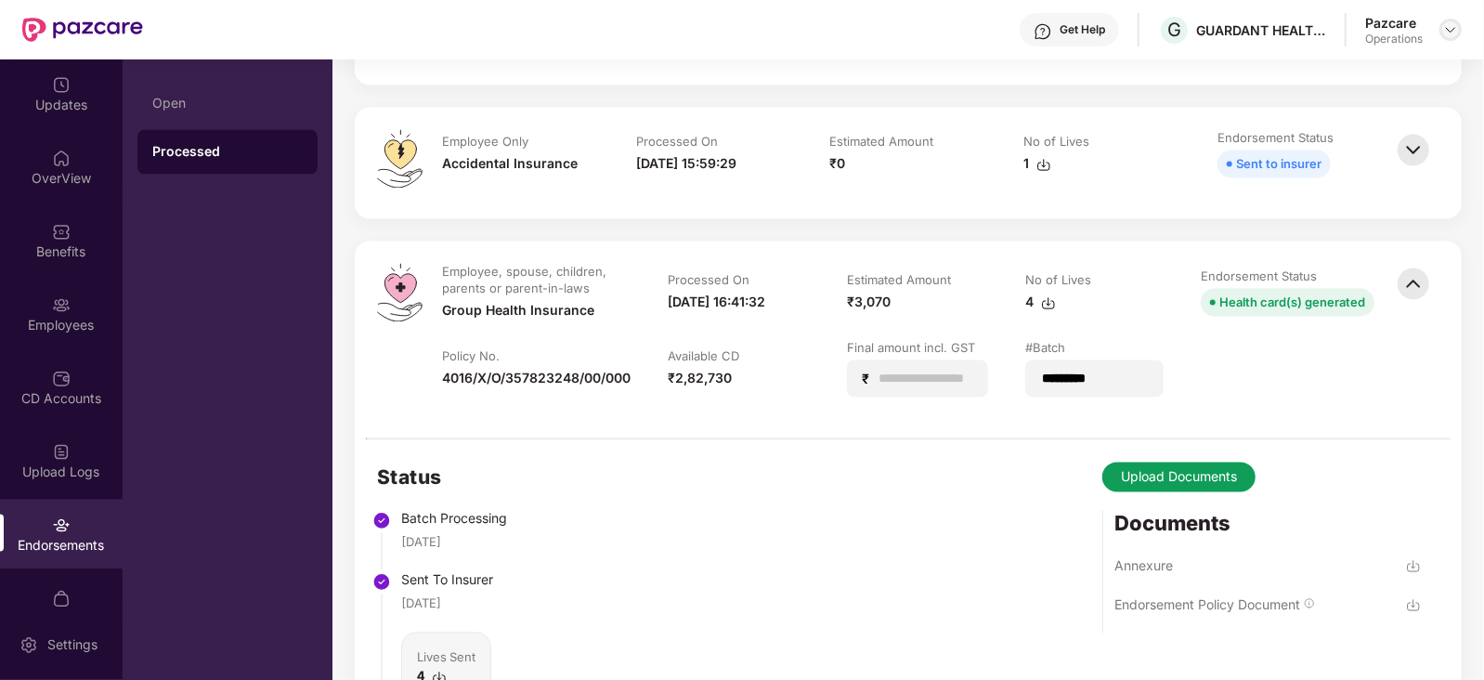
click at [1457, 34] on img at bounding box center [1450, 29] width 15 height 15
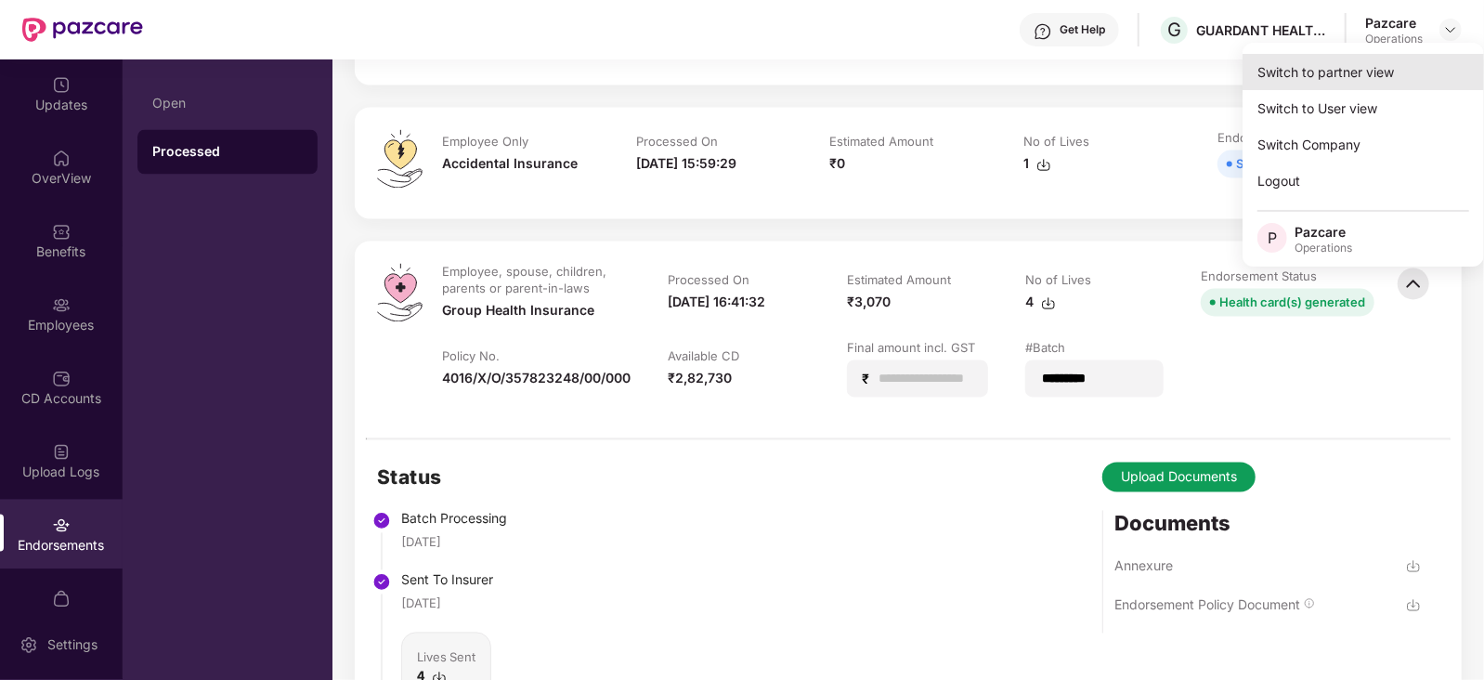
click at [1397, 67] on div "Switch to partner view" at bounding box center [1362, 72] width 241 height 36
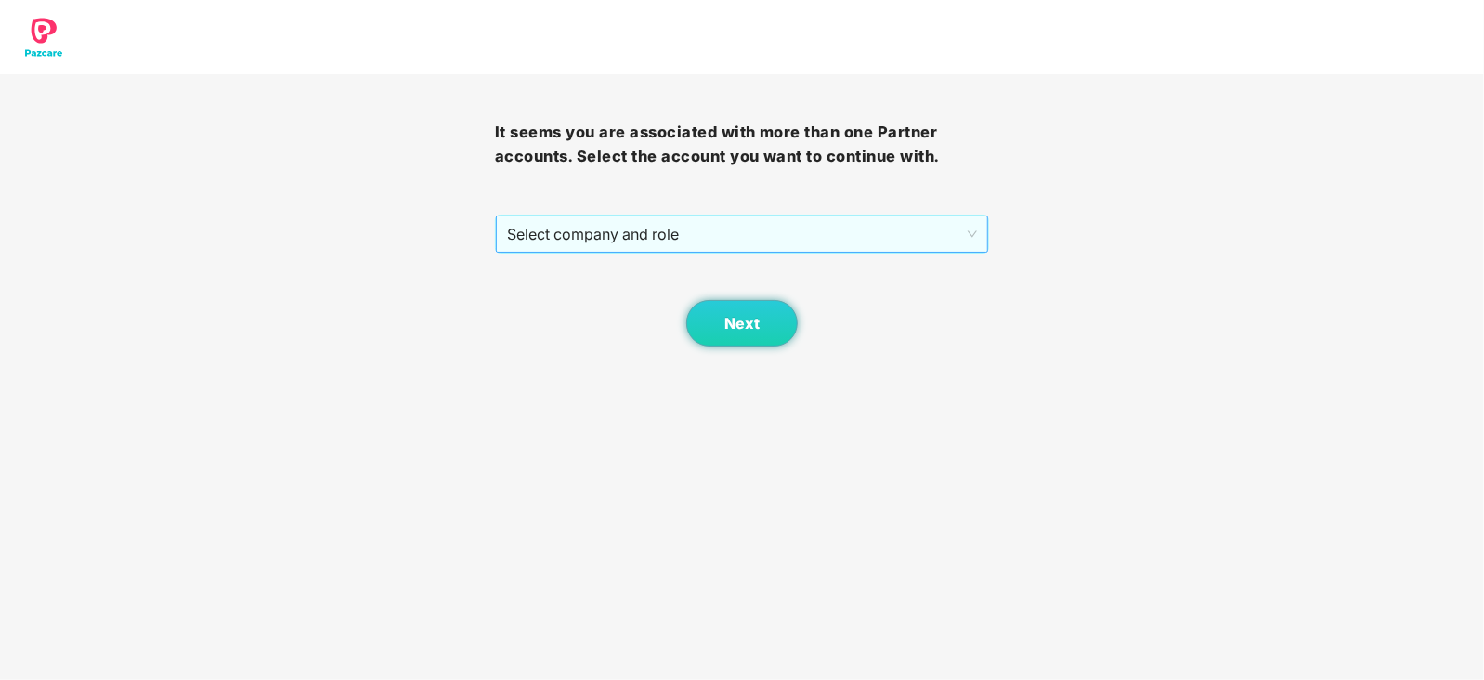
click at [721, 223] on span "Select company and role" at bounding box center [742, 233] width 471 height 35
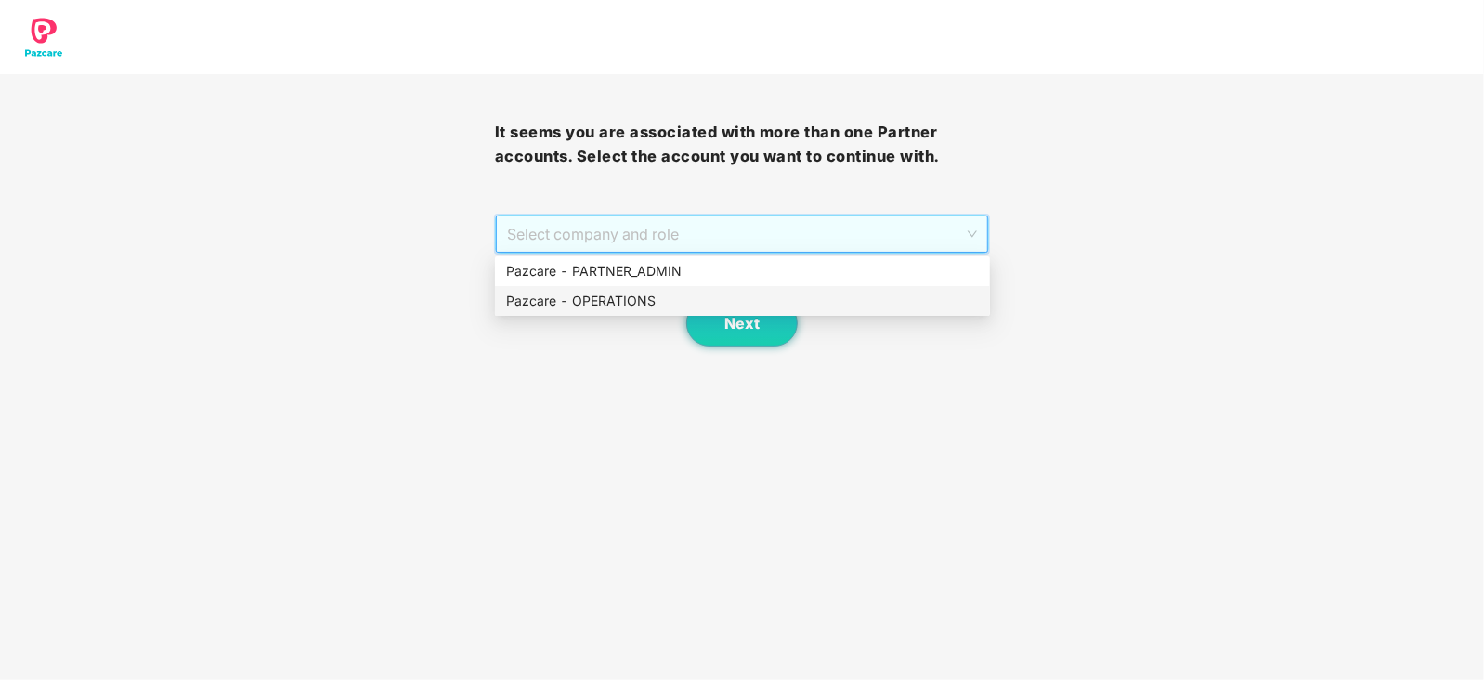
click at [635, 304] on div "Pazcare - OPERATIONS" at bounding box center [742, 301] width 473 height 20
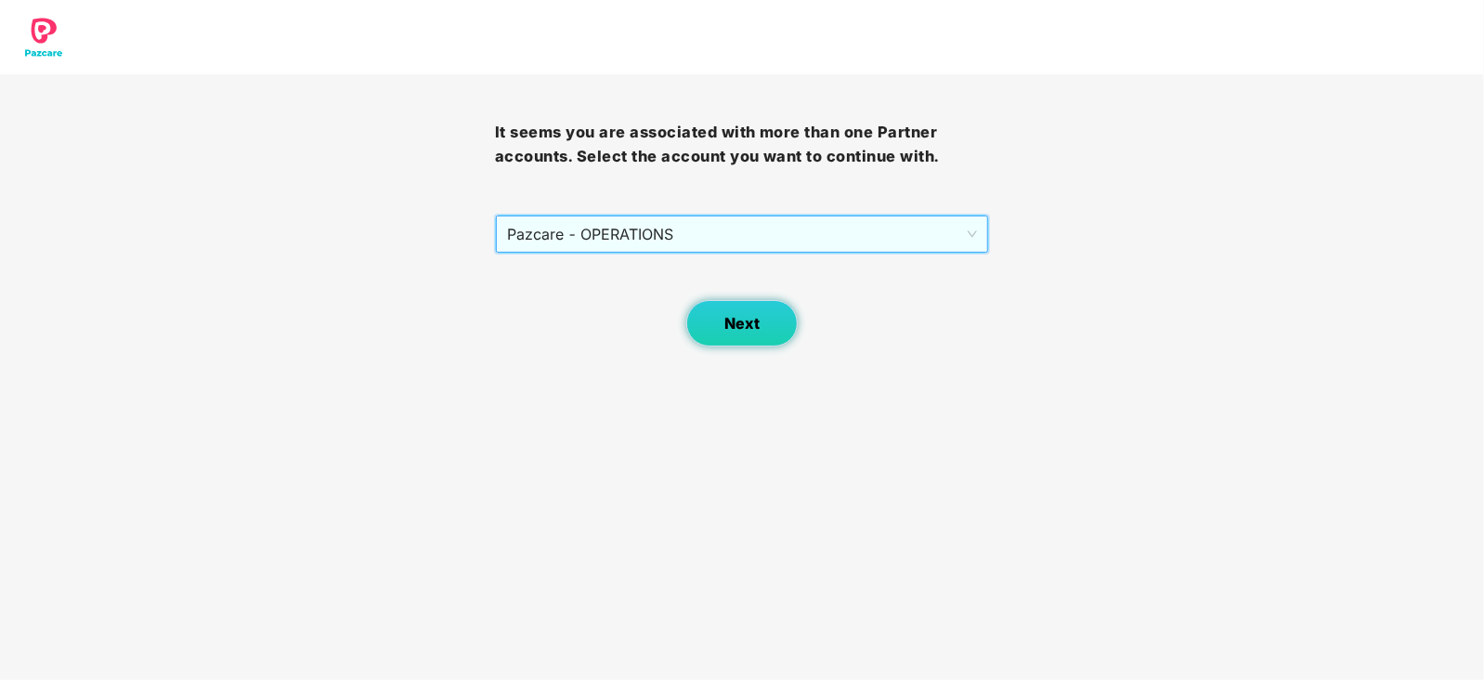
click at [778, 331] on button "Next" at bounding box center [741, 323] width 111 height 46
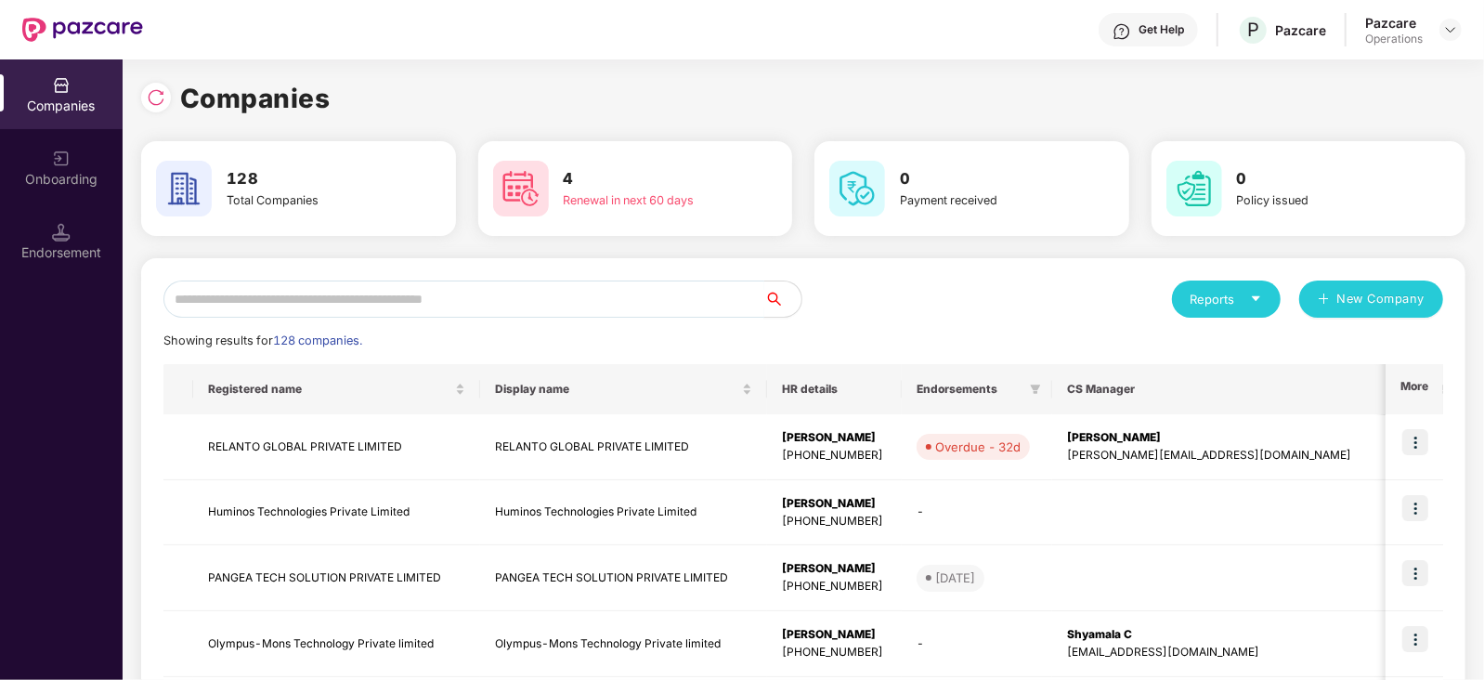
click at [474, 292] on input "text" at bounding box center [463, 298] width 601 height 37
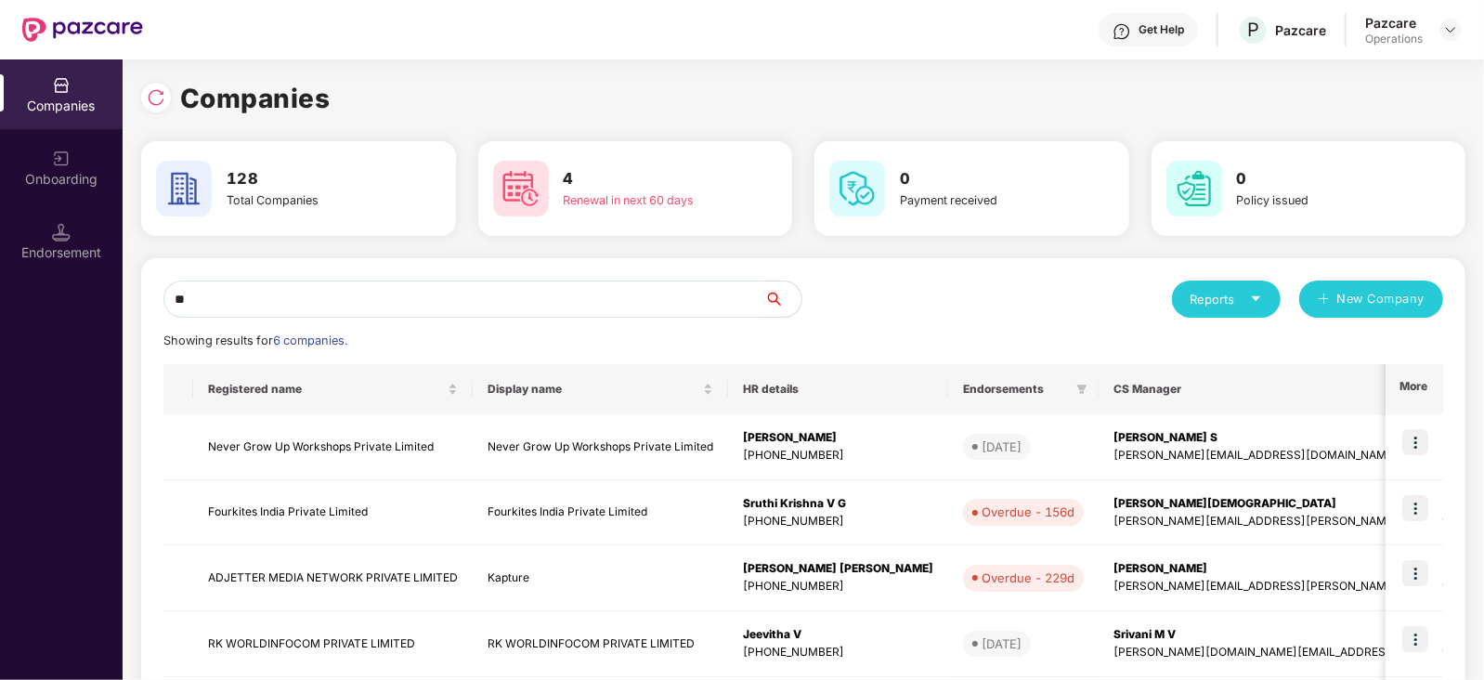
type input "*"
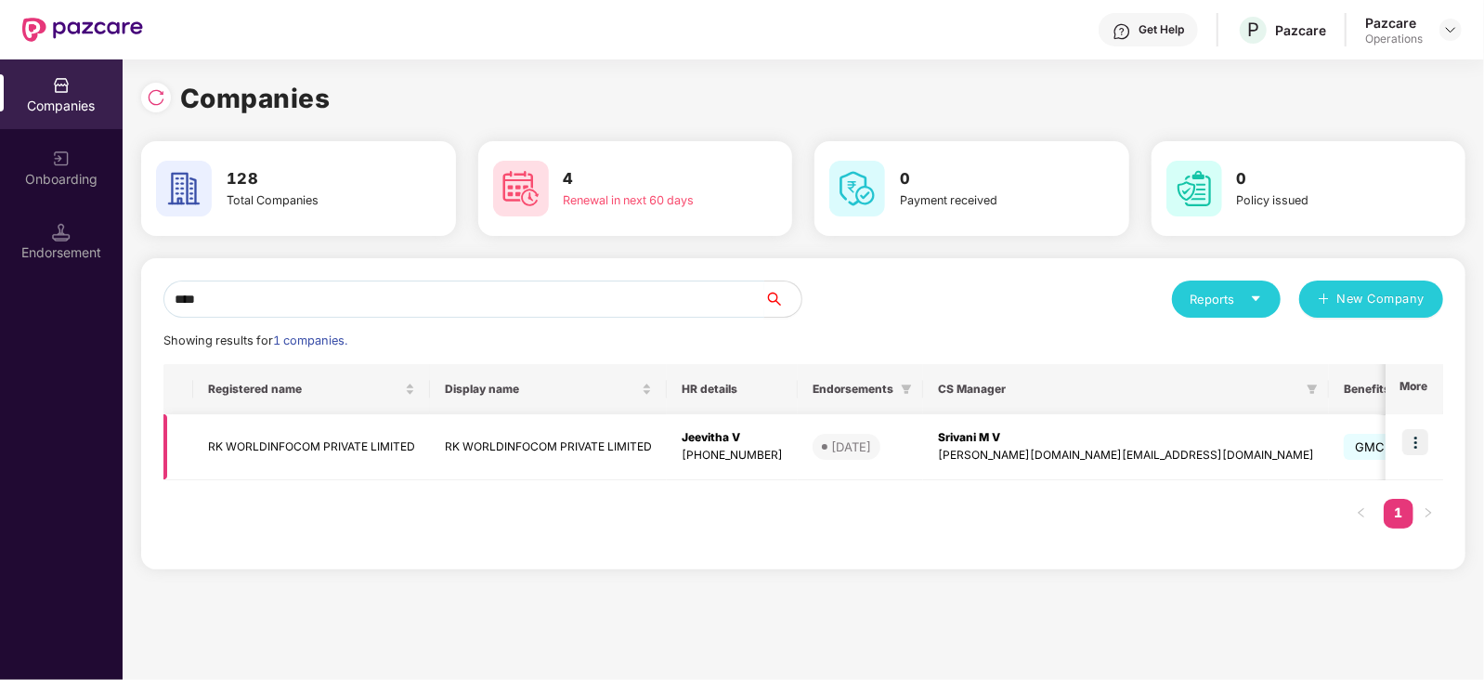
type input "****"
click at [305, 435] on td "RK WORLDINFOCOM PRIVATE LIMITED" at bounding box center [311, 447] width 237 height 66
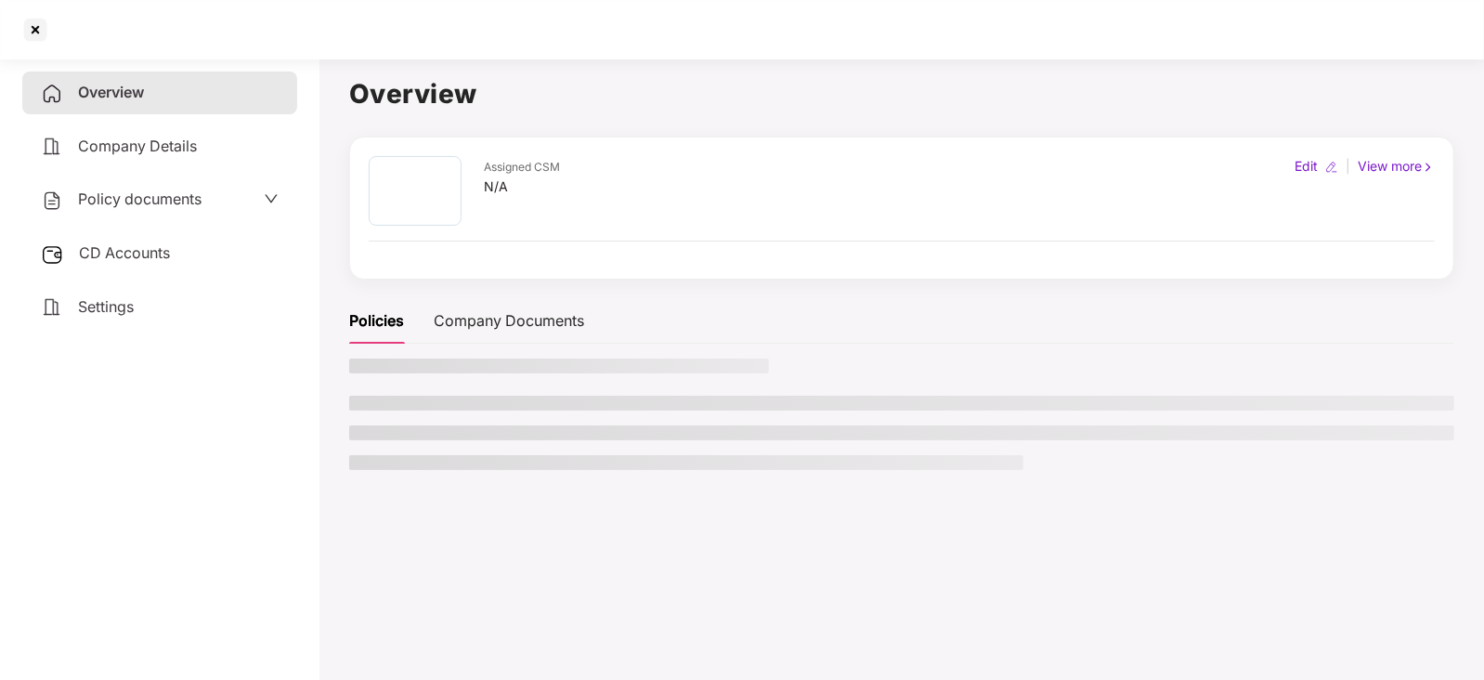
click at [153, 246] on span "CD Accounts" at bounding box center [124, 252] width 91 height 19
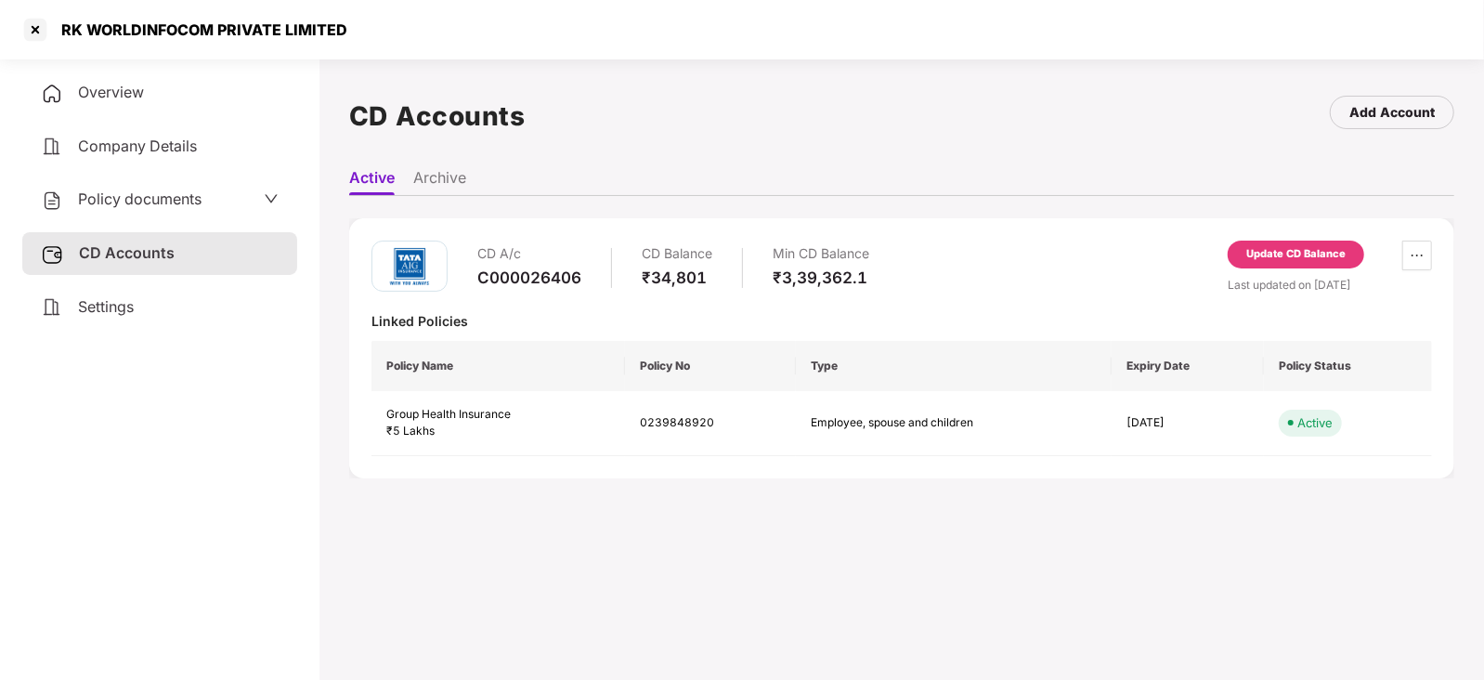
click at [1277, 285] on div "Last updated on [DATE]" at bounding box center [1330, 285] width 204 height 18
click at [1263, 266] on div "Update CD Balance" at bounding box center [1296, 254] width 136 height 28
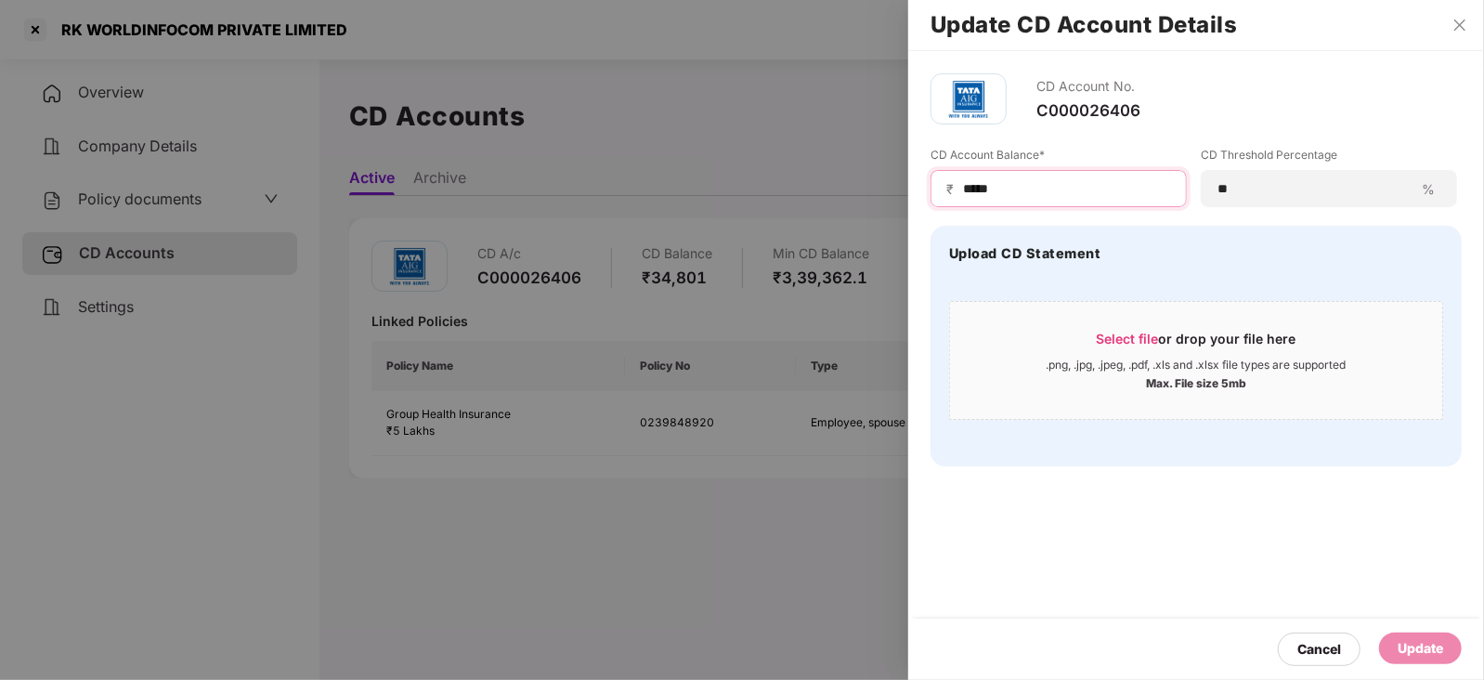
drag, startPoint x: 999, startPoint y: 188, endPoint x: 946, endPoint y: 174, distance: 54.7
click at [946, 174] on div "₹ *****" at bounding box center [1058, 188] width 256 height 37
paste input
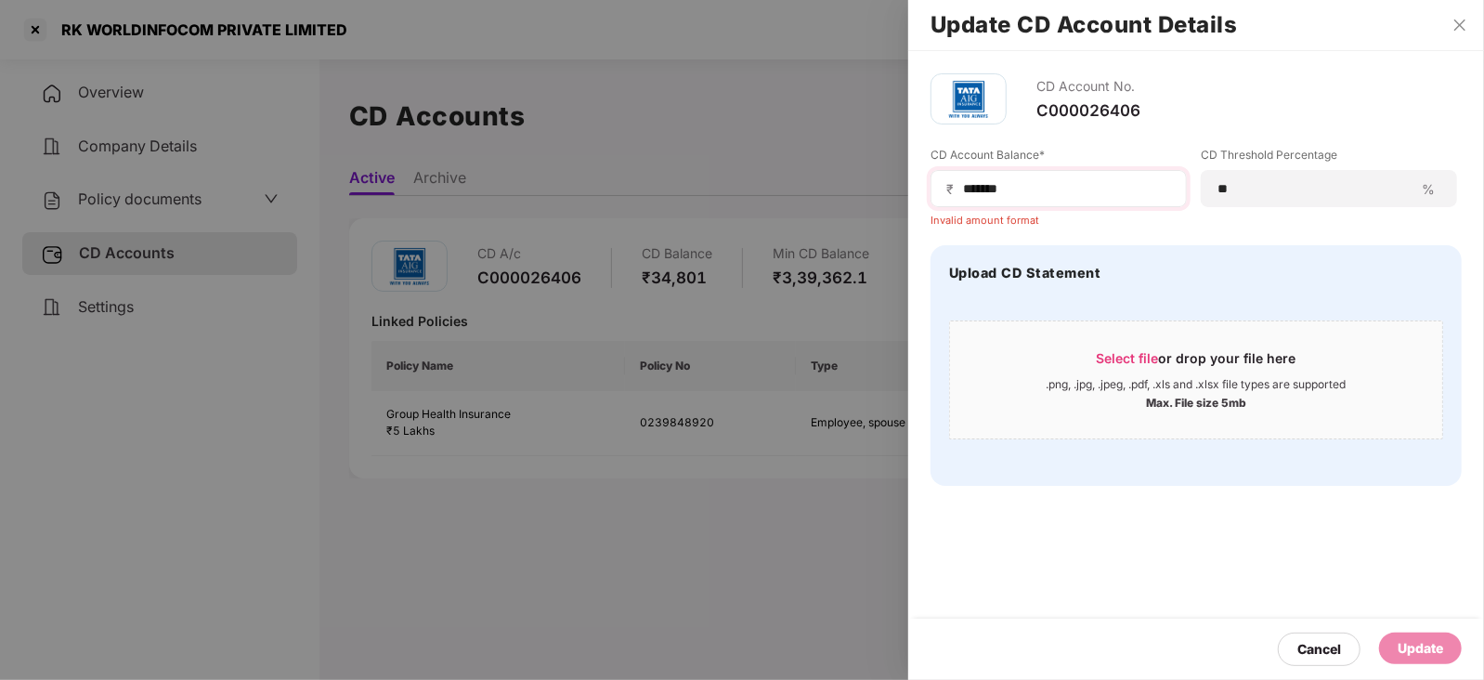
click at [962, 192] on div "₹ *****" at bounding box center [1058, 188] width 256 height 37
drag, startPoint x: 963, startPoint y: 192, endPoint x: 985, endPoint y: 224, distance: 38.6
click at [966, 198] on div "₹ *****" at bounding box center [1058, 188] width 256 height 37
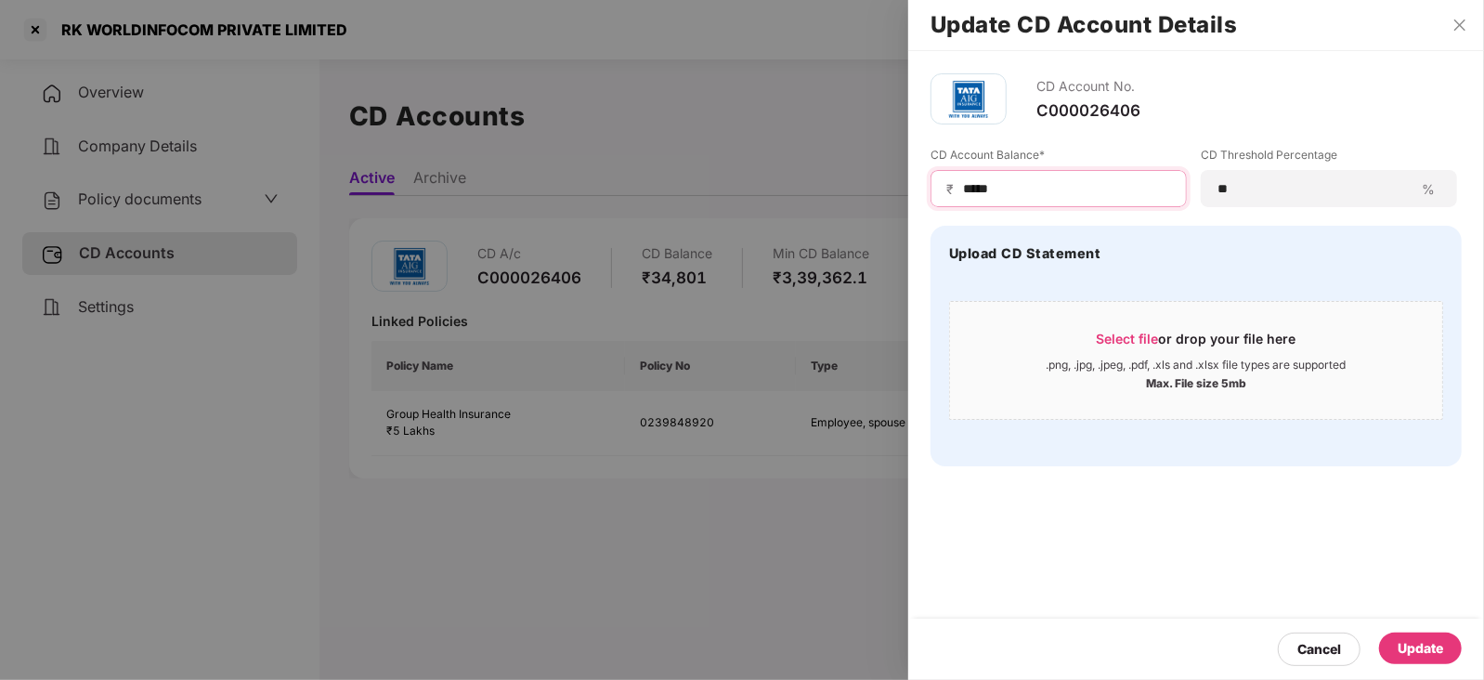
type input "*****"
click at [1438, 657] on div "Update" at bounding box center [1419, 648] width 45 height 20
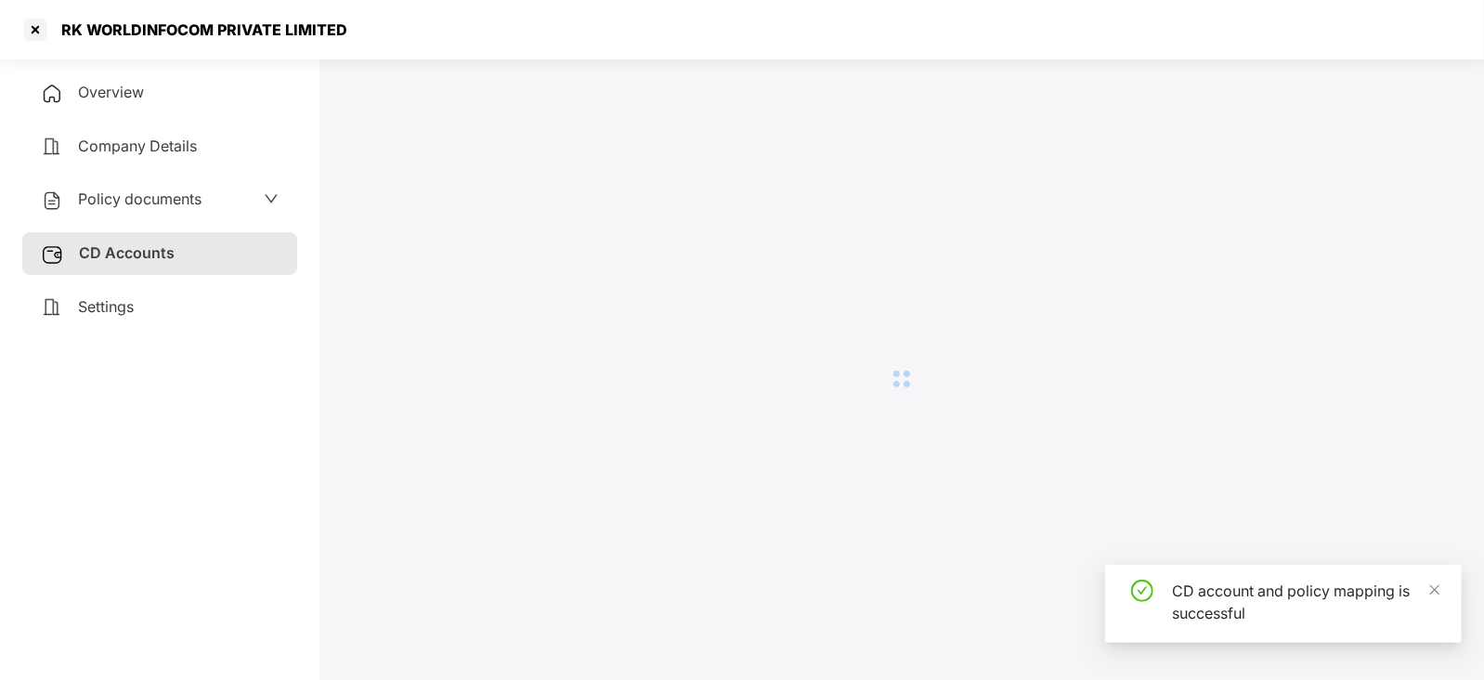
click at [119, 198] on span "Policy documents" at bounding box center [139, 198] width 123 height 19
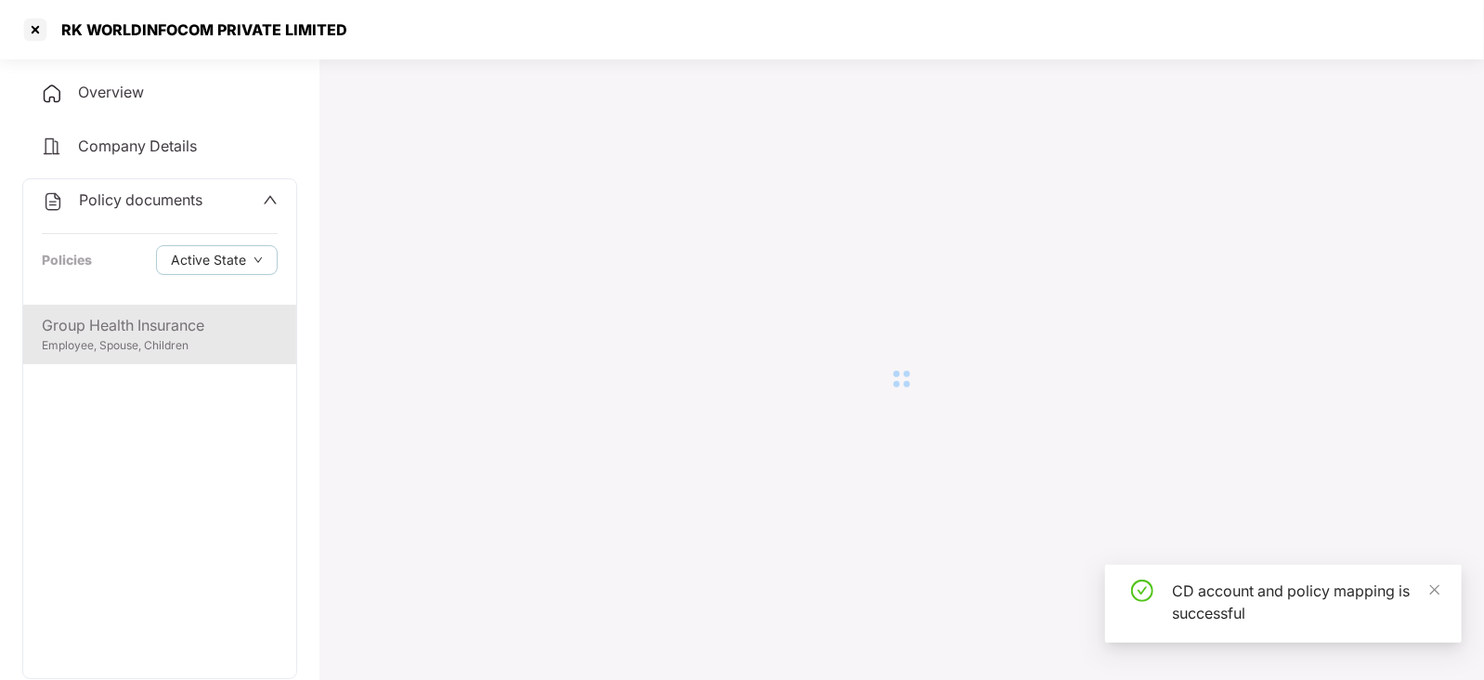
click at [130, 324] on div "Group Health Insurance" at bounding box center [160, 325] width 236 height 23
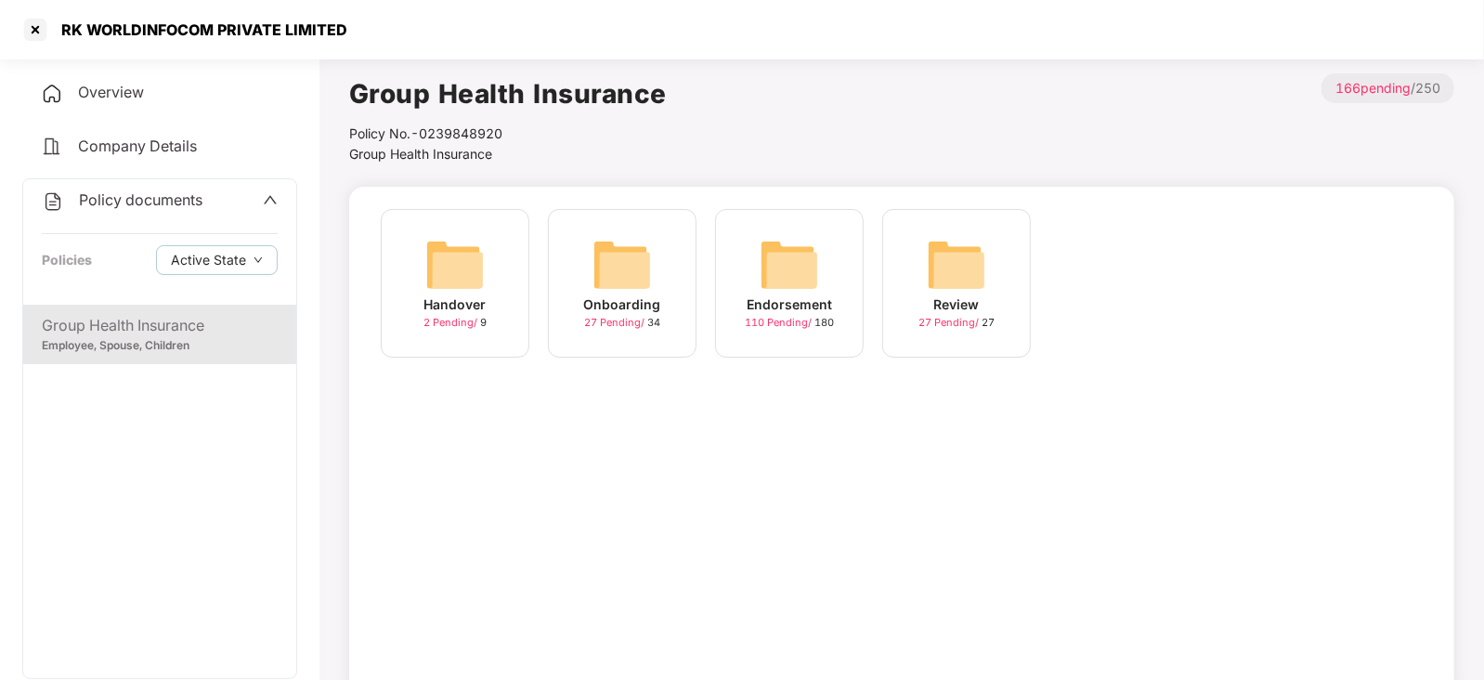
click at [812, 250] on img at bounding box center [789, 264] width 59 height 59
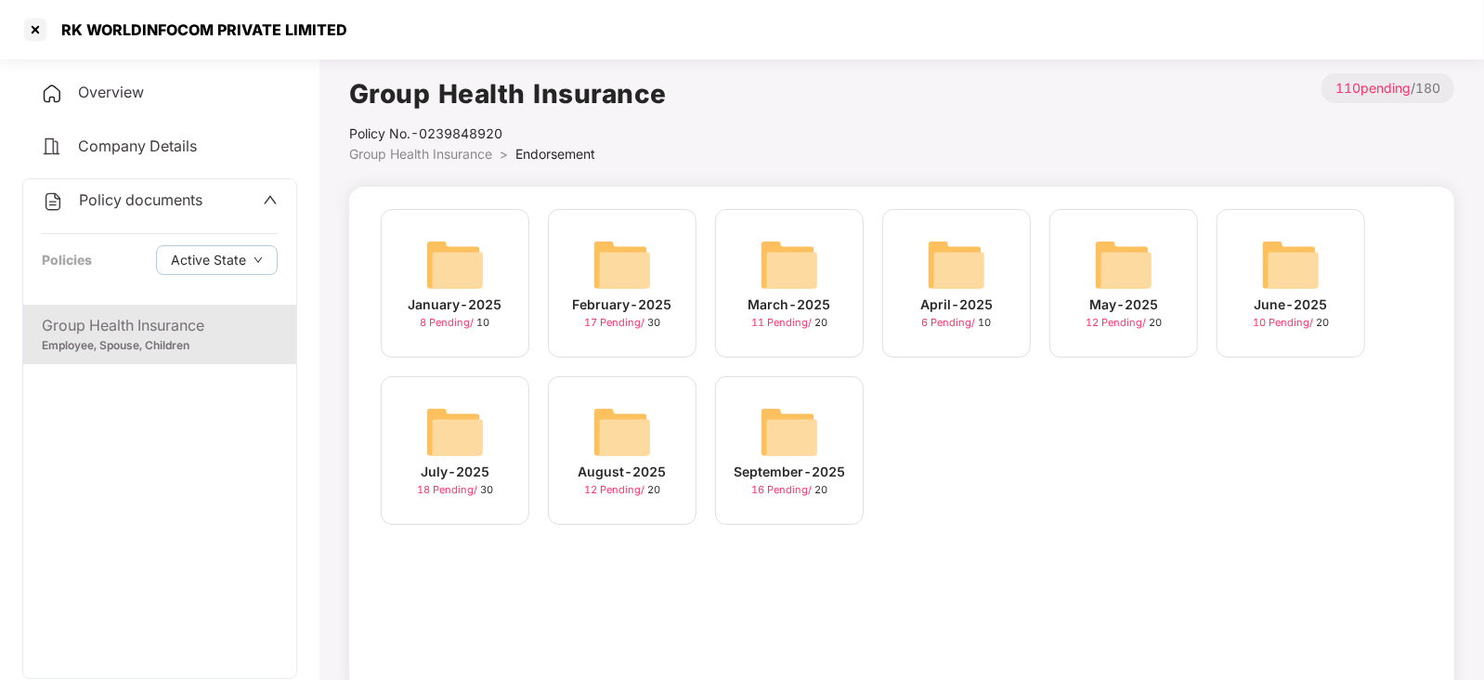
click at [829, 427] on div "September-2025 16 Pending / 20" at bounding box center [789, 450] width 149 height 149
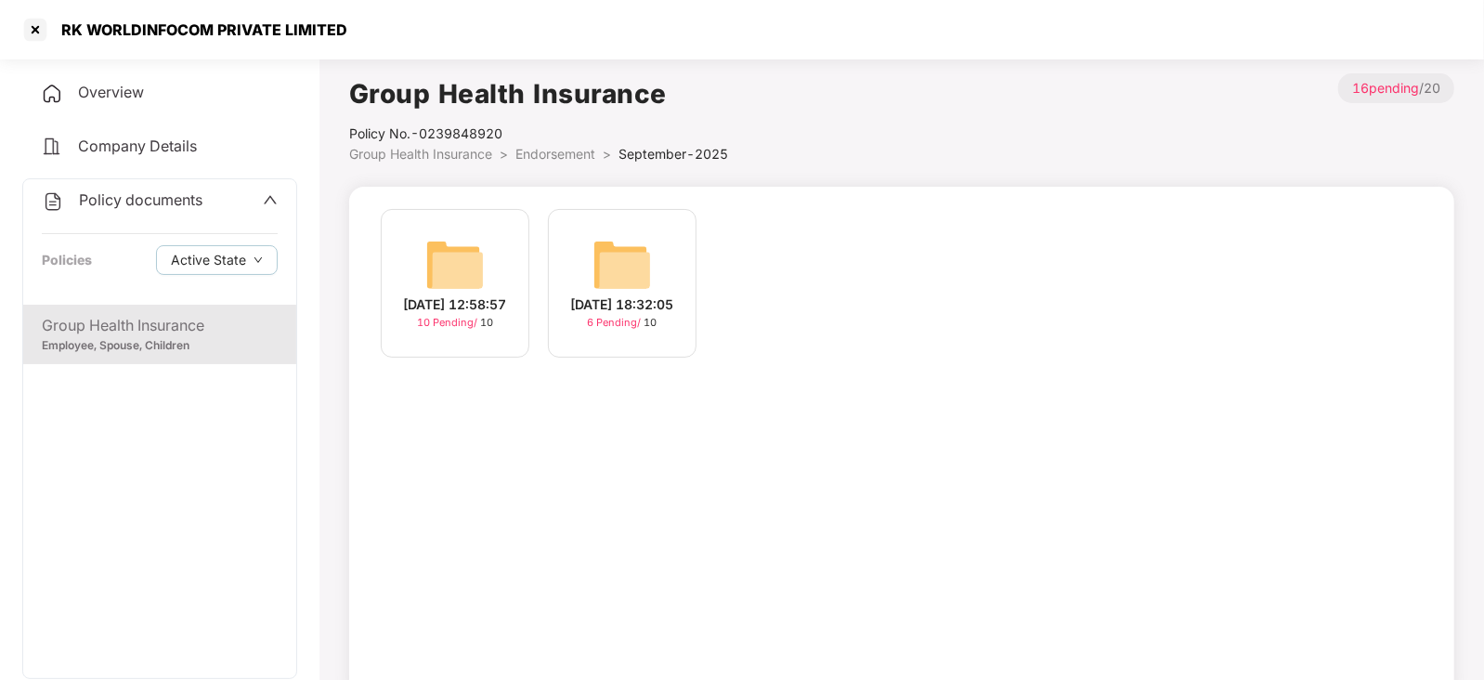
click at [432, 250] on img at bounding box center [454, 264] width 59 height 59
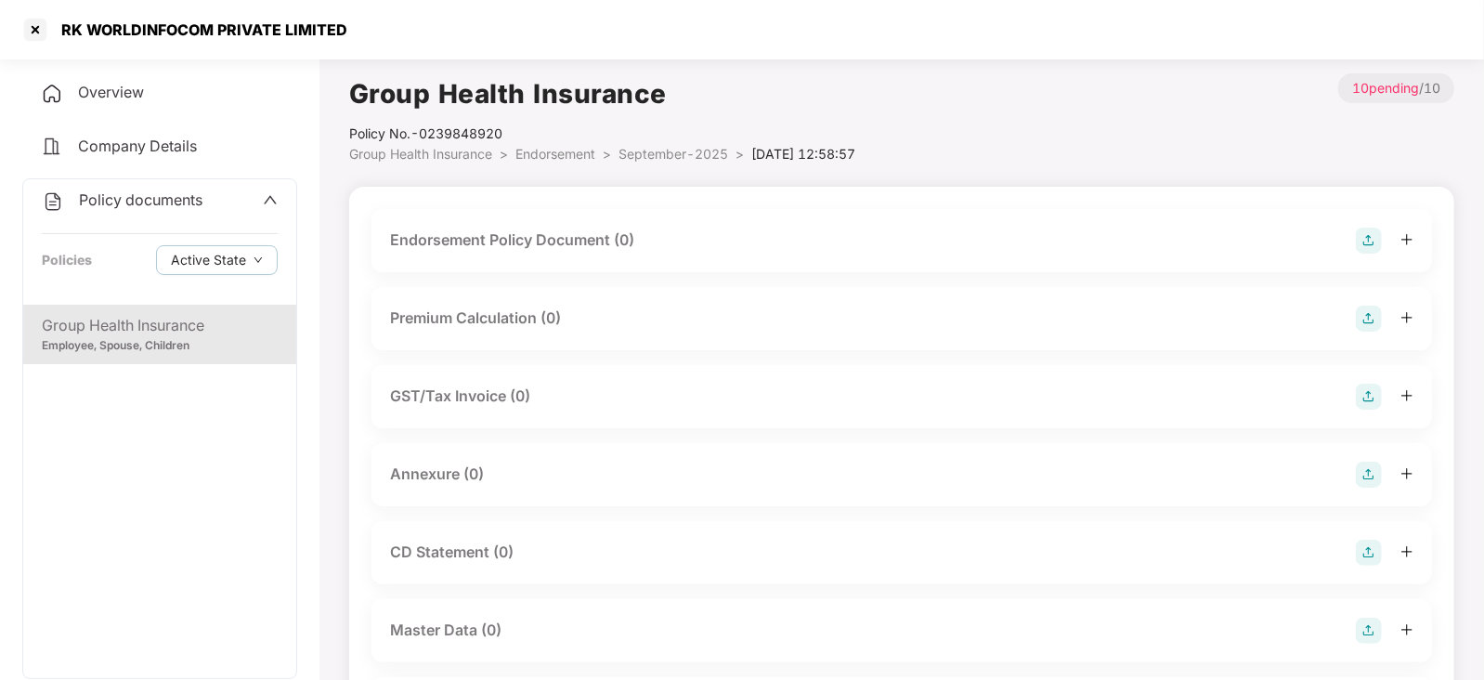
click at [1359, 235] on img at bounding box center [1369, 240] width 26 height 26
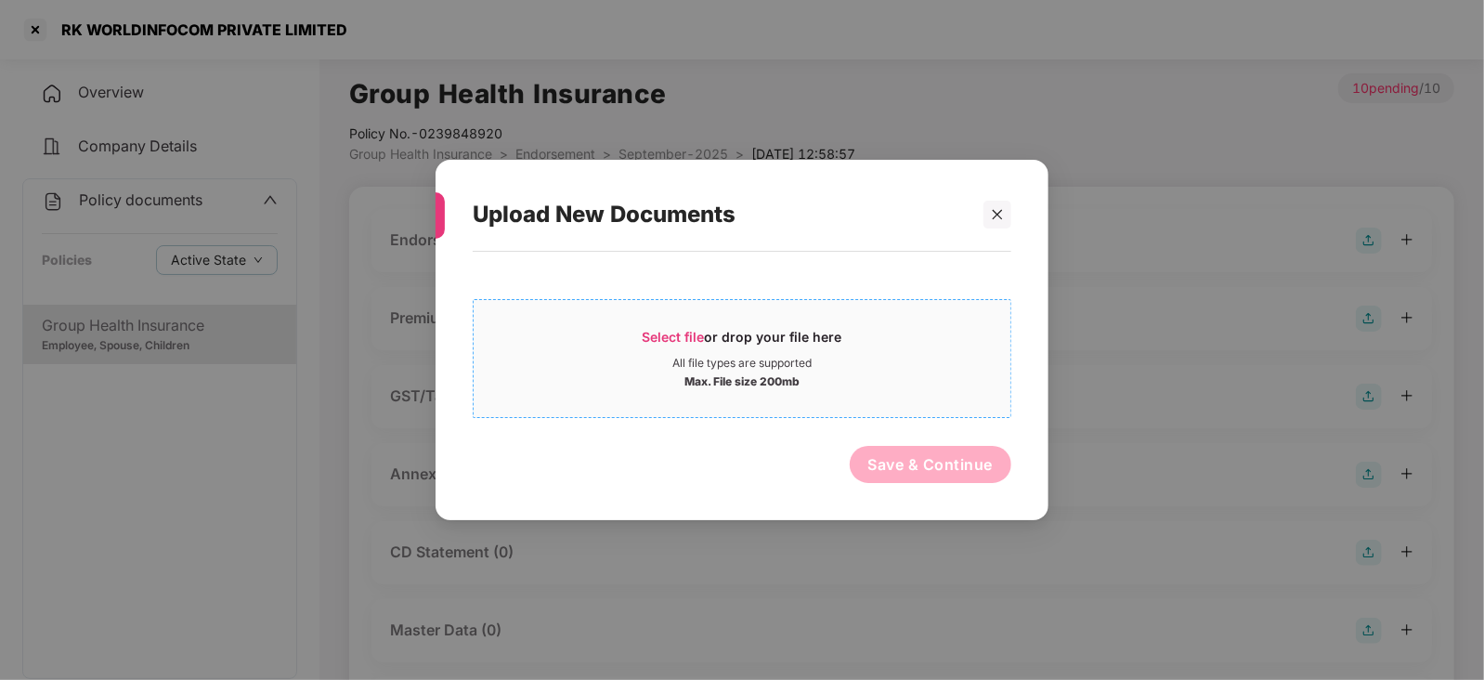
click at [655, 326] on span "Select file or drop your file here All file types are supported Max. File size …" at bounding box center [742, 358] width 537 height 89
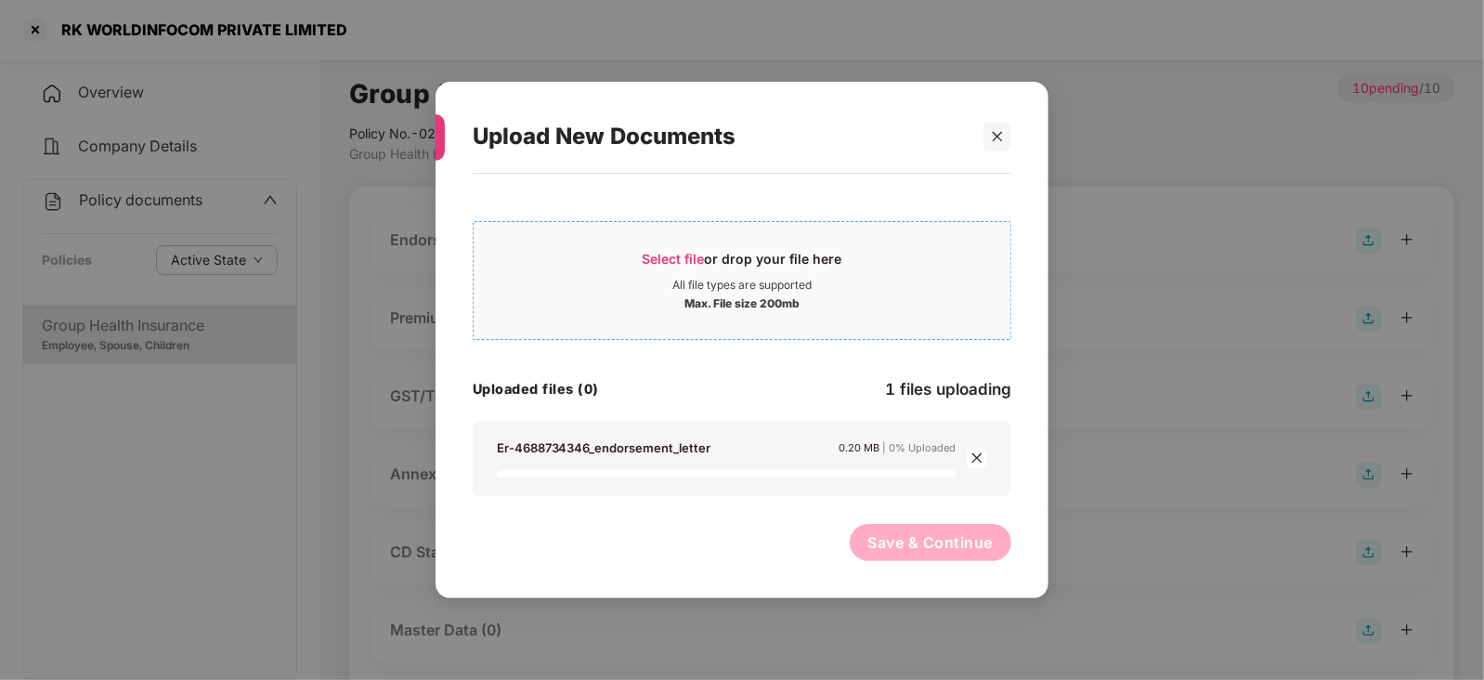
click at [681, 260] on span "Select file" at bounding box center [674, 259] width 62 height 16
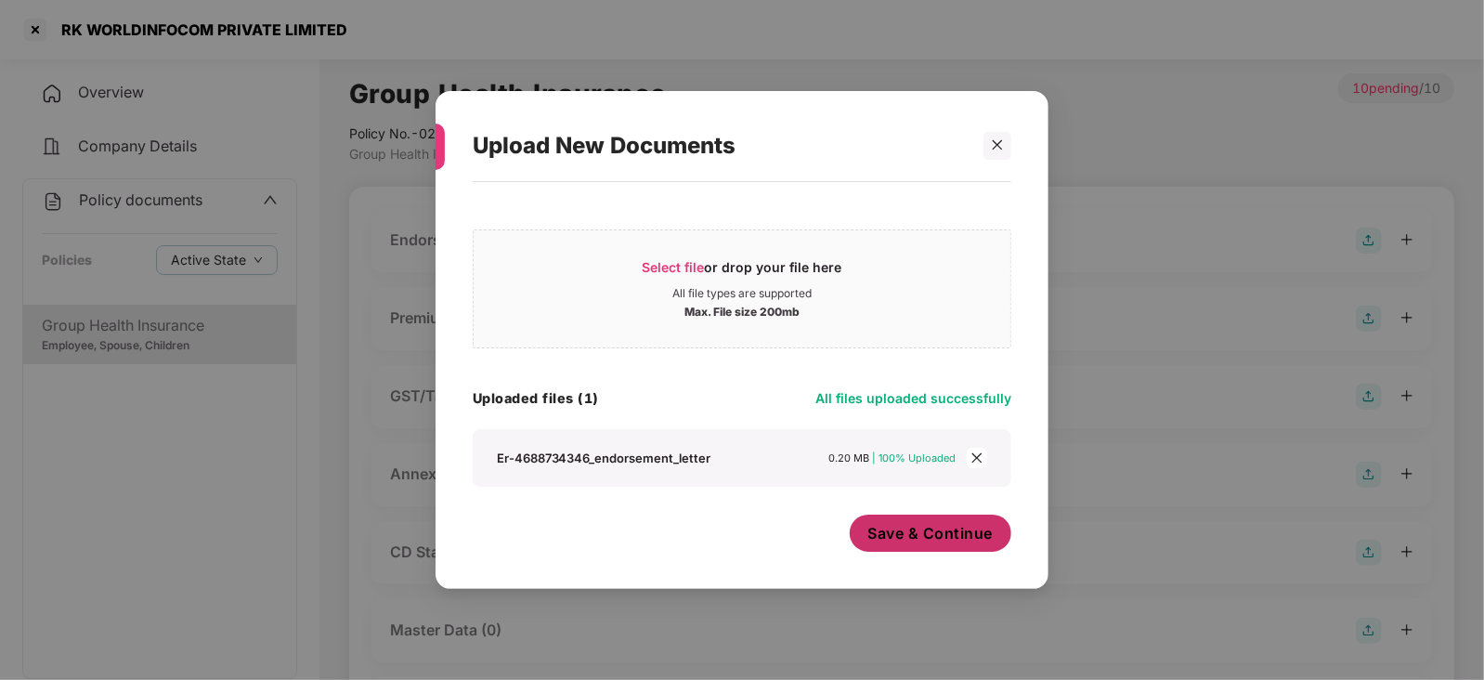
click at [939, 543] on span "Save & Continue" at bounding box center [930, 533] width 125 height 20
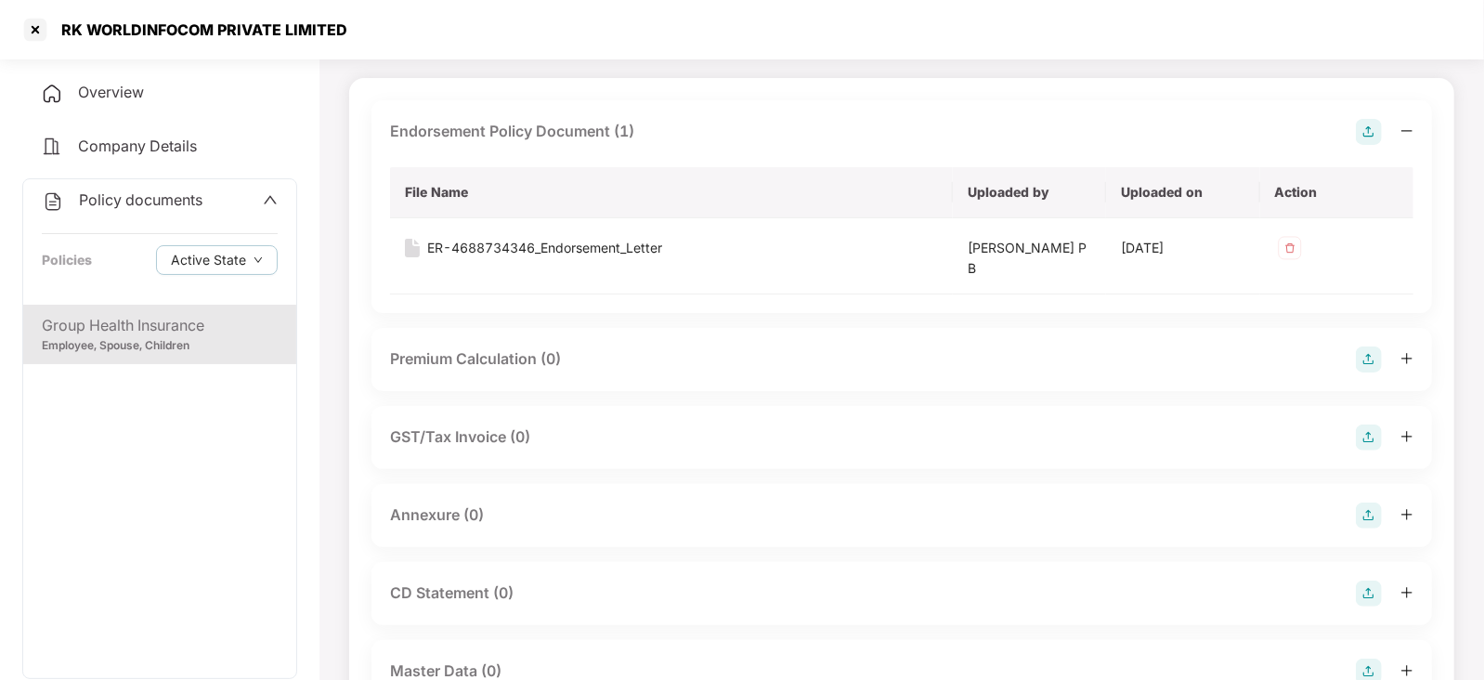
scroll to position [115, 0]
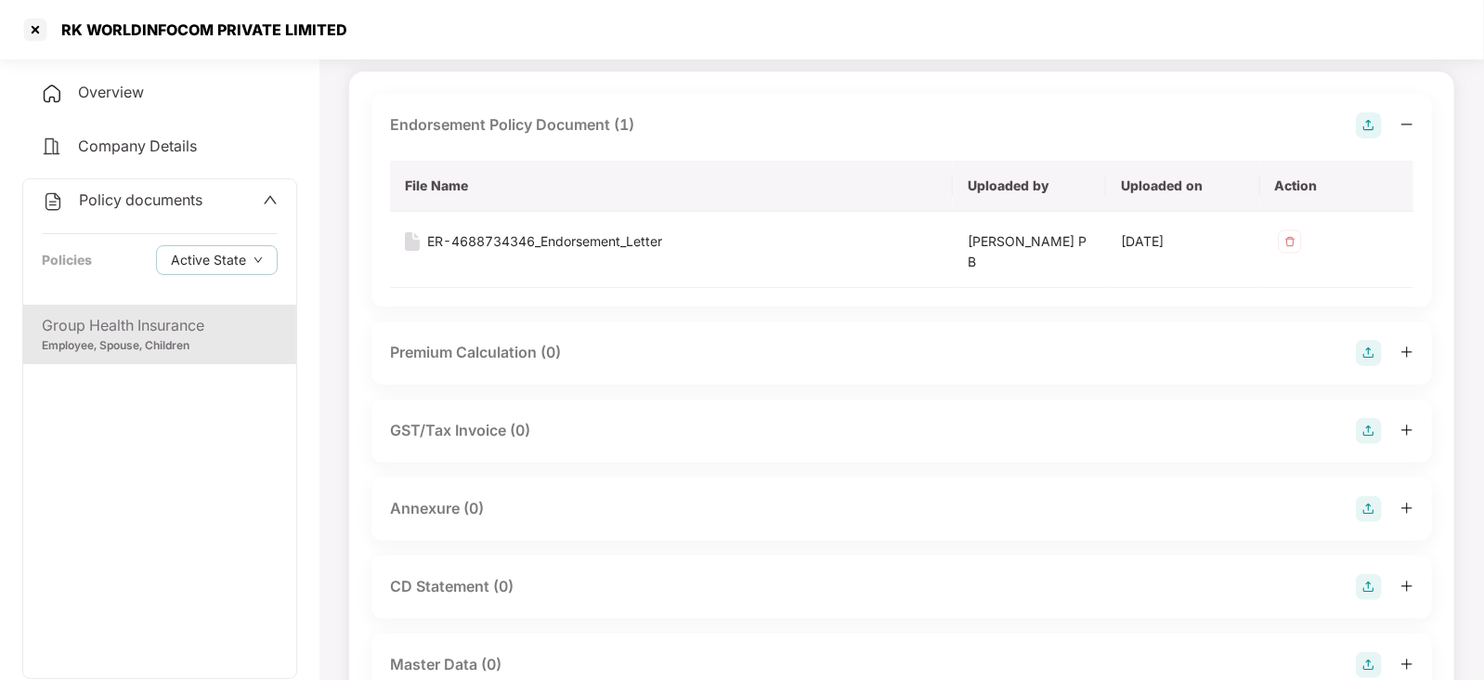
click at [1378, 509] on img at bounding box center [1369, 509] width 26 height 26
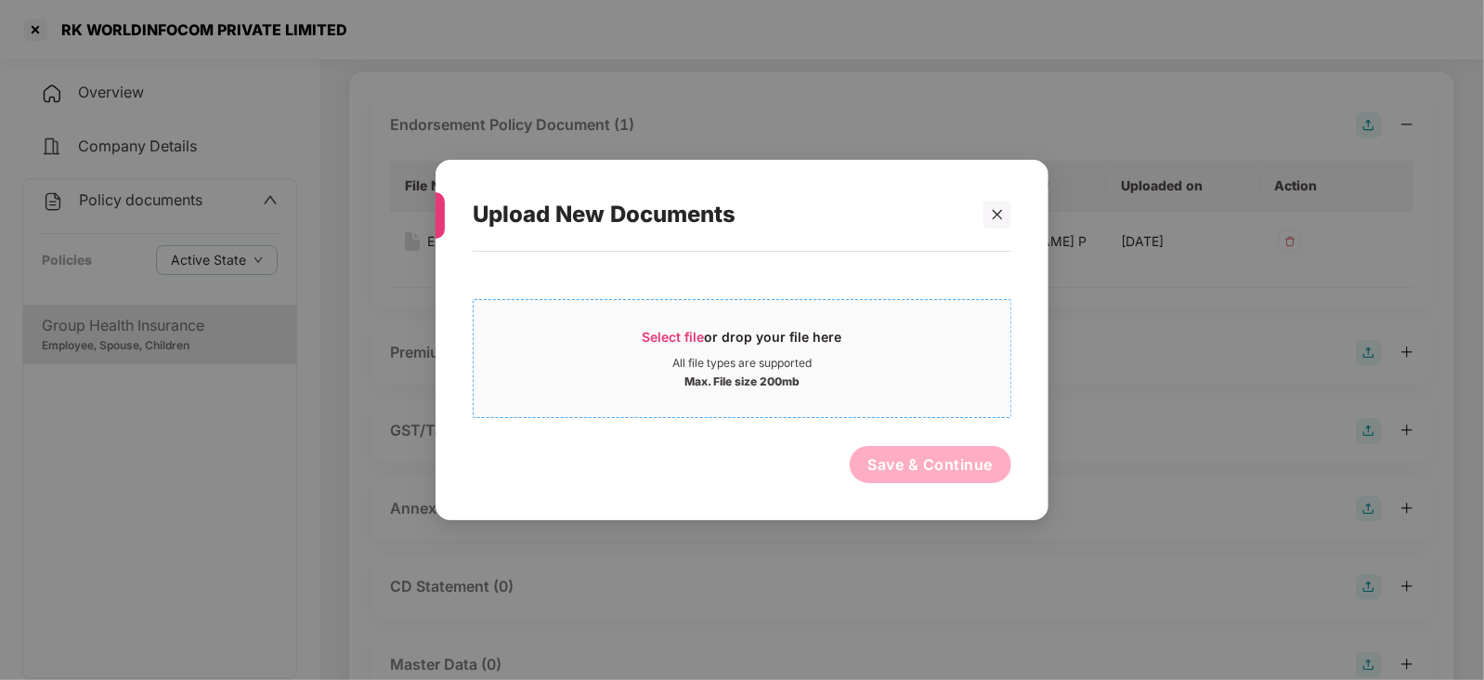
click at [674, 325] on span "Select file or drop your file here All file types are supported Max. File size …" at bounding box center [742, 358] width 537 height 89
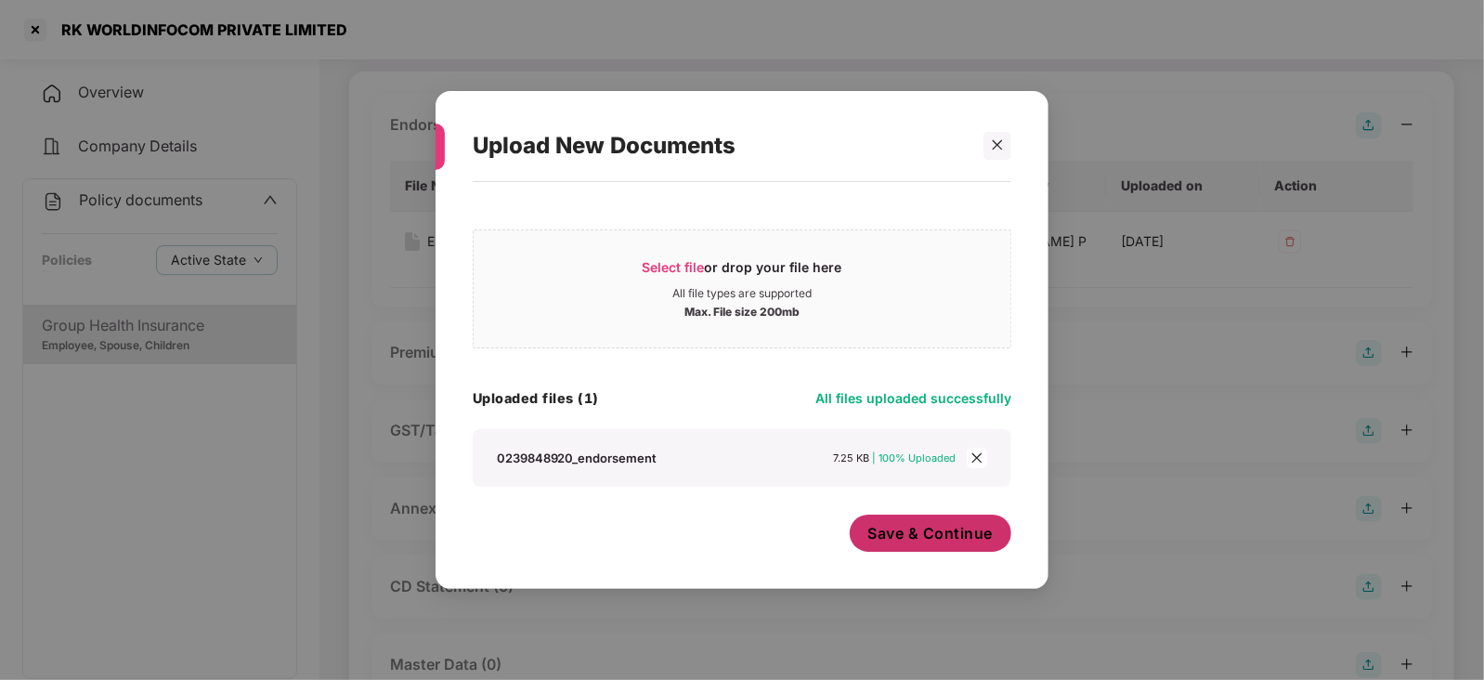
click at [943, 536] on span "Save & Continue" at bounding box center [930, 533] width 125 height 20
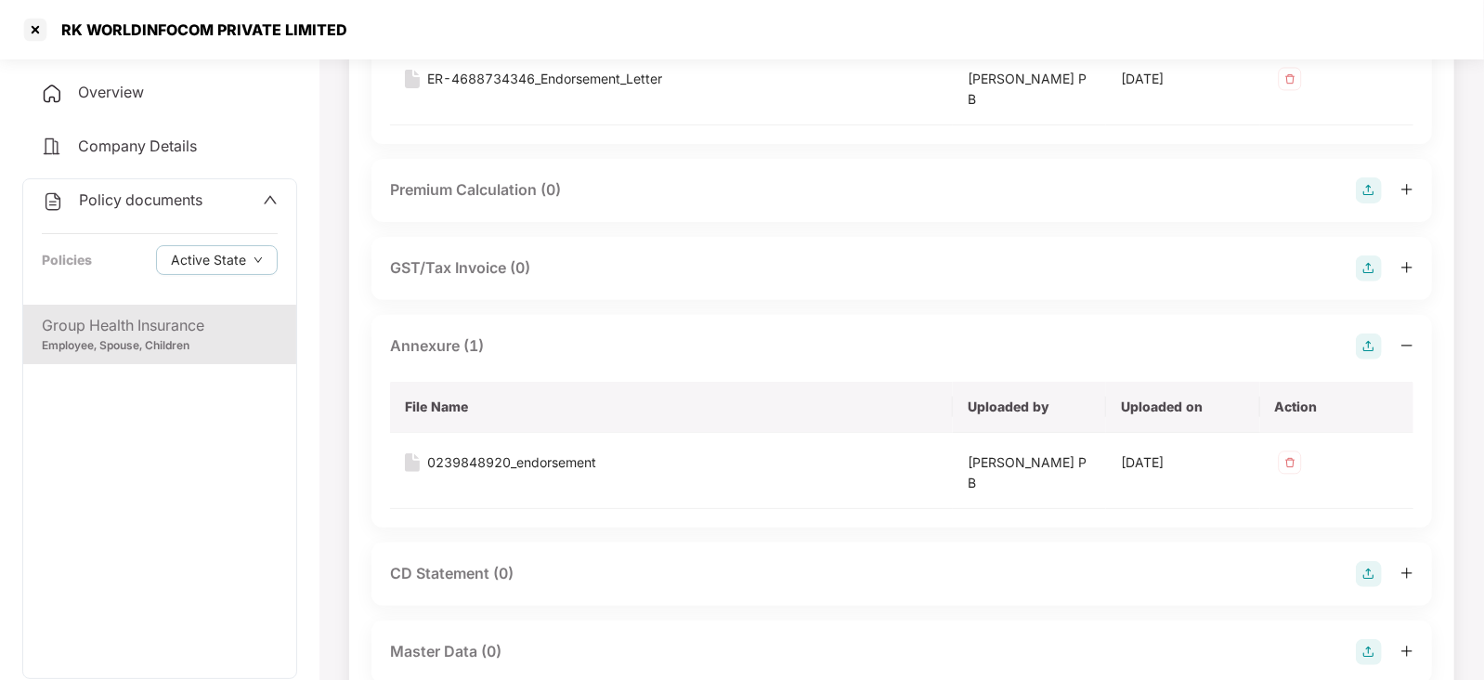
scroll to position [463, 0]
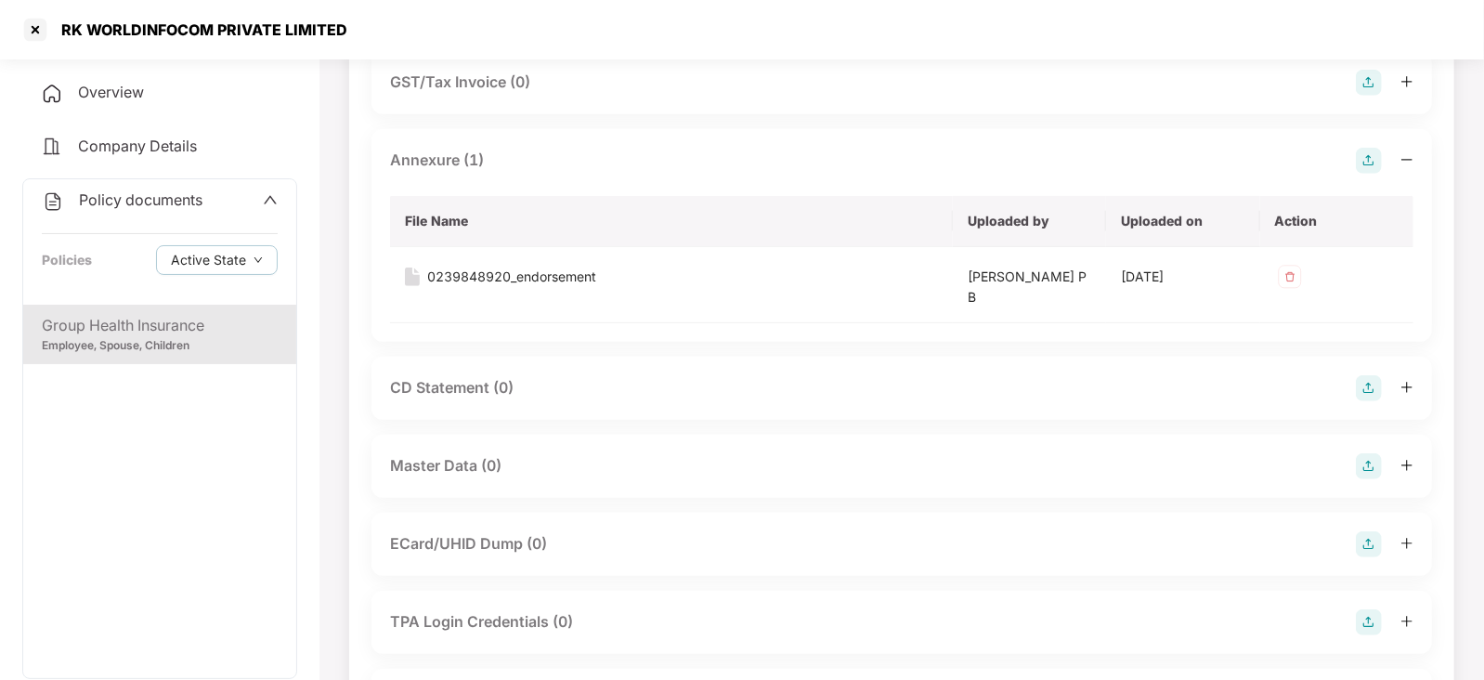
click at [1371, 456] on img at bounding box center [1369, 466] width 26 height 26
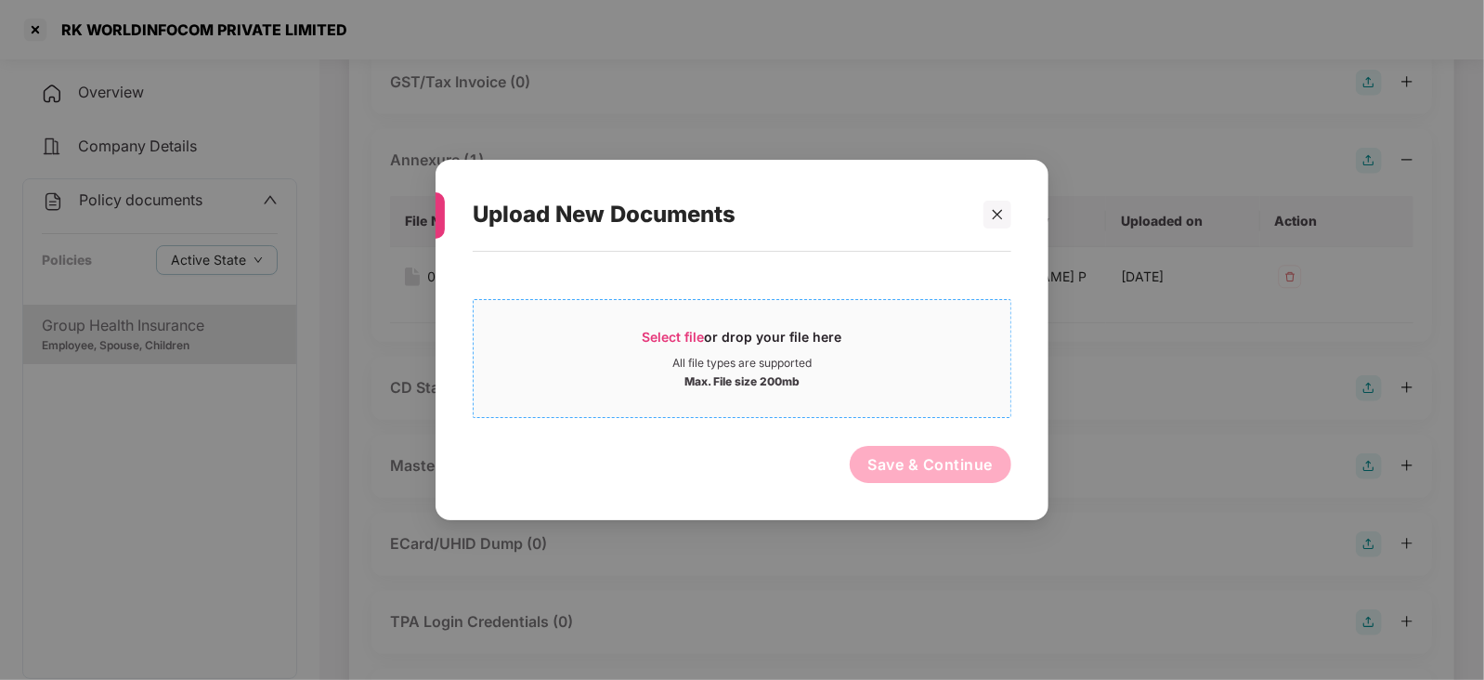
click at [692, 326] on span "Select file or drop your file here All file types are supported Max. File size …" at bounding box center [742, 358] width 537 height 89
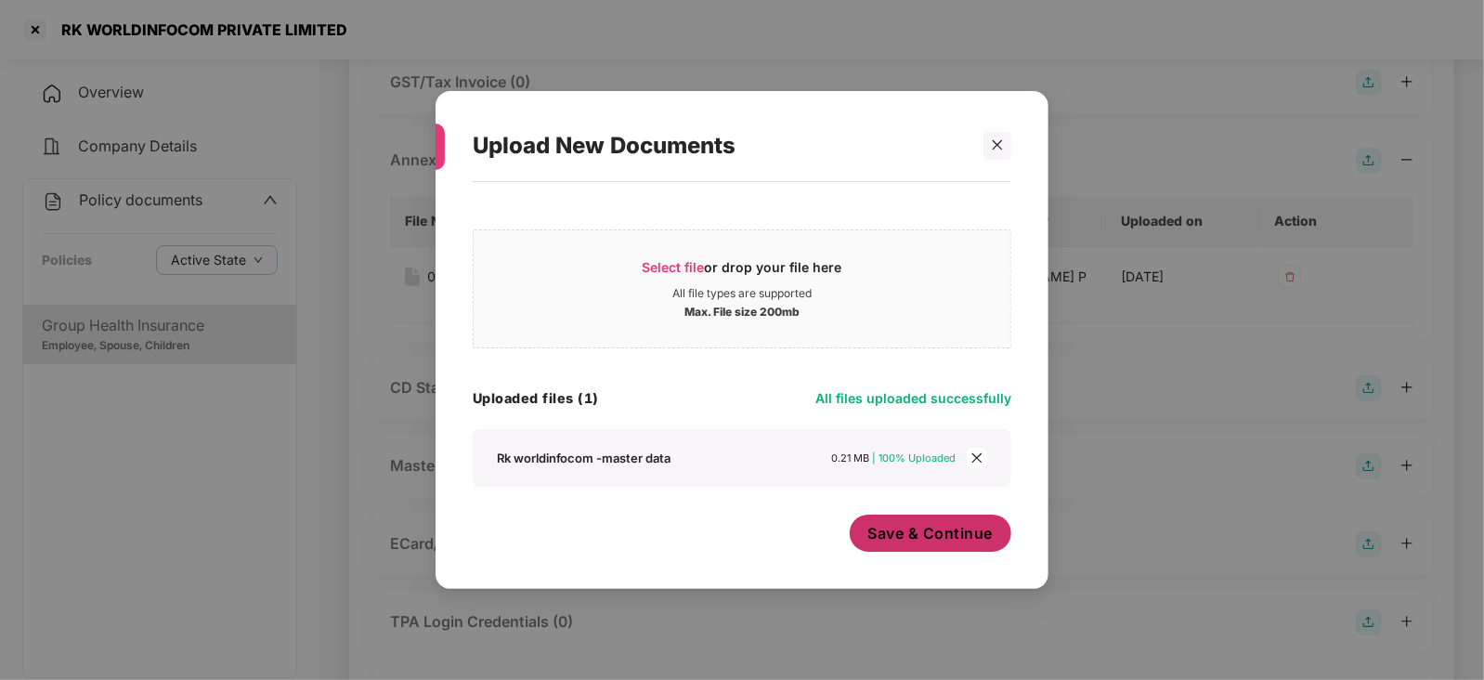
click at [903, 545] on button "Save & Continue" at bounding box center [931, 532] width 162 height 37
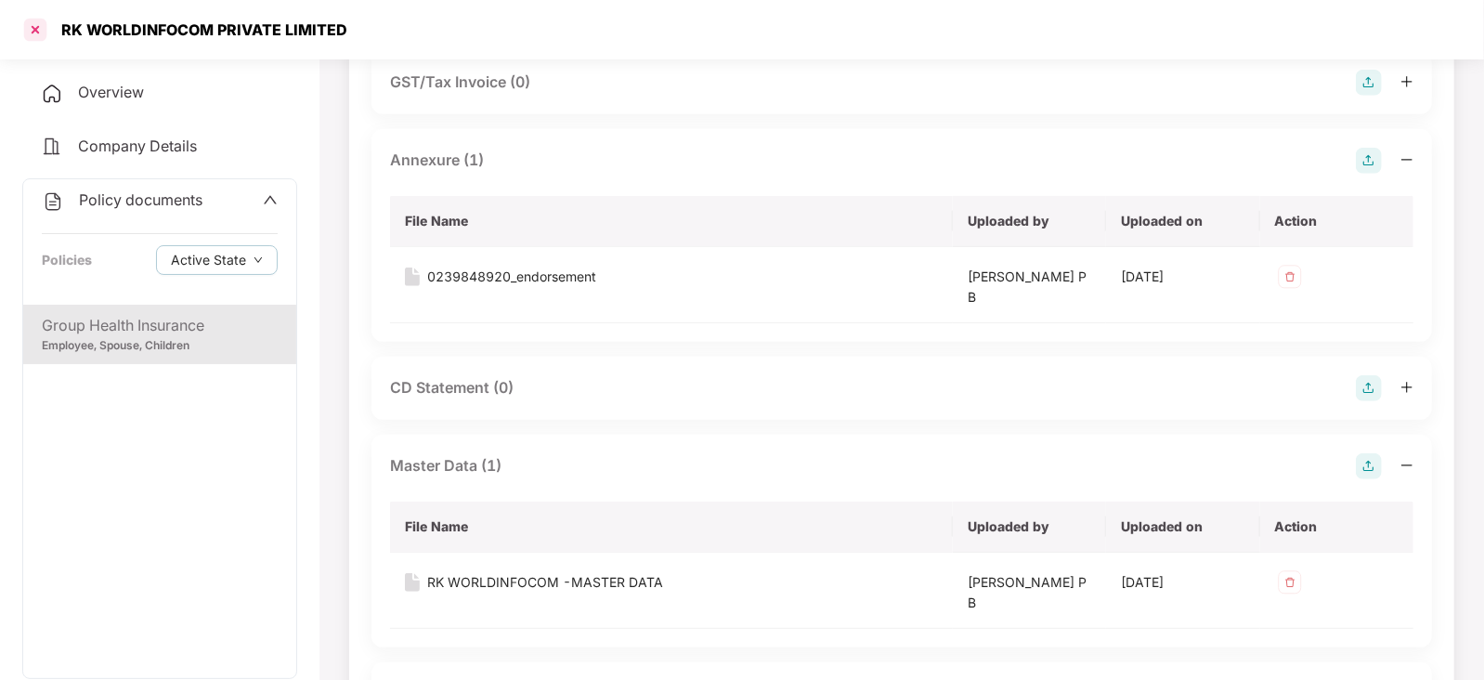
click at [40, 28] on div at bounding box center [35, 30] width 30 height 30
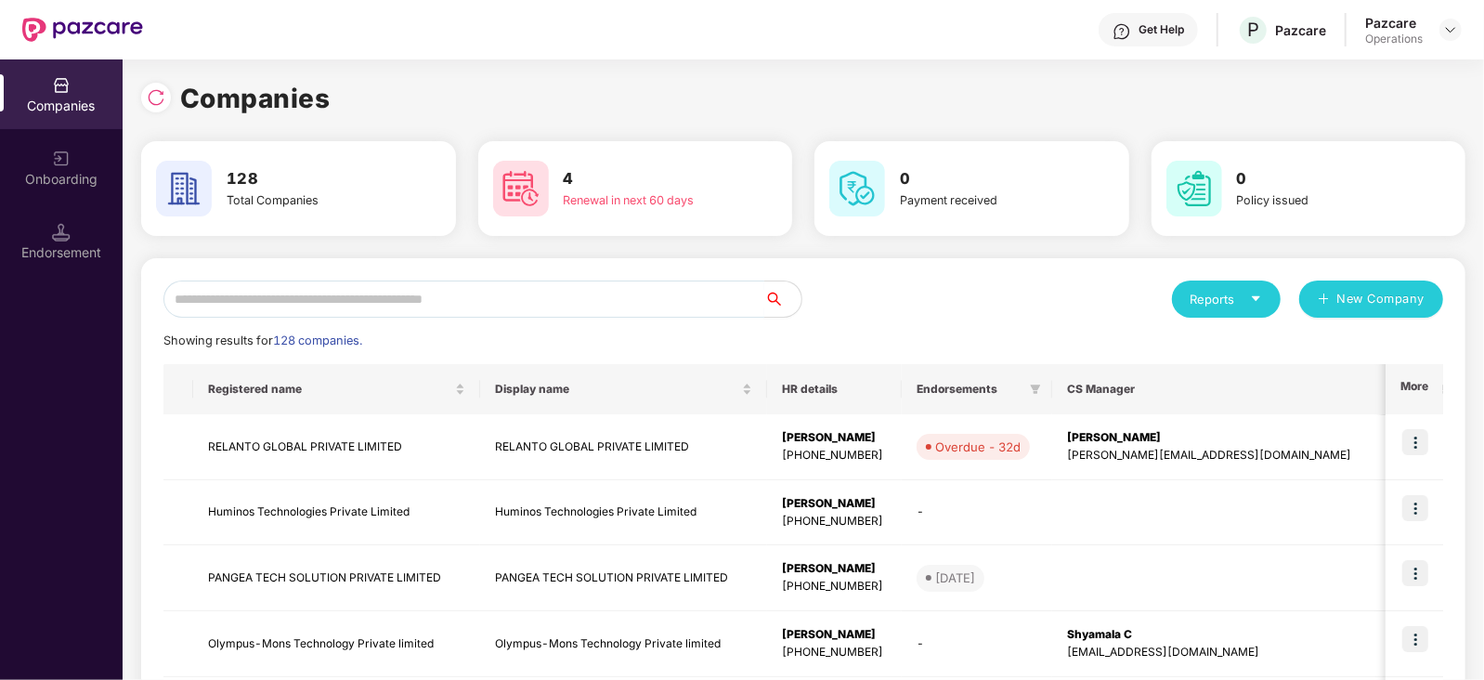
click at [320, 300] on input "text" at bounding box center [463, 298] width 601 height 37
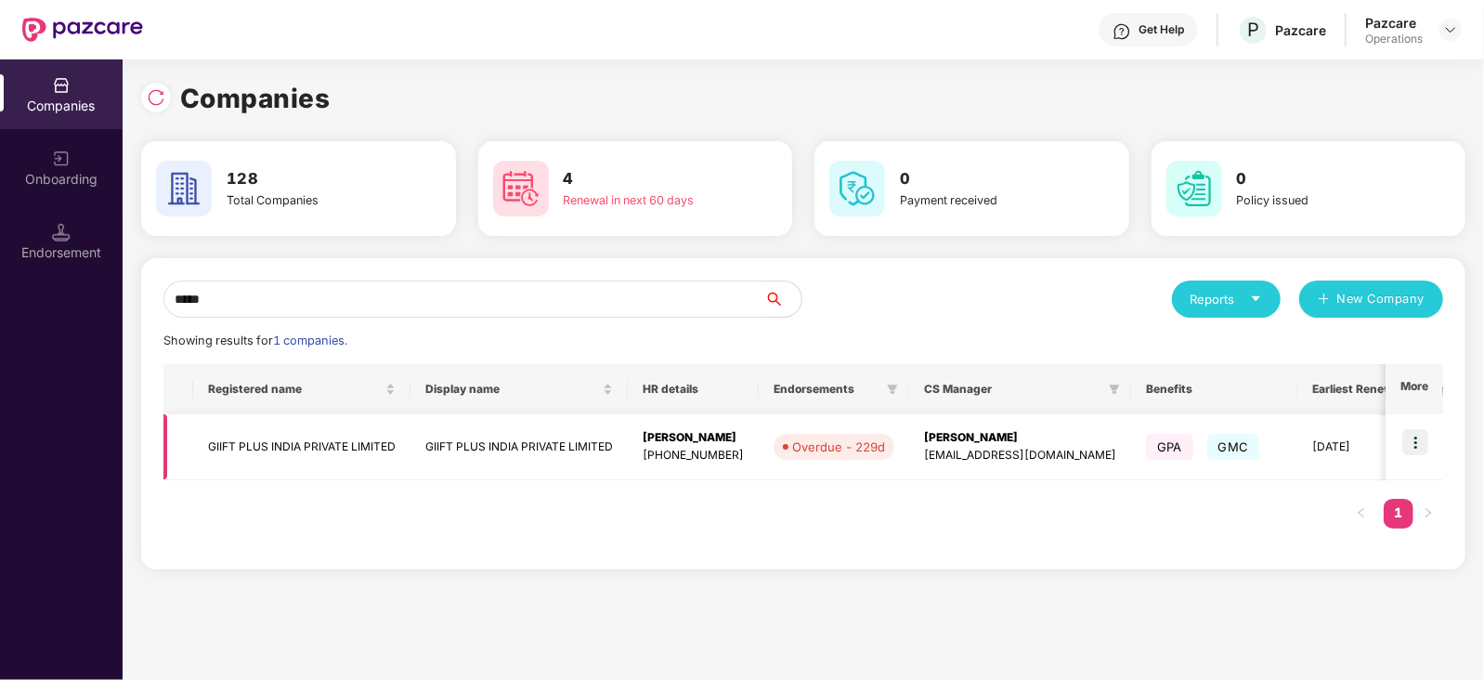
type input "*****"
click at [344, 448] on td "GIIFT PLUS INDIA PRIVATE LIMITED" at bounding box center [301, 447] width 217 height 66
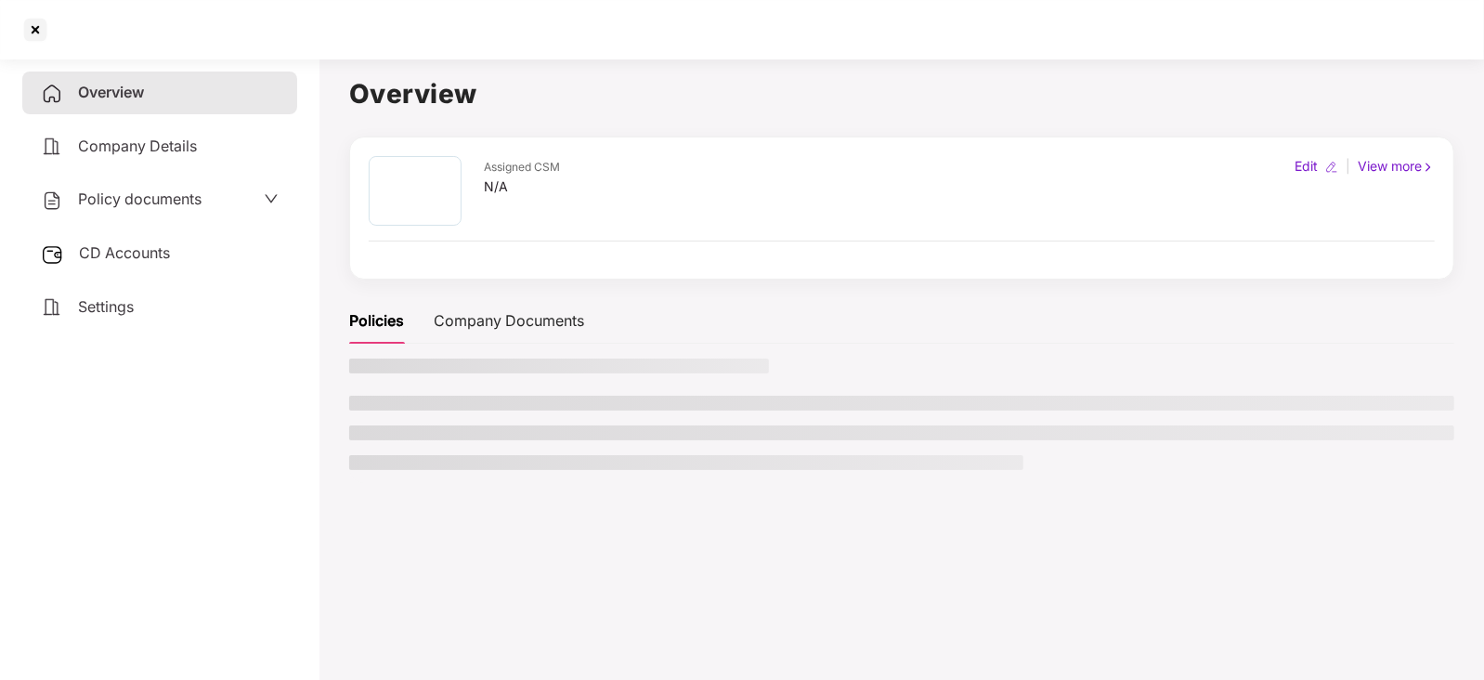
click at [135, 234] on div "CD Accounts" at bounding box center [159, 253] width 275 height 43
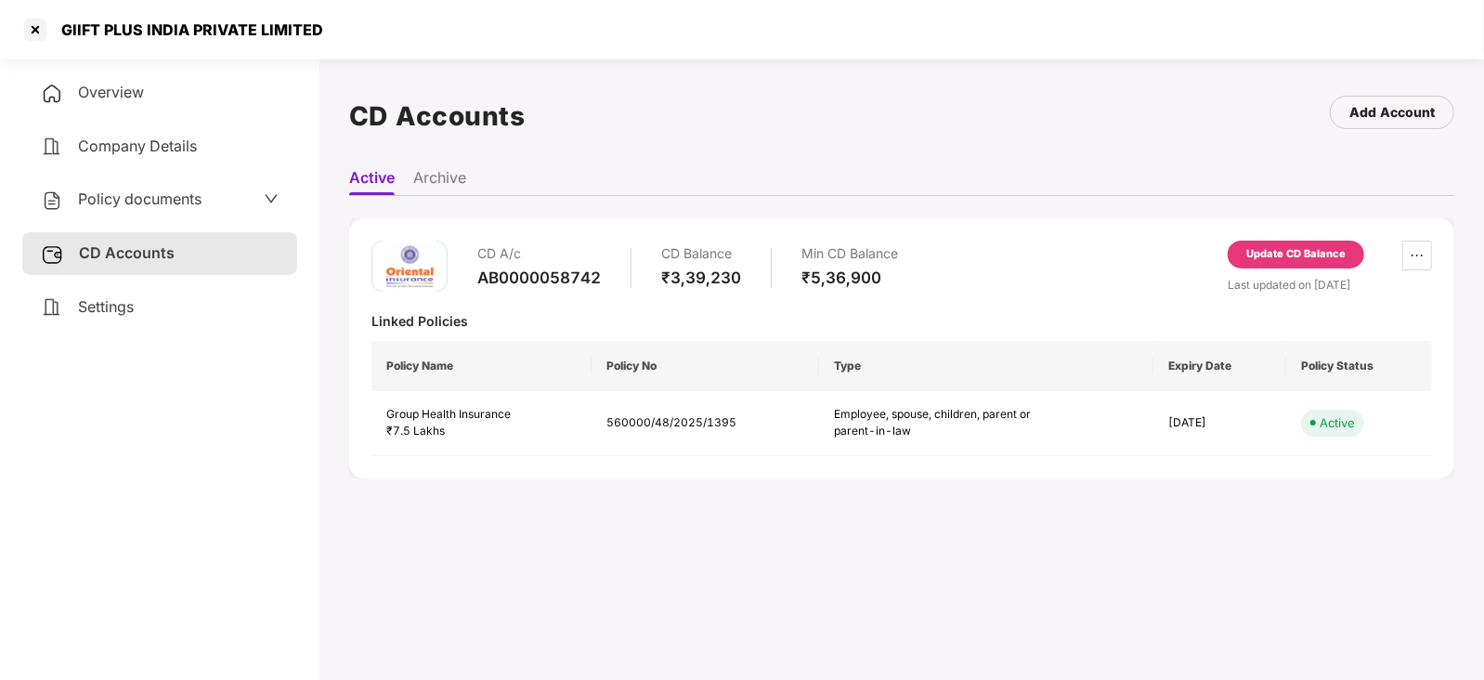
click at [1291, 264] on div "Update CD Balance" at bounding box center [1296, 254] width 136 height 28
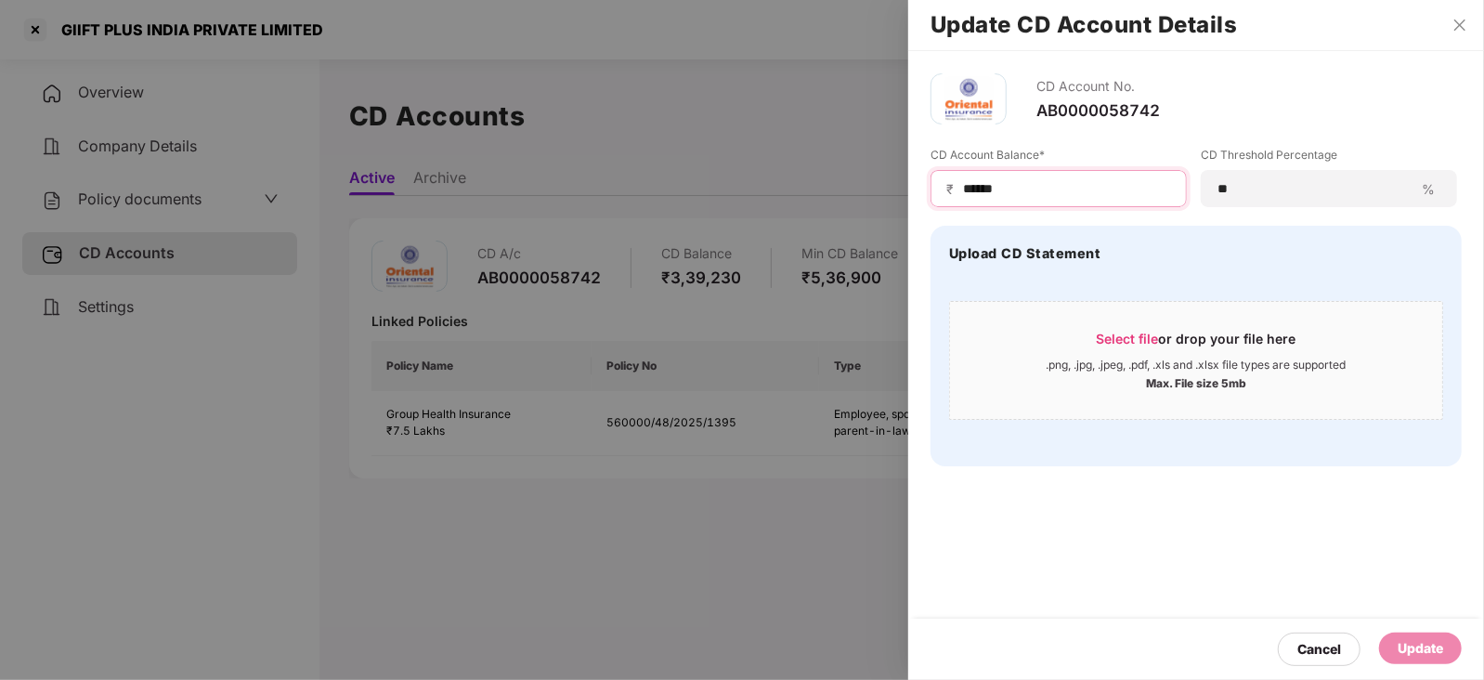
drag, startPoint x: 1013, startPoint y: 185, endPoint x: 958, endPoint y: 177, distance: 55.3
click at [958, 177] on div "₹ ******" at bounding box center [1058, 188] width 256 height 37
paste input
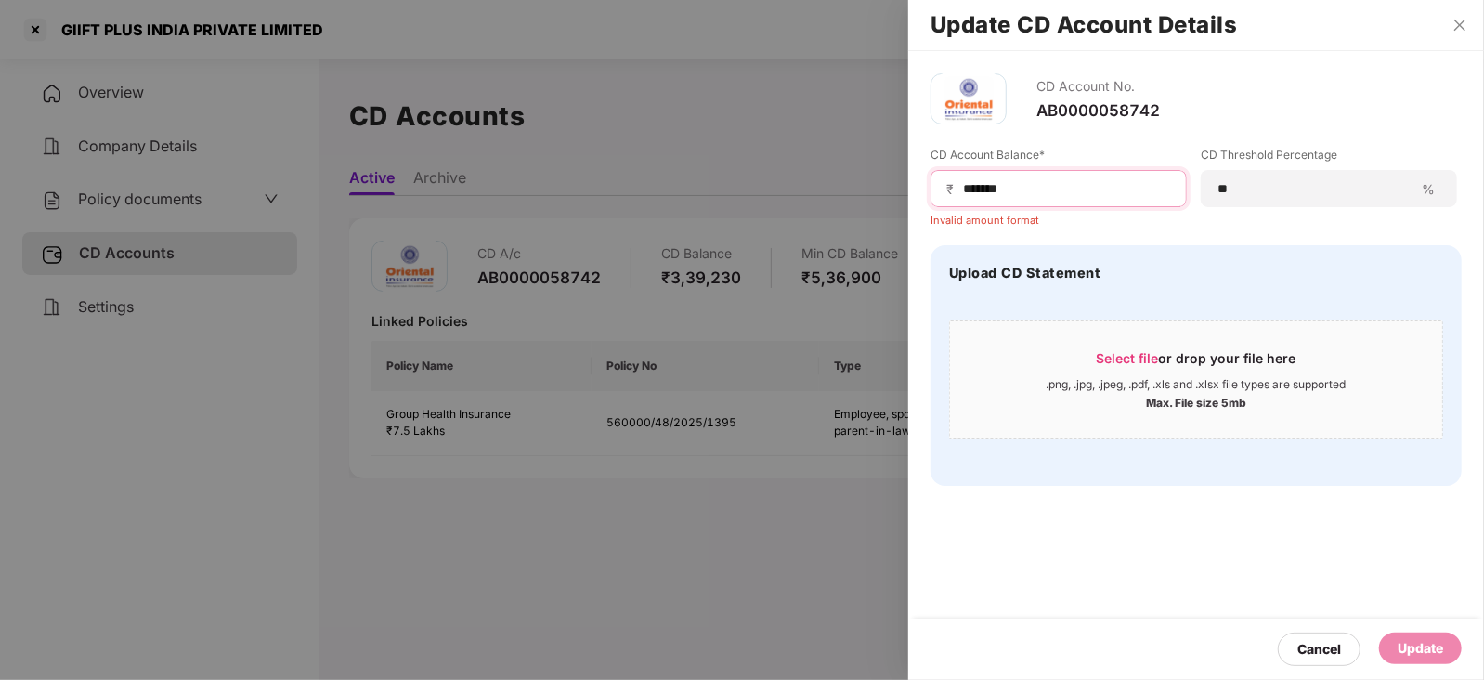
click at [963, 195] on input "******" at bounding box center [1066, 188] width 210 height 19
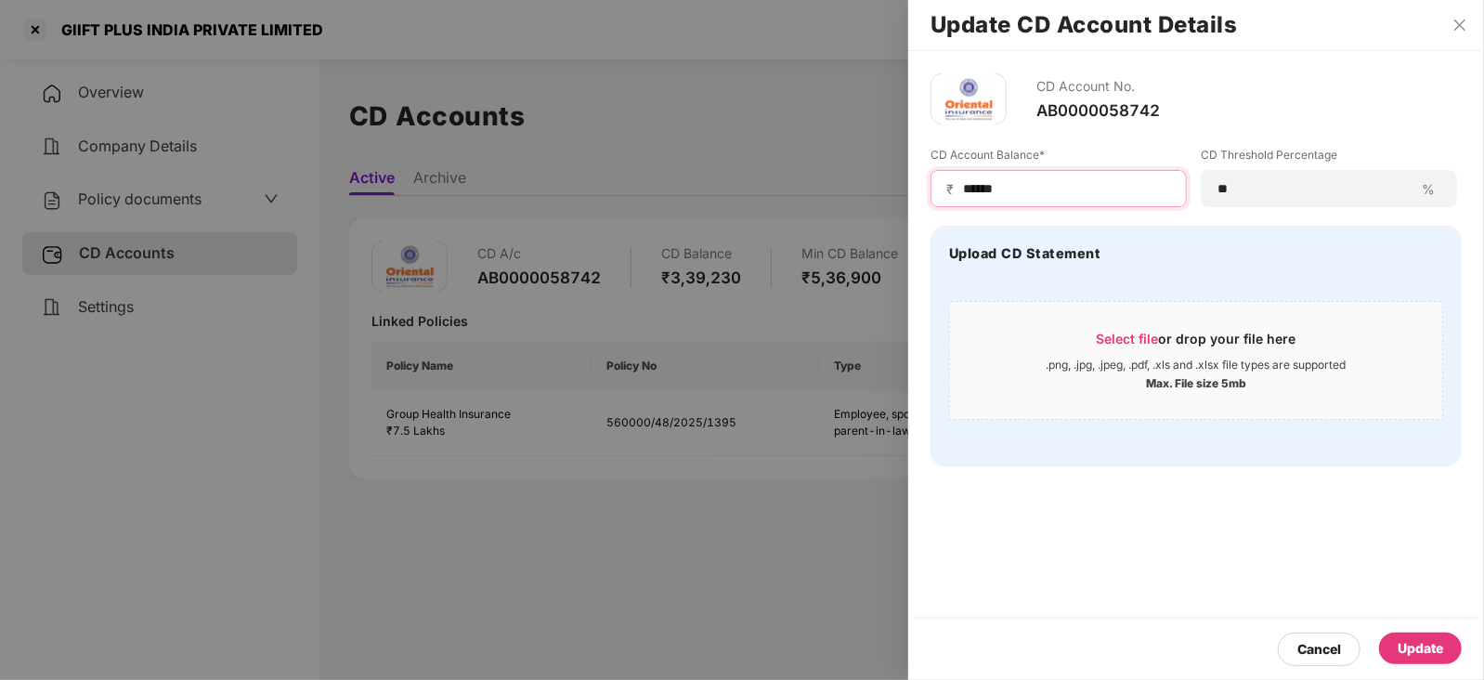
type input "******"
click at [1422, 644] on div "Update" at bounding box center [1419, 648] width 45 height 20
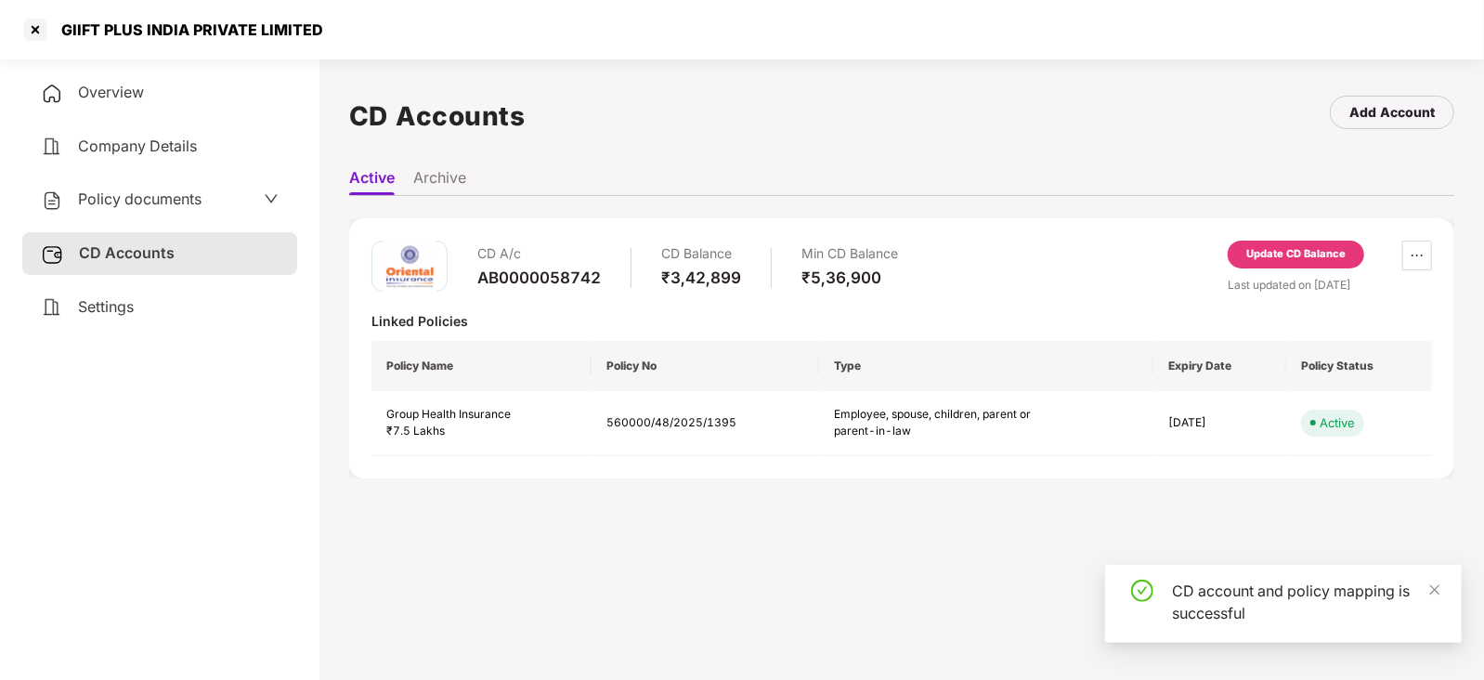
click at [165, 193] on span "Policy documents" at bounding box center [139, 198] width 123 height 19
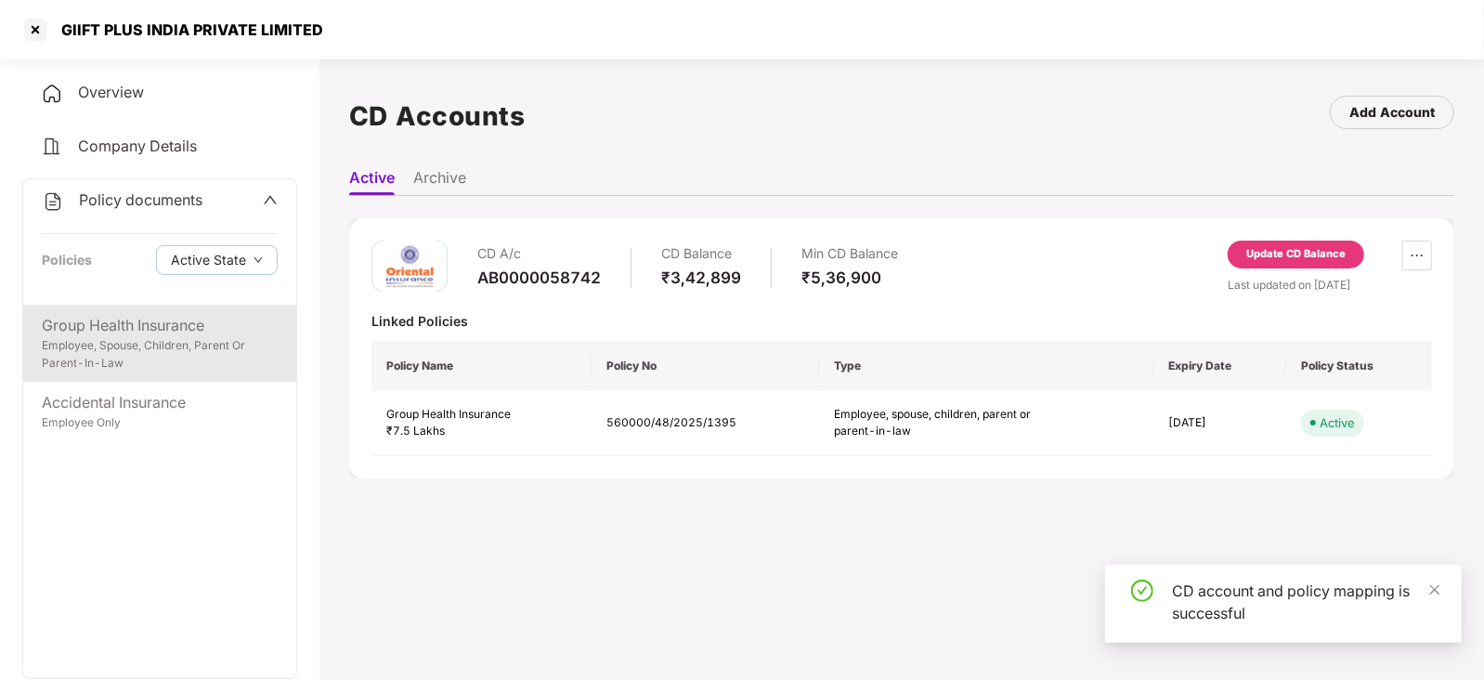
click at [154, 332] on div "Group Health Insurance" at bounding box center [160, 325] width 236 height 23
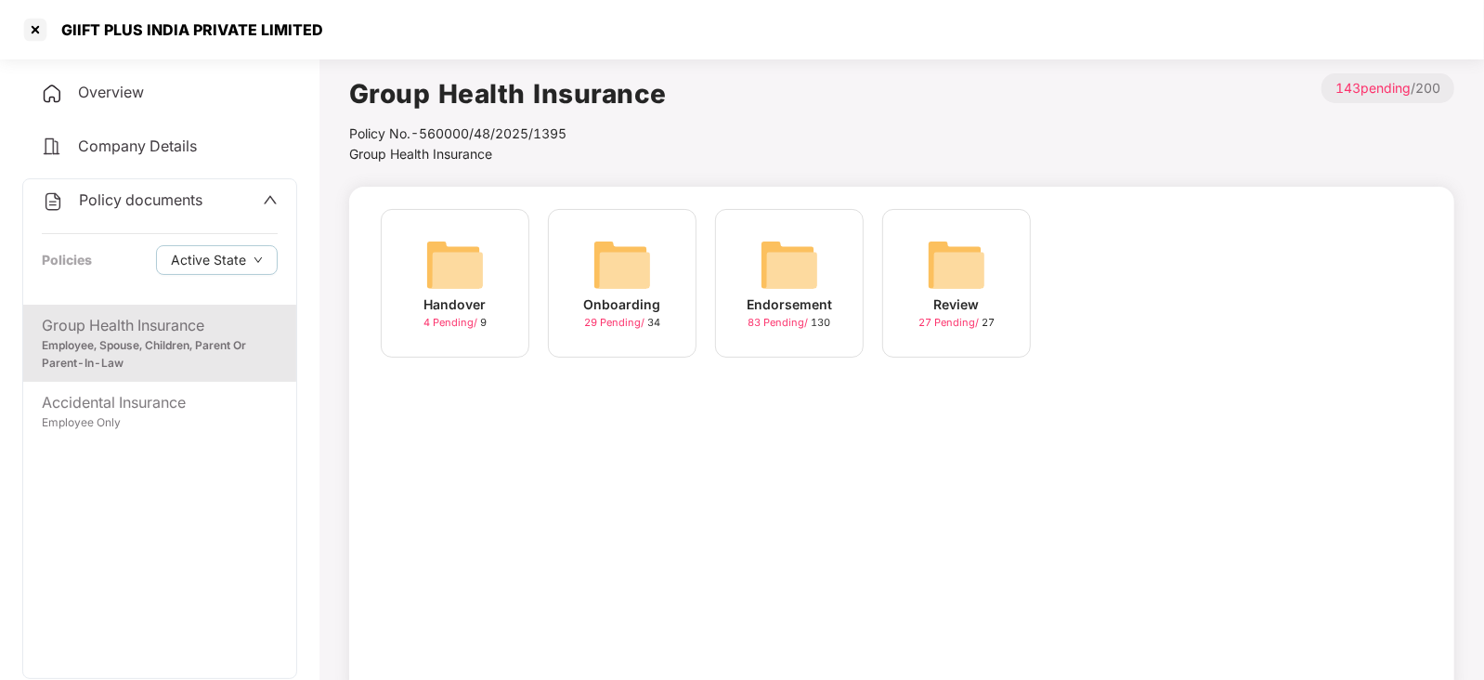
click at [802, 271] on img at bounding box center [789, 264] width 59 height 59
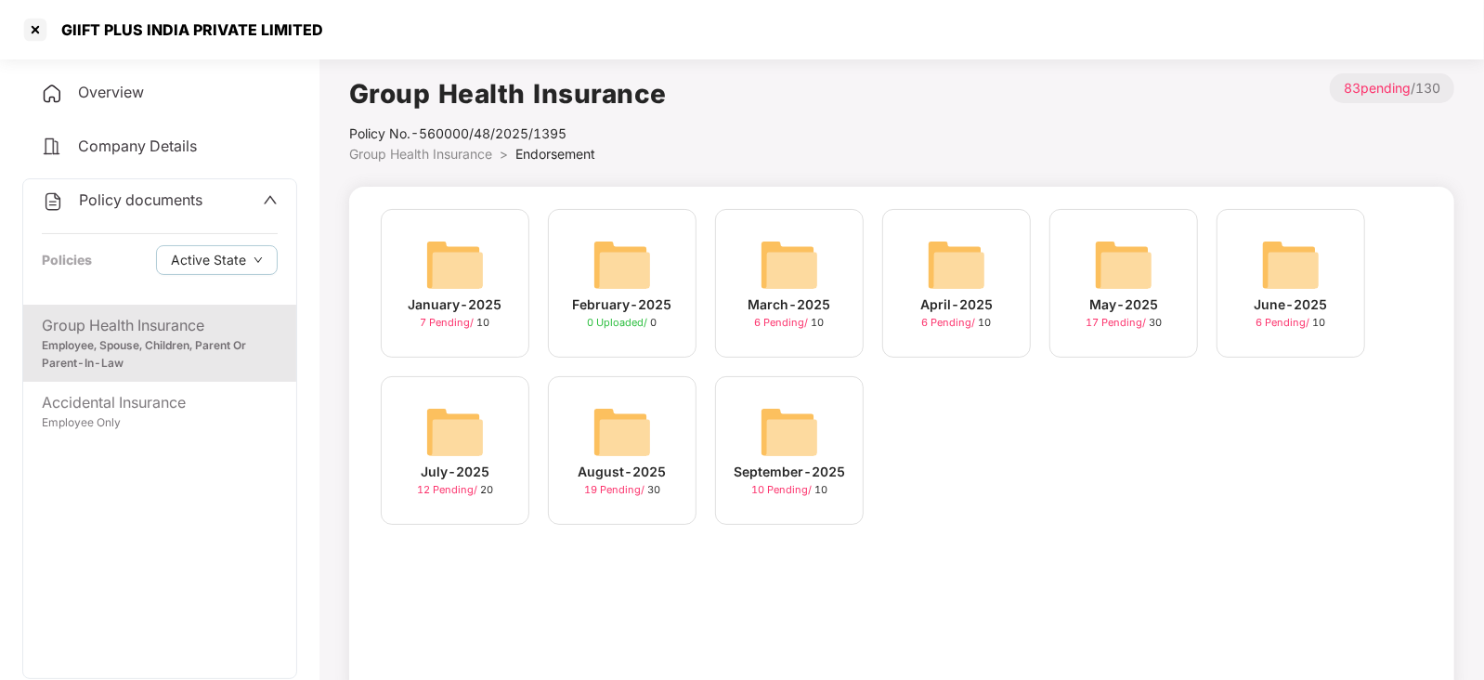
click at [804, 418] on img at bounding box center [789, 431] width 59 height 59
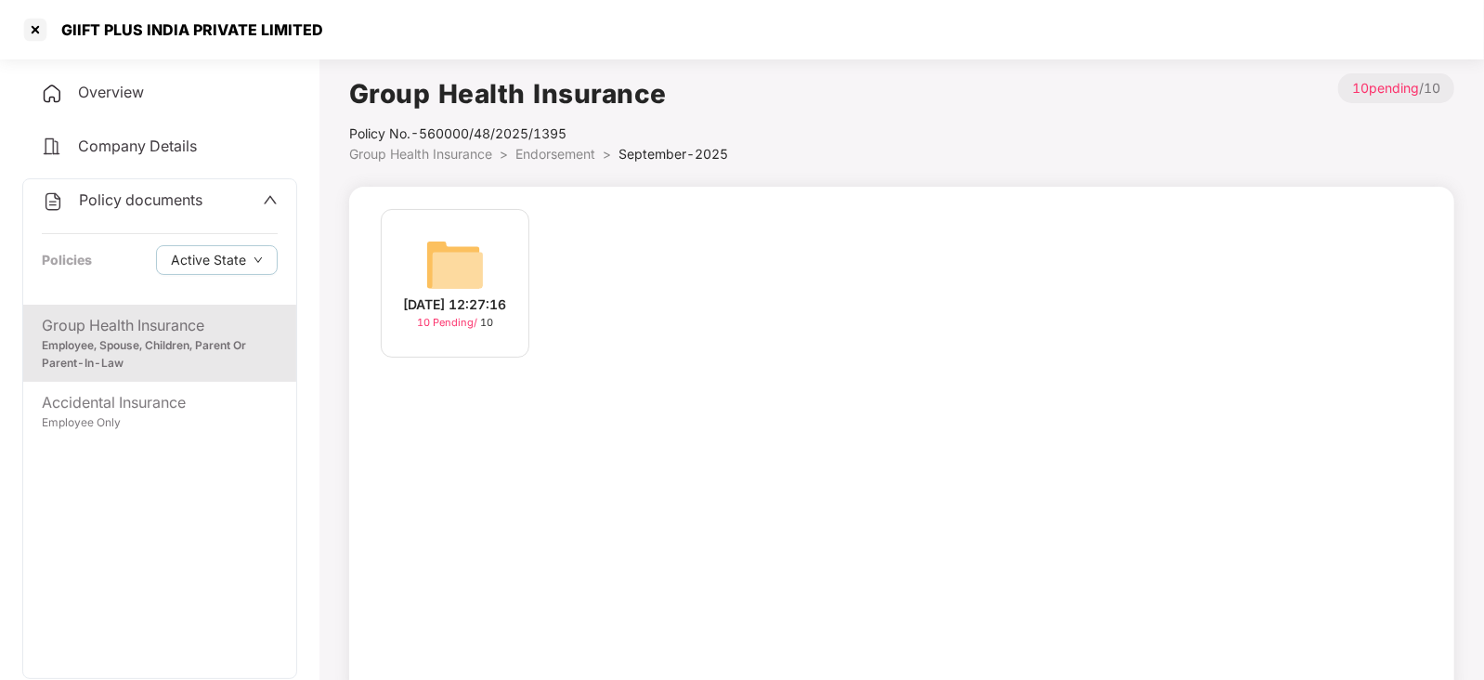
click at [462, 266] on img at bounding box center [454, 264] width 59 height 59
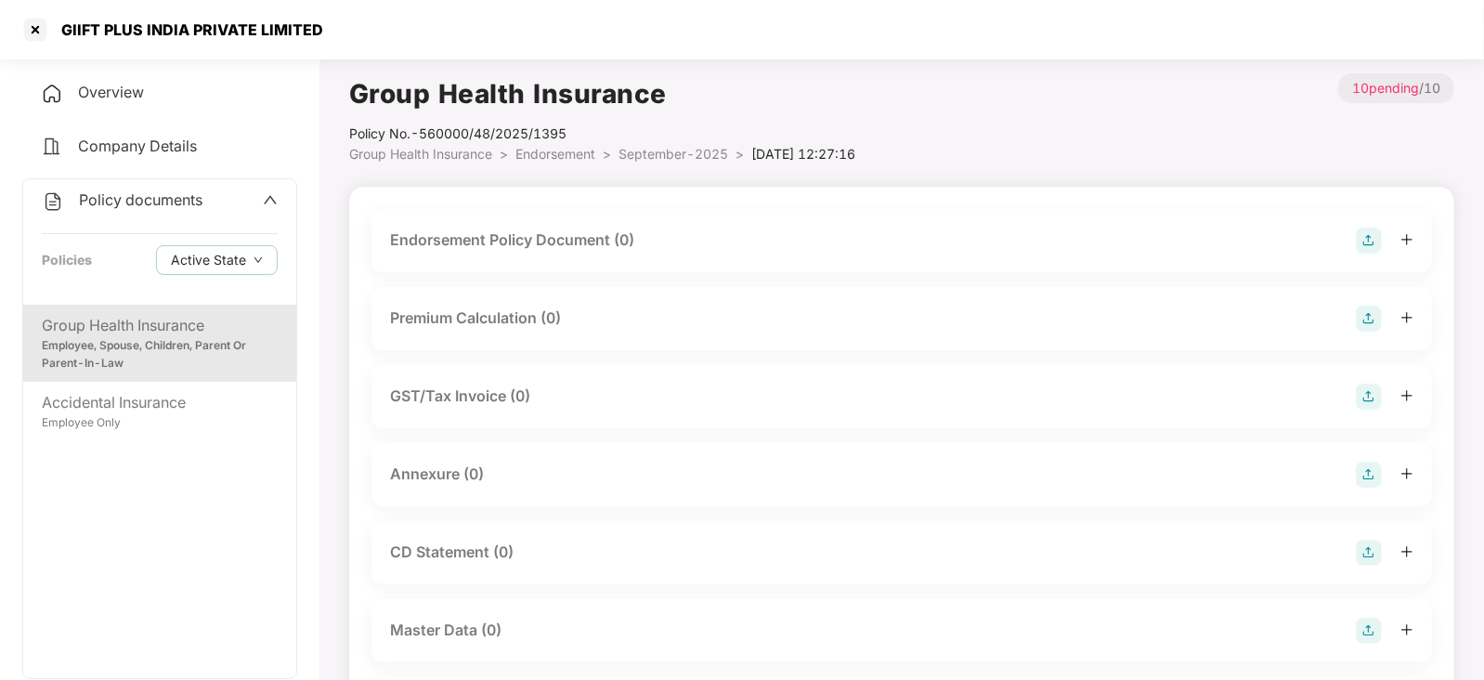
click at [1368, 242] on img at bounding box center [1369, 240] width 26 height 26
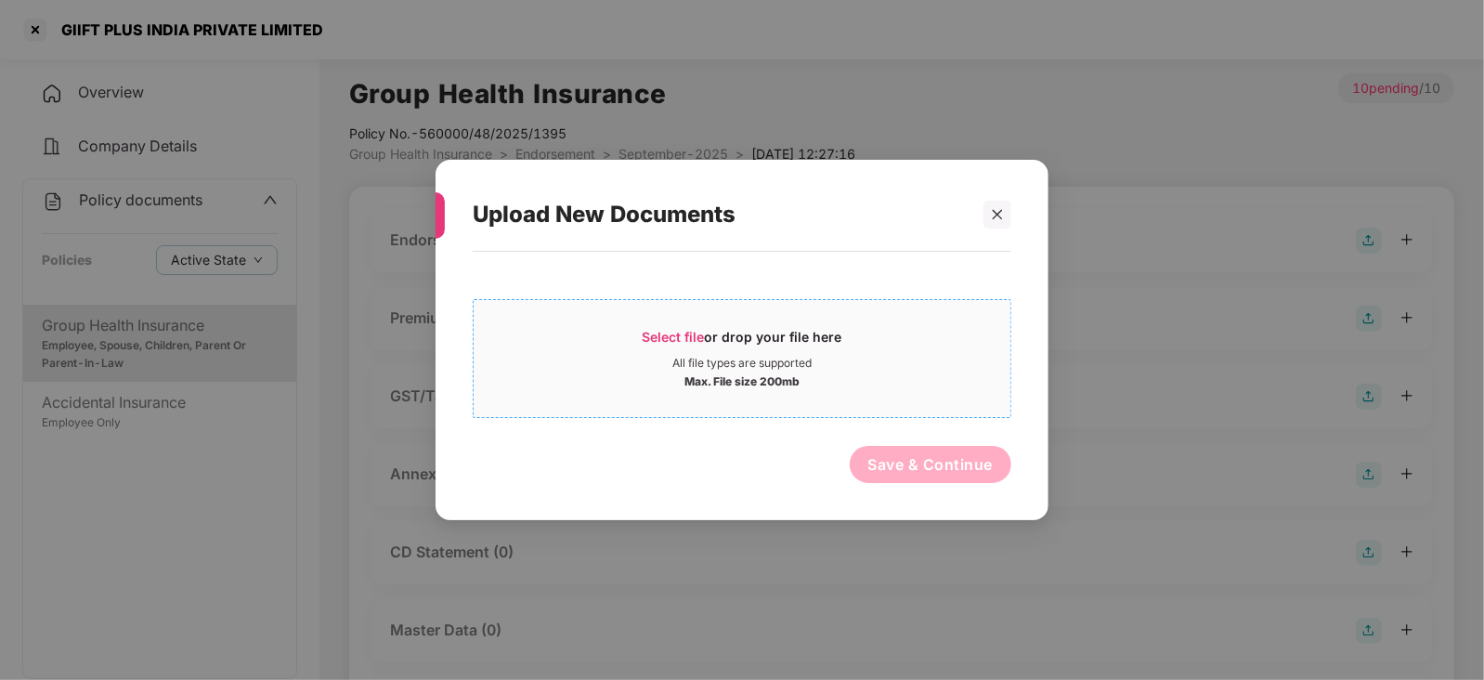
click at [678, 344] on div "Select file or drop your file here" at bounding box center [743, 342] width 200 height 28
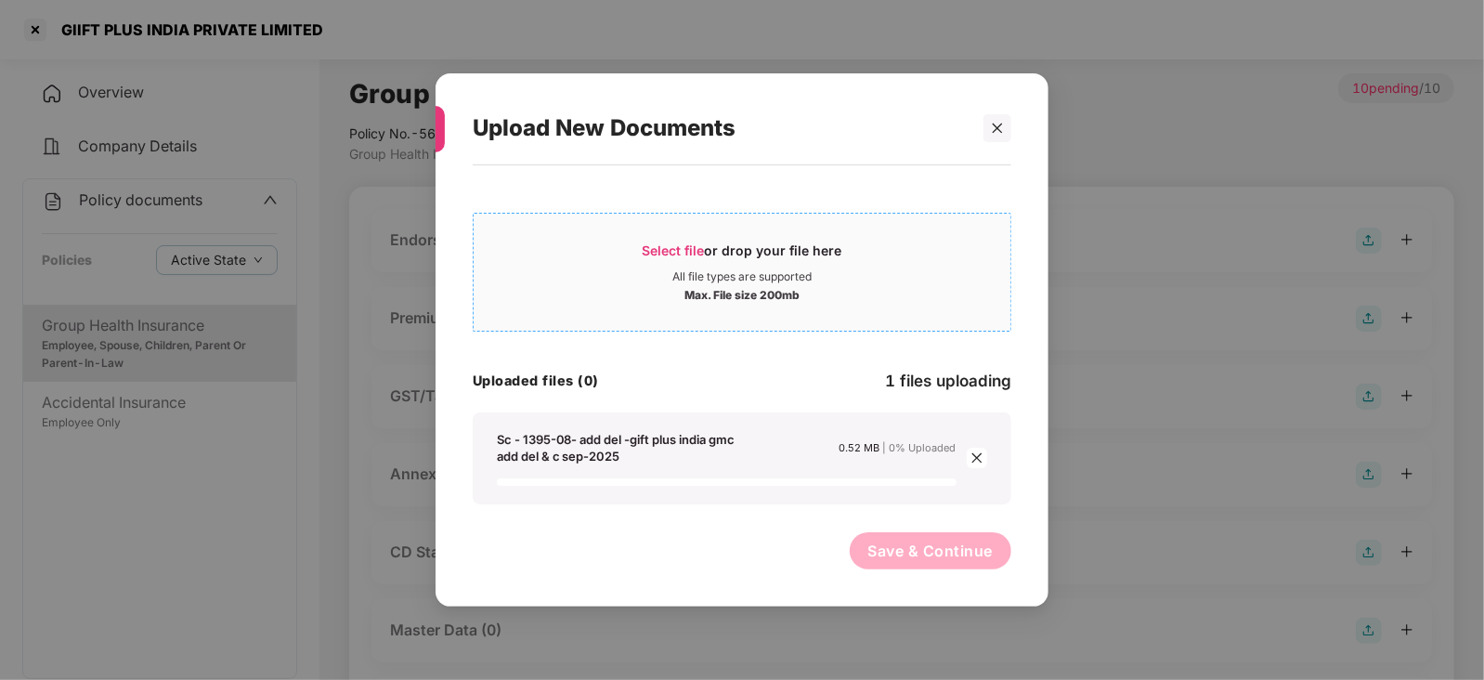
click at [681, 240] on span "Select file or drop your file here All file types are supported Max. File size …" at bounding box center [742, 271] width 537 height 89
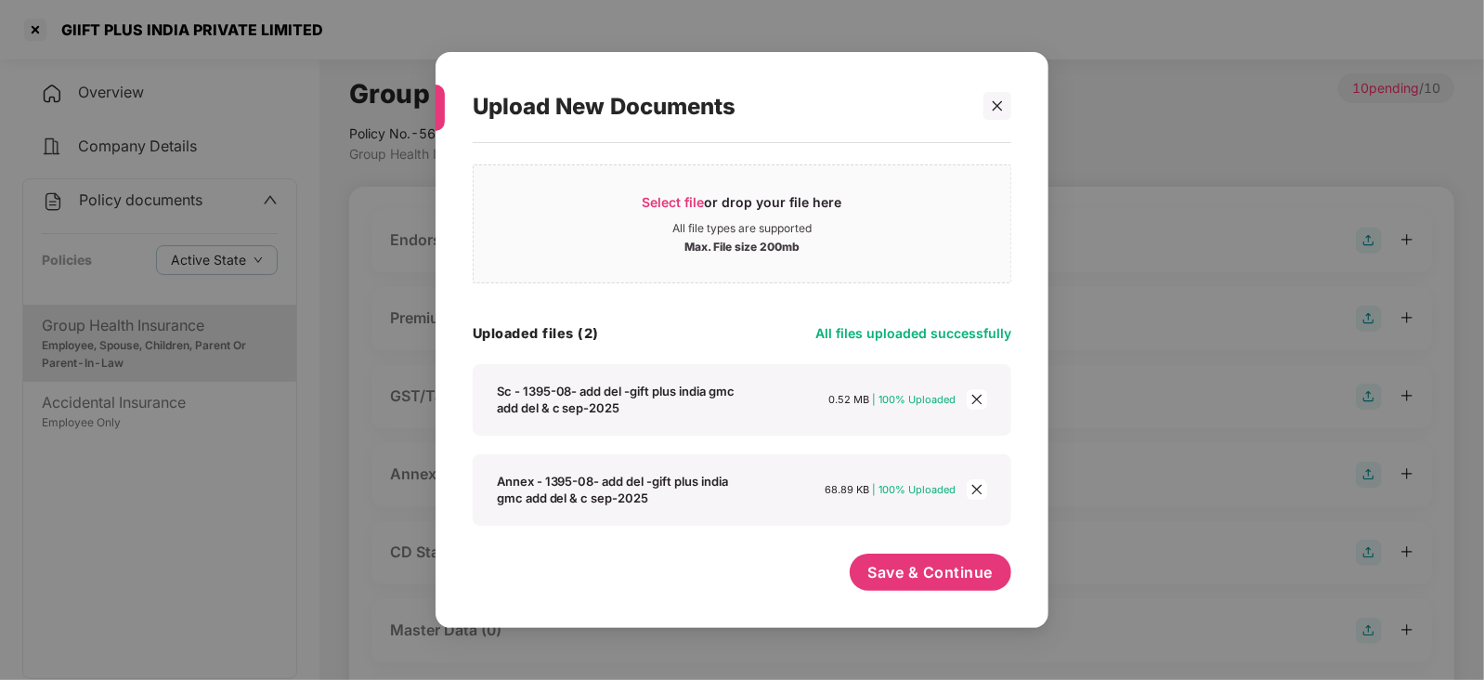
scroll to position [25, 0]
click at [941, 598] on div "Save & Continue" at bounding box center [931, 577] width 162 height 46
drag, startPoint x: 925, startPoint y: 540, endPoint x: 929, endPoint y: 556, distance: 16.2
click at [926, 542] on div "Select file or drop your file here All file types are supported Max. File size …" at bounding box center [742, 376] width 539 height 448
click at [929, 556] on button "Save & Continue" at bounding box center [931, 572] width 162 height 37
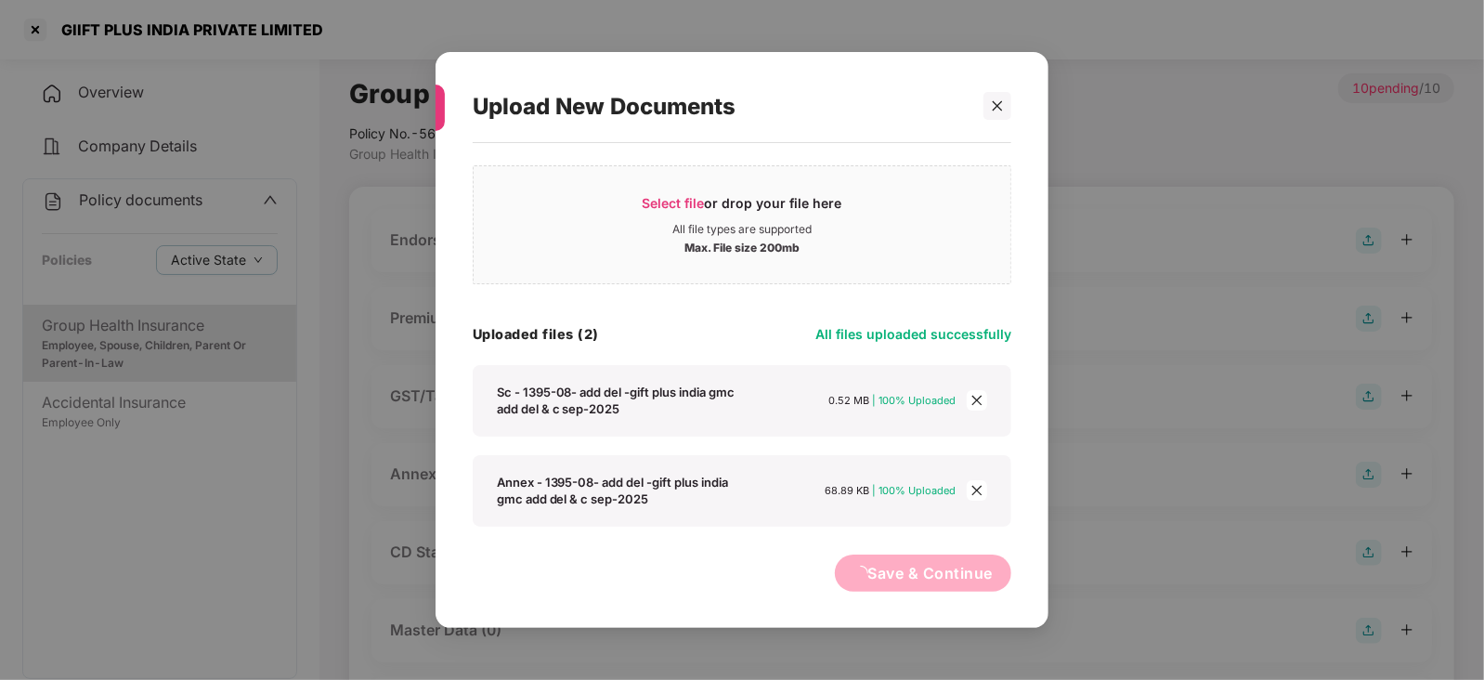
scroll to position [0, 0]
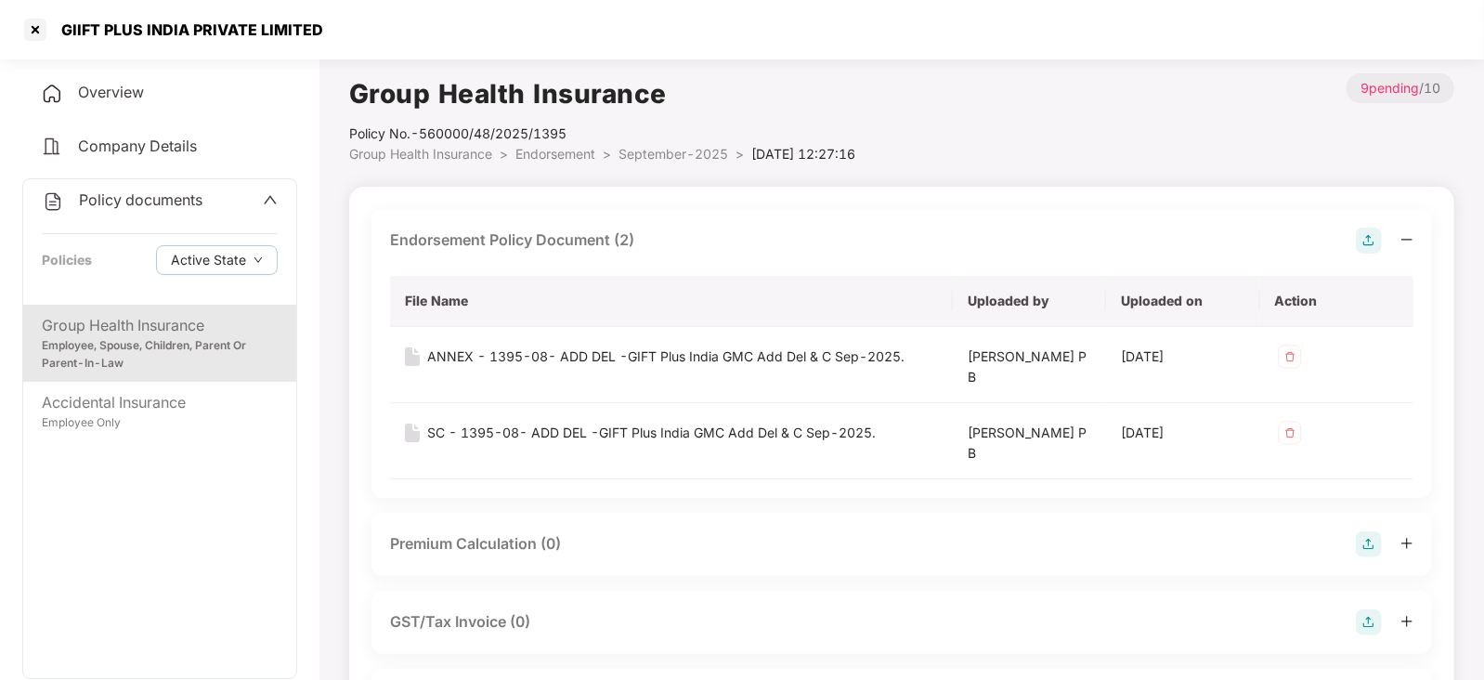
click at [1371, 534] on img at bounding box center [1369, 544] width 26 height 26
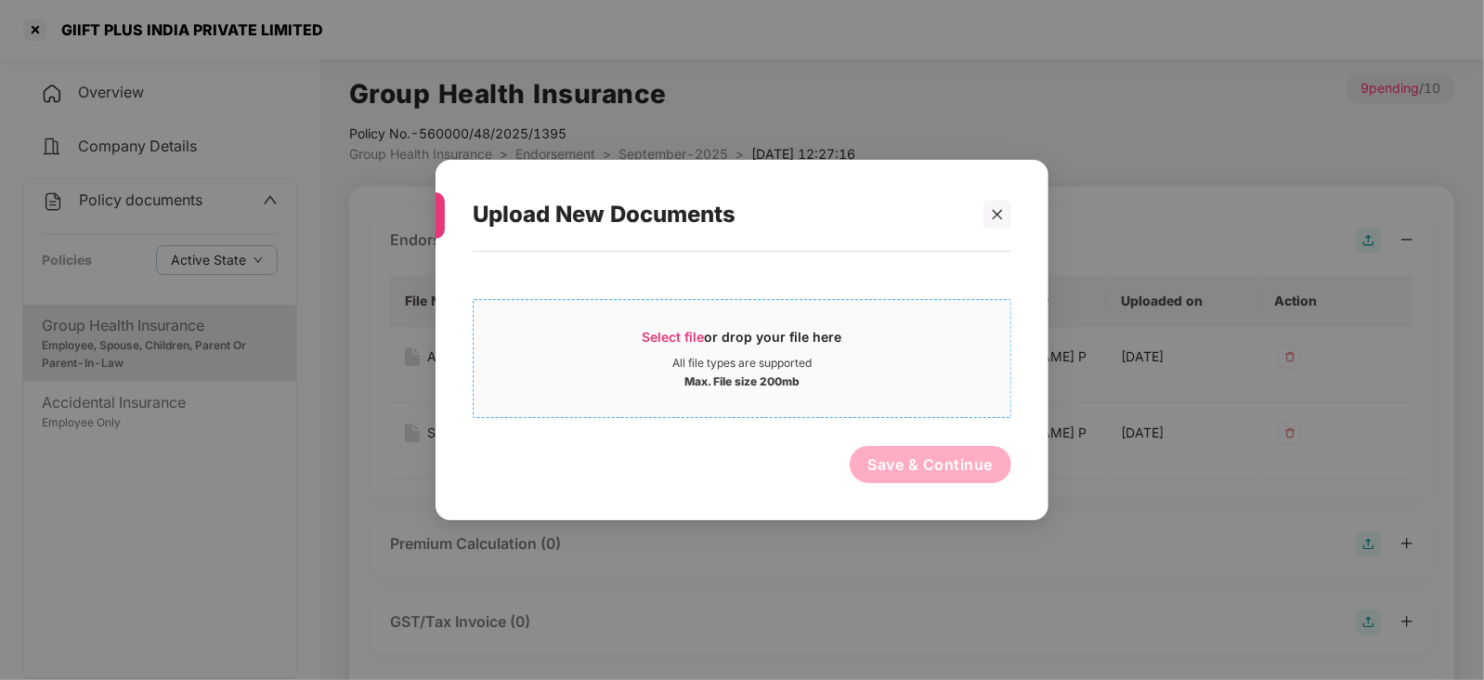
click at [667, 347] on div "Select file or drop your file here" at bounding box center [743, 342] width 200 height 28
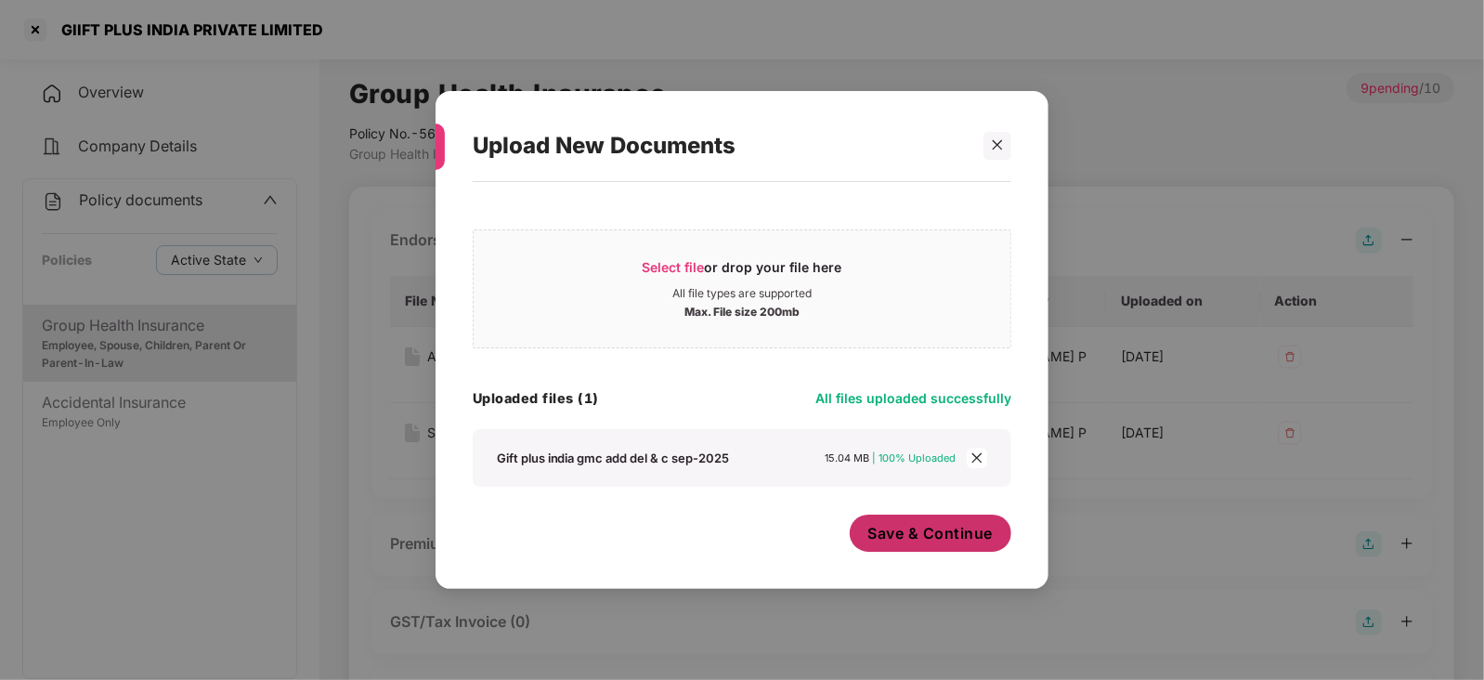
click at [883, 525] on span "Save & Continue" at bounding box center [930, 533] width 125 height 20
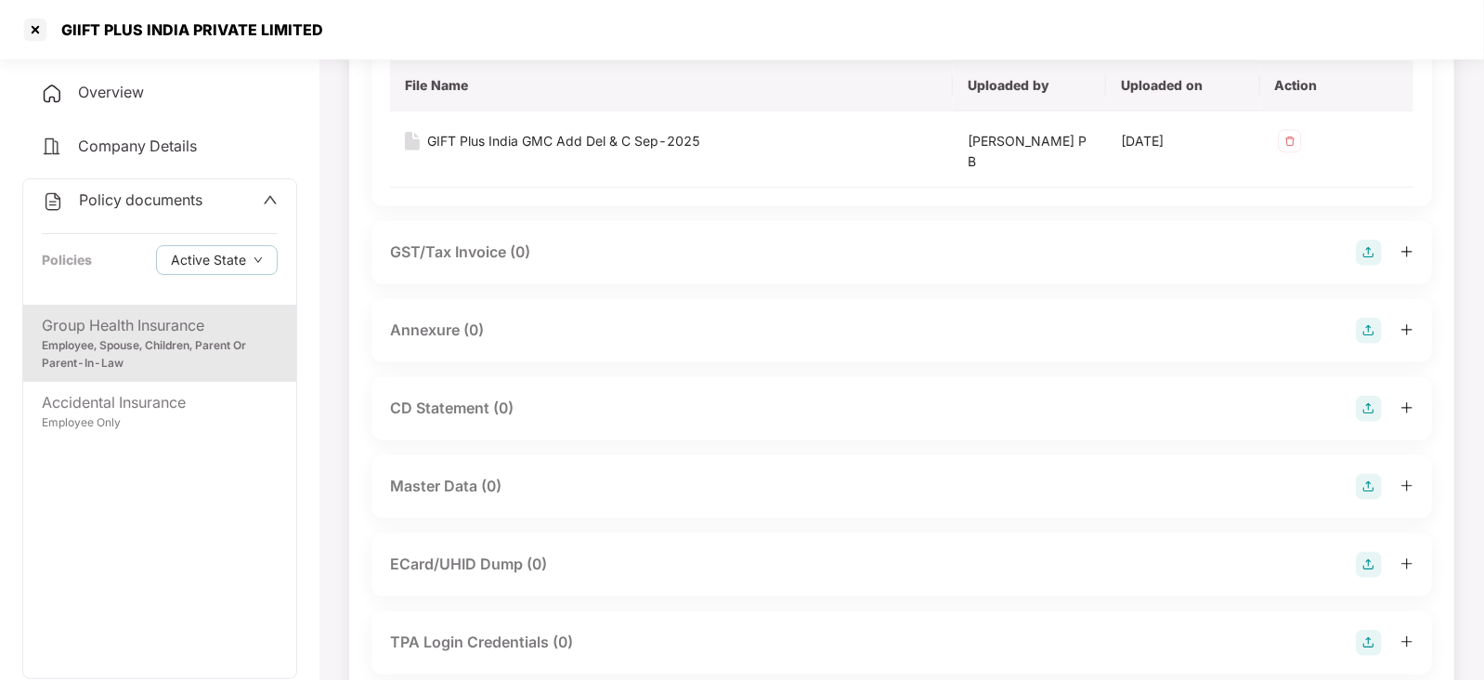
scroll to position [580, 0]
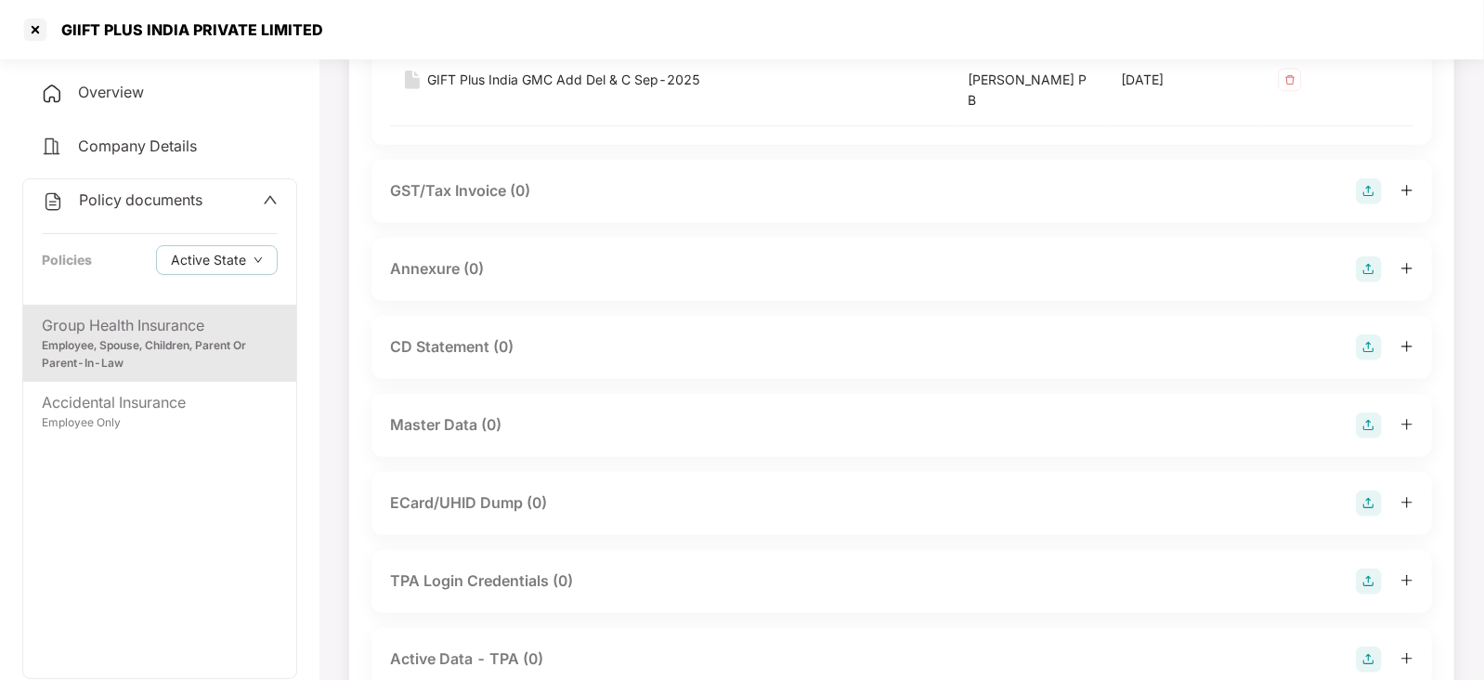
click at [1372, 277] on img at bounding box center [1369, 269] width 26 height 26
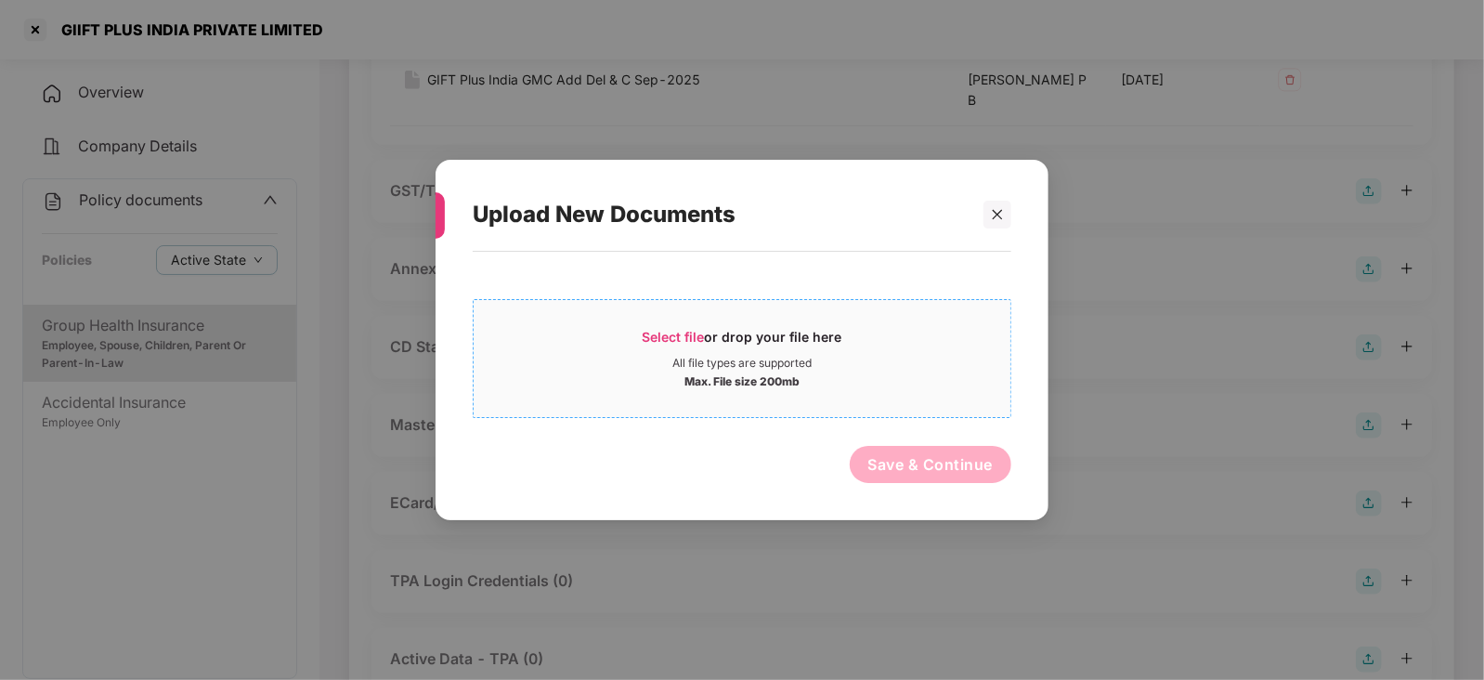
click at [693, 341] on span "Select file" at bounding box center [674, 337] width 62 height 16
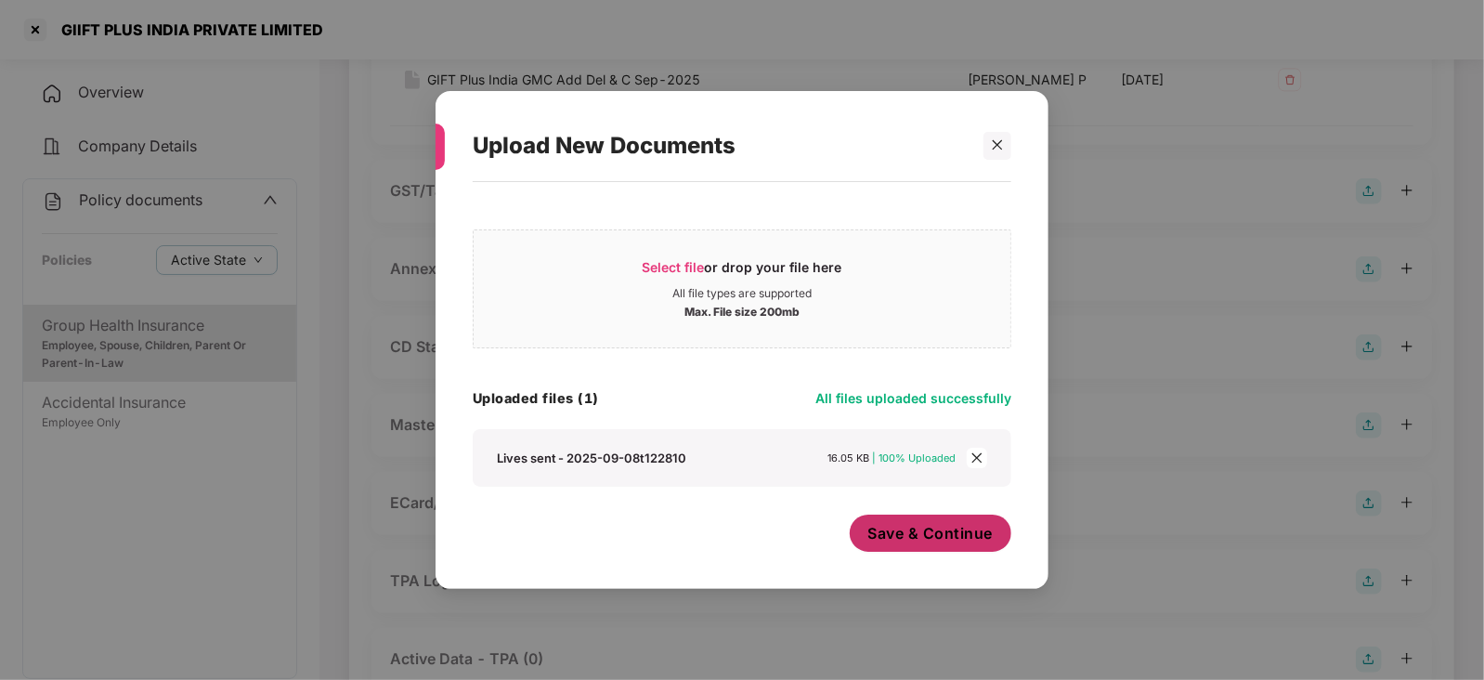
click at [924, 522] on button "Save & Continue" at bounding box center [931, 532] width 162 height 37
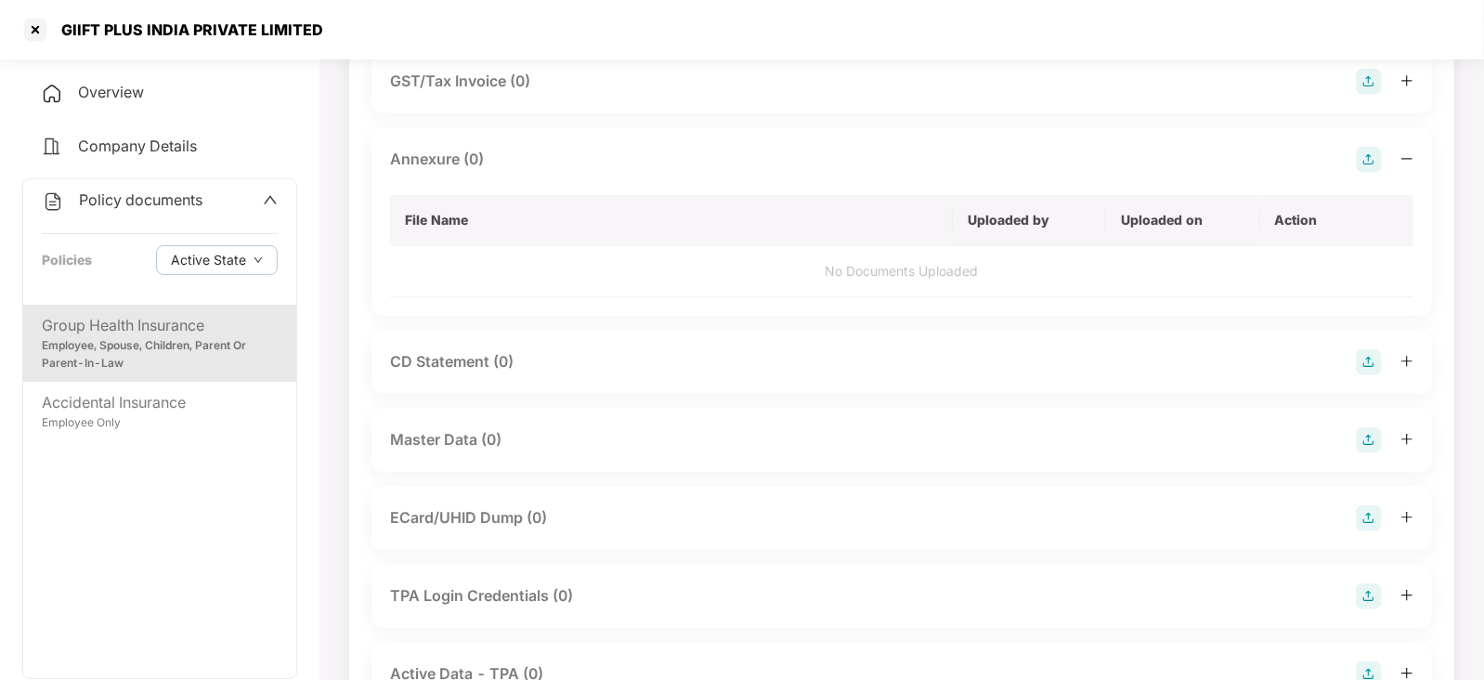
scroll to position [696, 0]
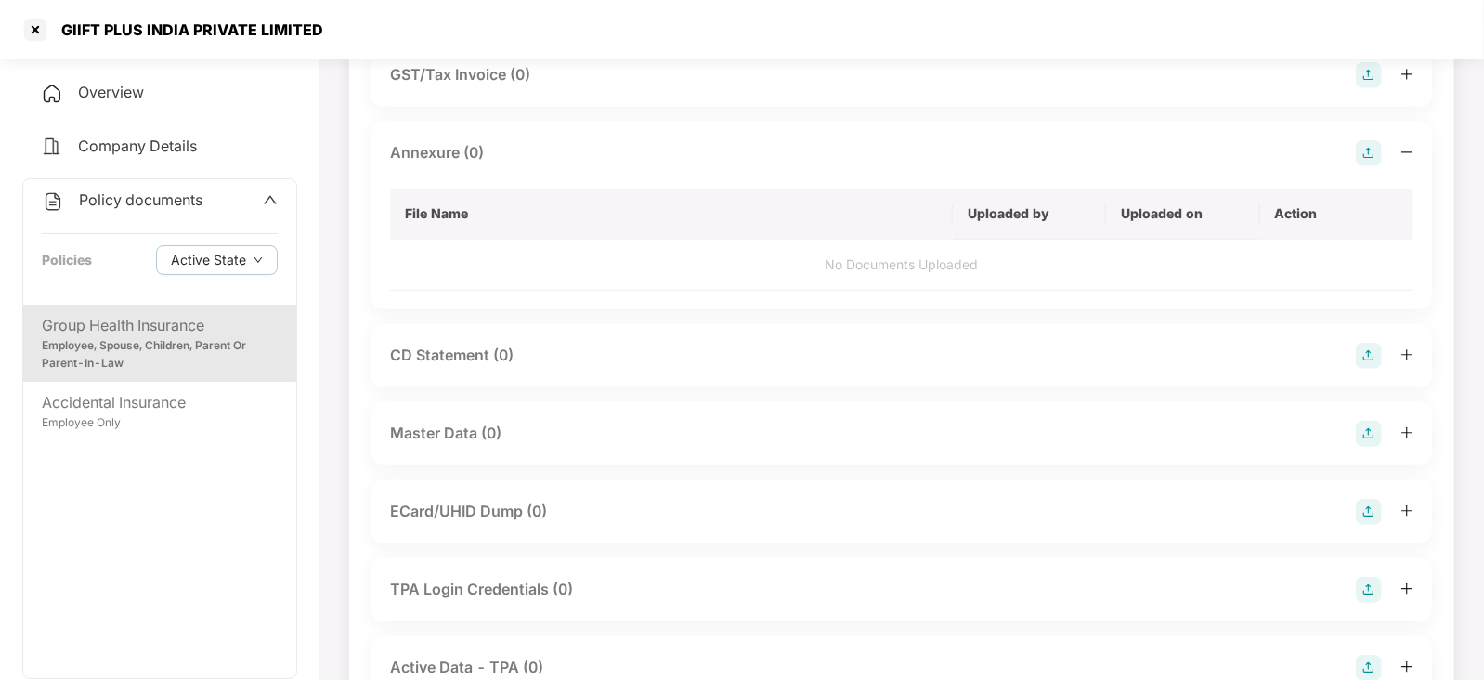
click at [1376, 433] on img at bounding box center [1369, 434] width 26 height 26
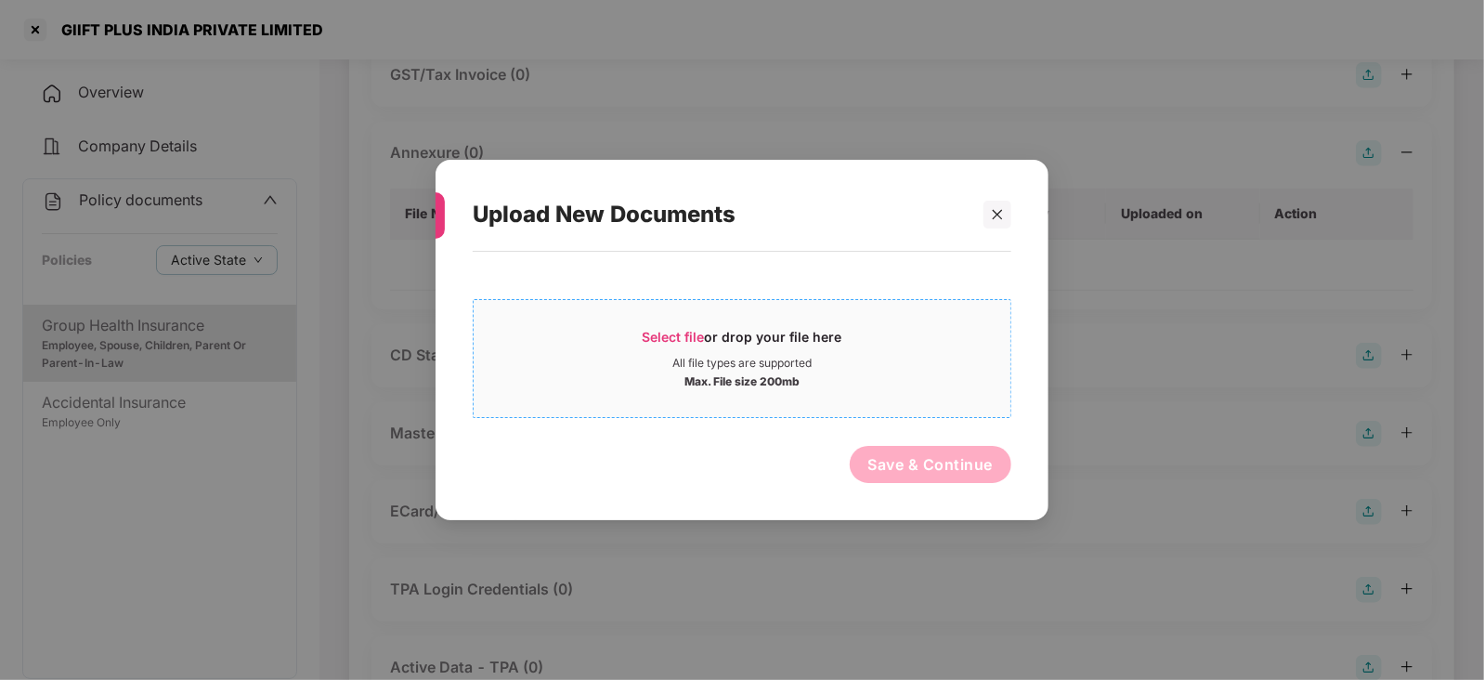
click at [693, 337] on span "Select file" at bounding box center [674, 337] width 62 height 16
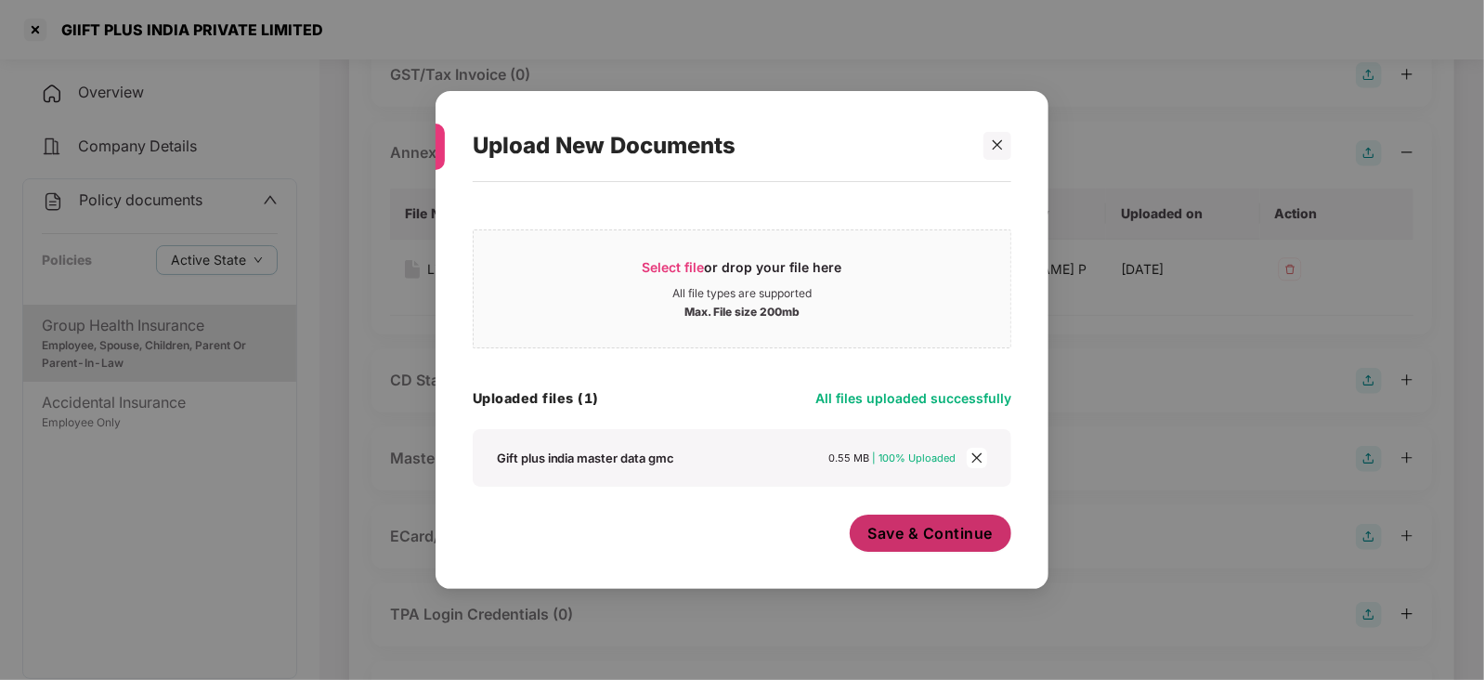
click at [919, 526] on span "Save & Continue" at bounding box center [930, 533] width 125 height 20
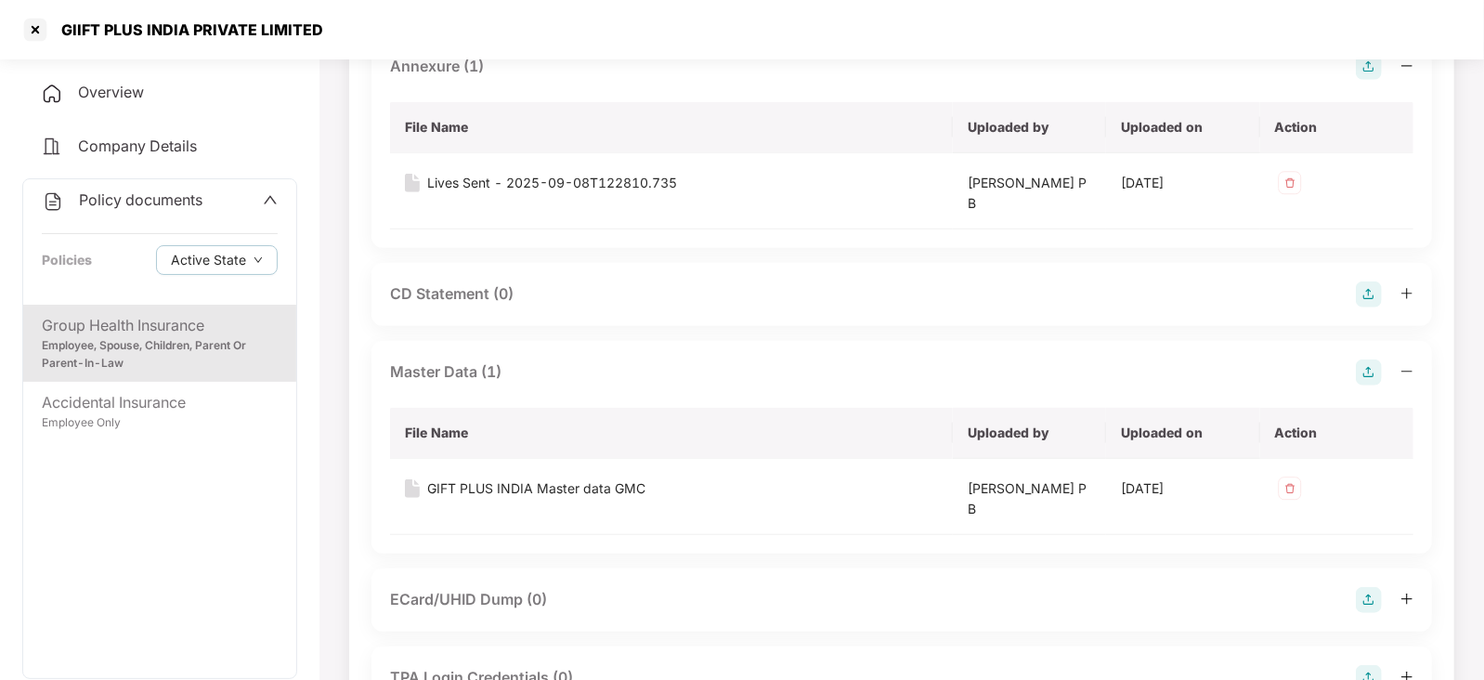
scroll to position [812, 0]
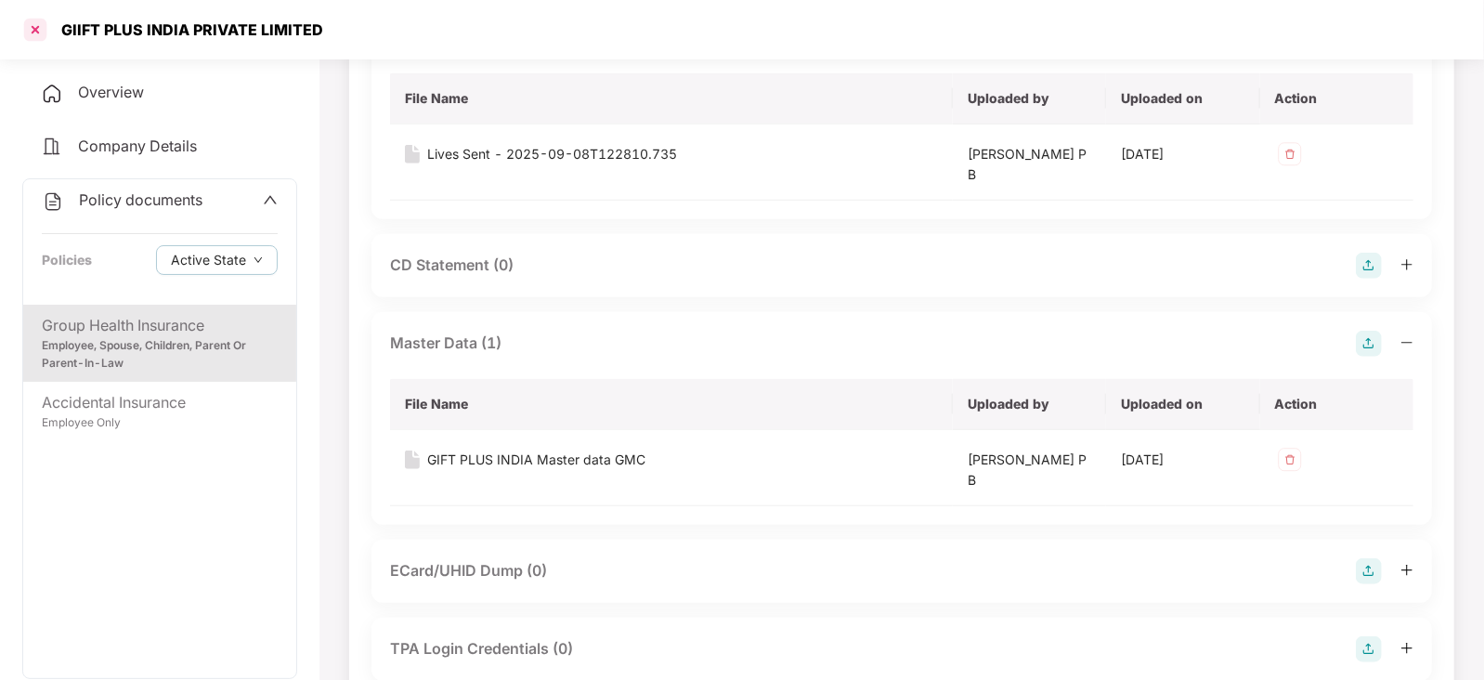
click at [32, 35] on div at bounding box center [35, 30] width 30 height 30
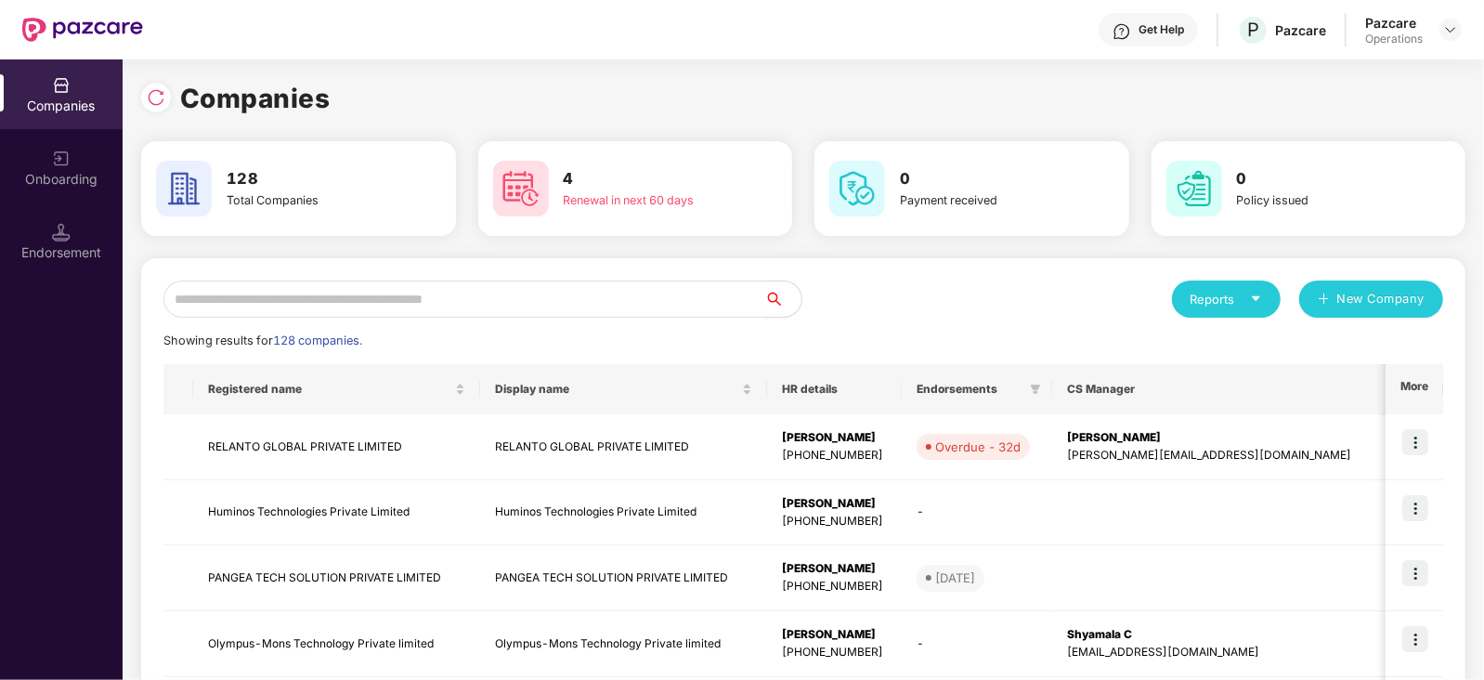
click at [474, 285] on input "text" at bounding box center [463, 298] width 601 height 37
paste input "**********"
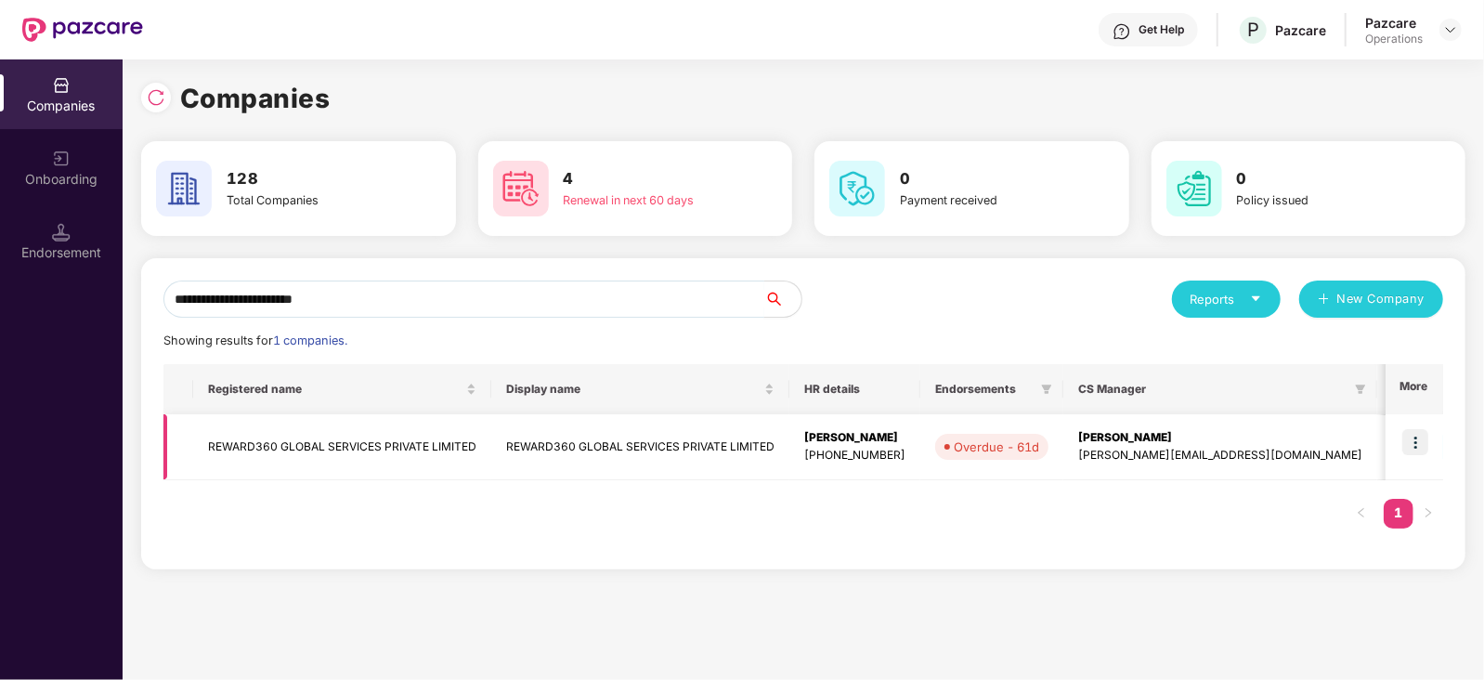
type input "**********"
click at [1421, 444] on img at bounding box center [1415, 442] width 26 height 26
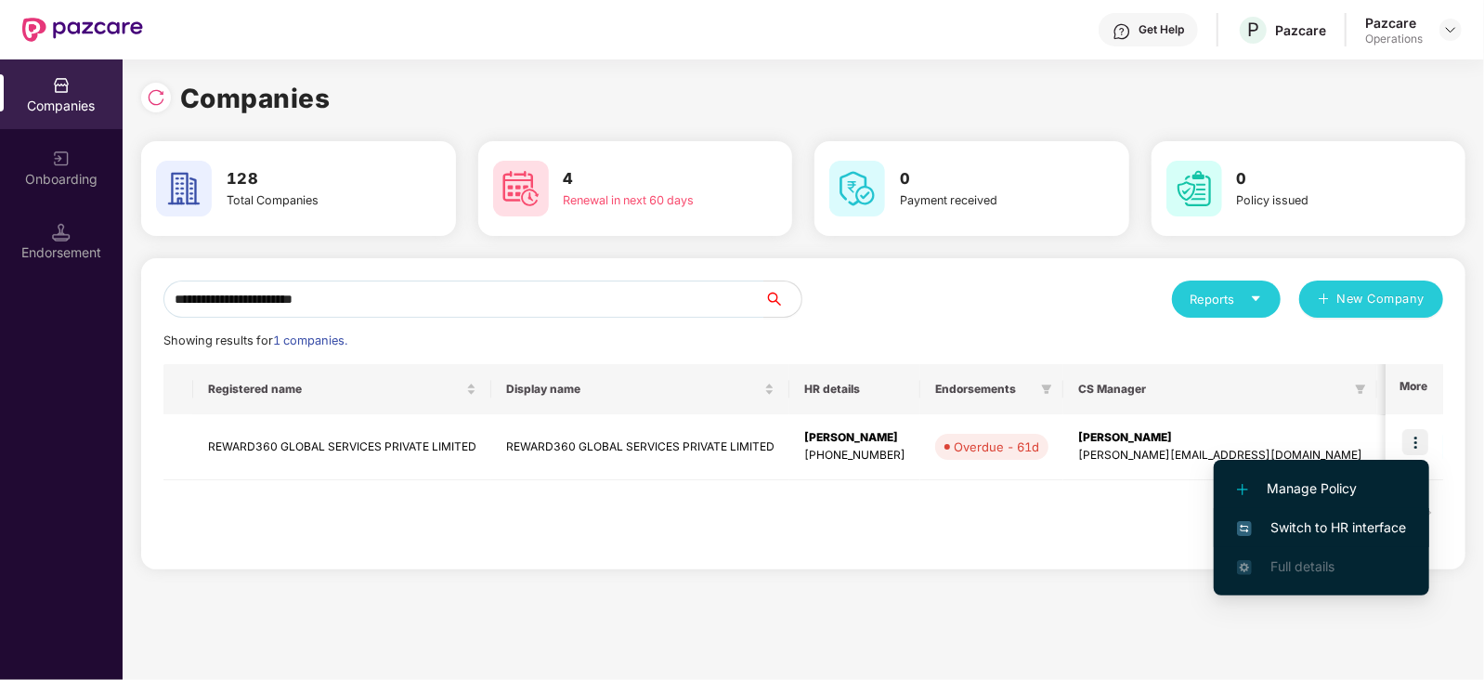
click at [1300, 534] on span "Switch to HR interface" at bounding box center [1321, 527] width 169 height 20
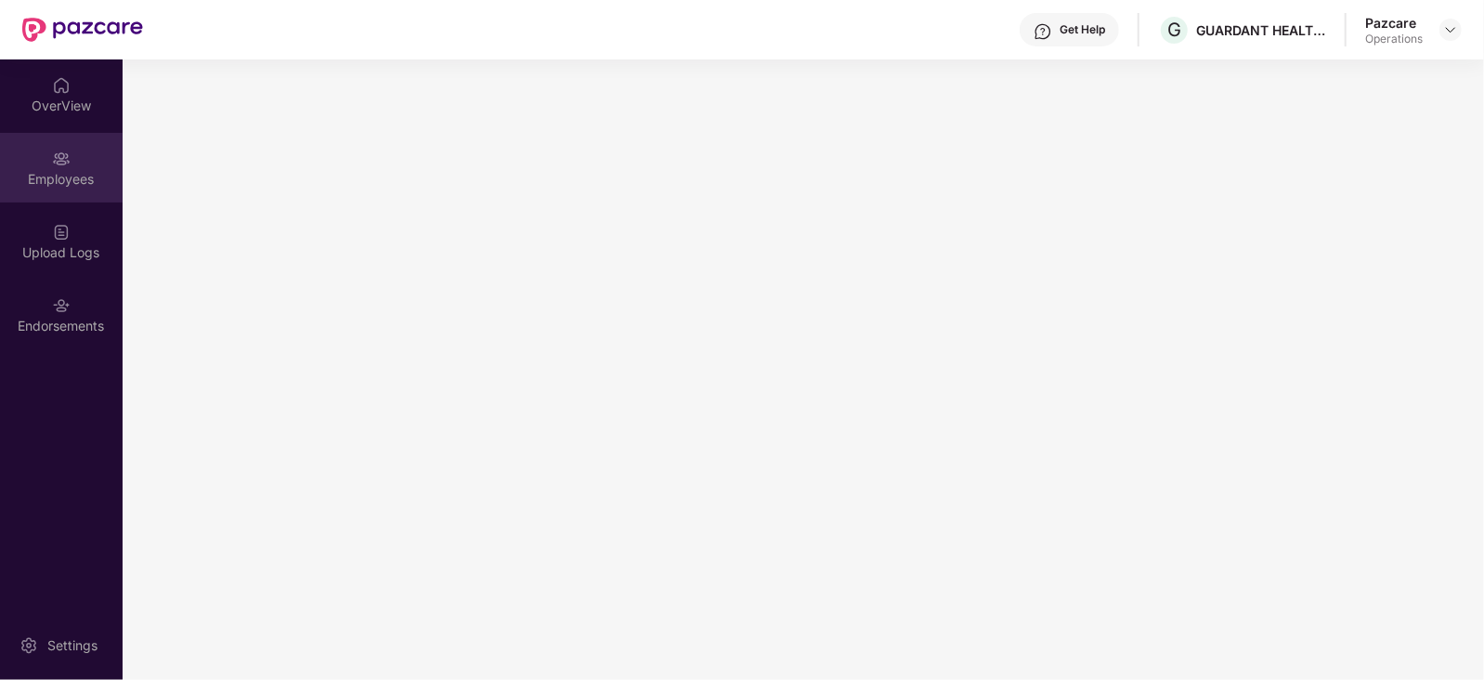
click at [88, 181] on div "Employees" at bounding box center [61, 179] width 123 height 19
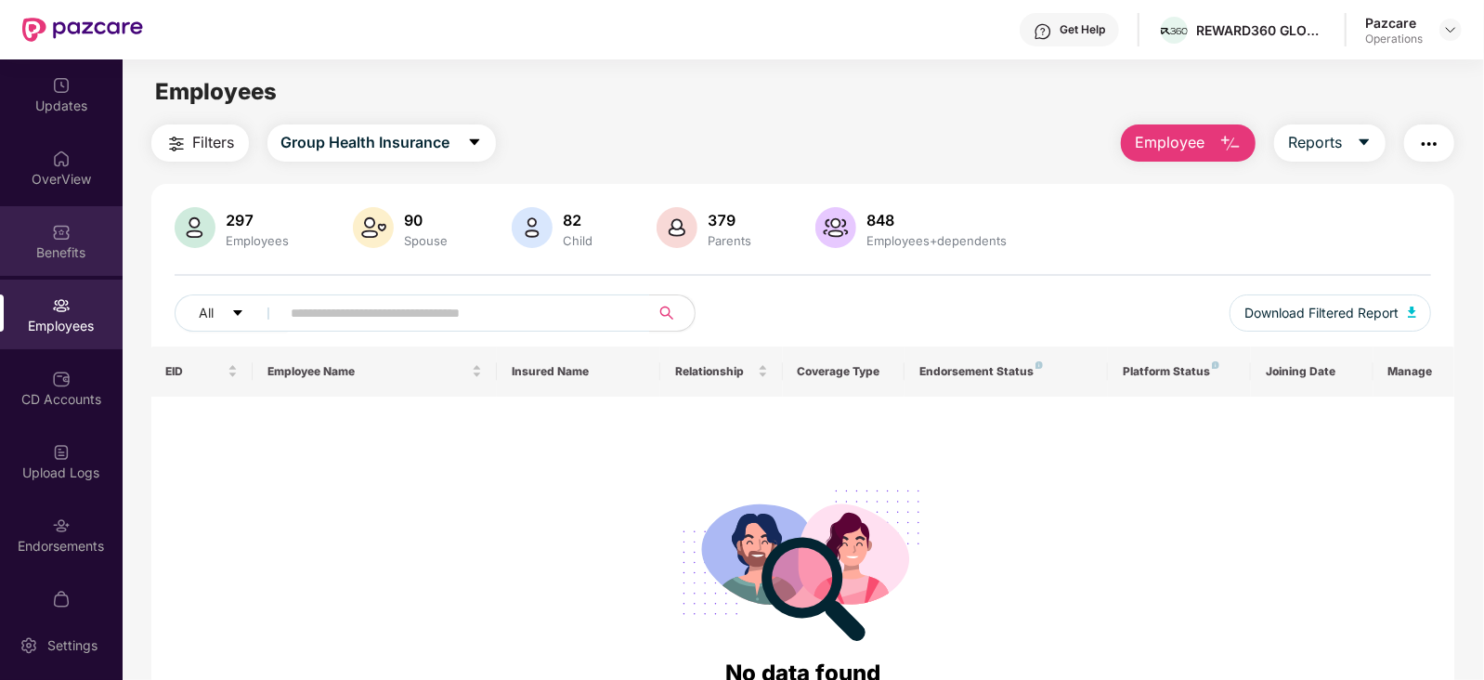
click at [65, 230] on img at bounding box center [61, 232] width 19 height 19
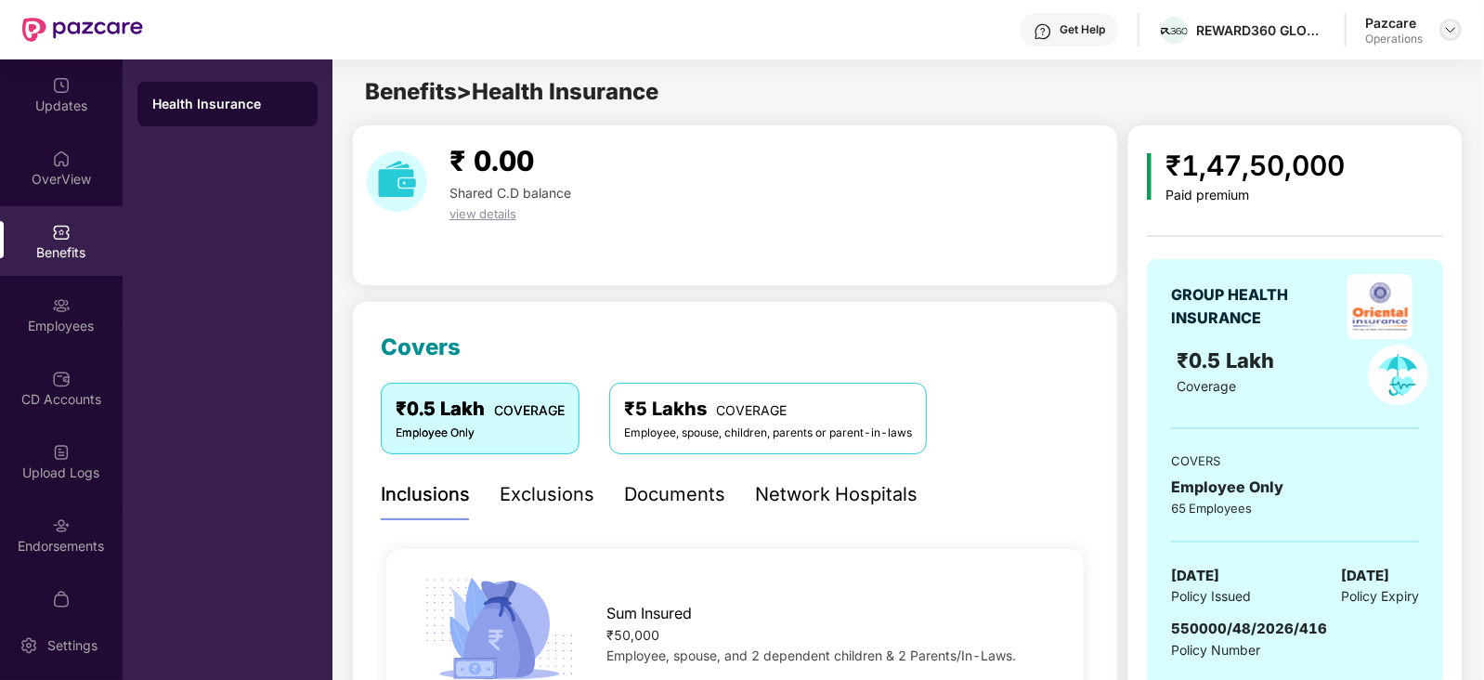
click at [1459, 30] on div at bounding box center [1450, 30] width 22 height 22
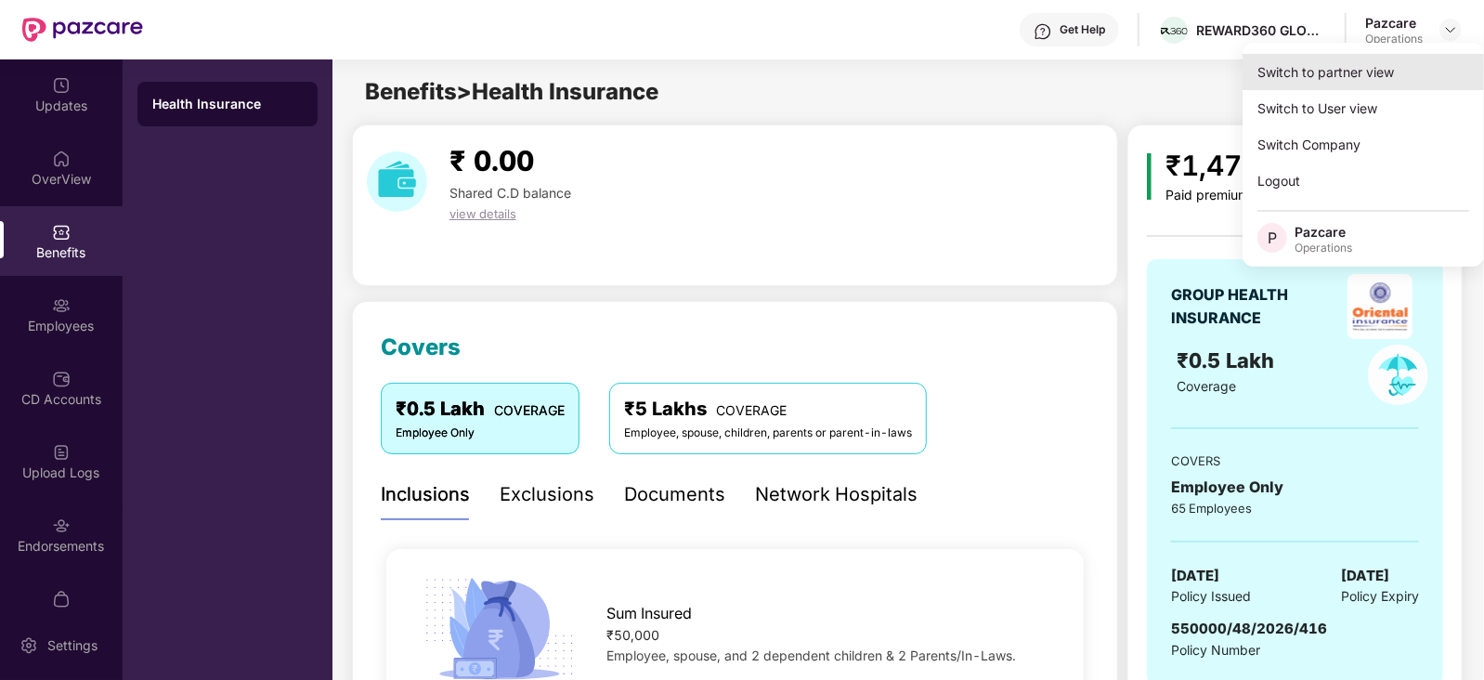
click at [1427, 61] on div "Switch to partner view" at bounding box center [1362, 72] width 241 height 36
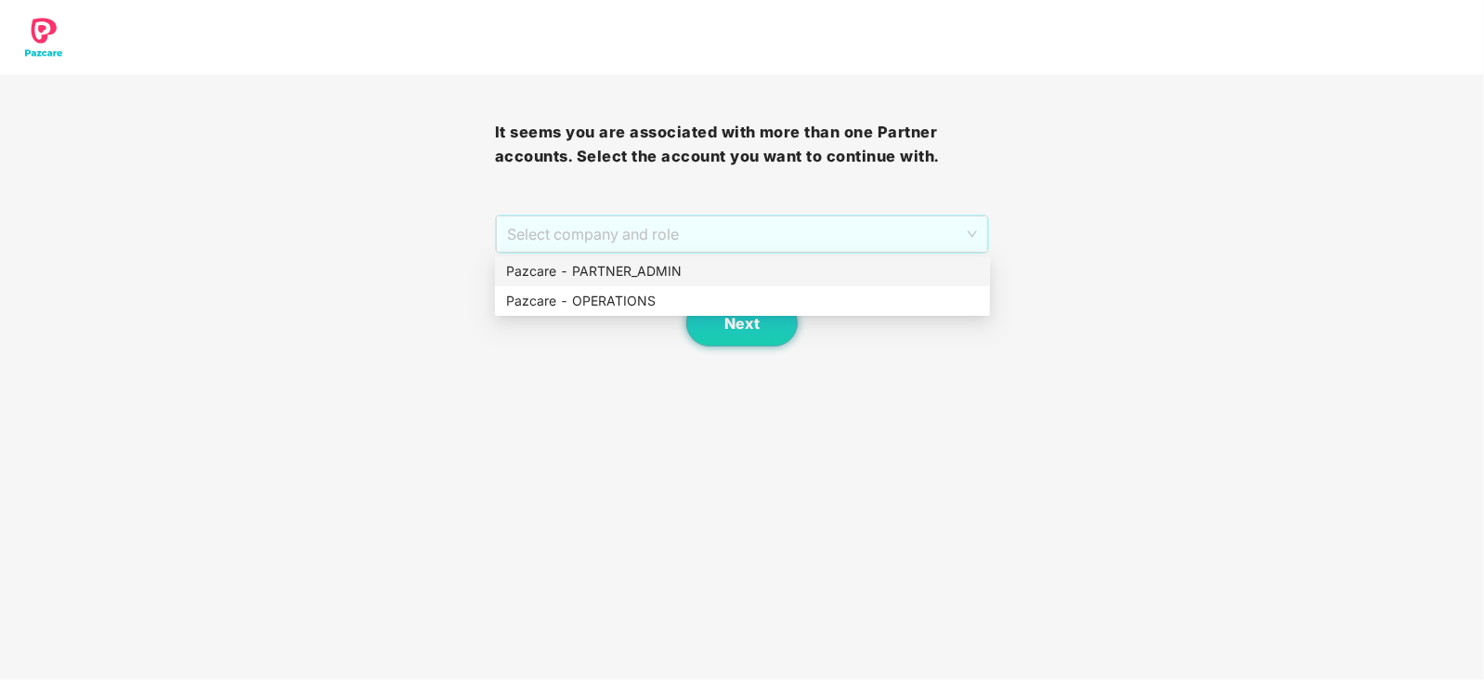
drag, startPoint x: 590, startPoint y: 237, endPoint x: 590, endPoint y: 275, distance: 38.1
click at [590, 239] on span "Select company and role" at bounding box center [742, 233] width 471 height 35
click at [584, 282] on div "Pazcare - PARTNER_ADMIN" at bounding box center [742, 271] width 495 height 30
click at [614, 244] on span "Pazcare - PARTNER_ADMIN" at bounding box center [742, 233] width 471 height 35
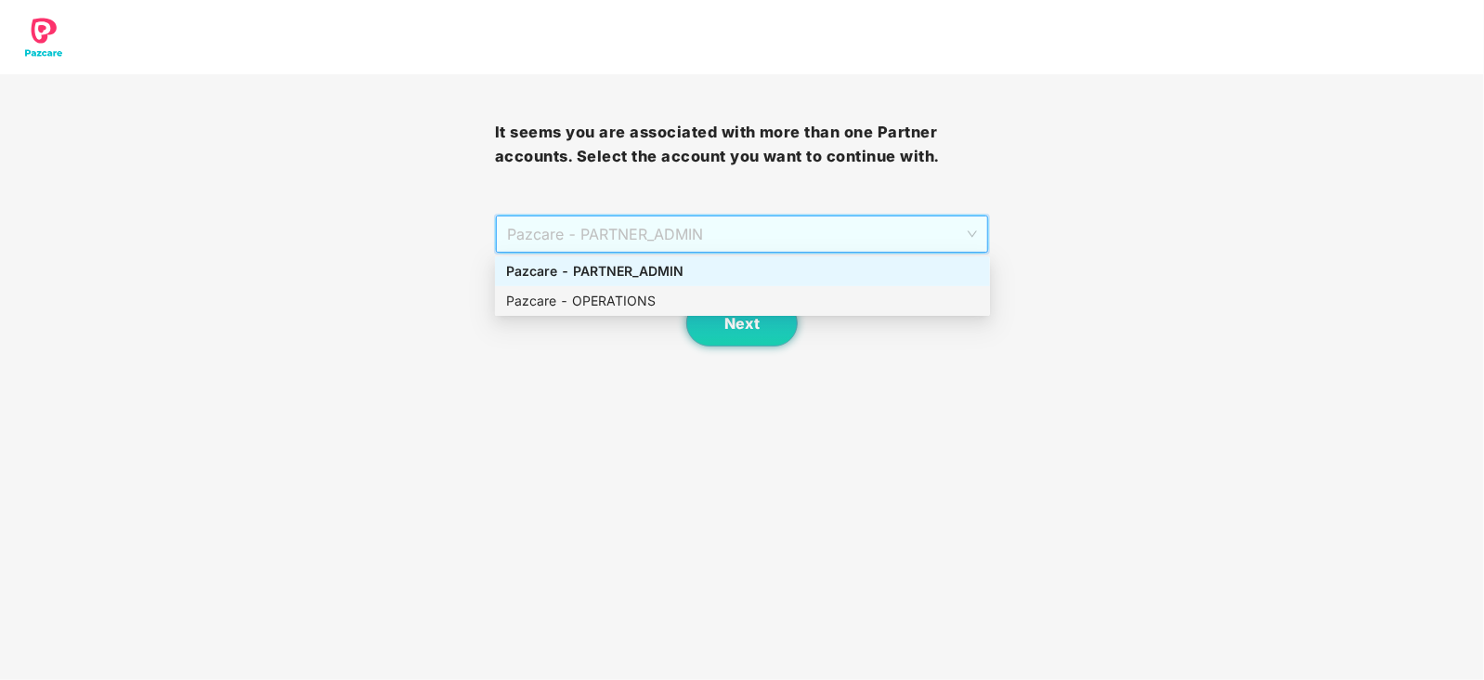
click at [604, 290] on div "Pazcare - OPERATIONS" at bounding box center [742, 301] width 495 height 30
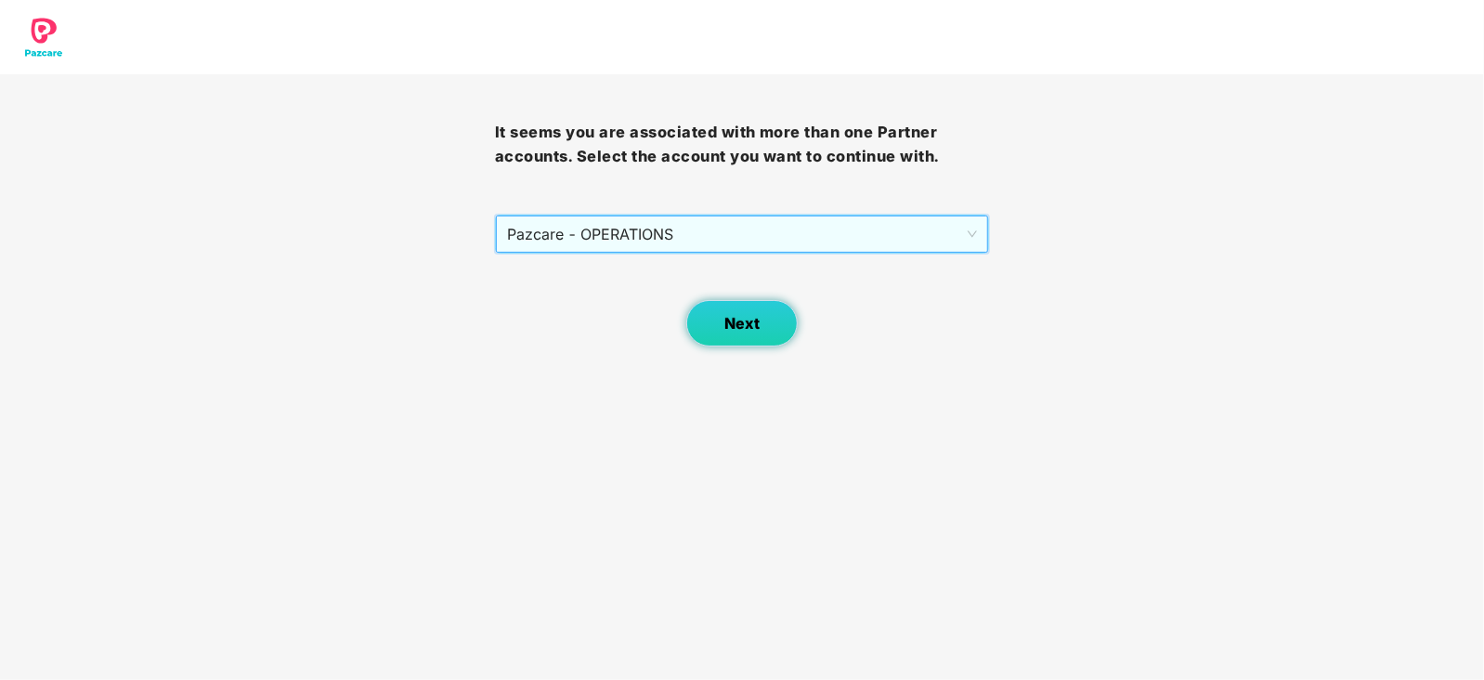
click at [759, 336] on button "Next" at bounding box center [741, 323] width 111 height 46
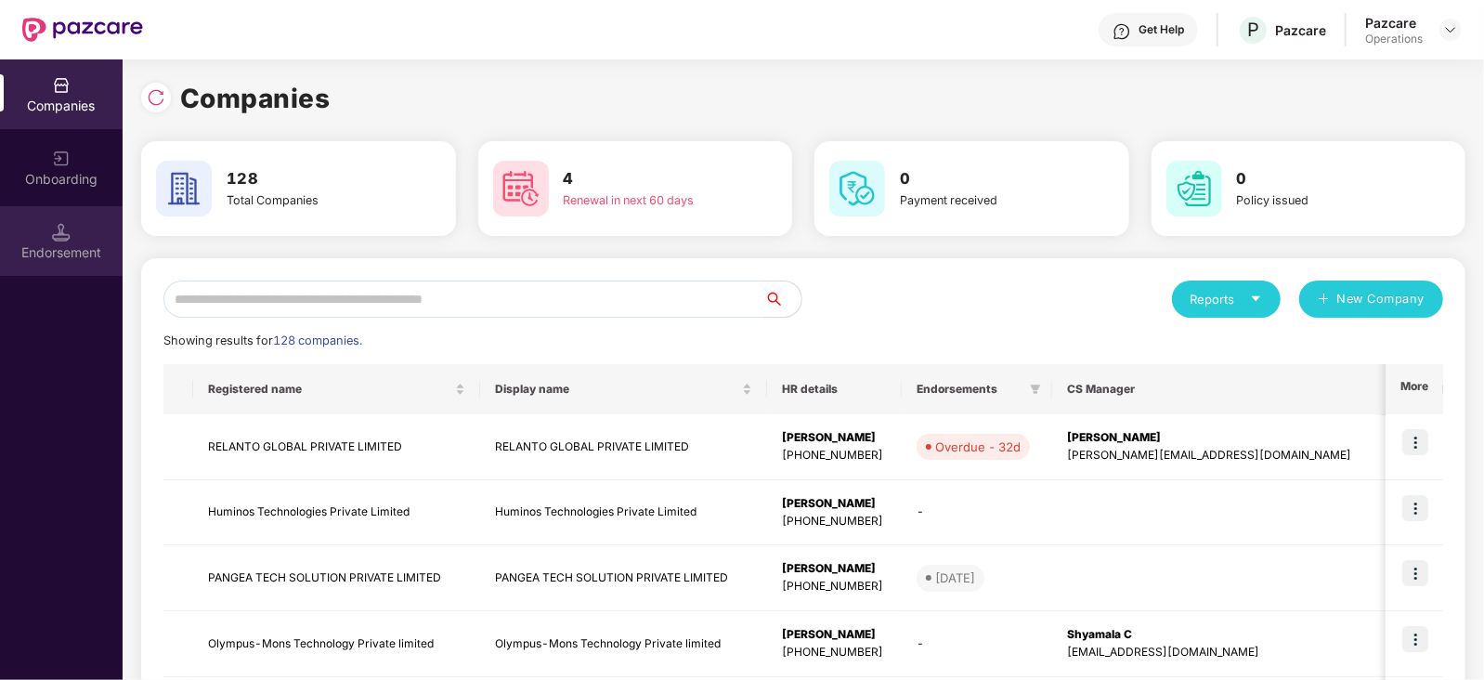
click at [84, 246] on div "Endorsement" at bounding box center [61, 252] width 123 height 19
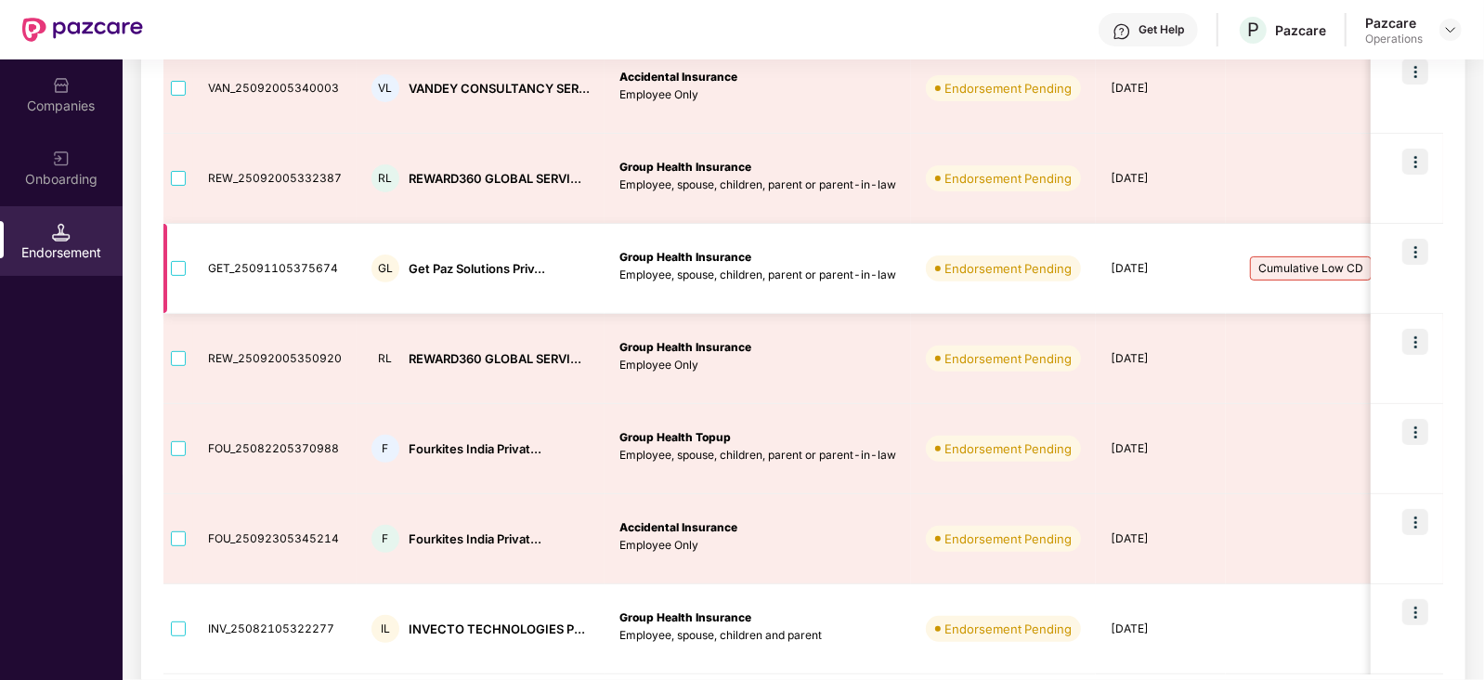
scroll to position [115, 0]
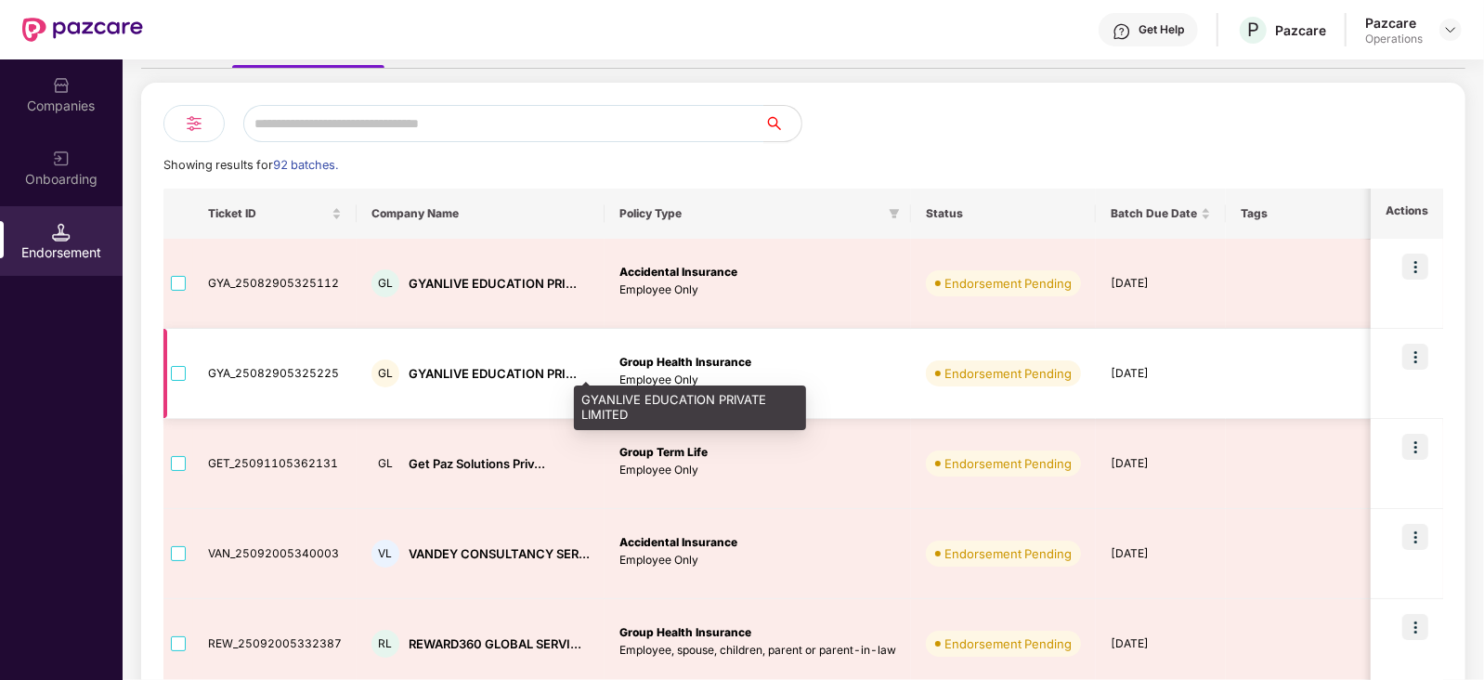
click at [430, 371] on div "GYANLIVE EDUCATION PRI..." at bounding box center [493, 374] width 168 height 18
copy div "GYANLIVE EDUCATION PRI..."
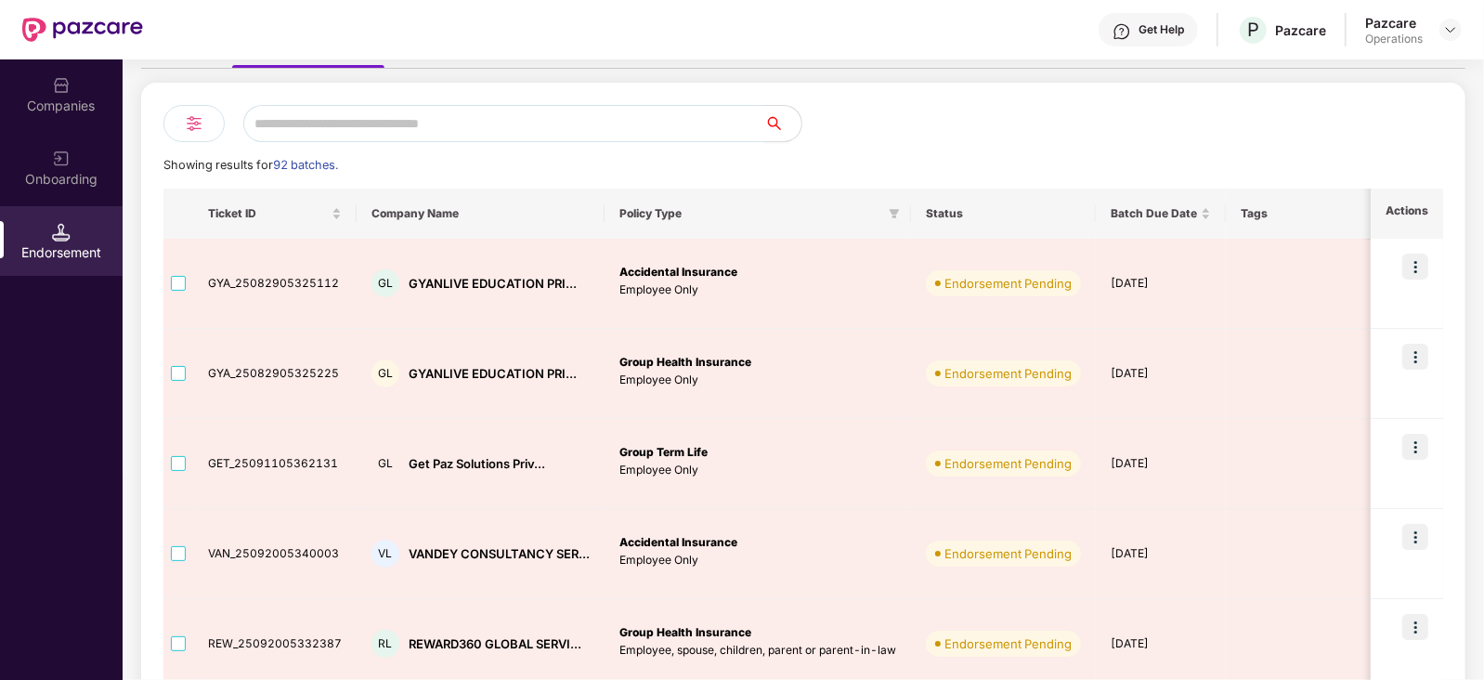
click at [121, 116] on div "Companies Onboarding Endorsement Endorsements Last Updated on 11:42 am[DATE] Up…" at bounding box center [742, 369] width 1484 height 620
click at [88, 113] on div "Companies" at bounding box center [61, 106] width 123 height 19
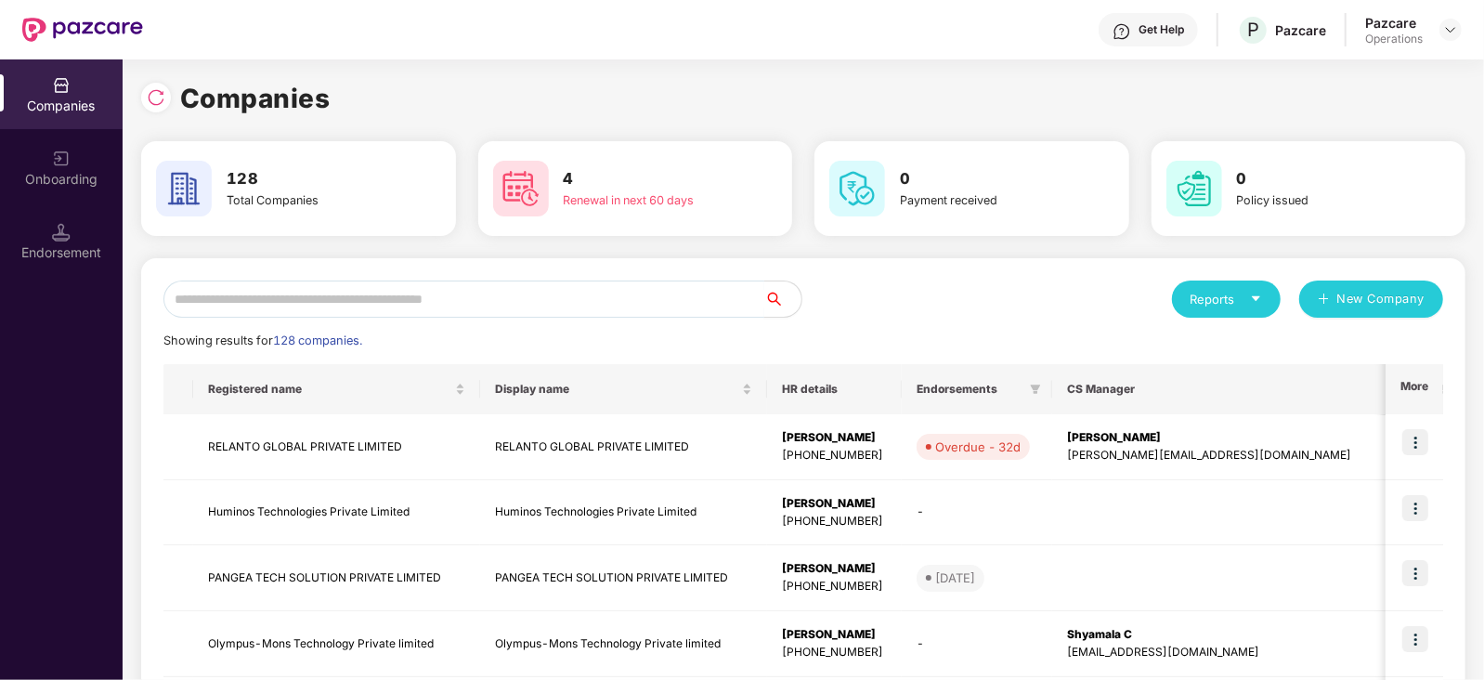
click at [446, 288] on input "text" at bounding box center [463, 298] width 601 height 37
click at [477, 289] on input "text" at bounding box center [463, 298] width 601 height 37
paste input "**********"
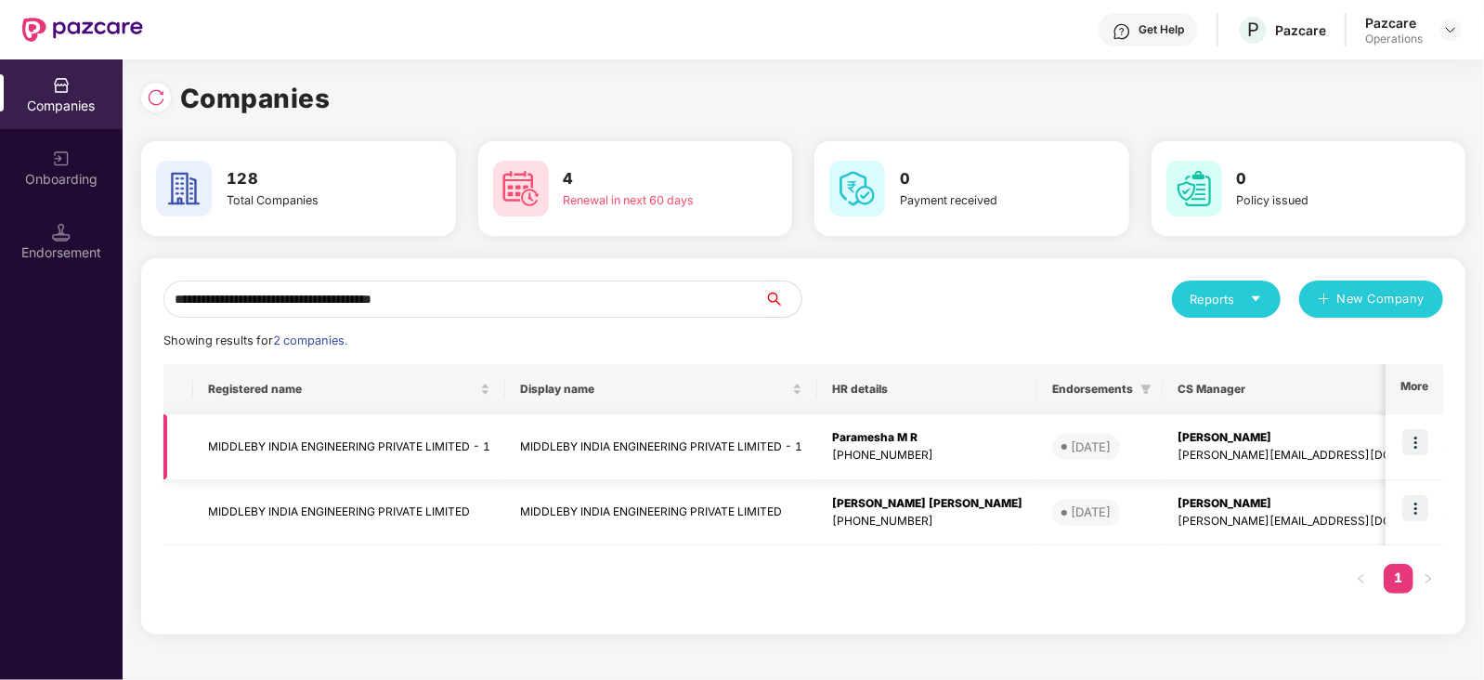
type input "**********"
click at [404, 443] on td "MIDDLEBY INDIA ENGINEERING PRIVATE LIMITED - 1" at bounding box center [349, 447] width 312 height 66
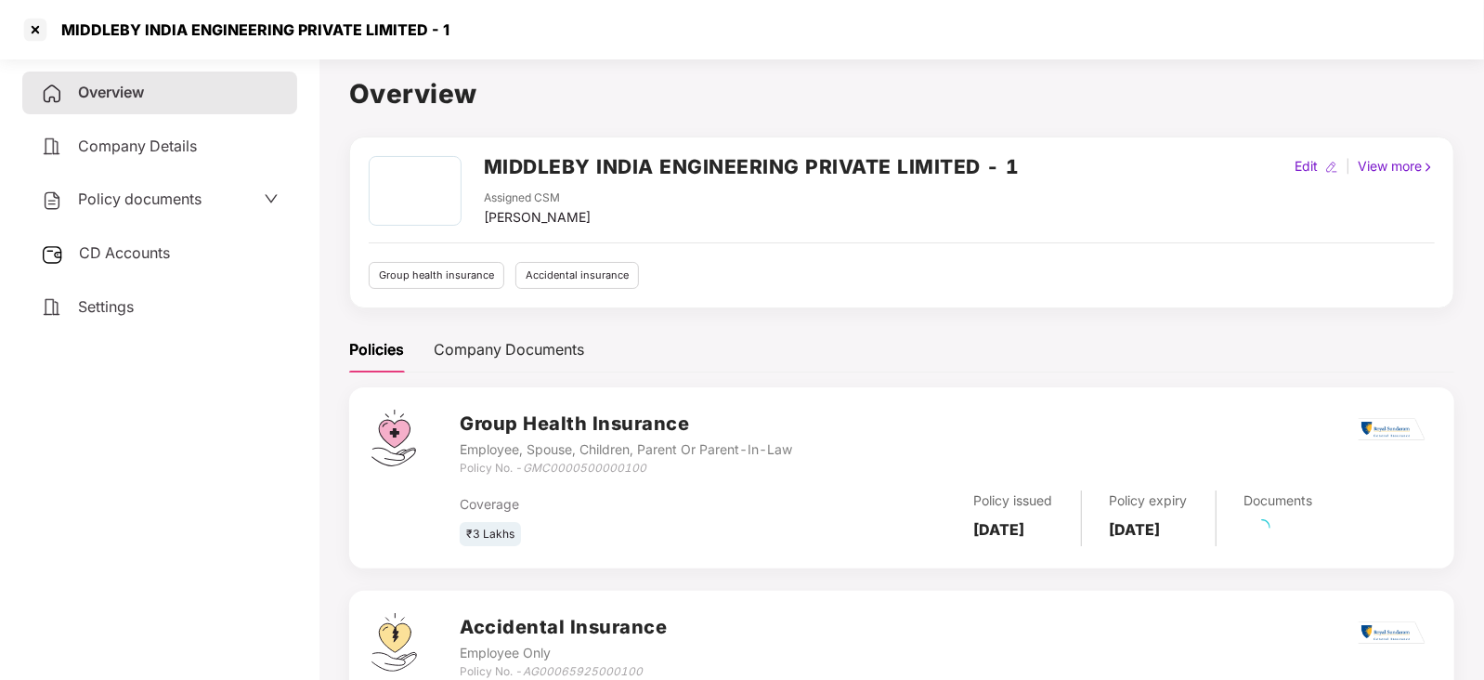
click at [150, 197] on span "Policy documents" at bounding box center [139, 198] width 123 height 19
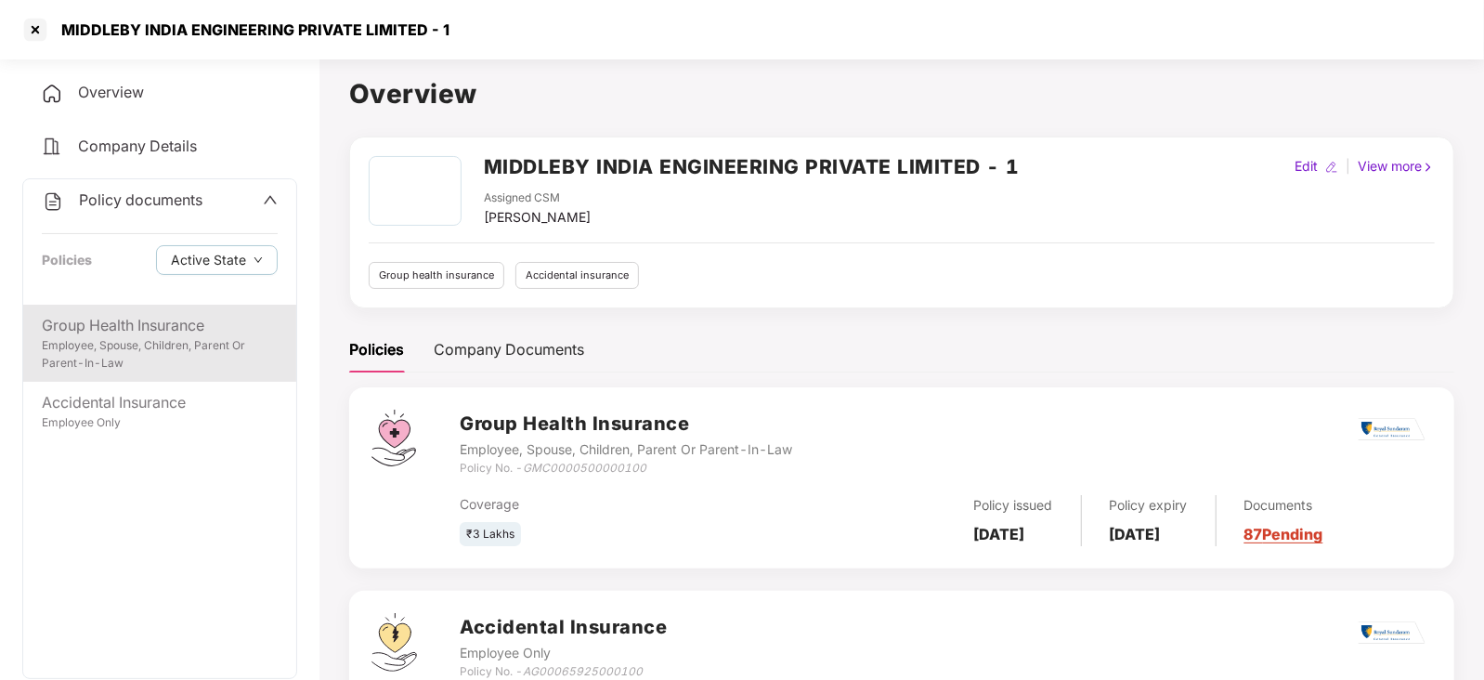
click at [160, 325] on div "Group Health Insurance" at bounding box center [160, 325] width 236 height 23
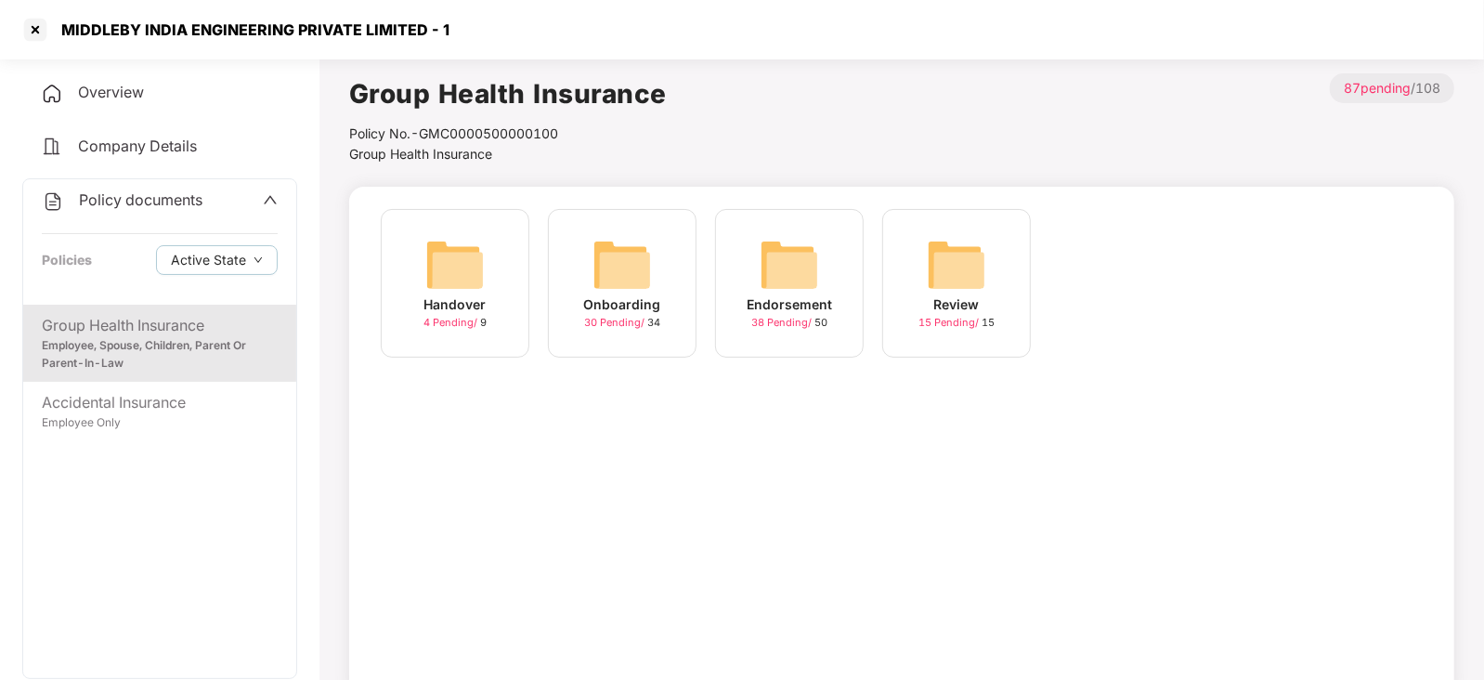
click at [819, 261] on div "Endorsement 38 Pending / 50" at bounding box center [789, 283] width 149 height 149
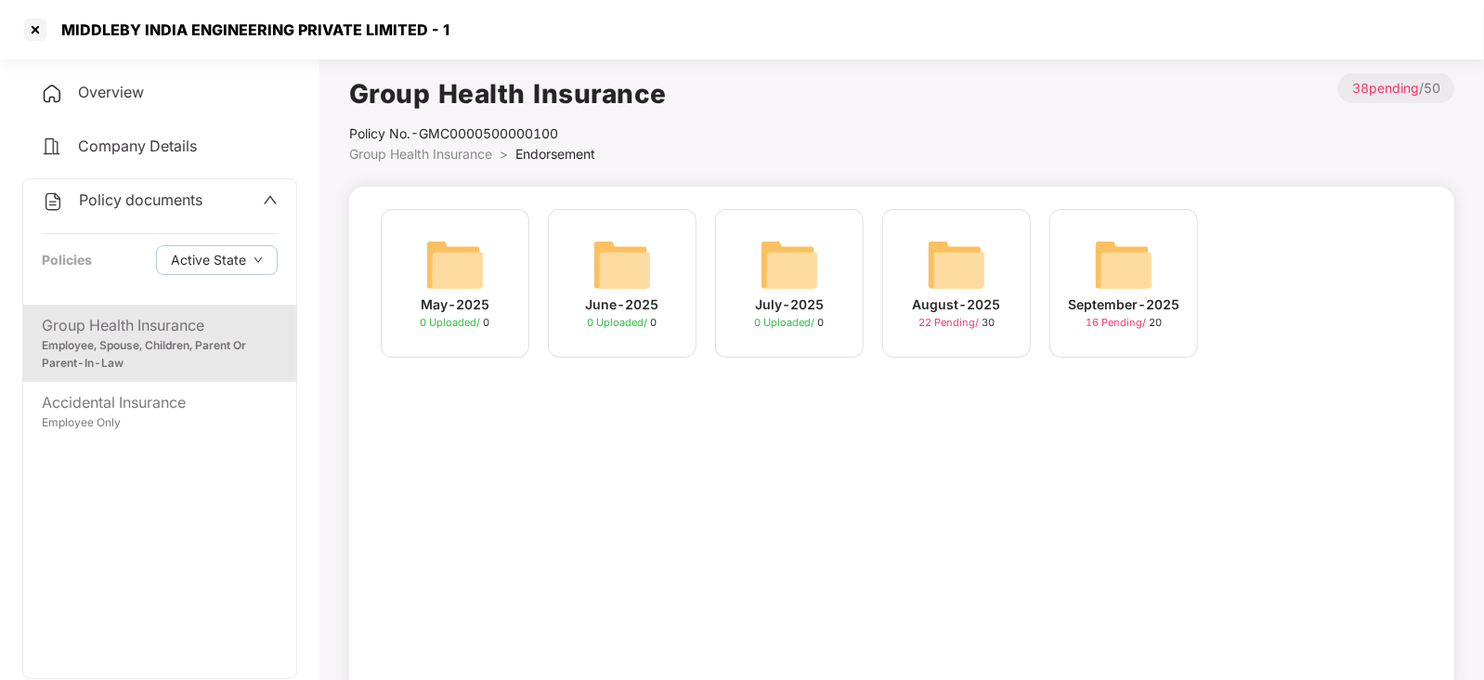
click at [1133, 265] on img at bounding box center [1123, 264] width 59 height 59
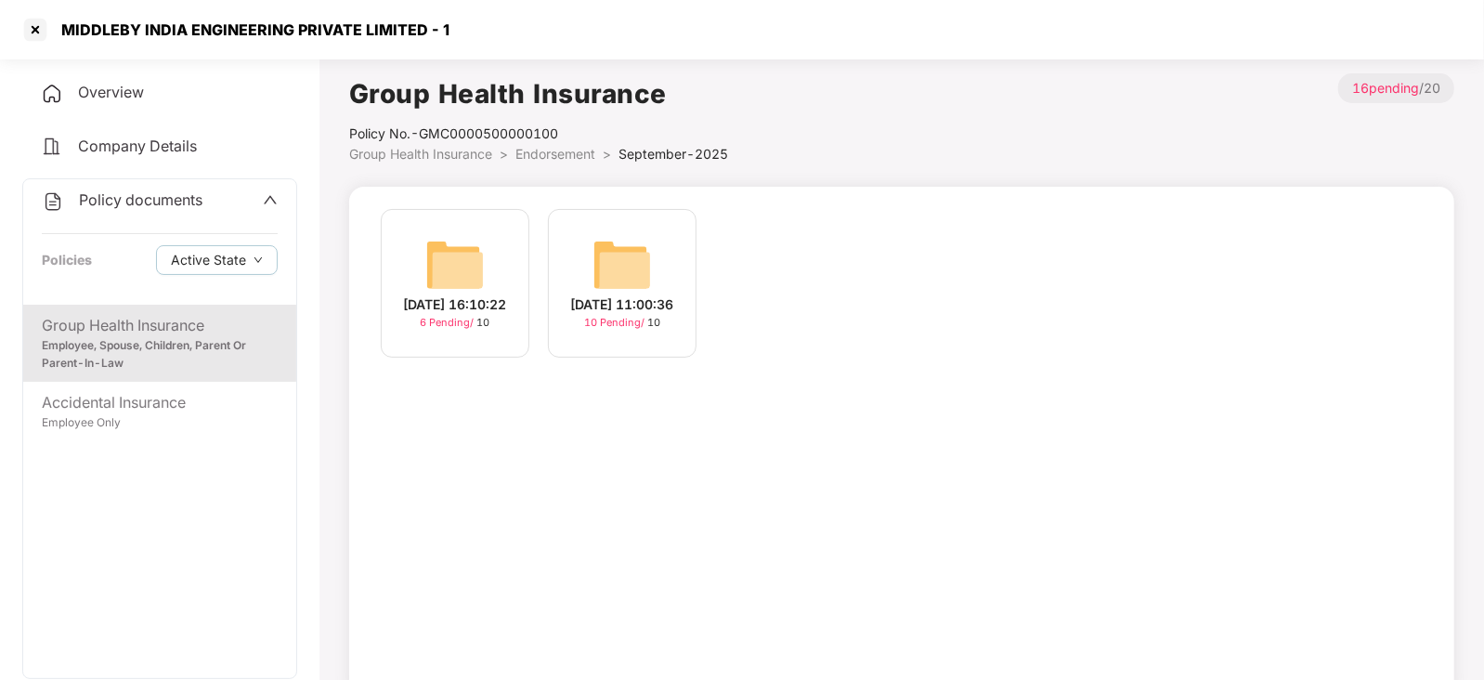
click at [618, 246] on img at bounding box center [621, 264] width 59 height 59
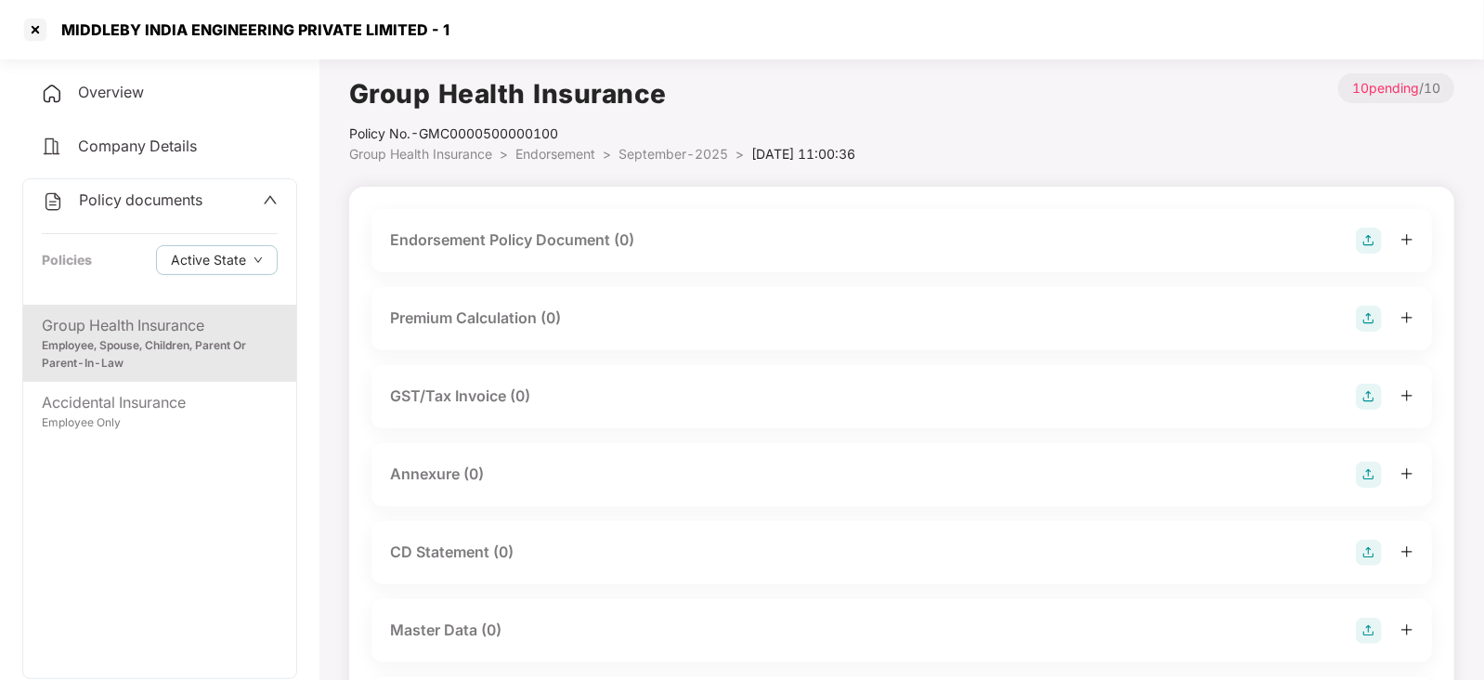
click at [1374, 233] on img at bounding box center [1369, 240] width 26 height 26
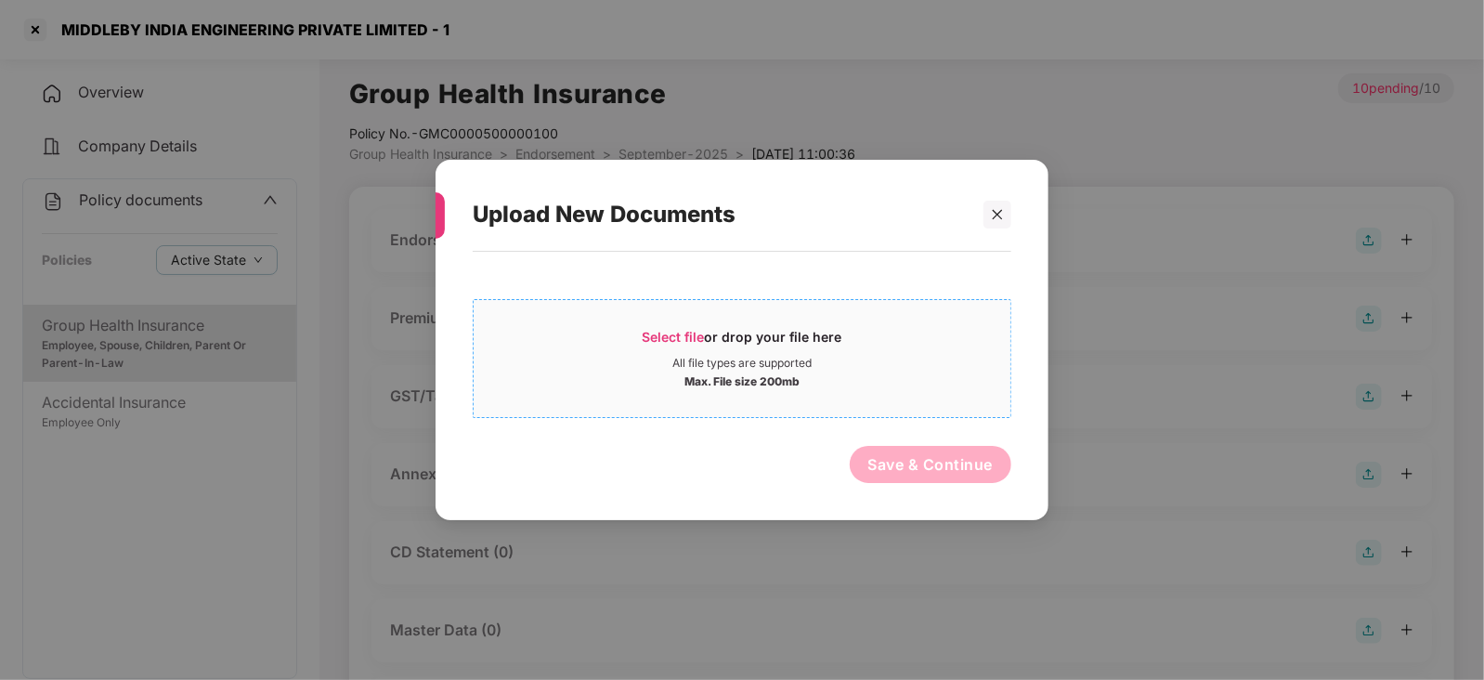
click at [652, 336] on span "Select file" at bounding box center [674, 337] width 62 height 16
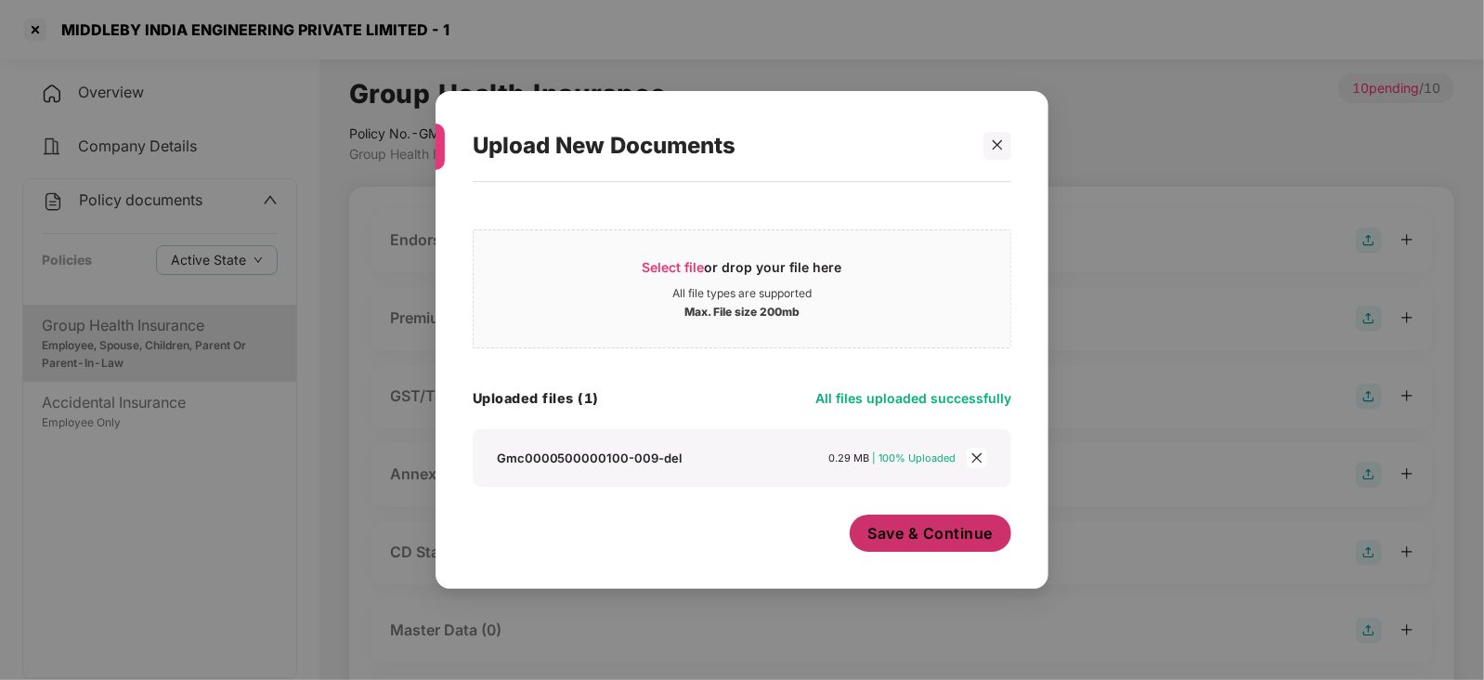
click at [957, 536] on span "Save & Continue" at bounding box center [930, 533] width 125 height 20
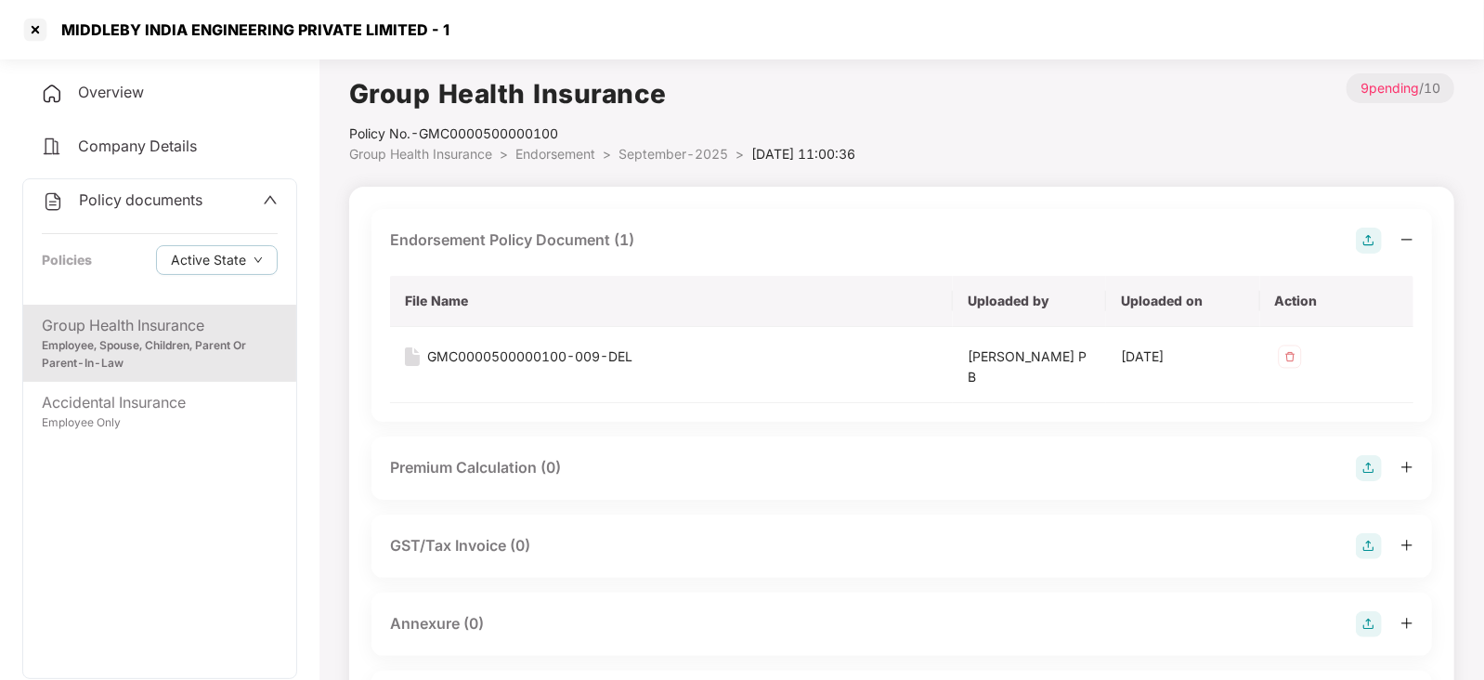
click at [1348, 456] on div "Premium Calculation (0)" at bounding box center [901, 468] width 1023 height 26
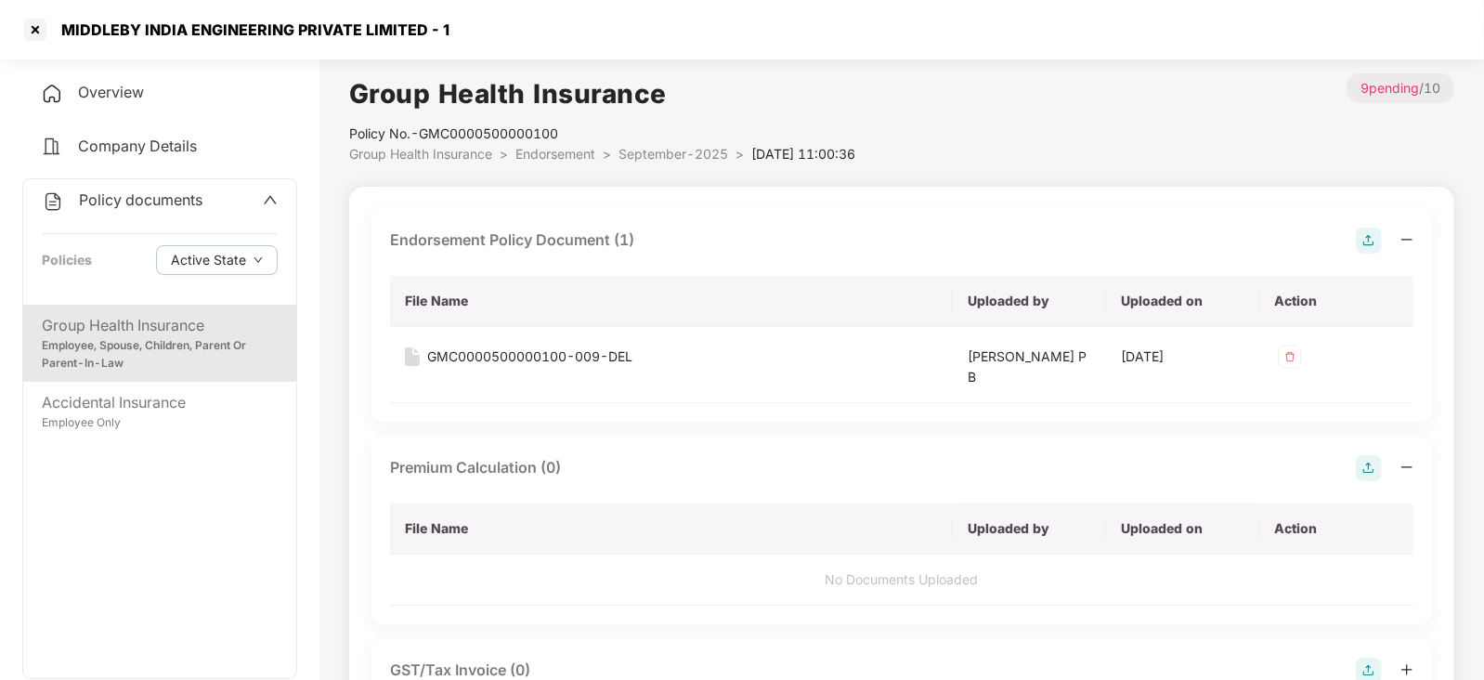
drag, startPoint x: 1351, startPoint y: 474, endPoint x: 1360, endPoint y: 472, distance: 9.5
click at [1354, 474] on div "Premium Calculation (0)" at bounding box center [901, 468] width 1023 height 26
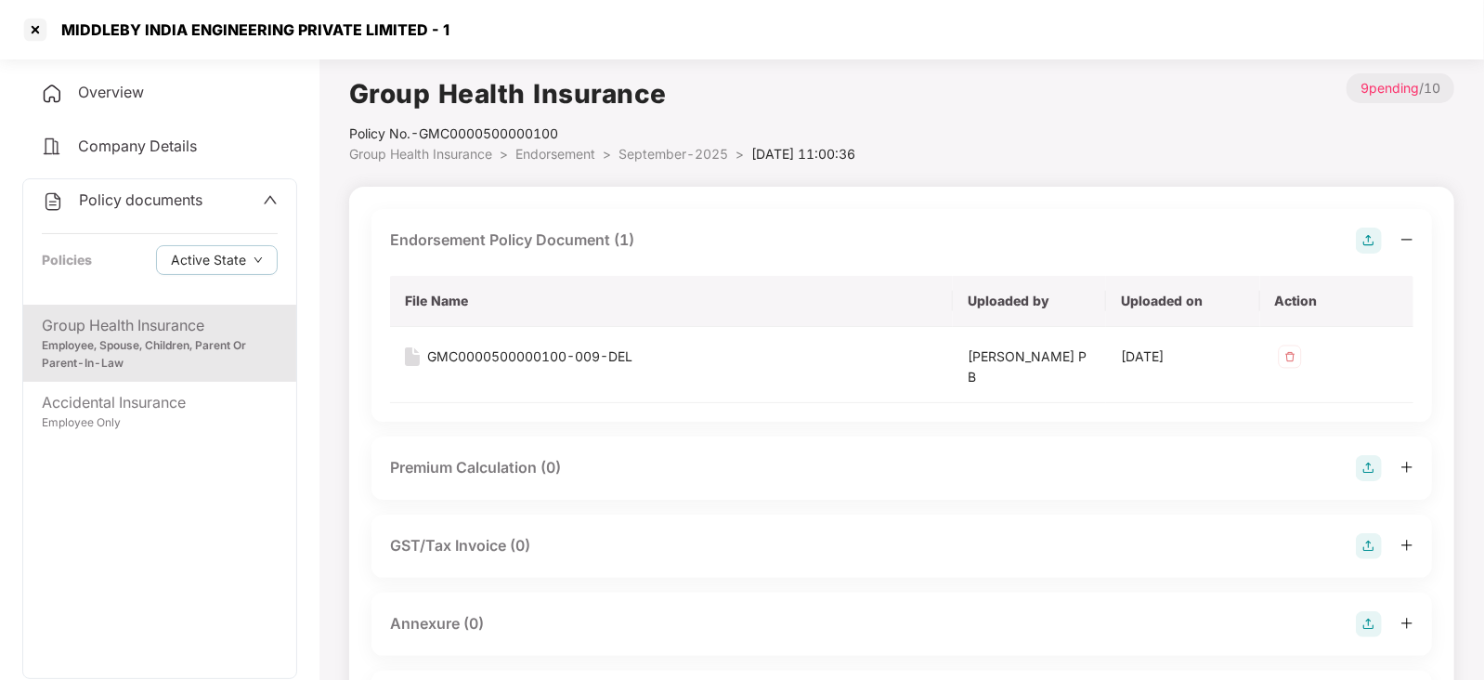
click at [1371, 465] on img at bounding box center [1369, 468] width 26 height 26
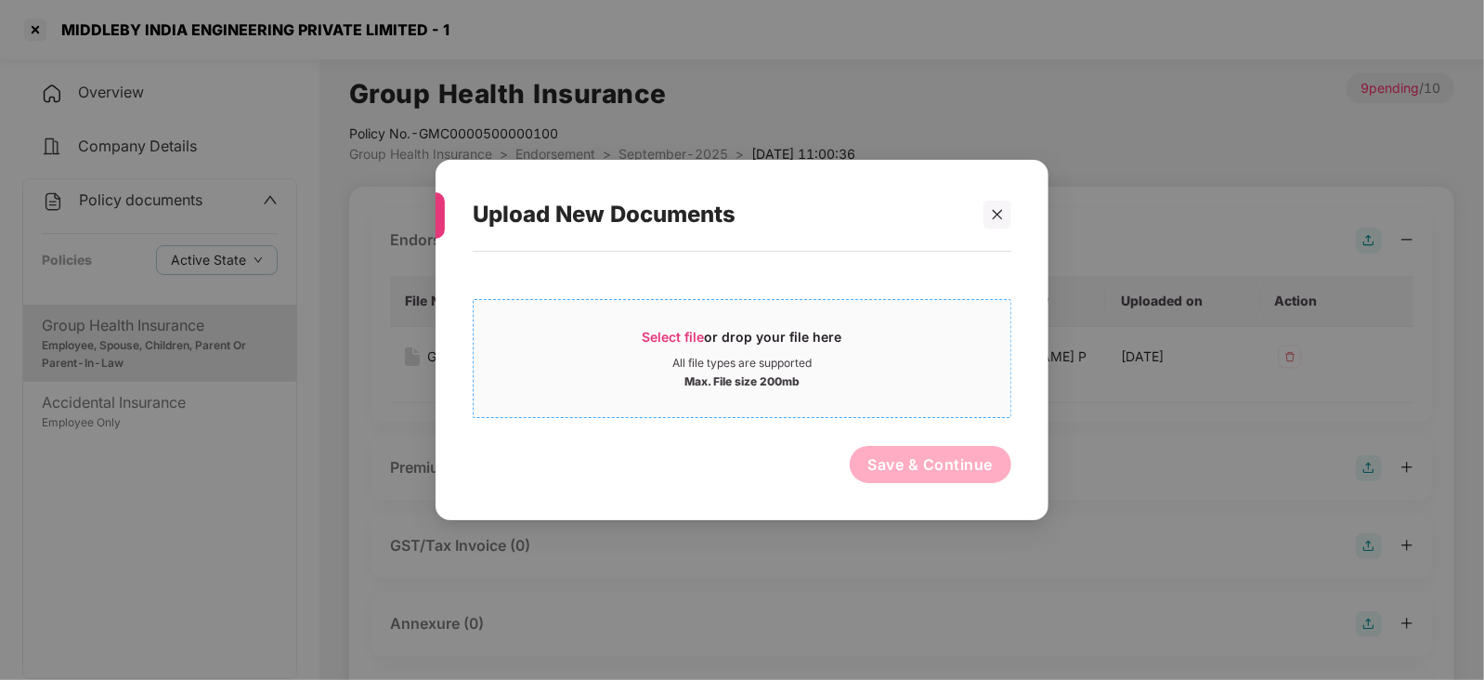
click at [669, 331] on span "Select file" at bounding box center [674, 337] width 62 height 16
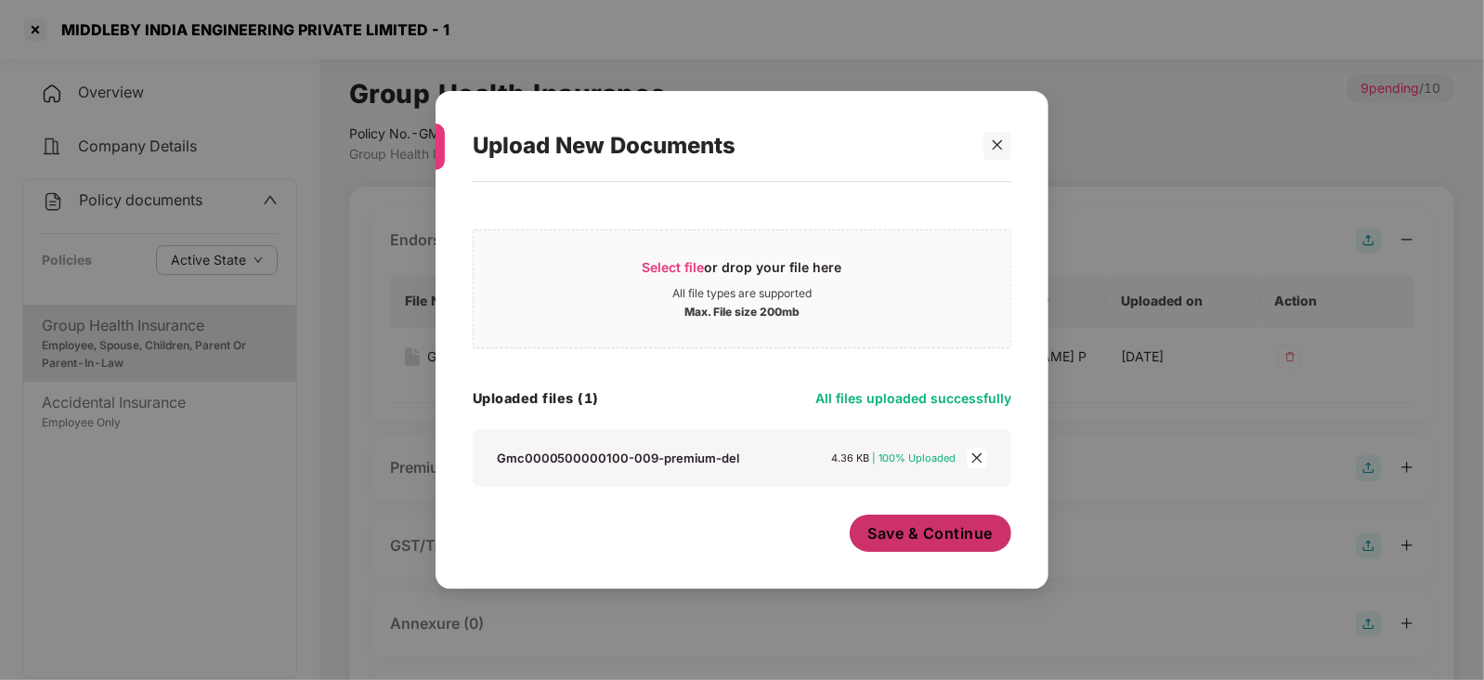
click at [884, 537] on span "Save & Continue" at bounding box center [930, 533] width 125 height 20
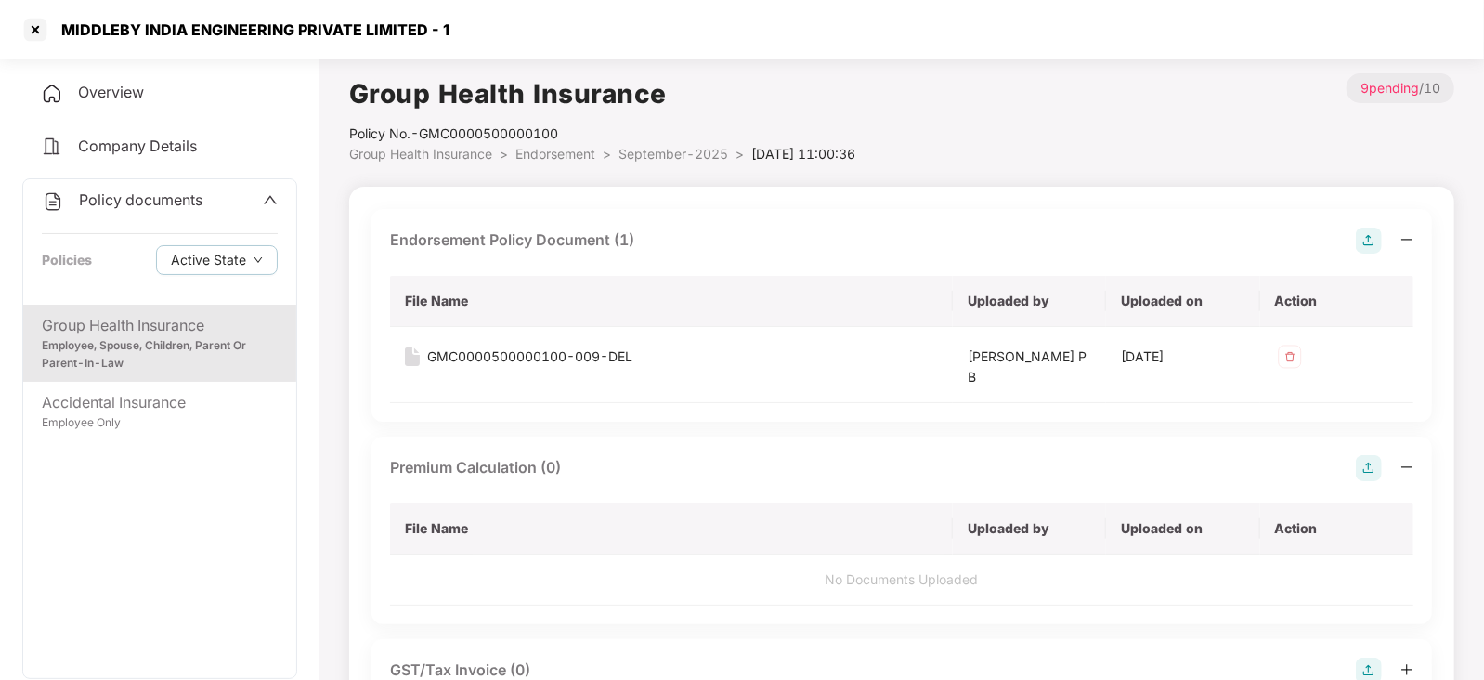
scroll to position [231, 0]
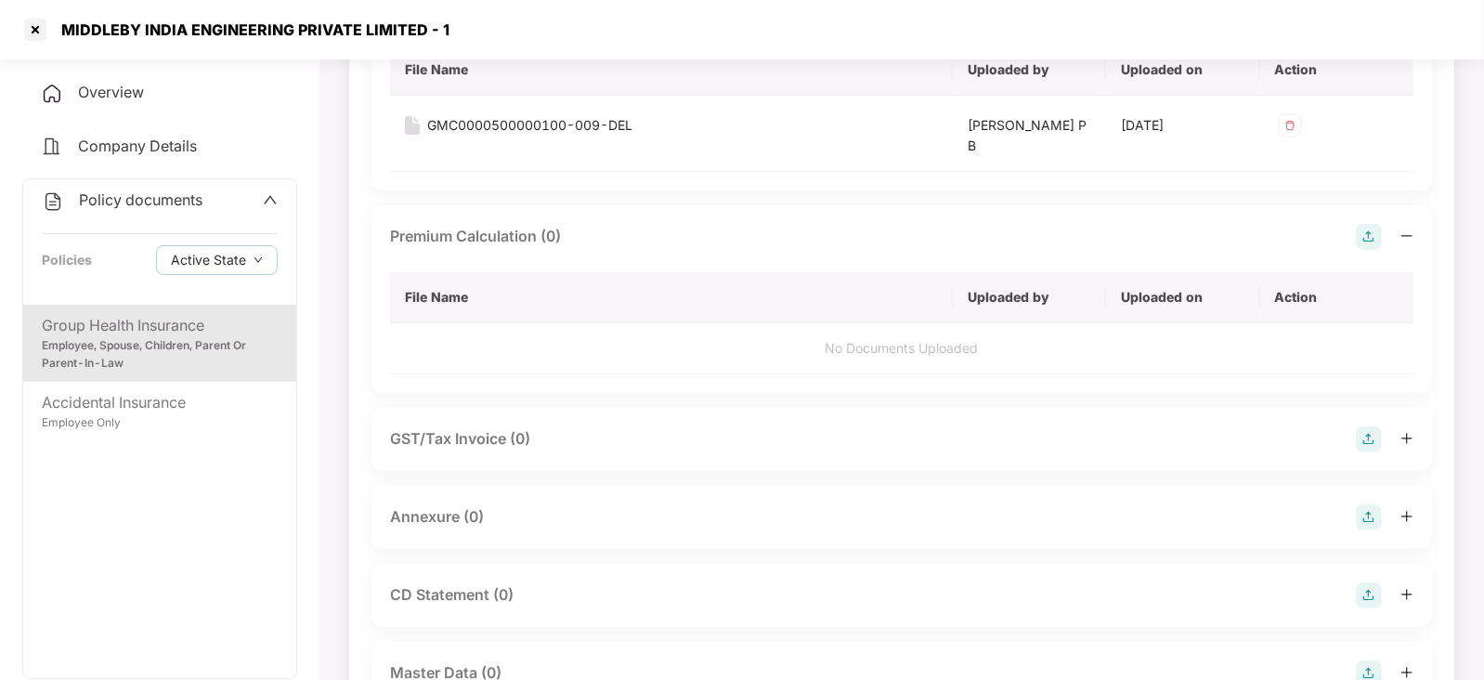
click at [1371, 235] on img at bounding box center [1369, 237] width 26 height 26
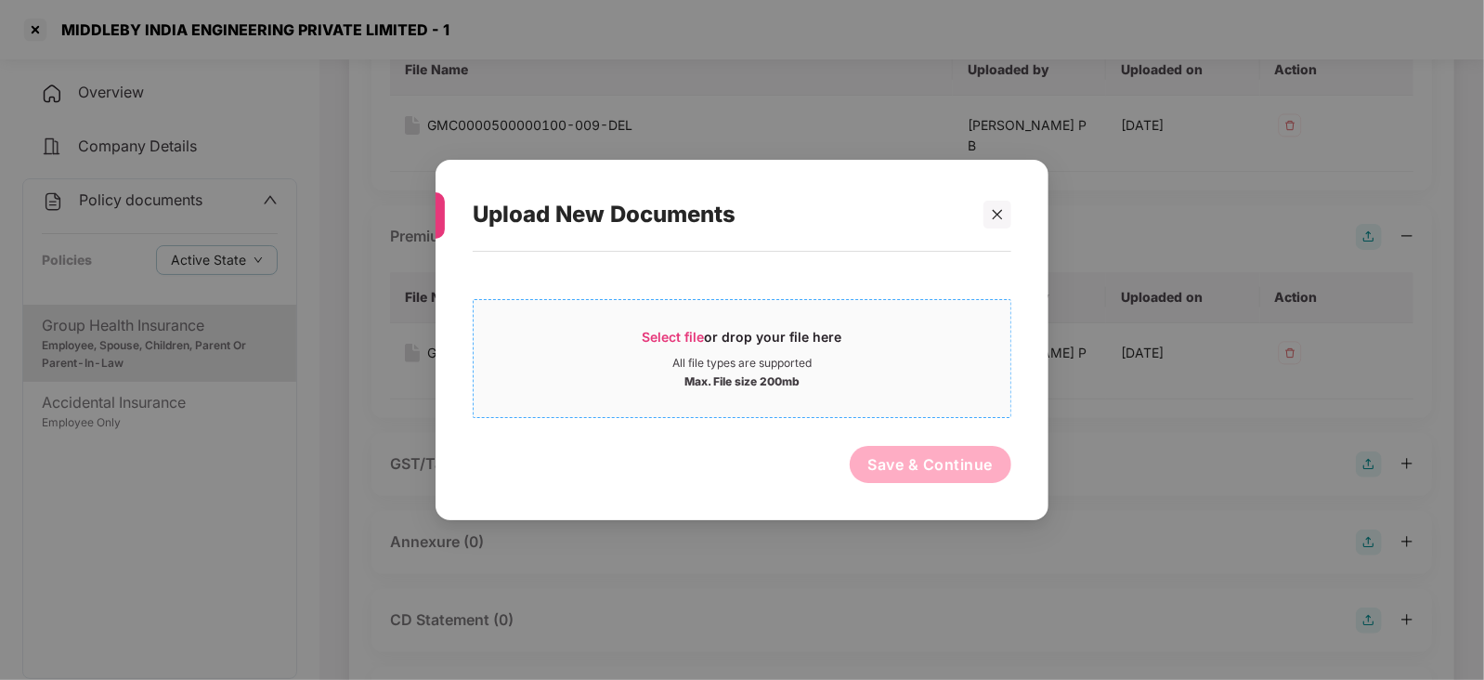
click at [679, 340] on span "Select file" at bounding box center [674, 337] width 62 height 16
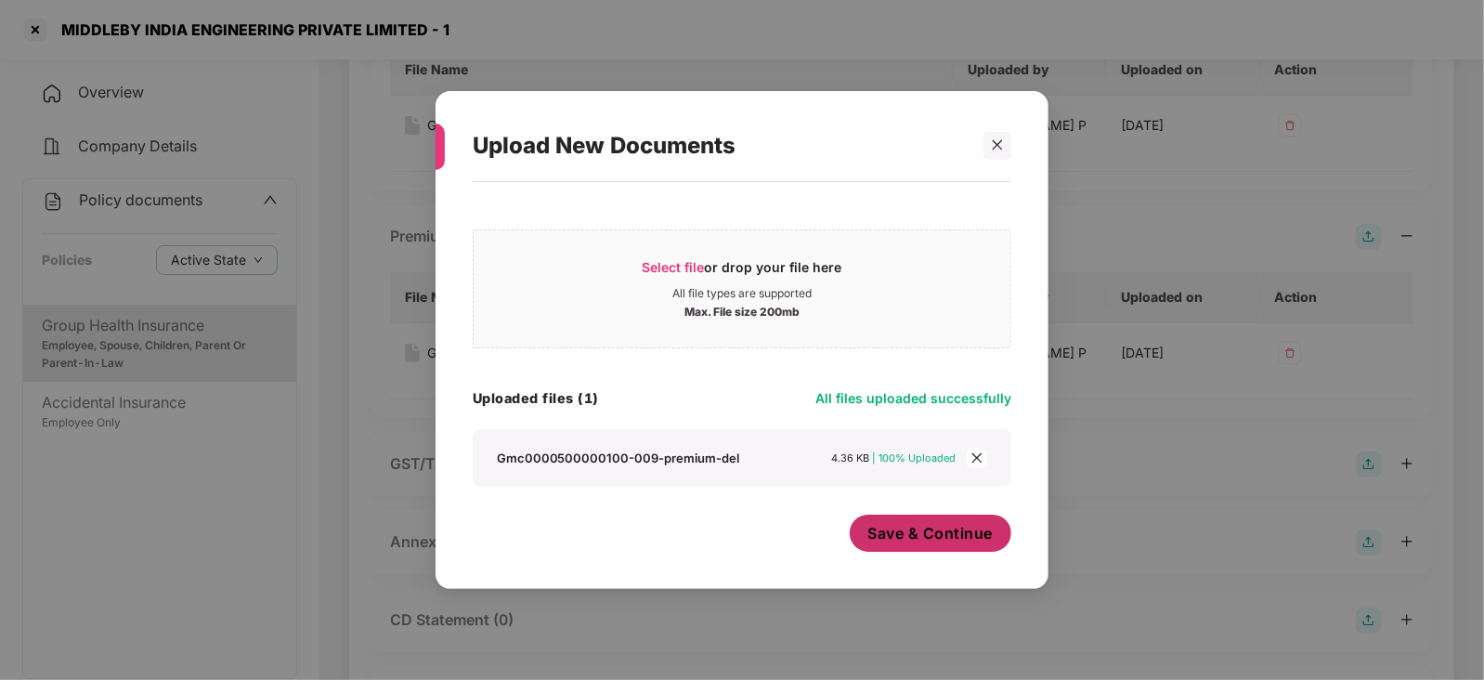
click at [939, 541] on span "Save & Continue" at bounding box center [930, 533] width 125 height 20
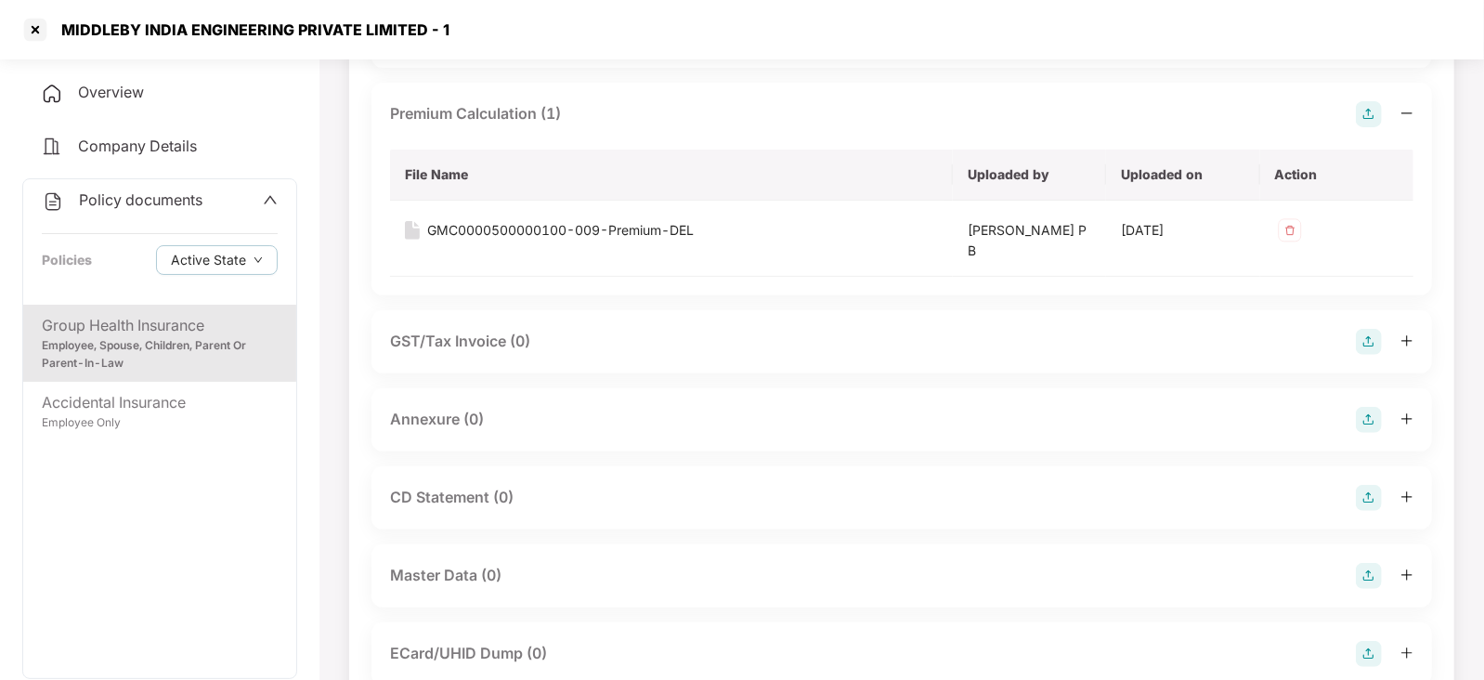
scroll to position [463, 0]
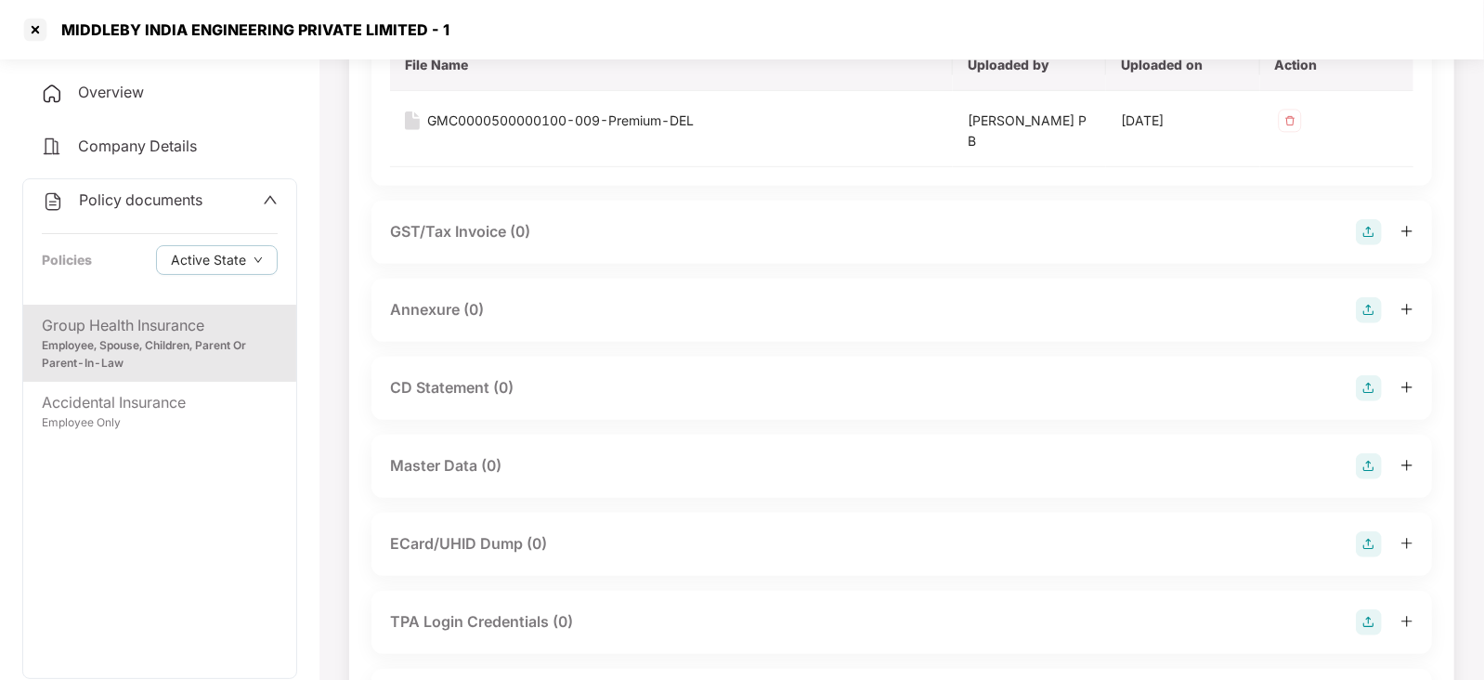
click at [1375, 309] on div "Endorsement Policy Document (1) File Name Uploaded by Uploaded on Action GMC000…" at bounding box center [901, 285] width 1060 height 1079
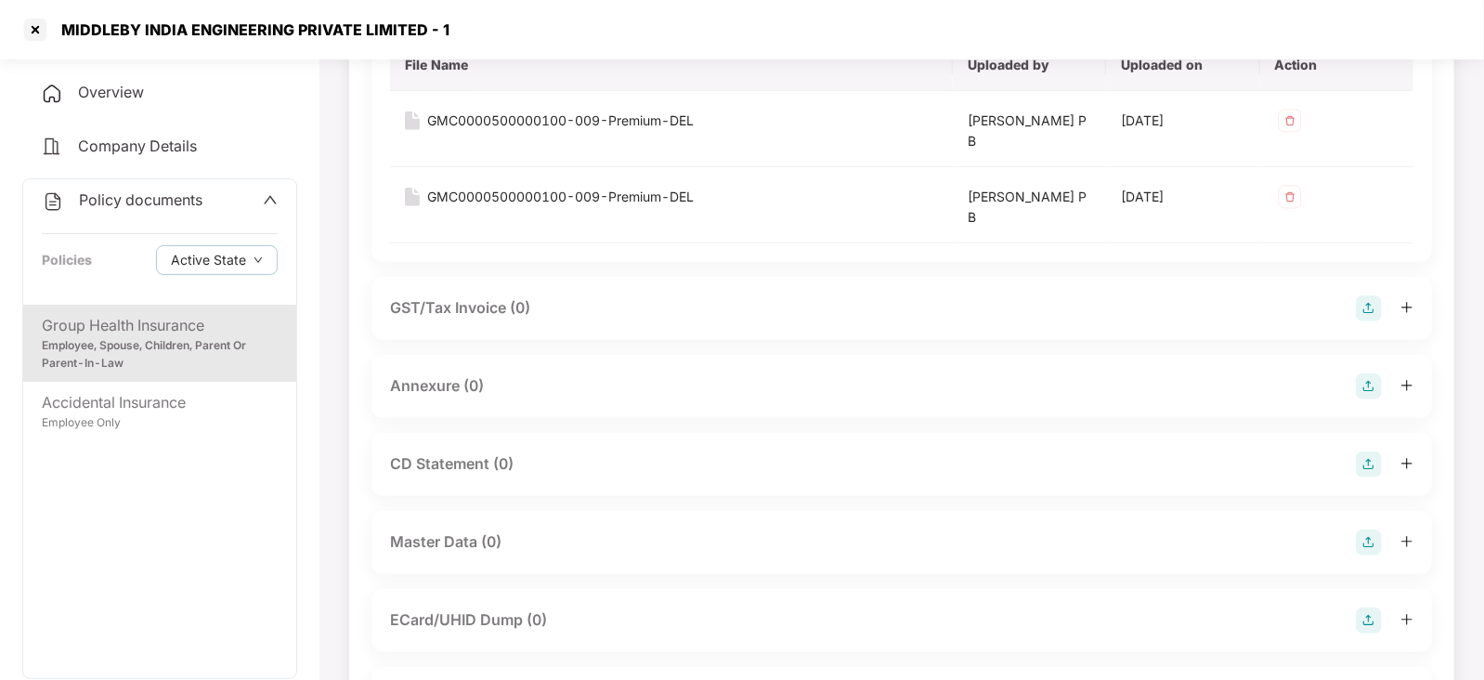
click at [1369, 322] on div "GST/Tax Invoice (0)" at bounding box center [901, 308] width 1060 height 63
click at [1369, 318] on img at bounding box center [1369, 308] width 26 height 26
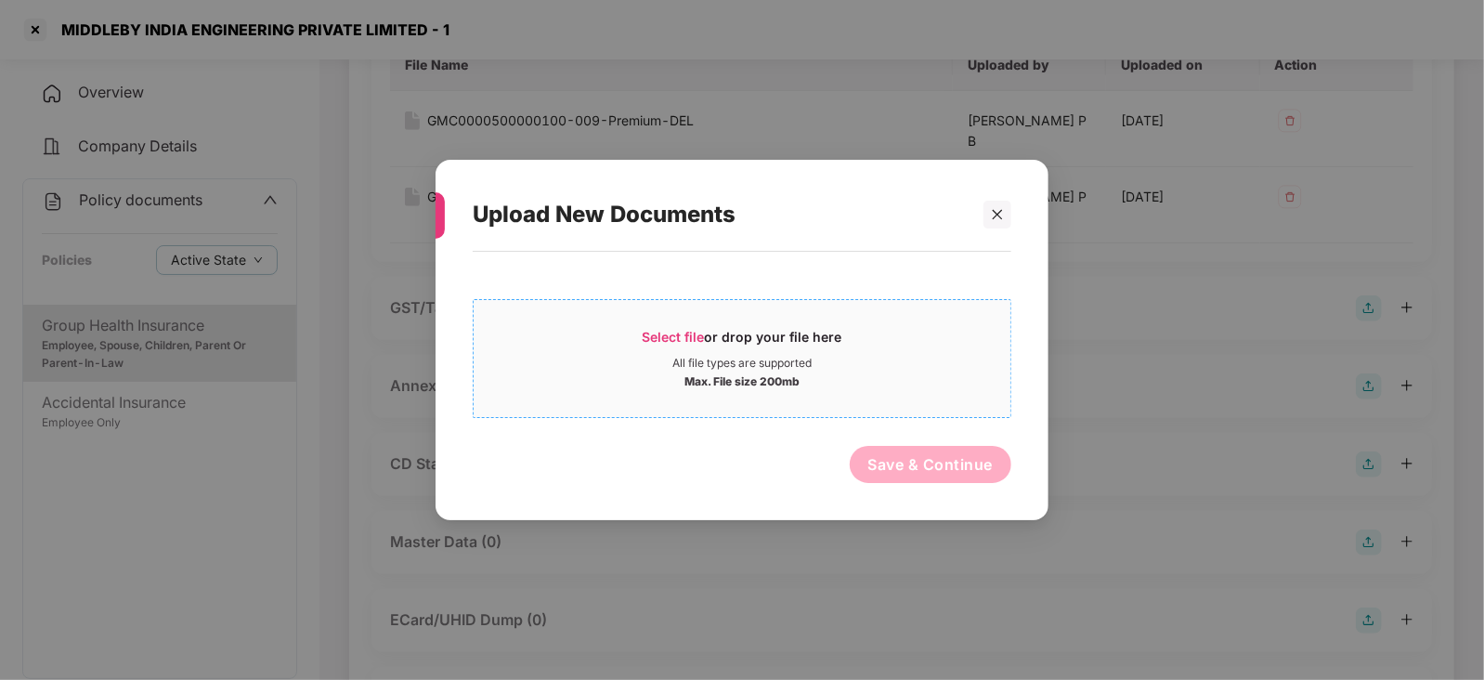
click at [669, 337] on span "Select file" at bounding box center [674, 337] width 62 height 16
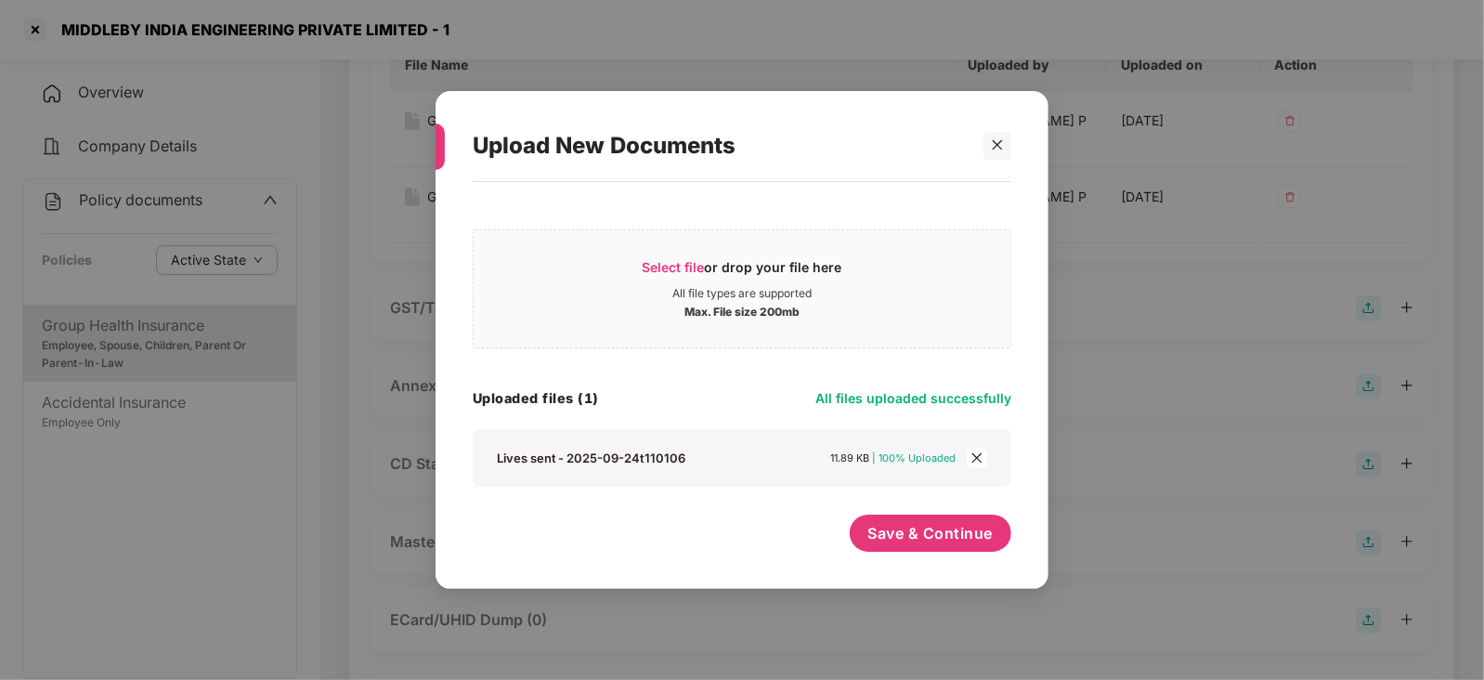
click at [903, 510] on div "Select file or drop your file here All file types are supported Max. File size …" at bounding box center [742, 376] width 539 height 370
click at [905, 522] on button "Save & Continue" at bounding box center [931, 532] width 162 height 37
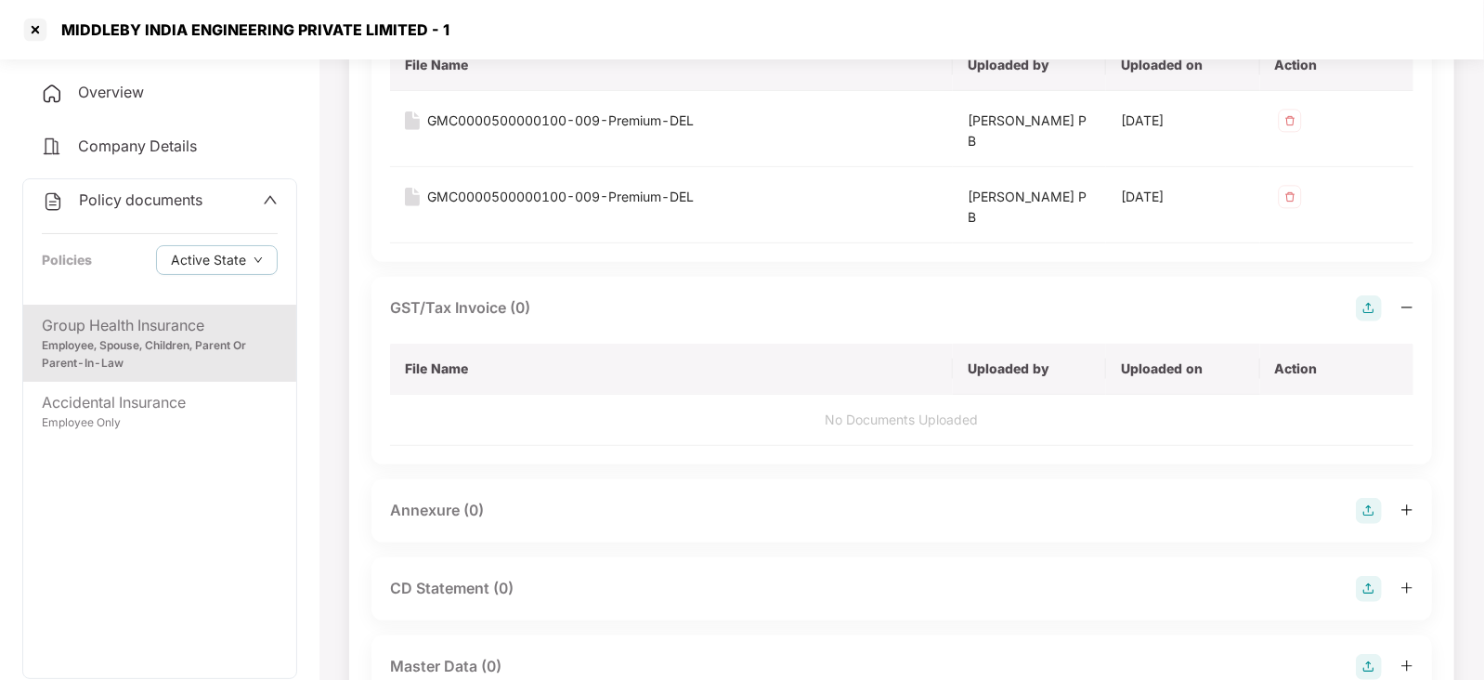
scroll to position [696, 0]
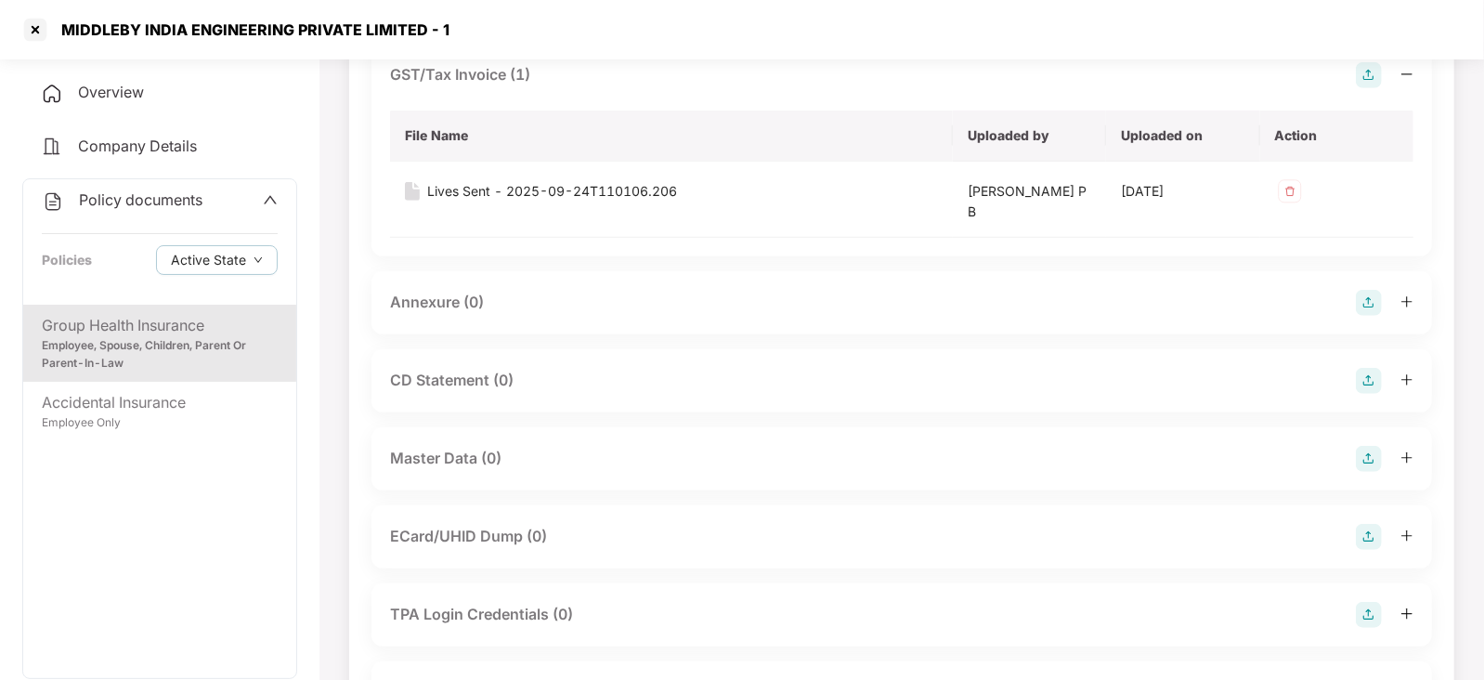
click at [1380, 461] on img at bounding box center [1369, 459] width 26 height 26
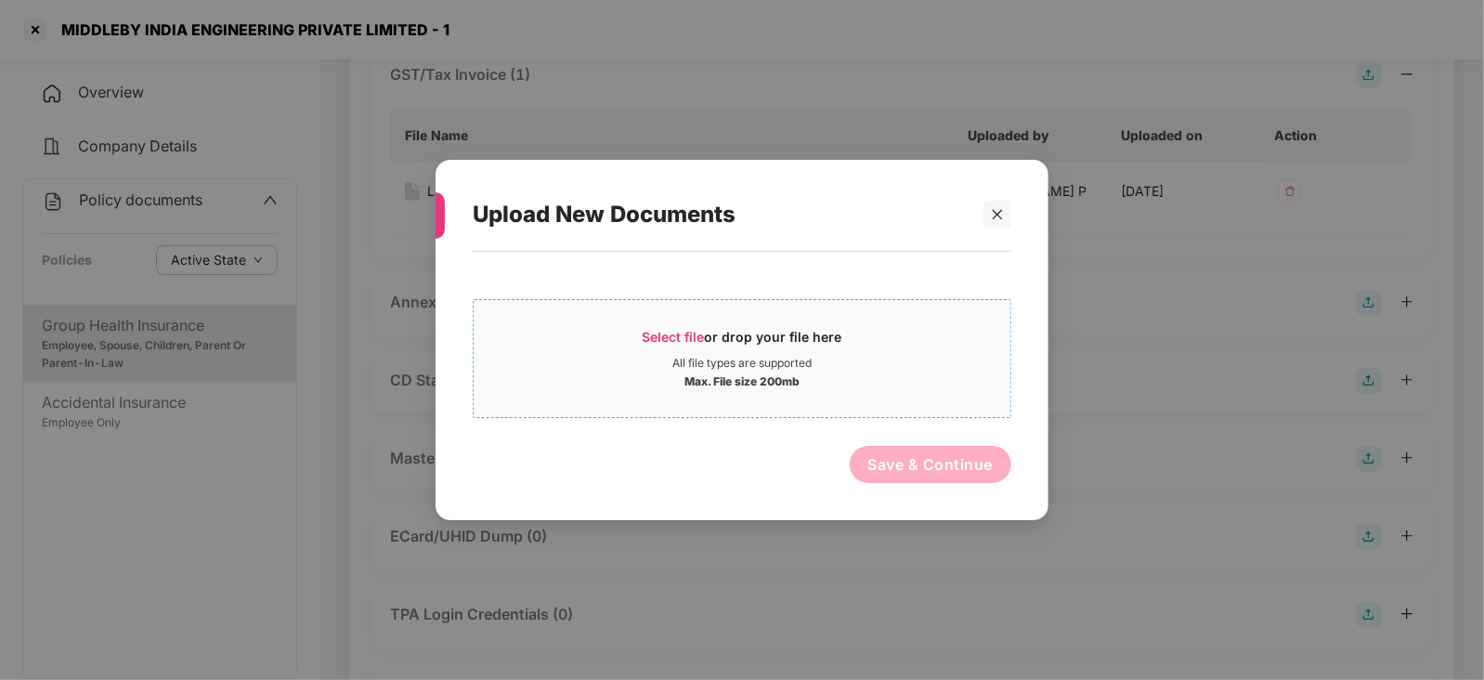
click at [652, 352] on div "Select file or drop your file here" at bounding box center [743, 342] width 200 height 28
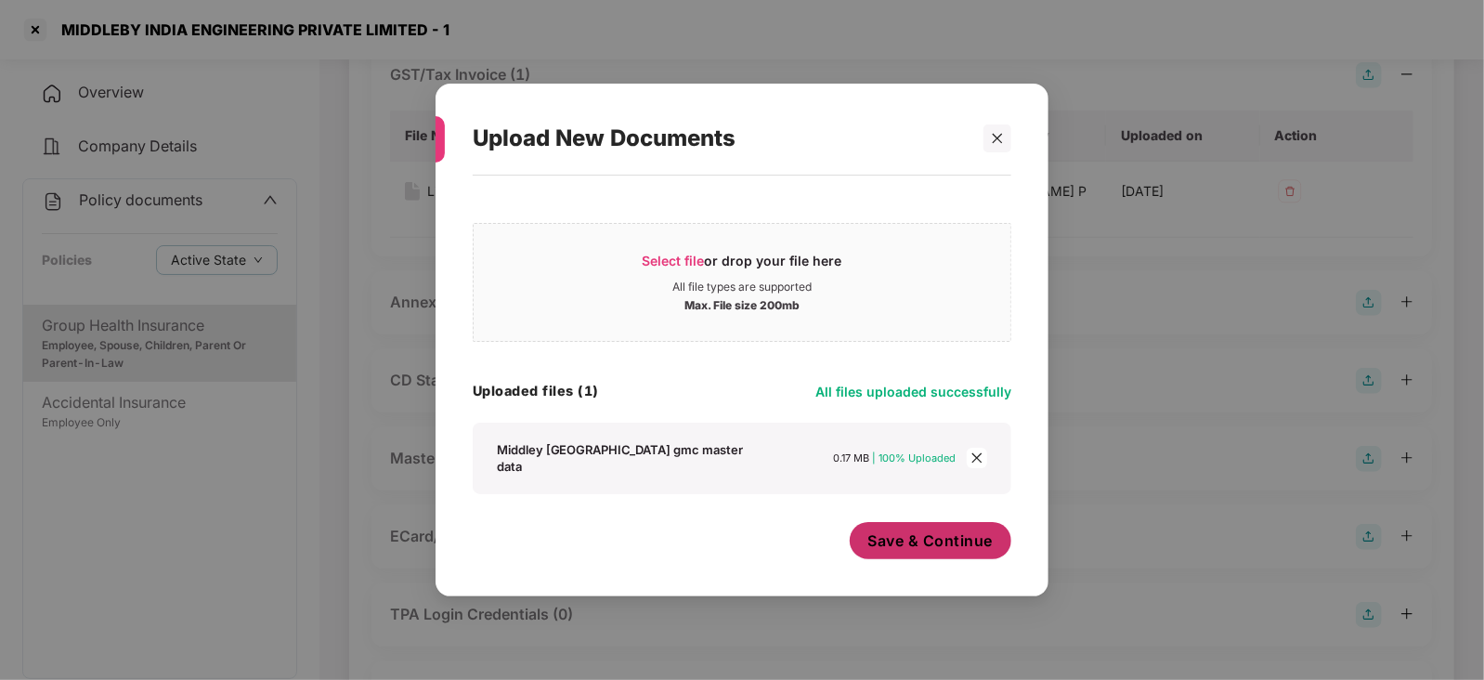
click at [961, 530] on span "Save & Continue" at bounding box center [930, 540] width 125 height 20
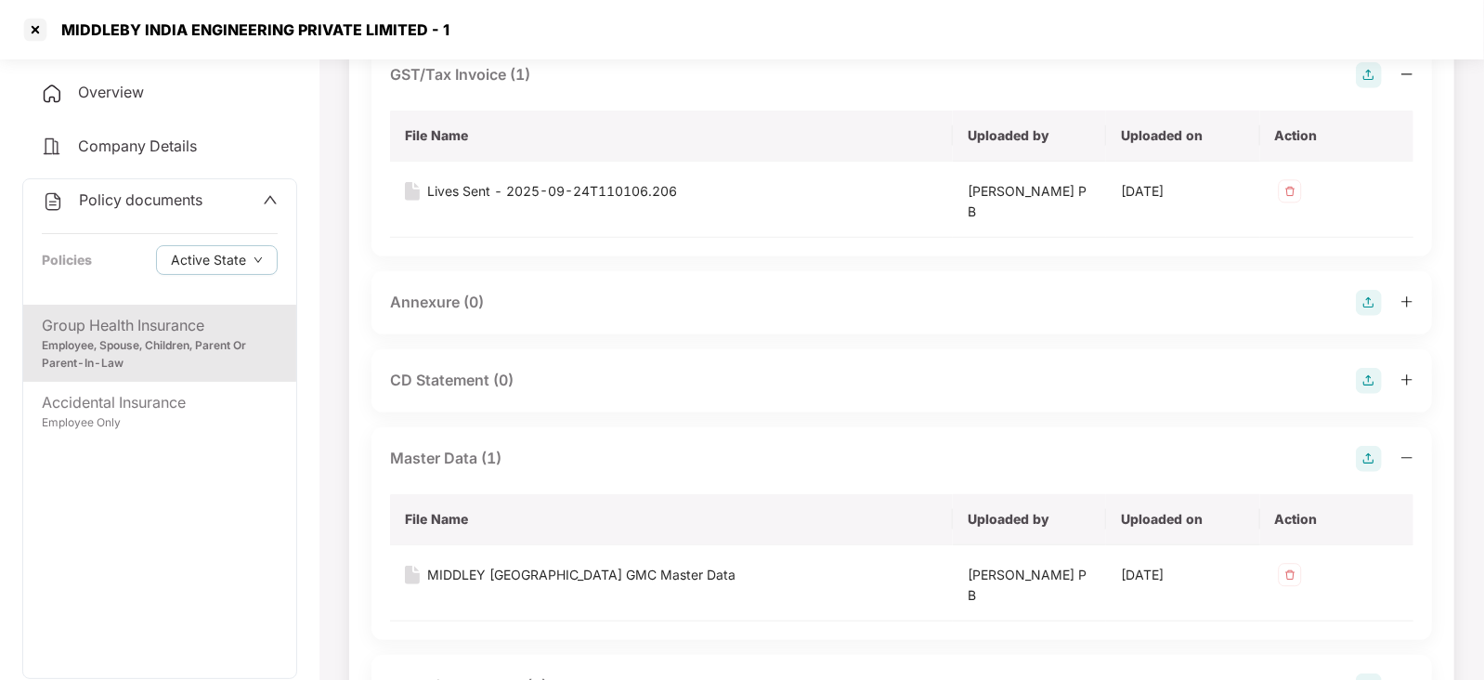
click at [127, 201] on span "Policy documents" at bounding box center [140, 199] width 123 height 19
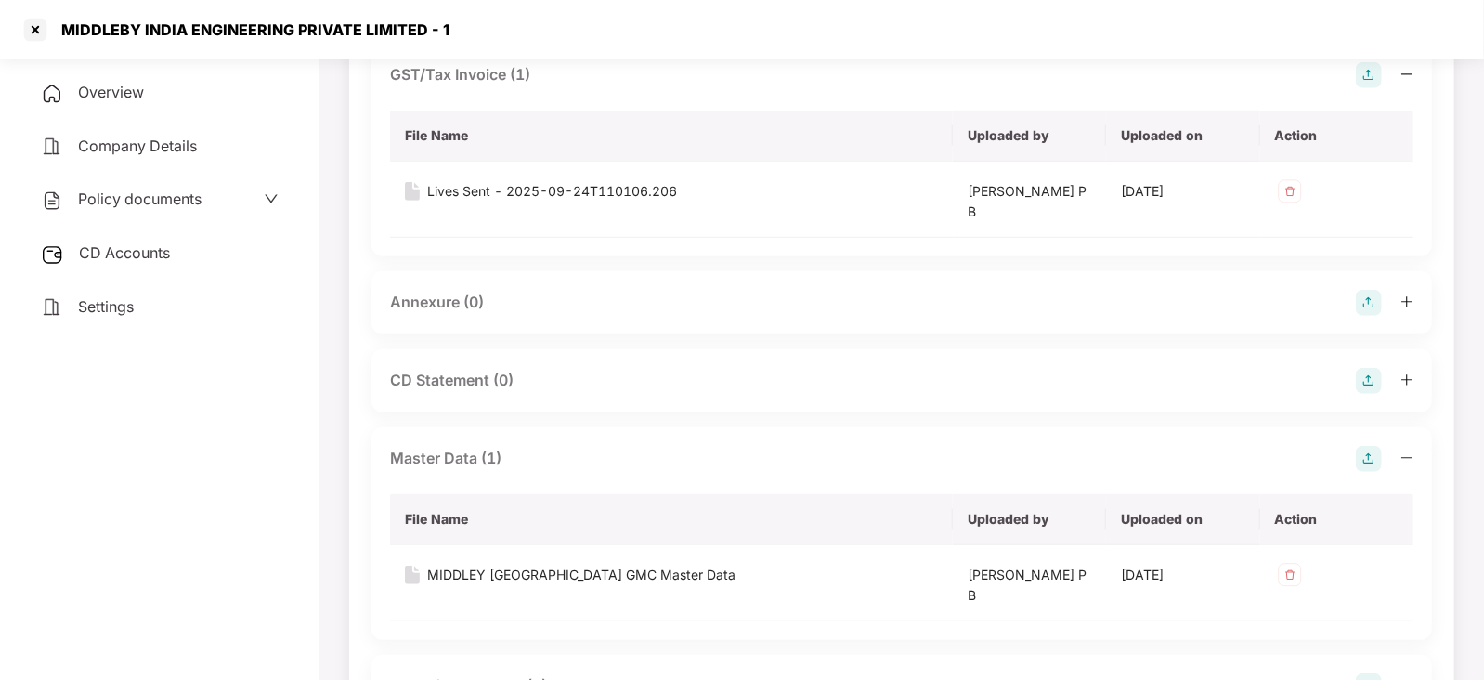
click at [127, 242] on div "CD Accounts" at bounding box center [159, 253] width 275 height 43
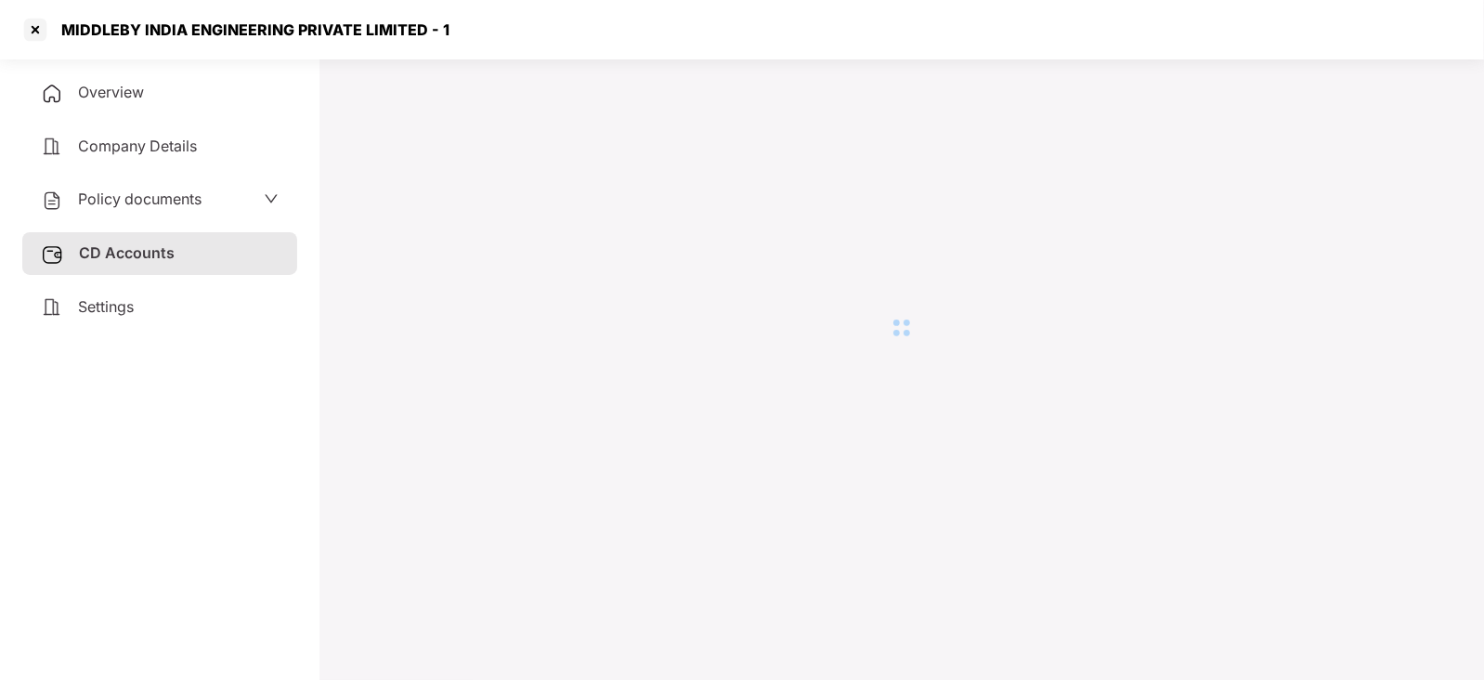
scroll to position [50, 0]
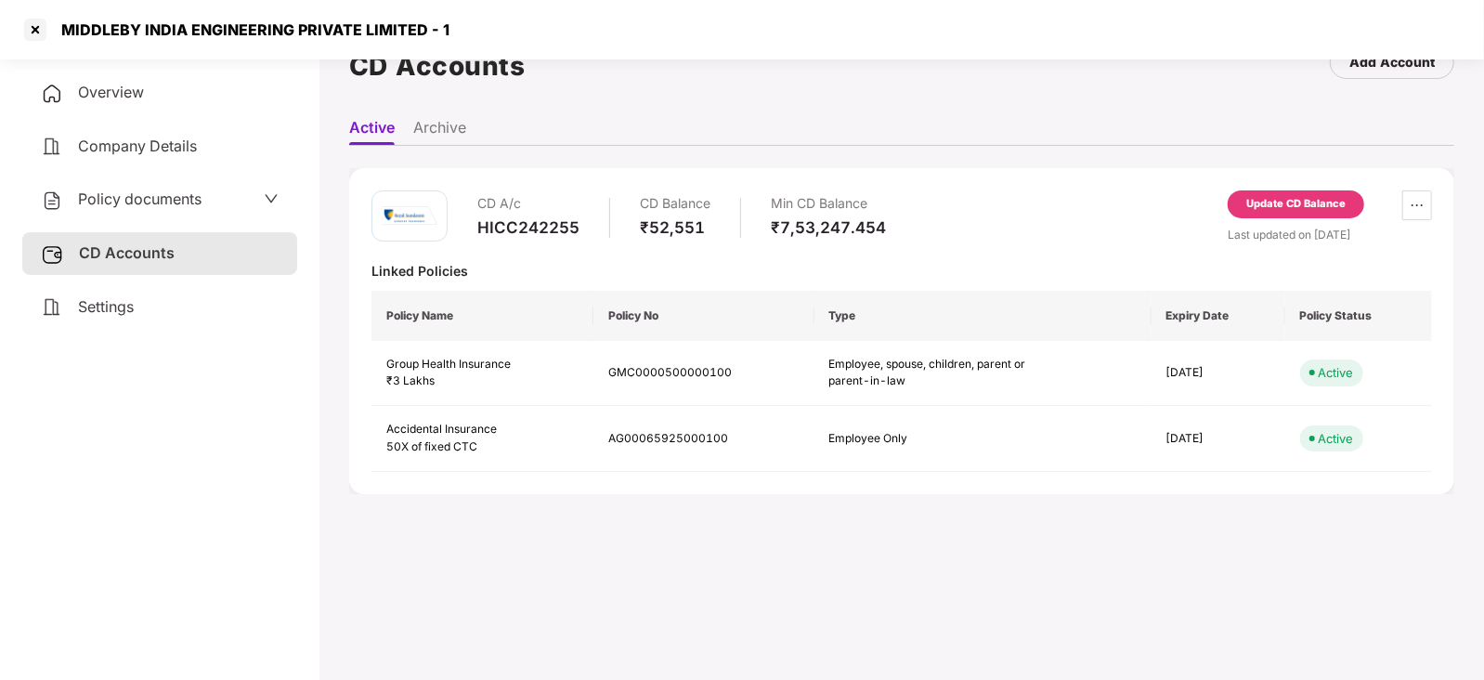
click at [1279, 196] on div "Update CD Balance" at bounding box center [1295, 204] width 99 height 17
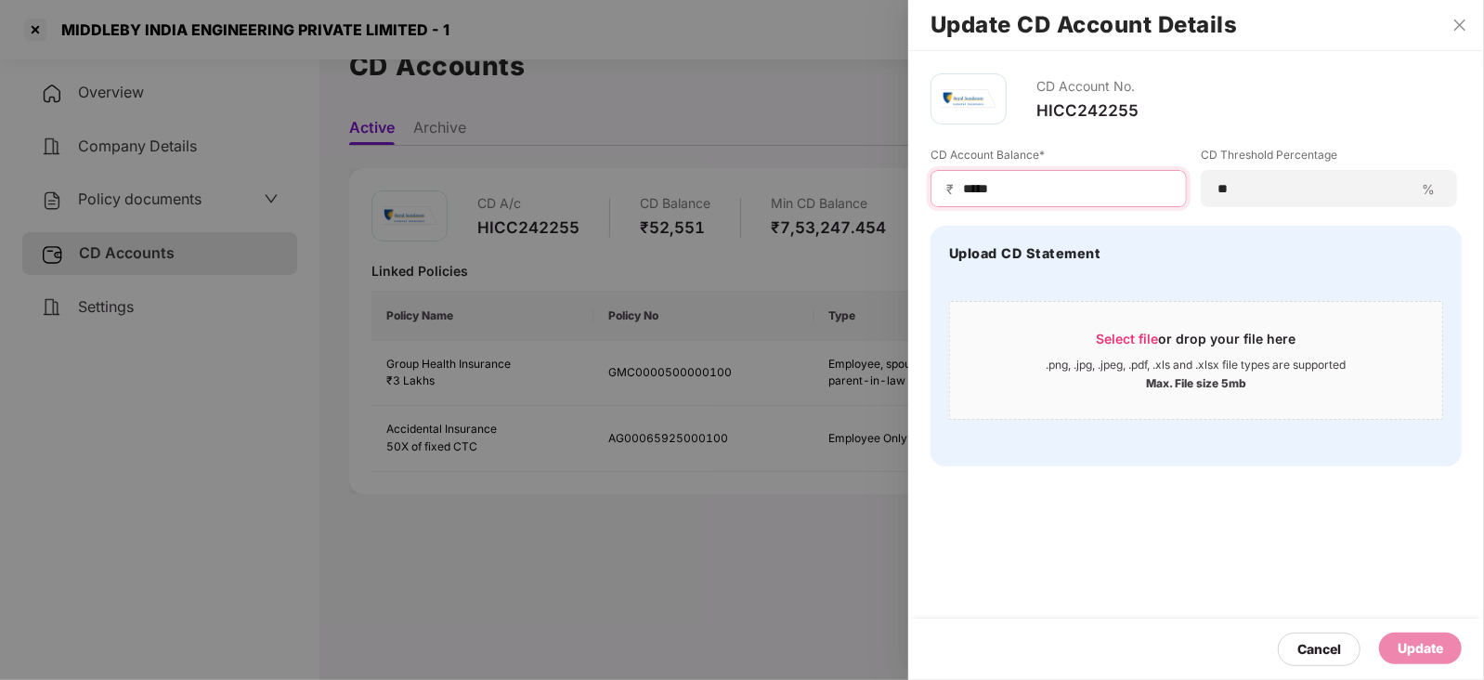
drag, startPoint x: 1013, startPoint y: 192, endPoint x: 938, endPoint y: 188, distance: 75.4
click at [938, 188] on div "₹ *****" at bounding box center [1058, 188] width 256 height 37
paste input
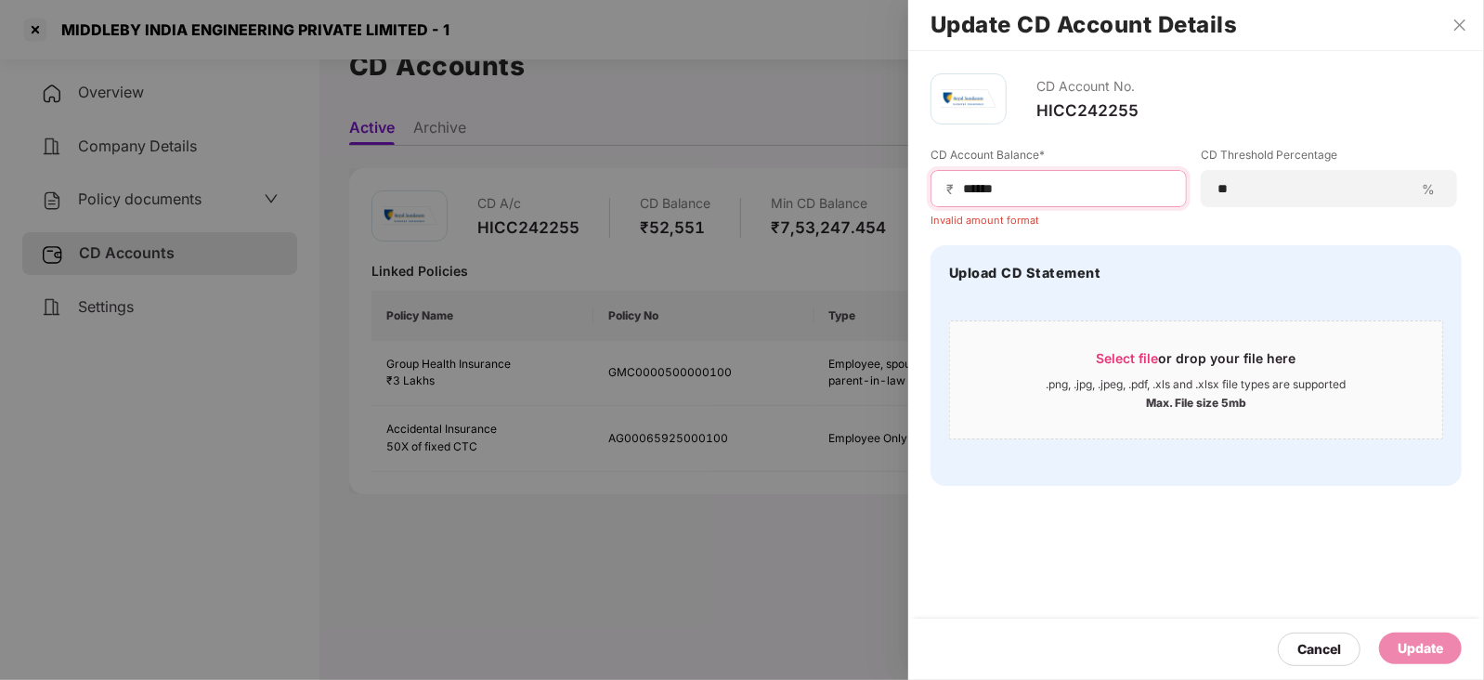
click at [961, 196] on input "*****" at bounding box center [1066, 188] width 210 height 19
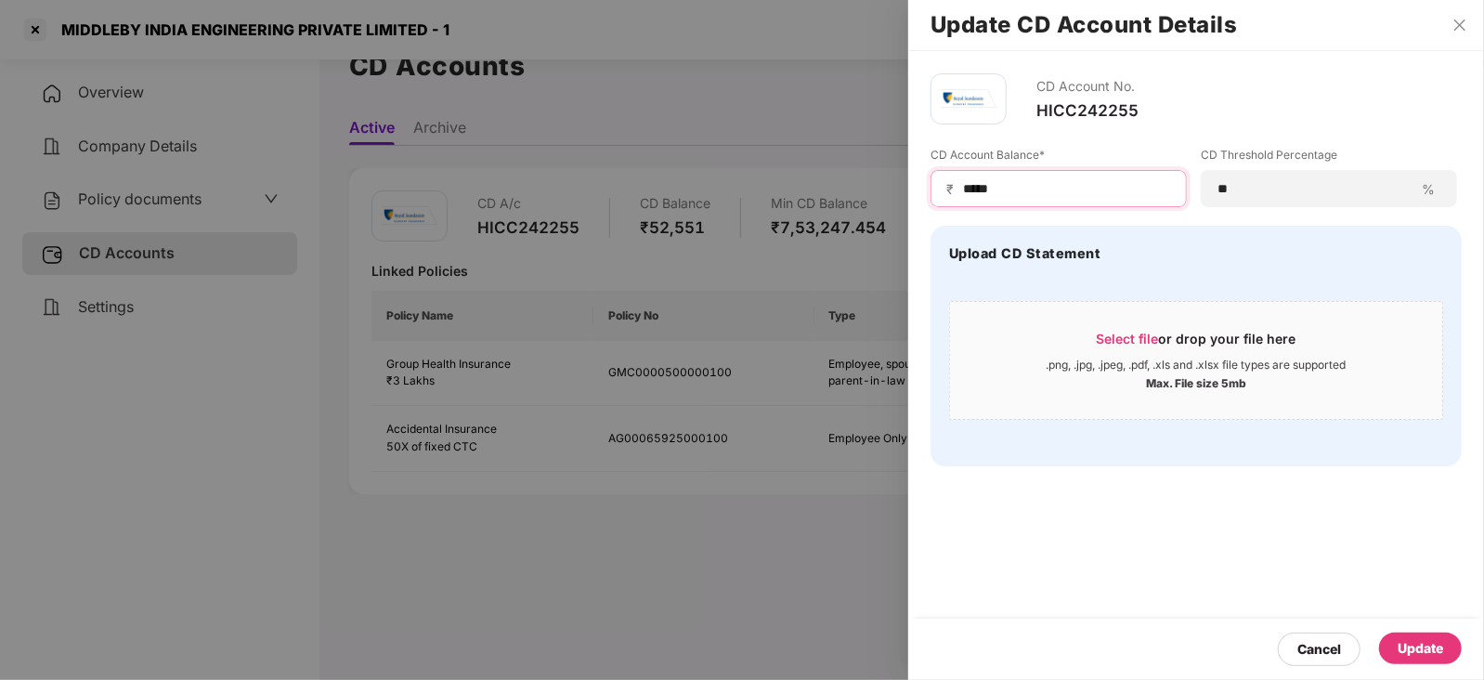
type input "*****"
click at [1411, 647] on div "Update" at bounding box center [1419, 648] width 45 height 20
